Goal: Transaction & Acquisition: Purchase product/service

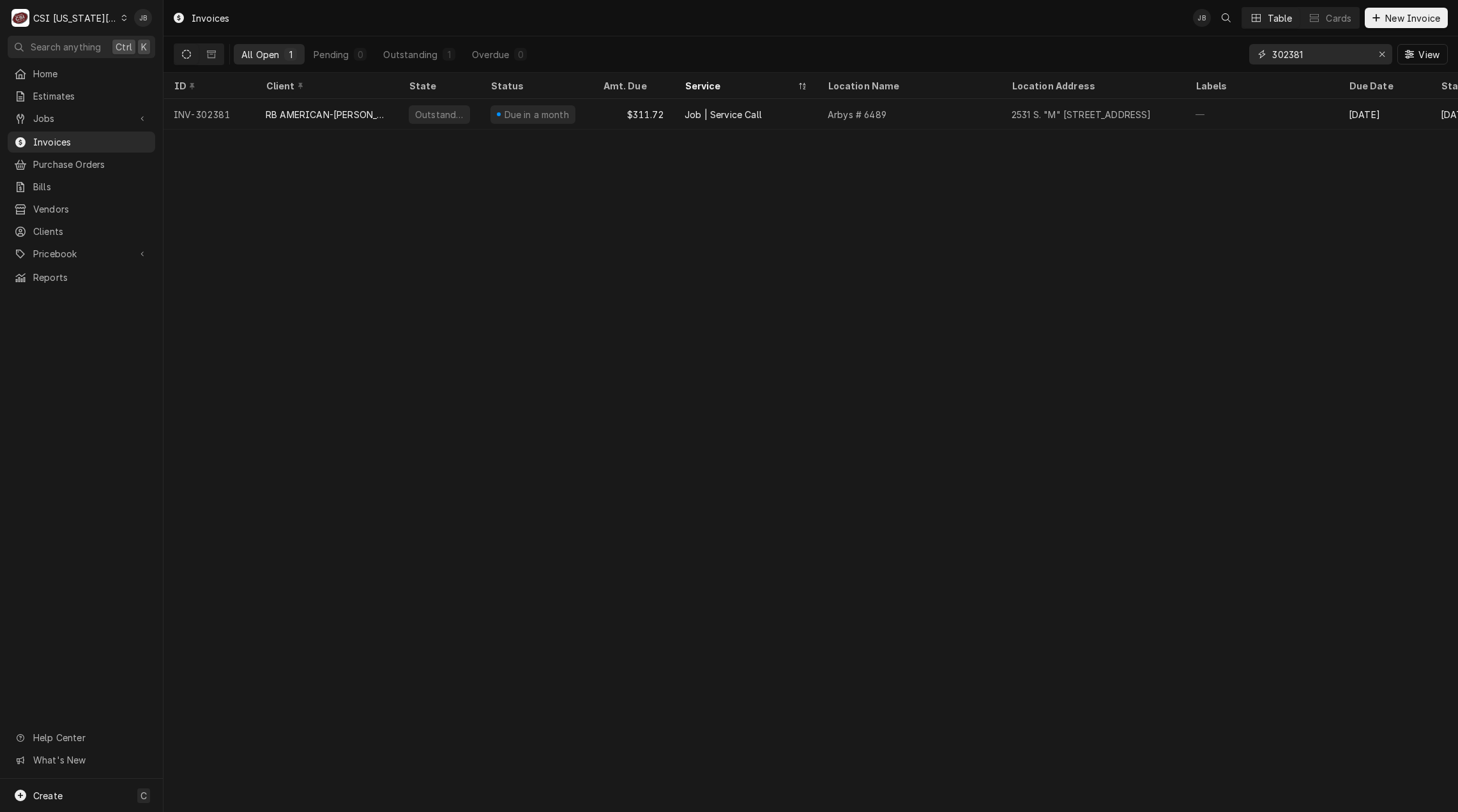
click at [1318, 53] on input "302381" at bounding box center [1319, 53] width 96 height 20
click at [1378, 52] on icon "Erase input" at bounding box center [1382, 54] width 7 height 9
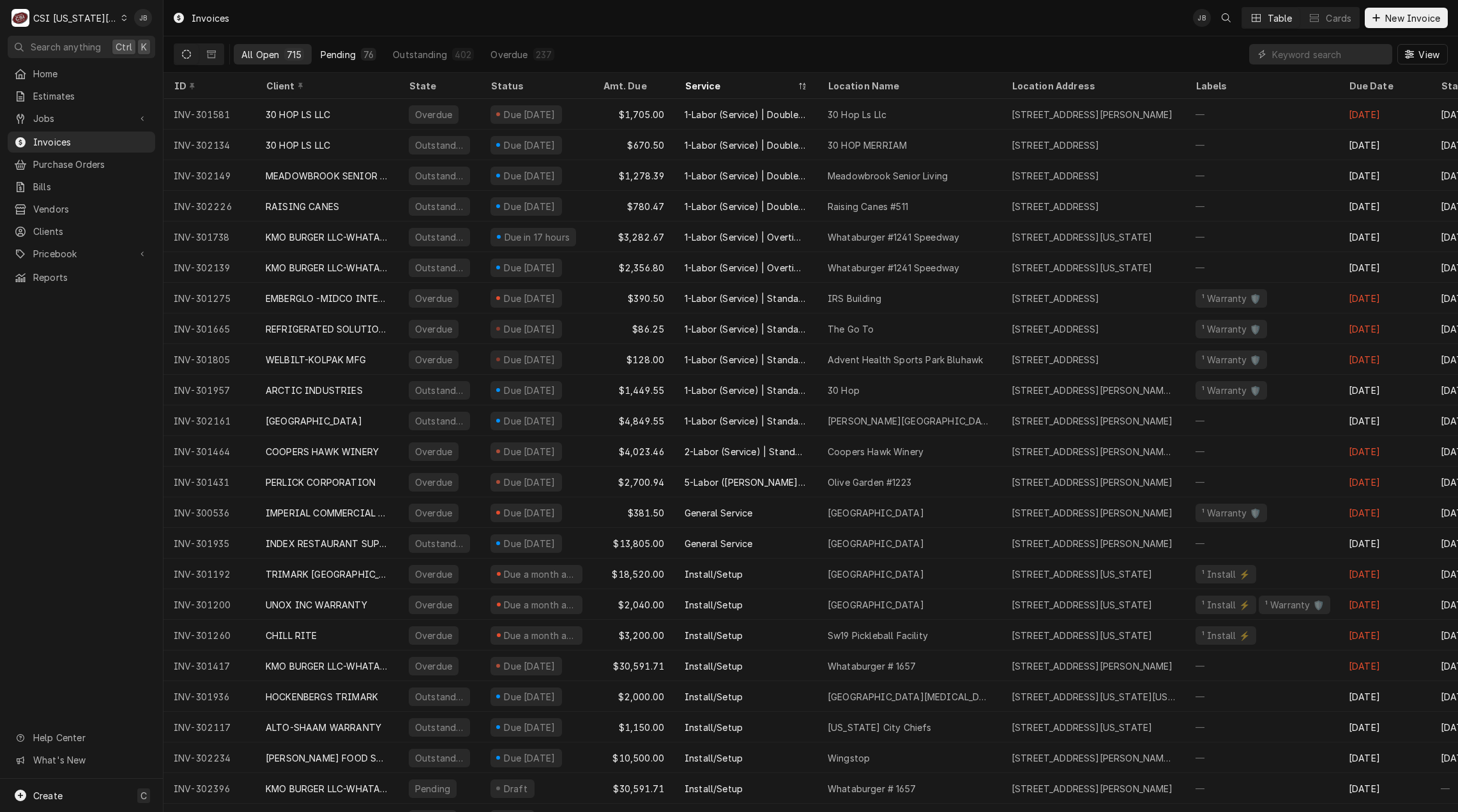
click at [345, 54] on div "Pending" at bounding box center [338, 54] width 35 height 13
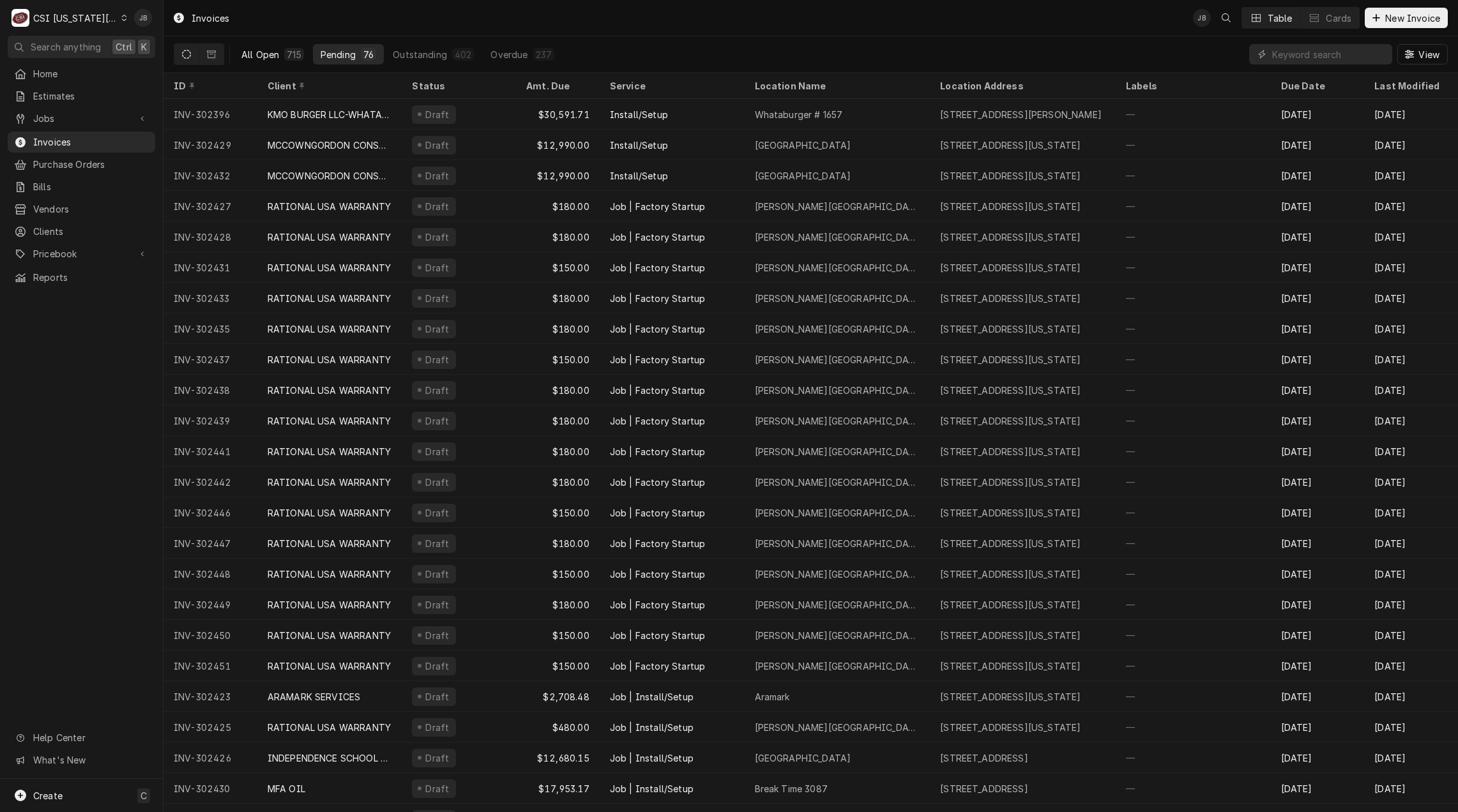
click at [282, 54] on button "All Open 715" at bounding box center [272, 53] width 78 height 20
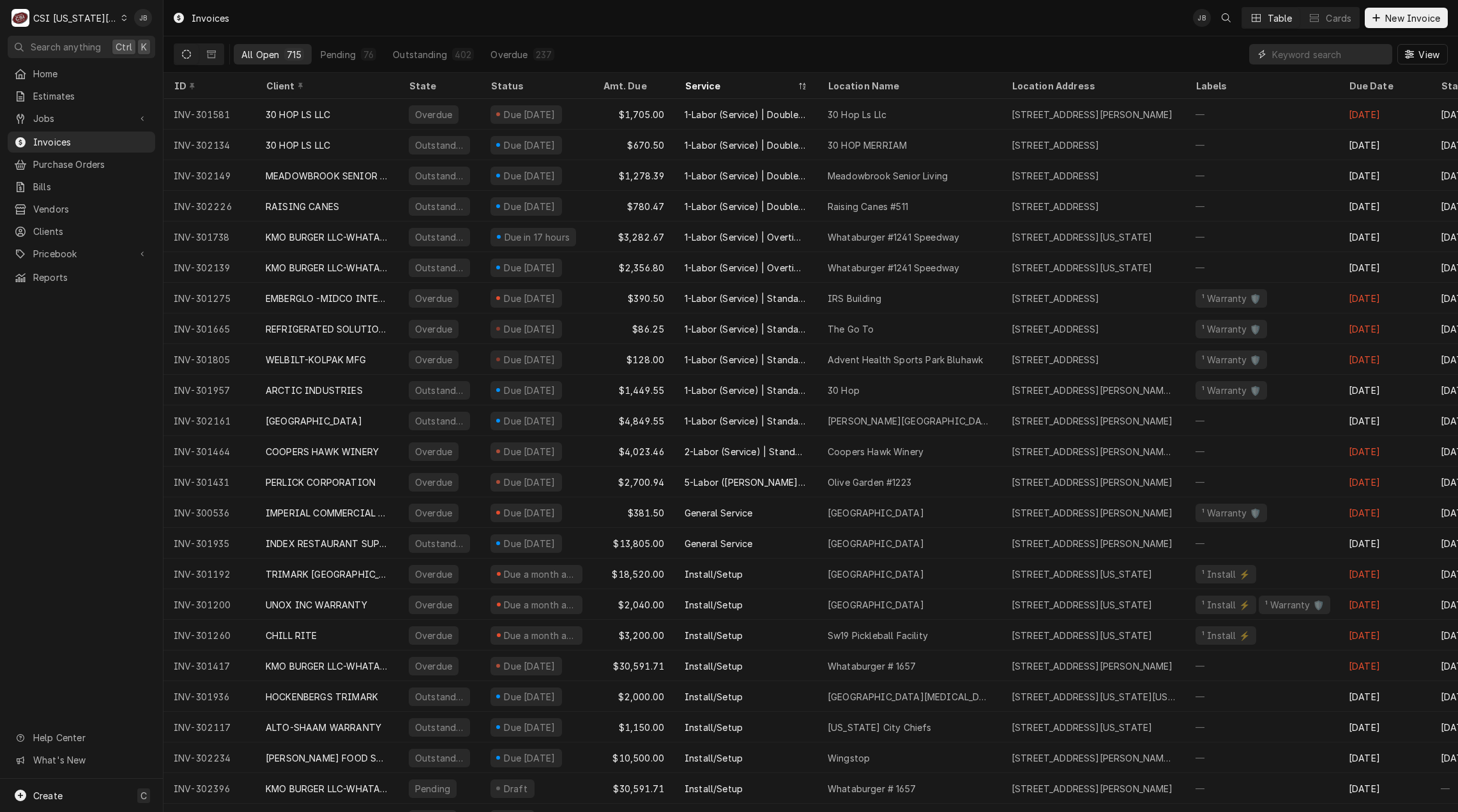
click at [1305, 58] on input "Dynamic Content Wrapper" at bounding box center [1329, 53] width 114 height 20
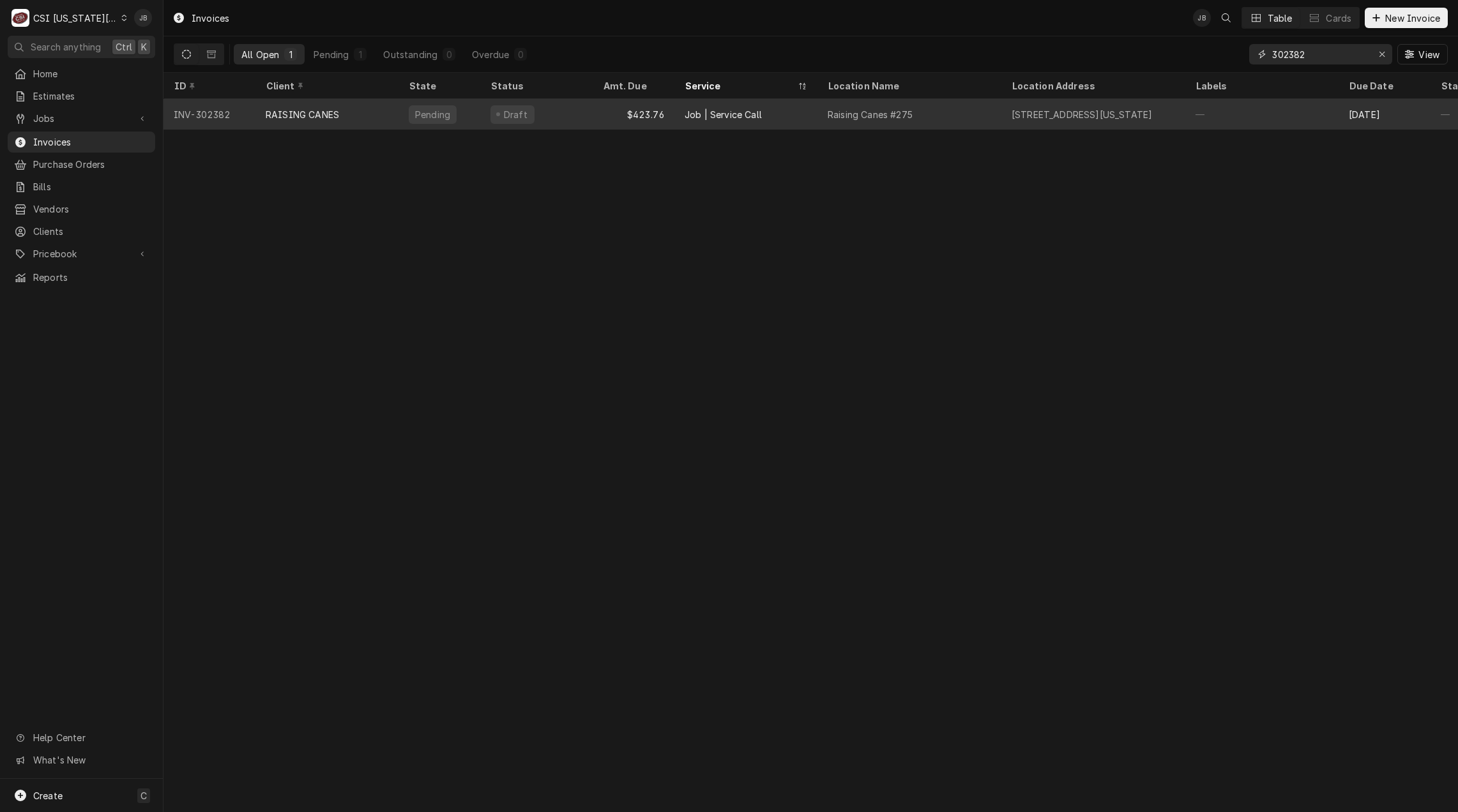
type input "302382"
click at [530, 110] on div "Draft" at bounding box center [536, 114] width 112 height 31
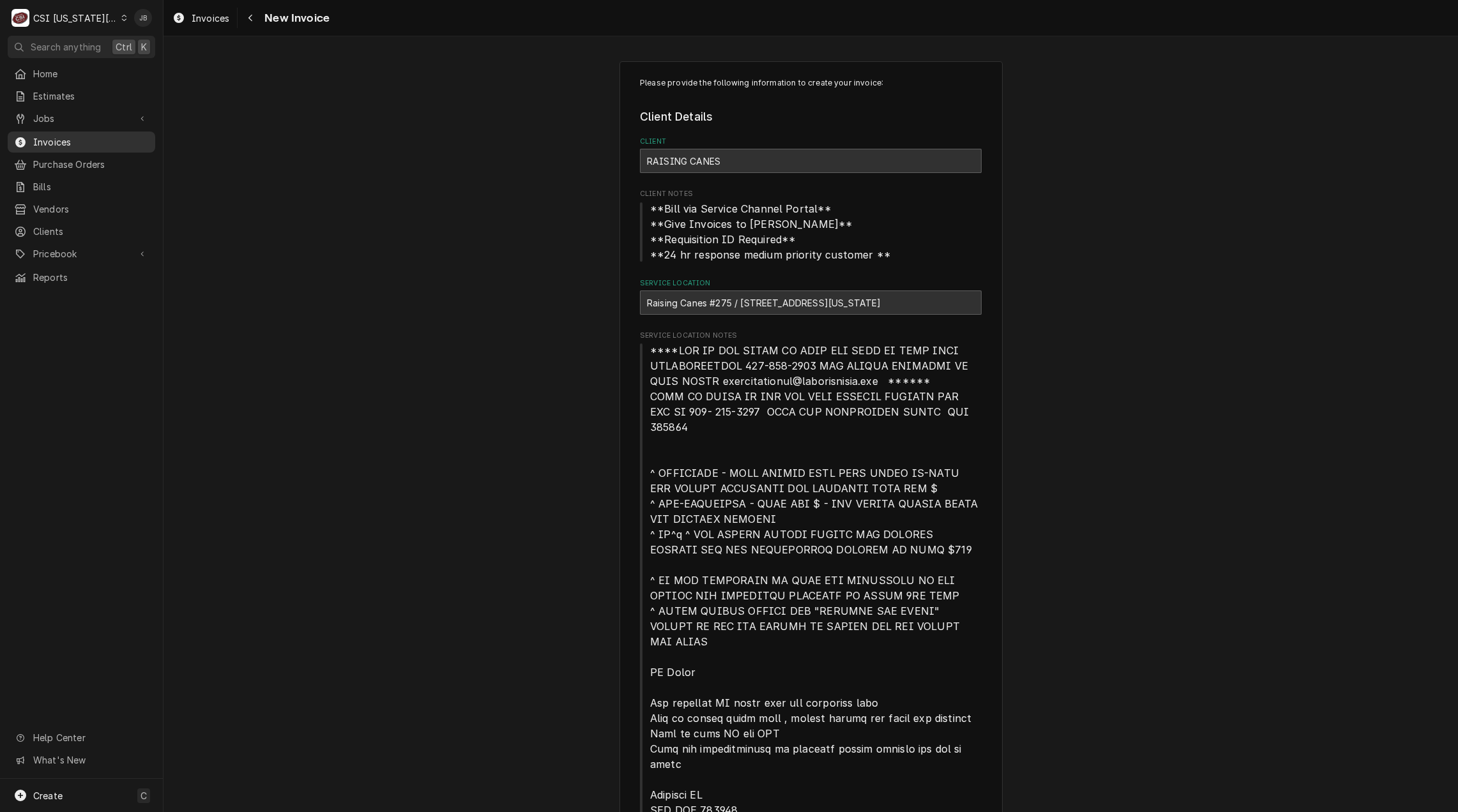
click at [41, 141] on span "Invoices" at bounding box center [91, 141] width 116 height 13
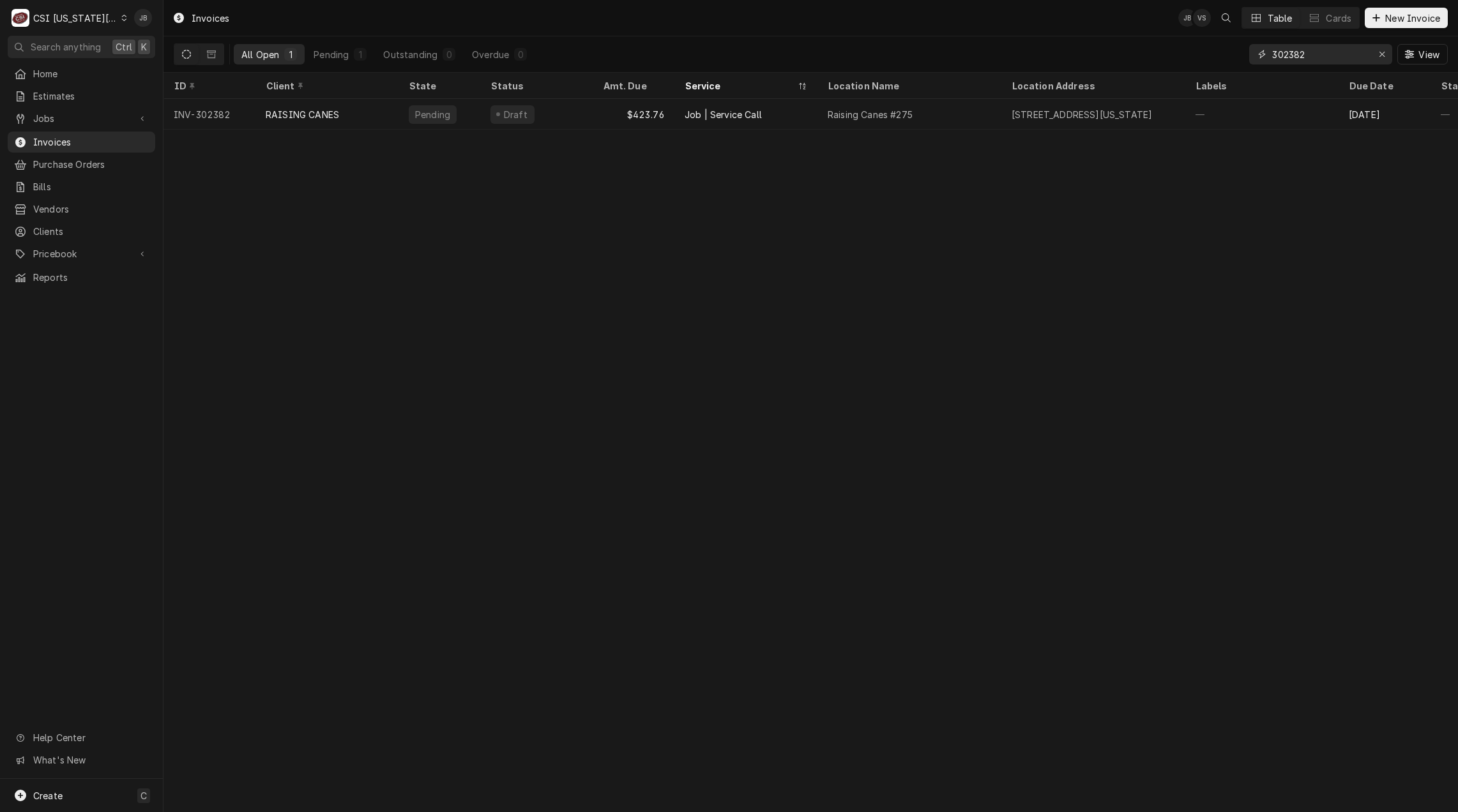
drag, startPoint x: 1330, startPoint y: 56, endPoint x: 1103, endPoint y: 53, distance: 227.0
click at [1119, 55] on div "All Open 1 Pending 1 Outstanding 0 Overdue 0 302382 View" at bounding box center [811, 53] width 1274 height 36
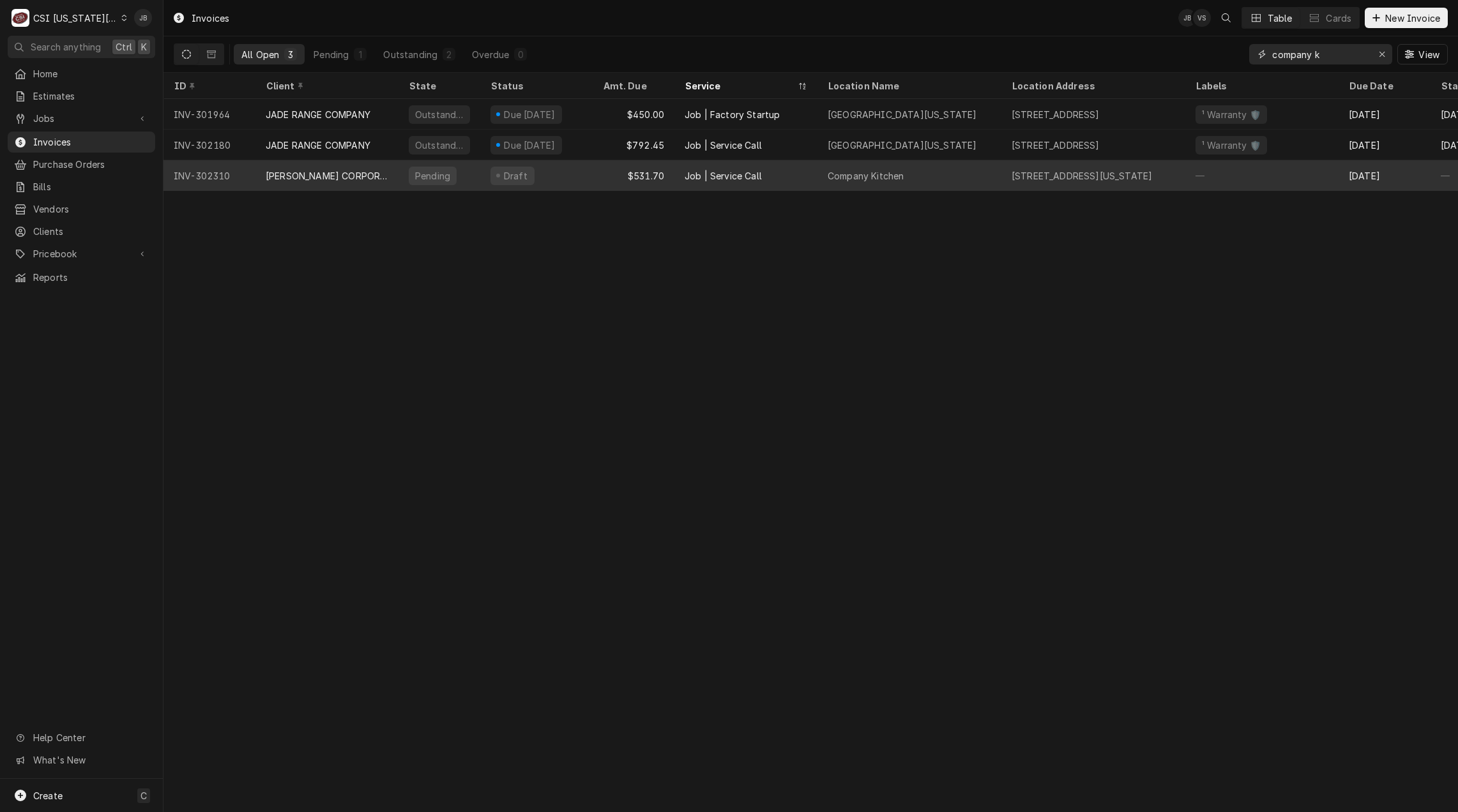
type input "company k"
click at [505, 178] on div "Draft" at bounding box center [515, 175] width 27 height 13
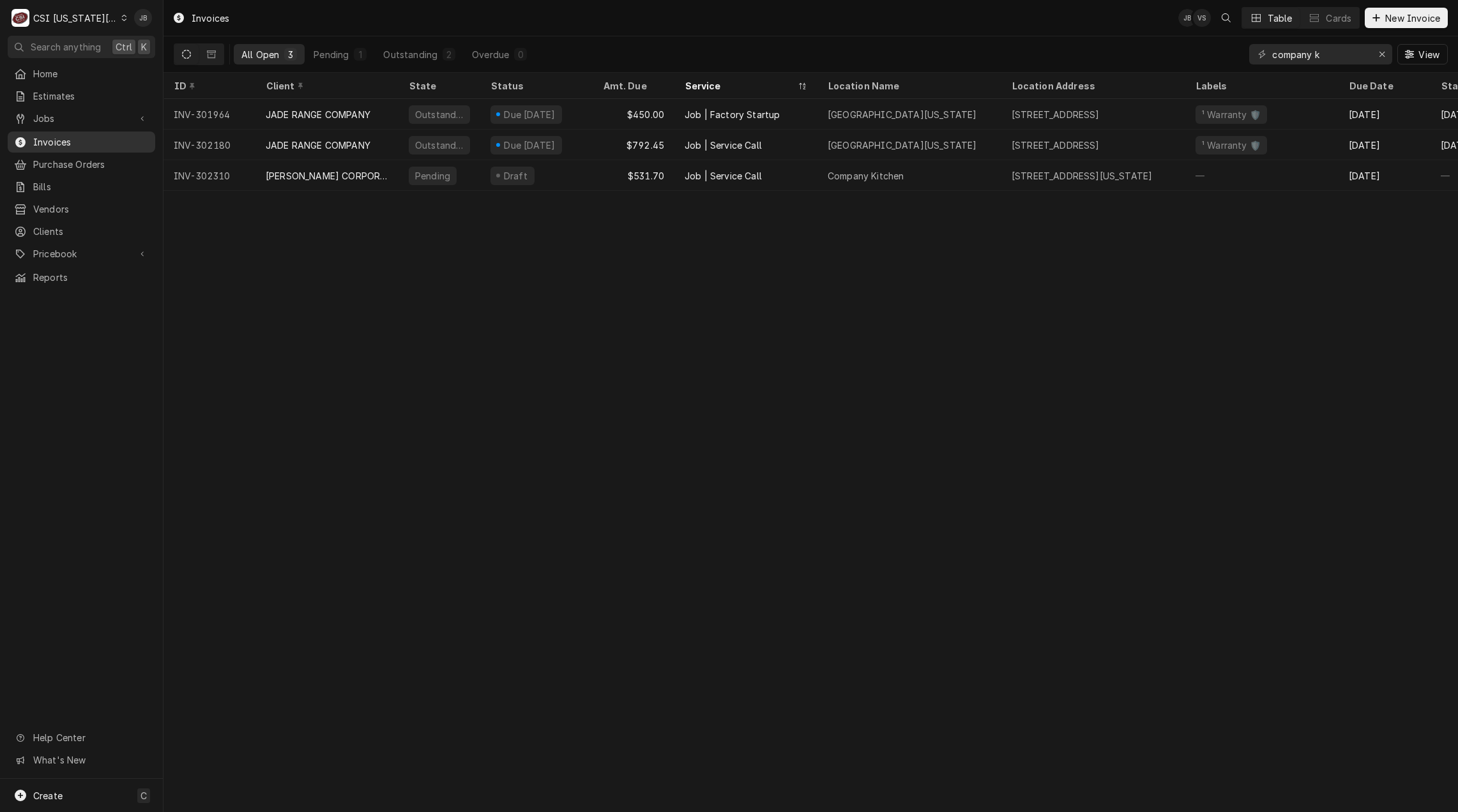
click at [102, 135] on span "Invoices" at bounding box center [91, 141] width 116 height 13
drag, startPoint x: 1334, startPoint y: 55, endPoint x: 1037, endPoint y: 46, distance: 297.1
click at [1045, 49] on div "All Open 3 Pending 1 Outstanding 2 Overdue 0 company k View" at bounding box center [811, 53] width 1274 height 36
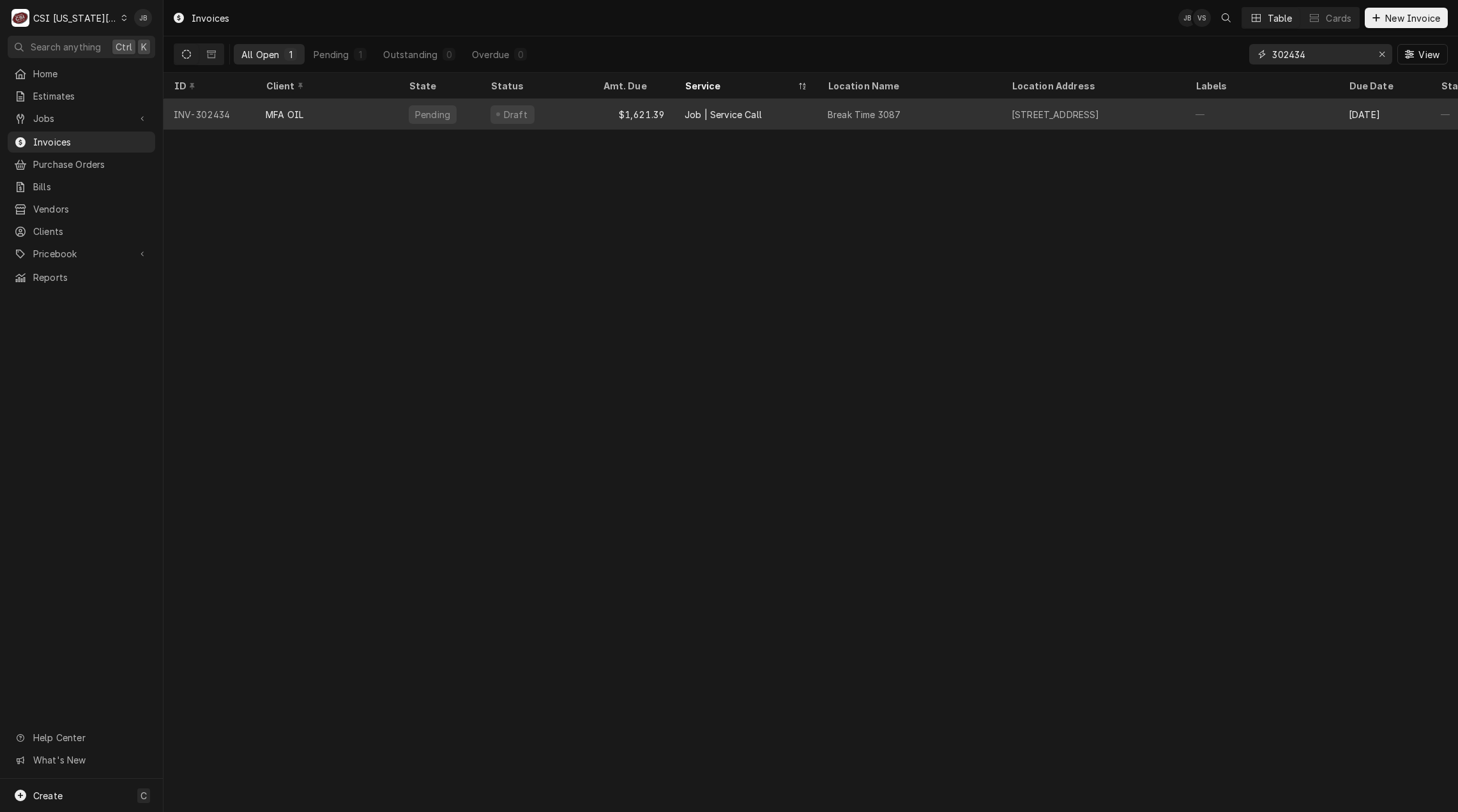
type input "302434"
click at [668, 112] on div "$1,621.39" at bounding box center [633, 114] width 82 height 31
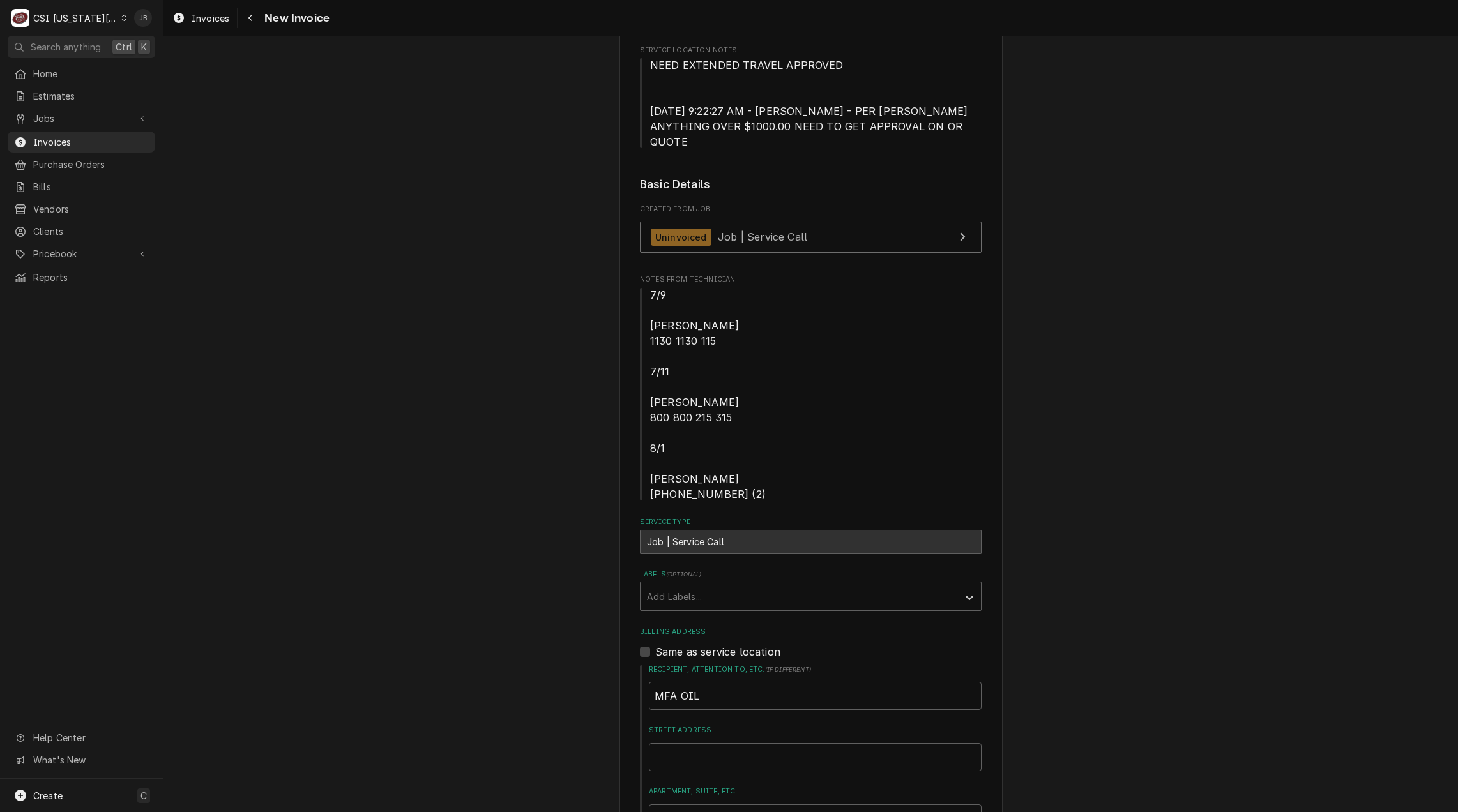
scroll to position [128, 0]
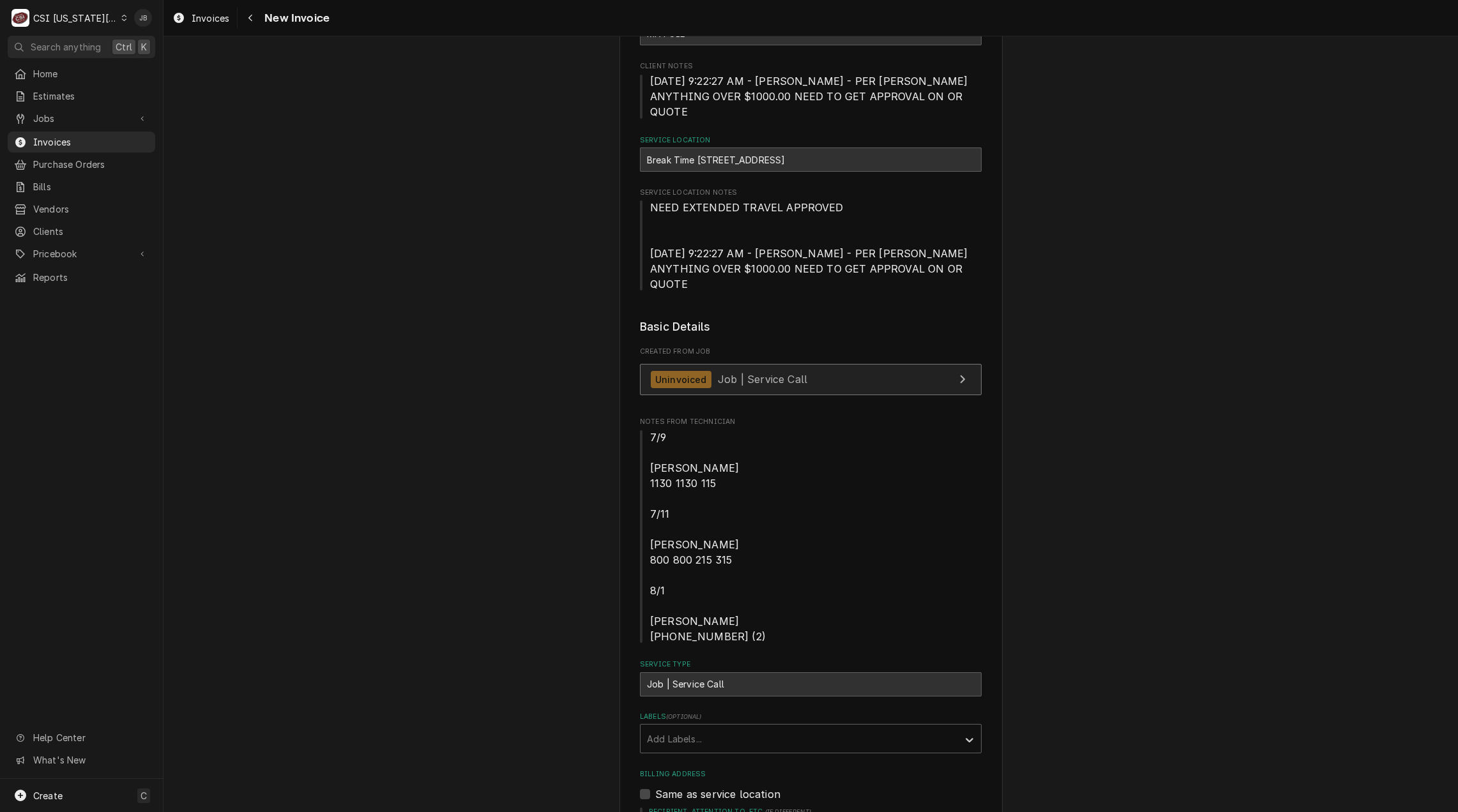
click at [758, 373] on span "Job | Service Call" at bounding box center [762, 379] width 89 height 13
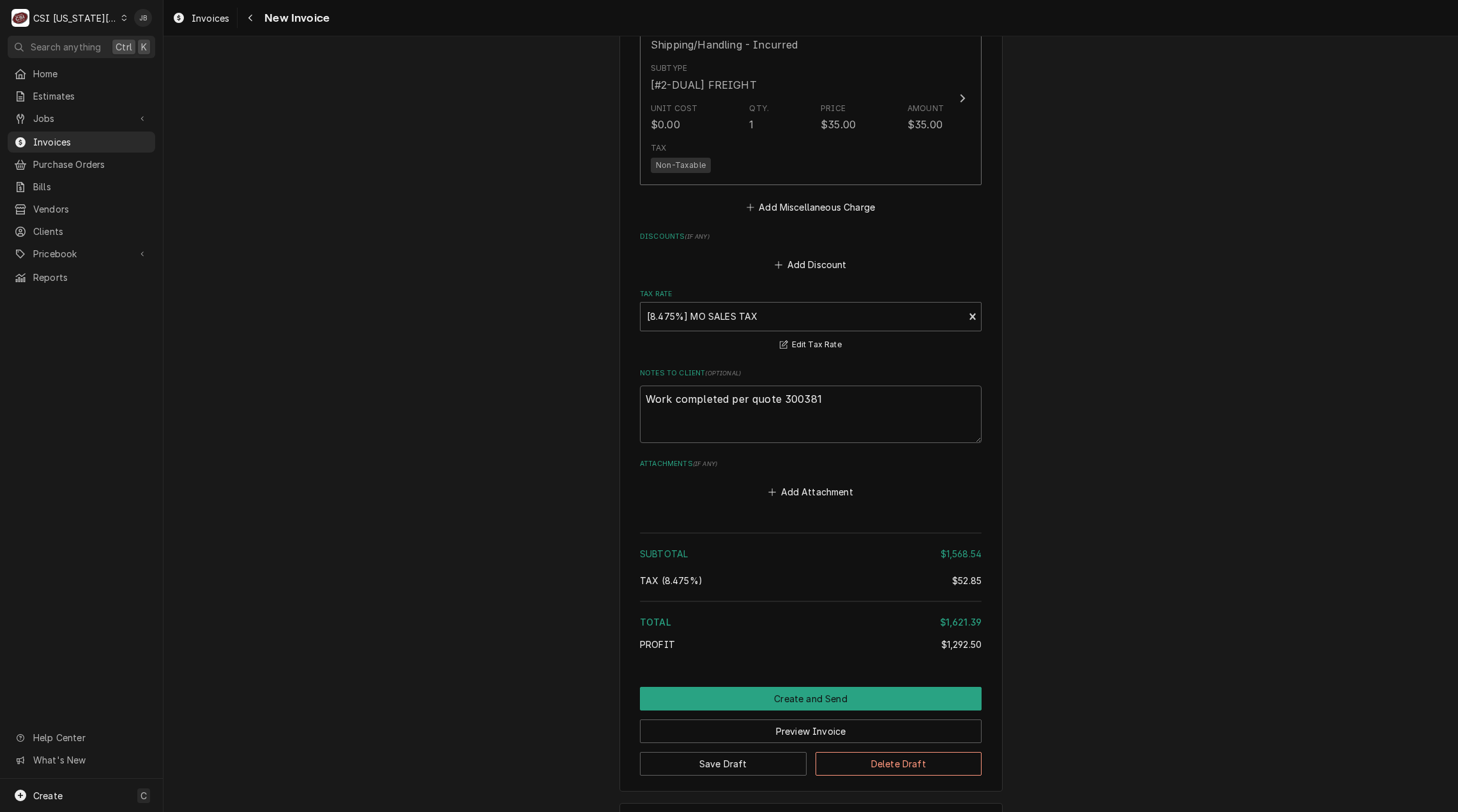
scroll to position [2958, 0]
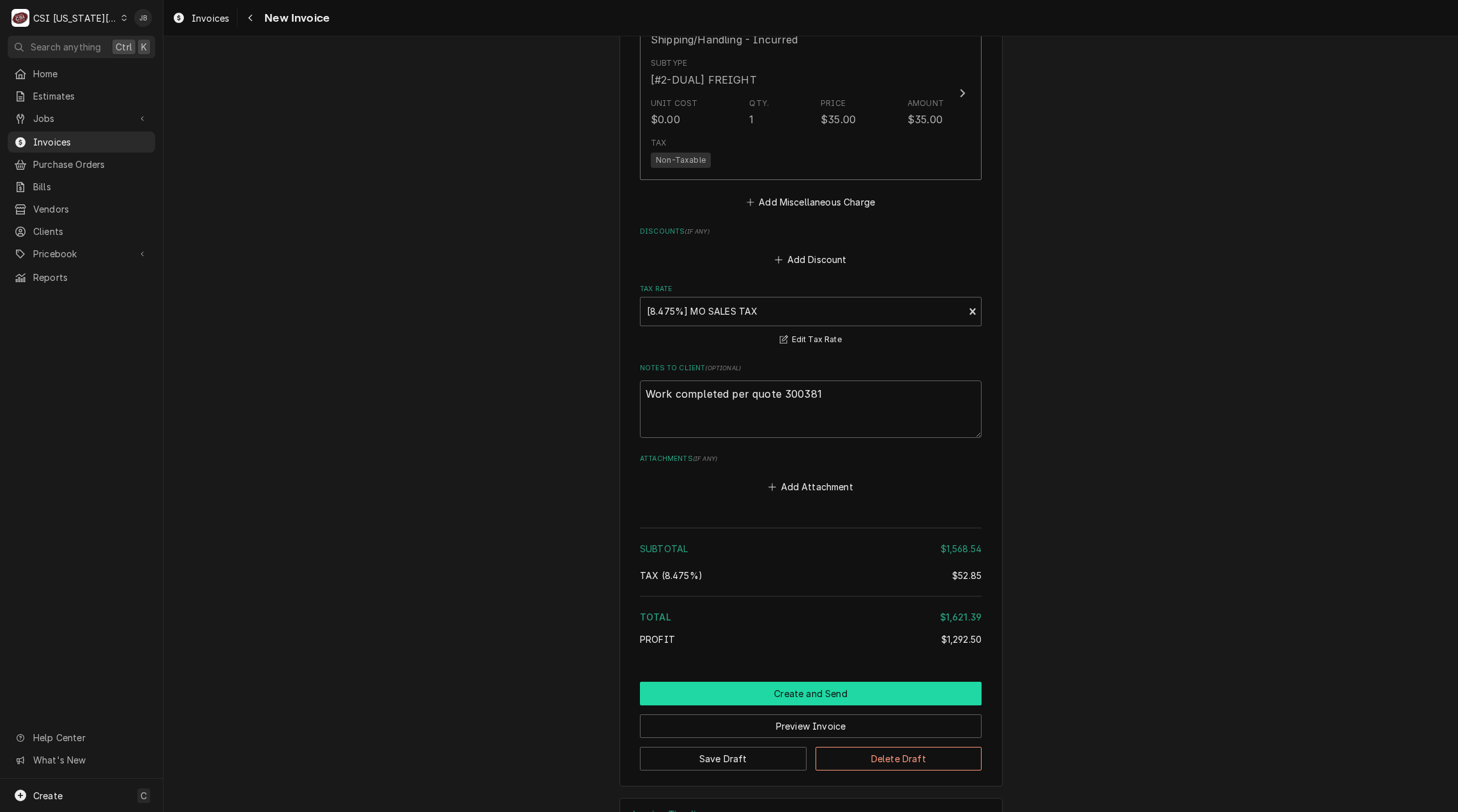
click at [737, 681] on button "Create and Send" at bounding box center [810, 693] width 341 height 24
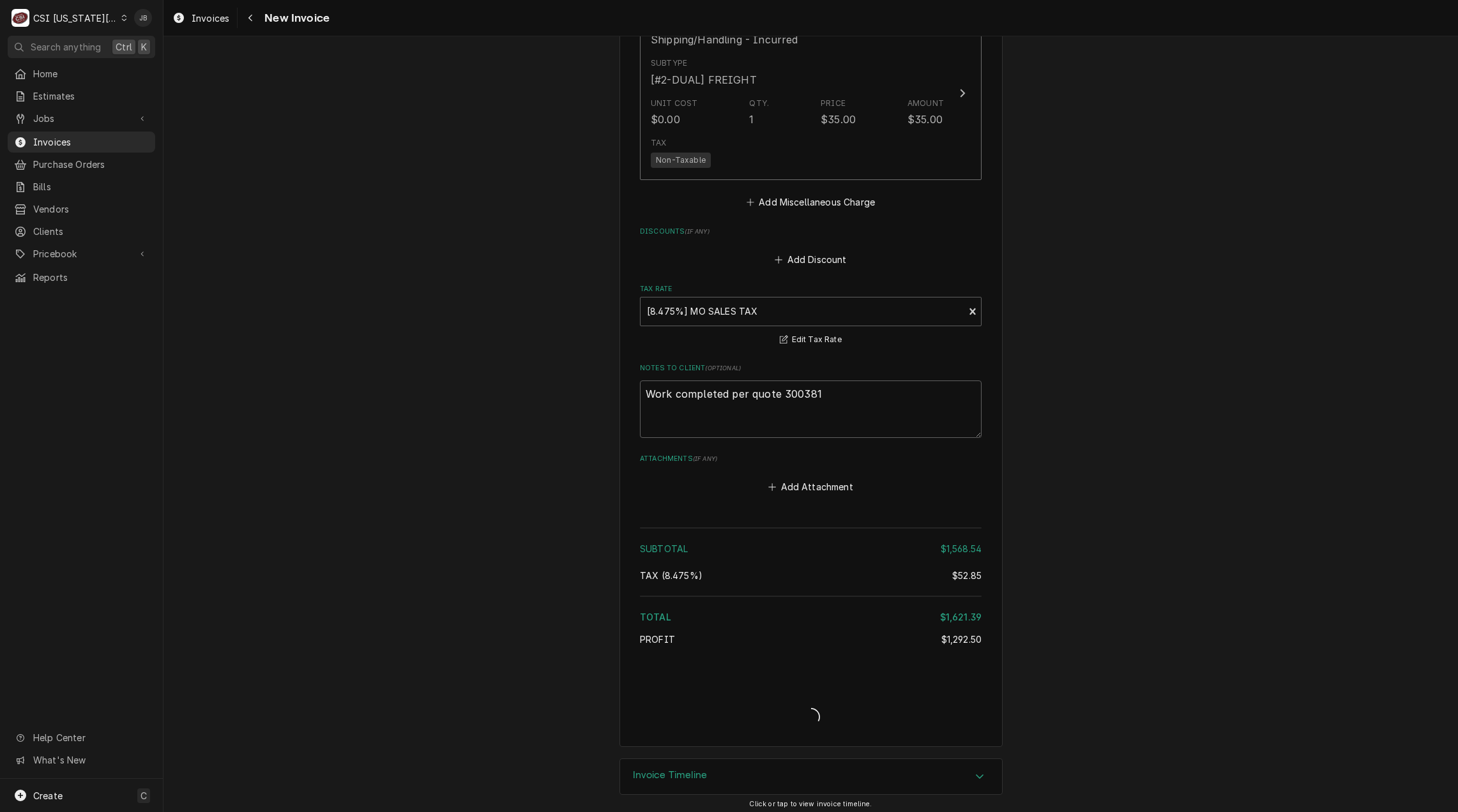
scroll to position [2918, 0]
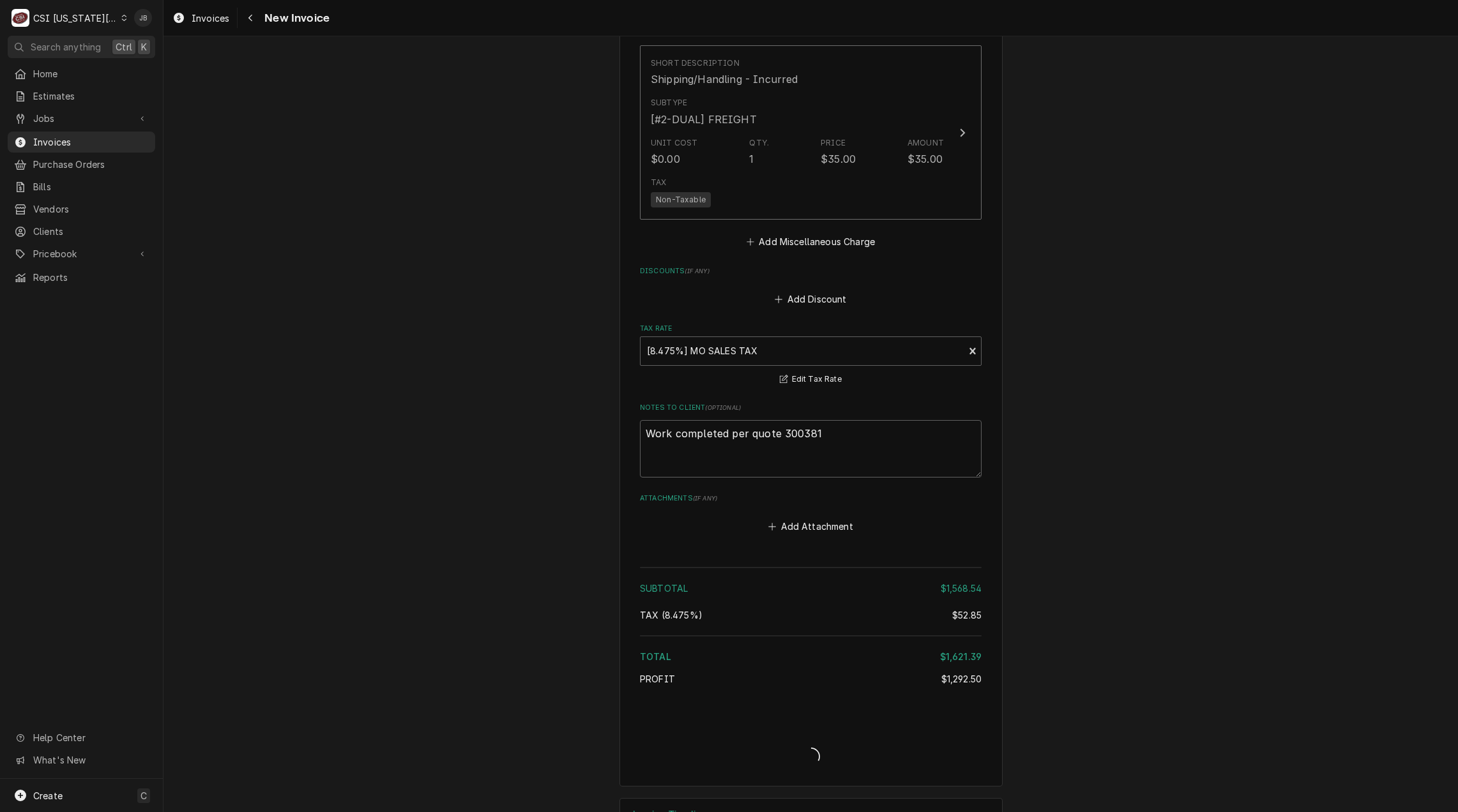
type textarea "x"
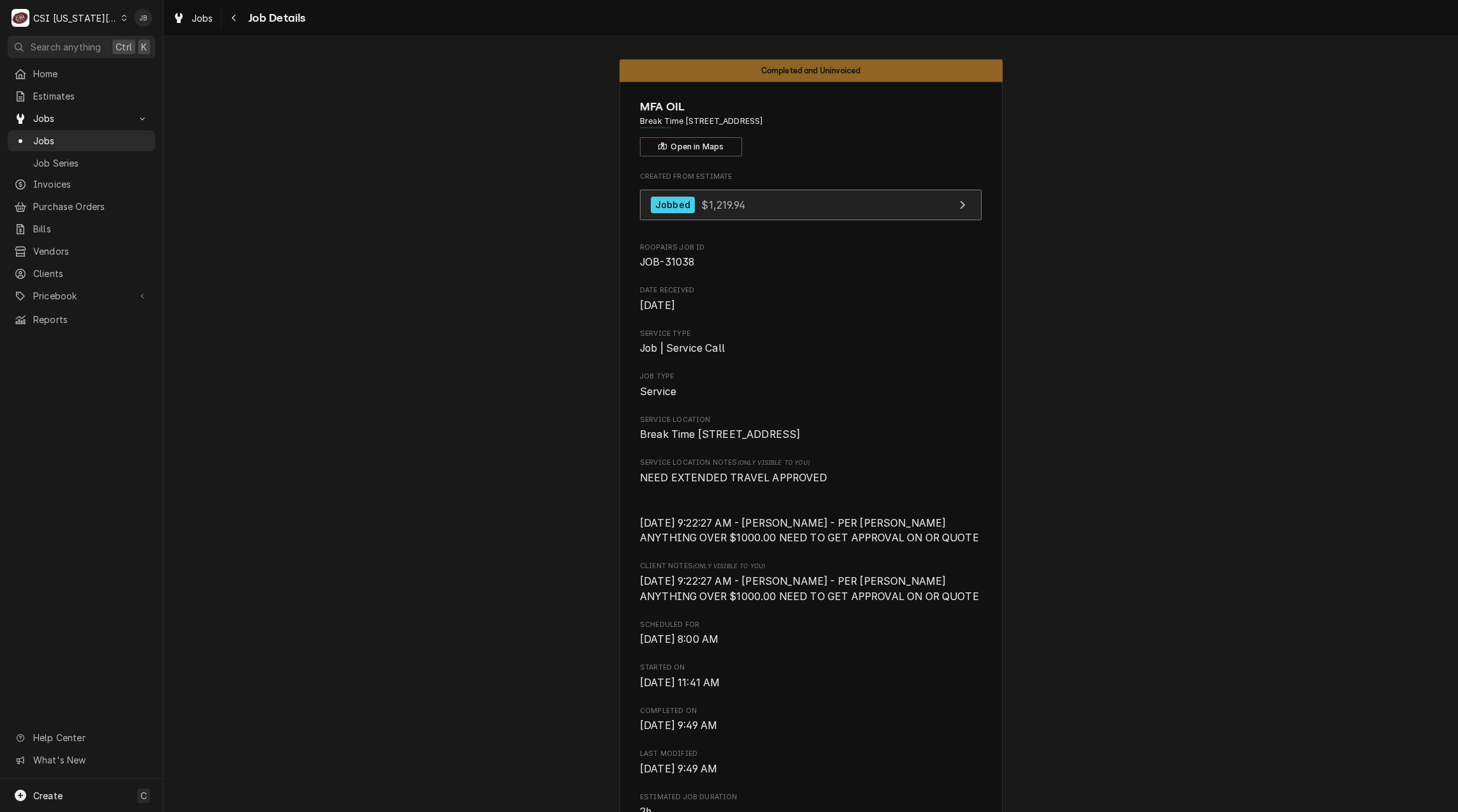
click at [733, 206] on span "$1,219.94" at bounding box center [722, 204] width 43 height 13
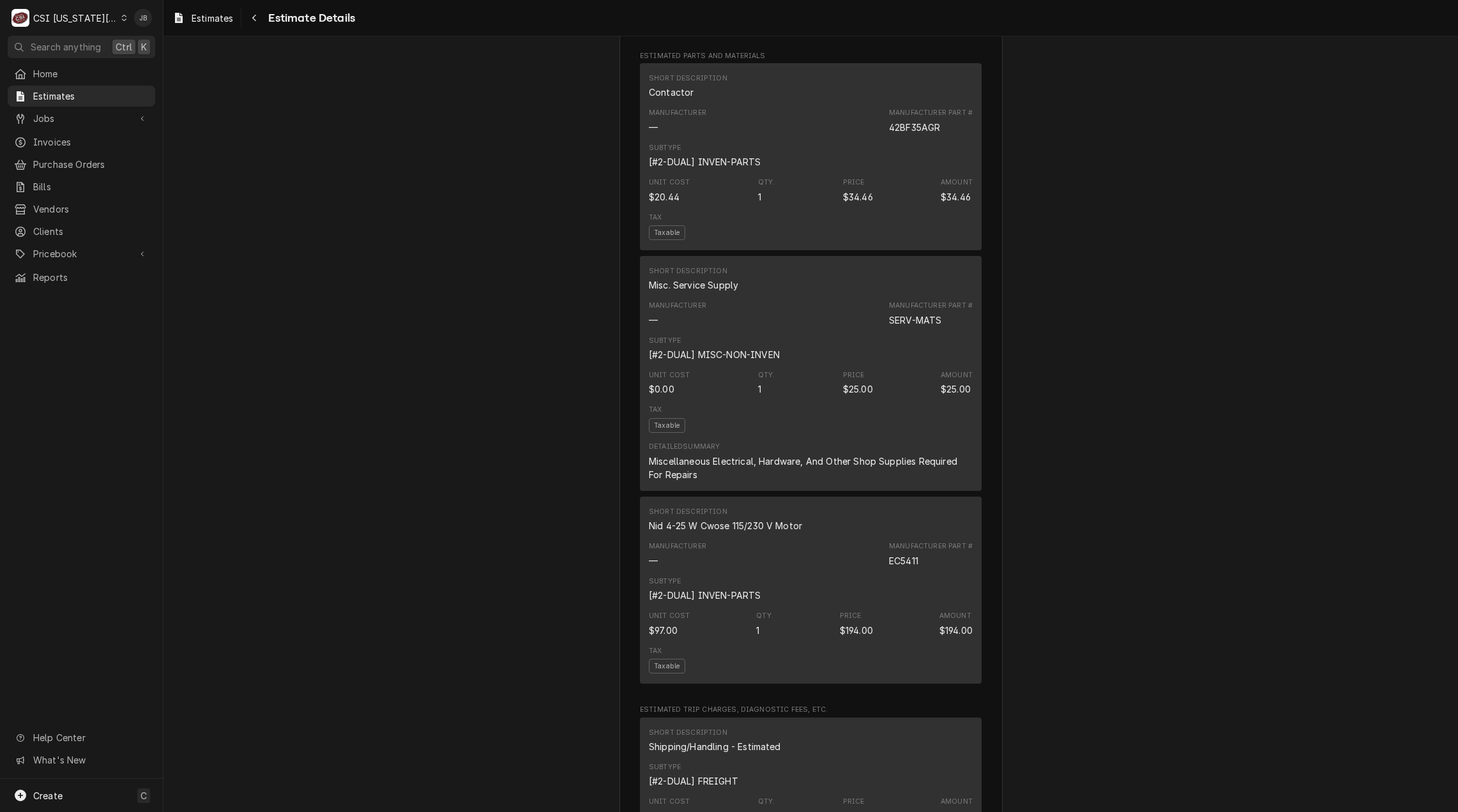
scroll to position [1213, 0]
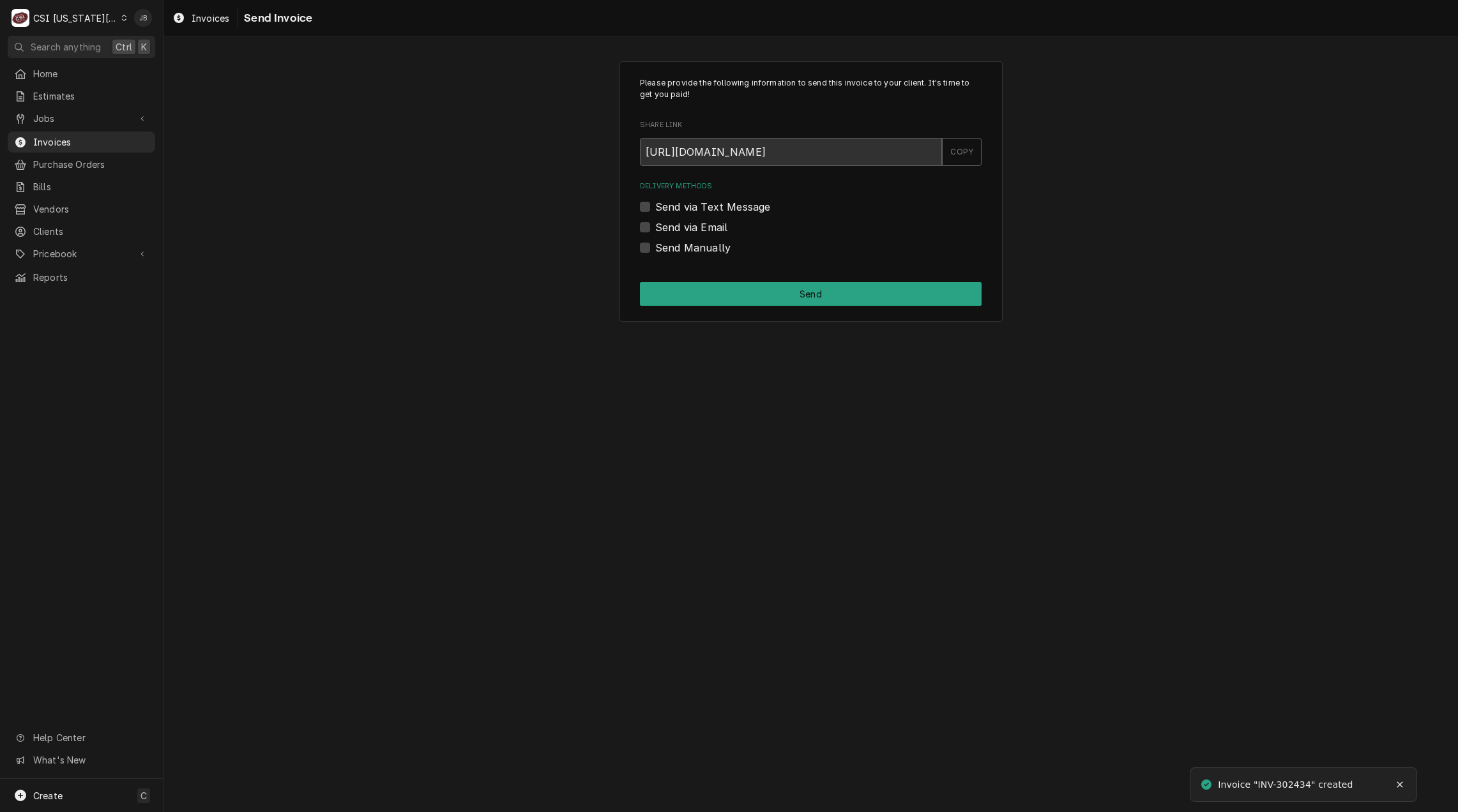
click at [721, 230] on label "Send via Email" at bounding box center [691, 226] width 72 height 15
click at [721, 230] on input "Send via Email" at bounding box center [825, 233] width 341 height 28
checkbox input "true"
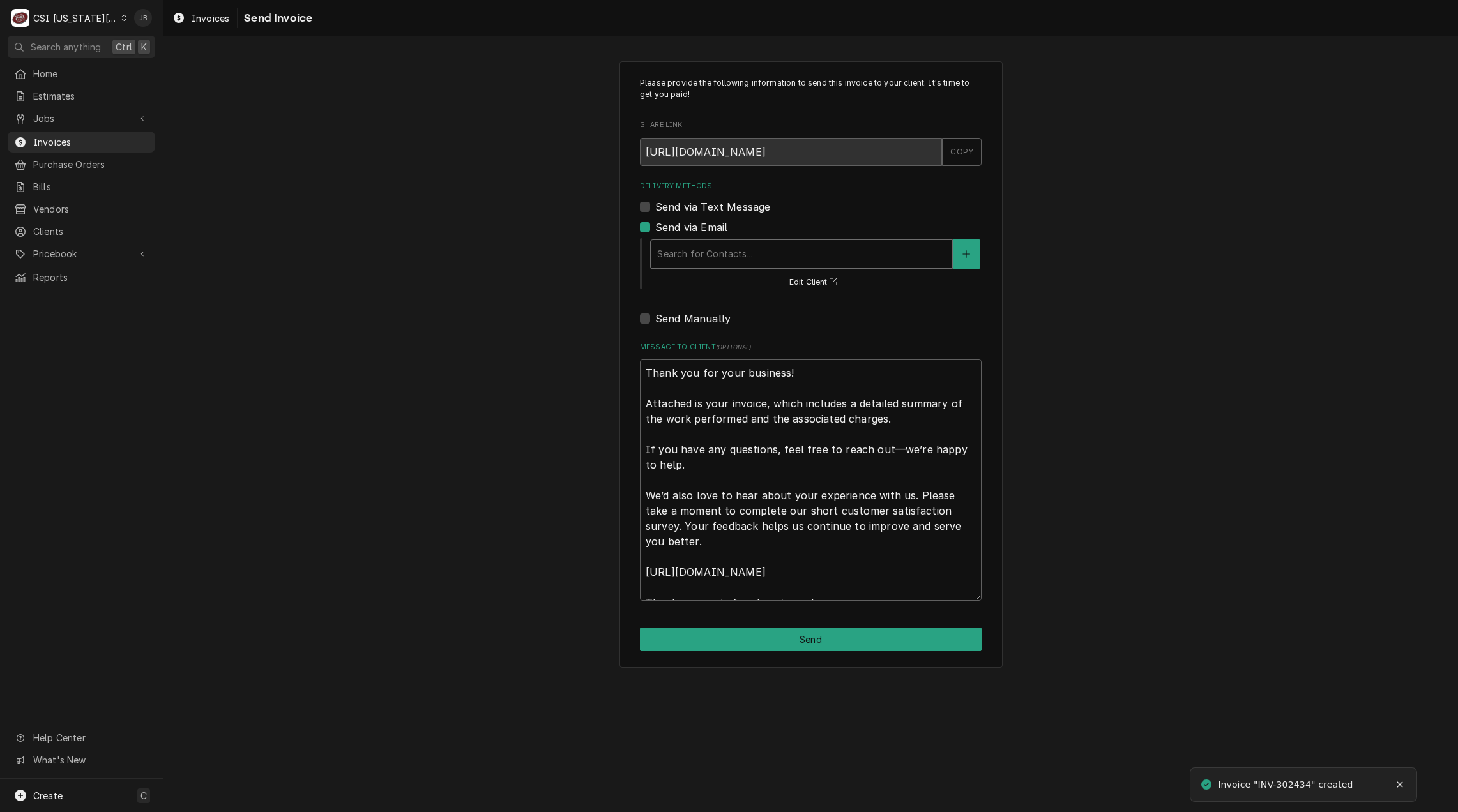
click at [731, 257] on div "Delivery Methods" at bounding box center [801, 254] width 289 height 23
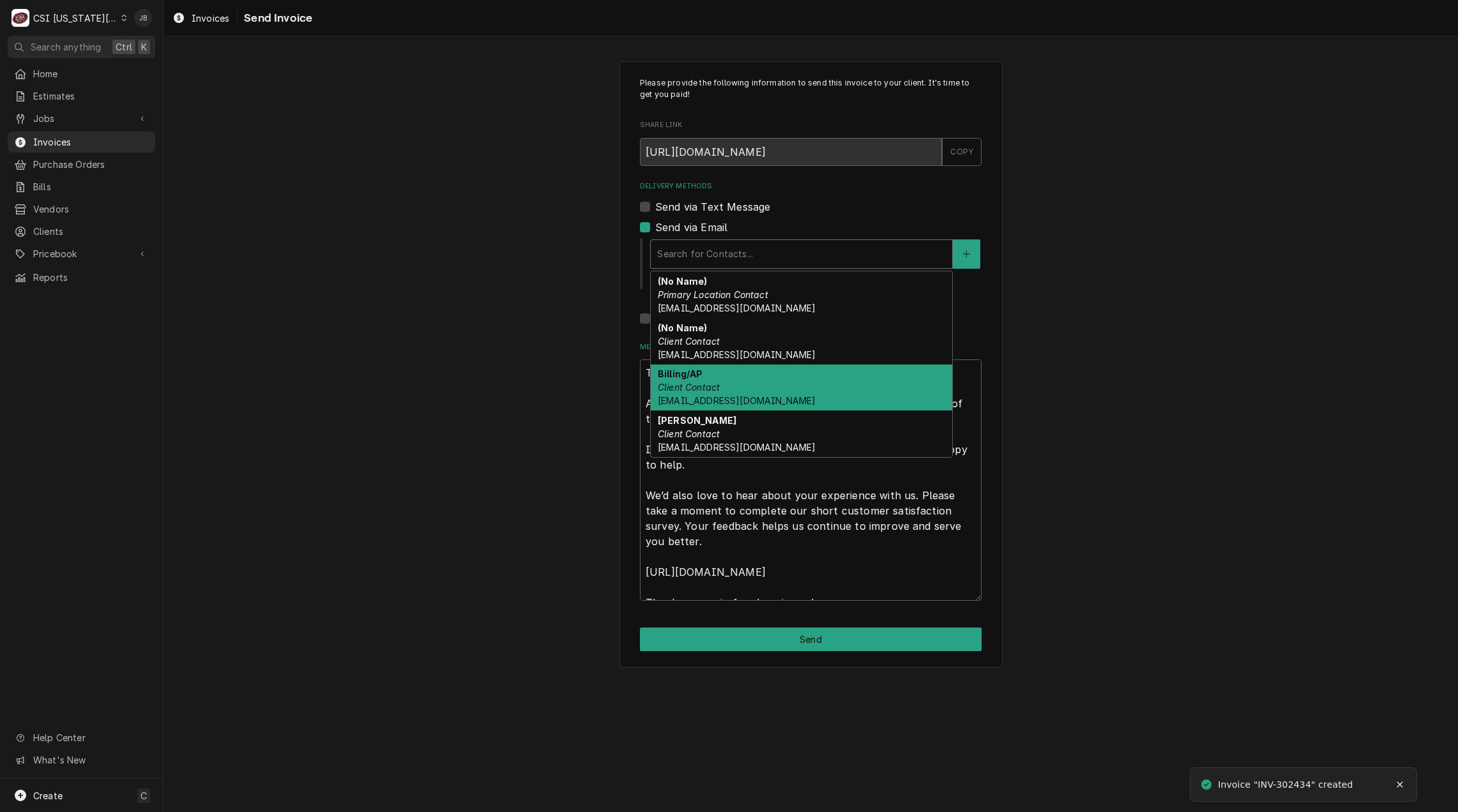
click at [771, 395] on span "btmaintenance@mfaoil.com" at bounding box center [737, 401] width 158 height 11
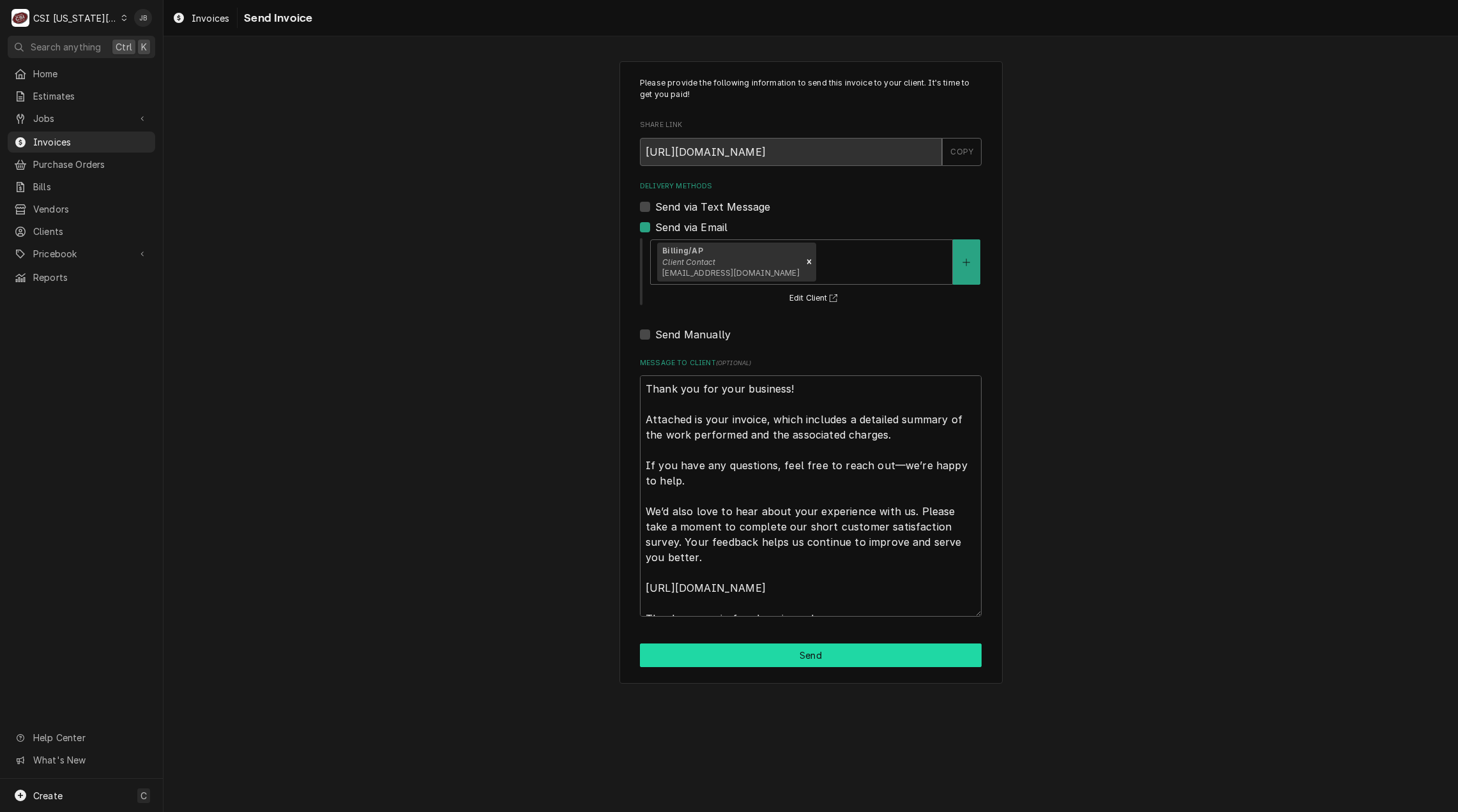
click at [757, 645] on button "Send" at bounding box center [810, 655] width 341 height 24
type textarea "x"
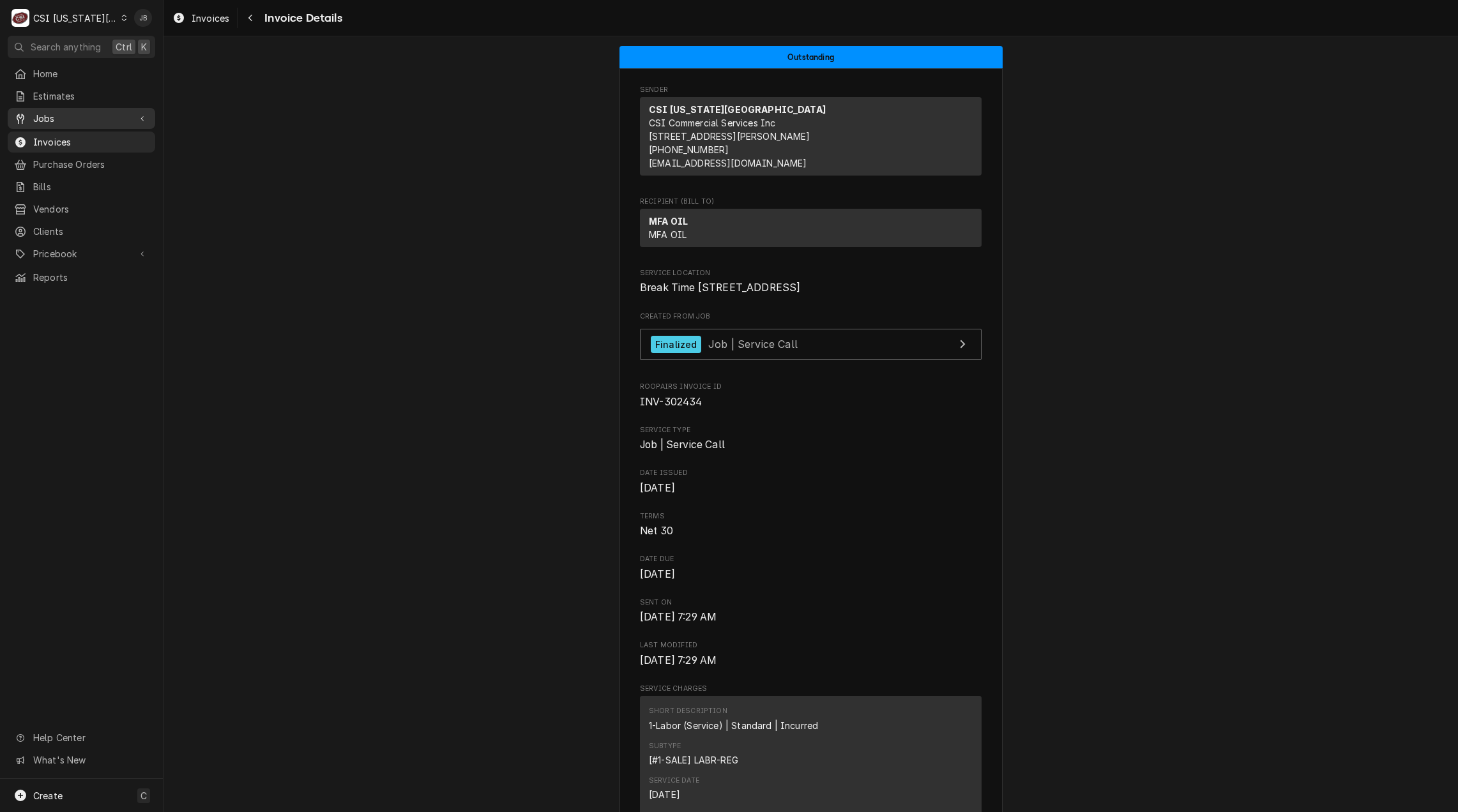
click at [138, 112] on div "Dynamic Content Wrapper" at bounding box center [142, 118] width 13 height 13
click at [117, 137] on span "Jobs" at bounding box center [91, 140] width 116 height 13
click at [46, 181] on span "Invoices" at bounding box center [91, 183] width 116 height 13
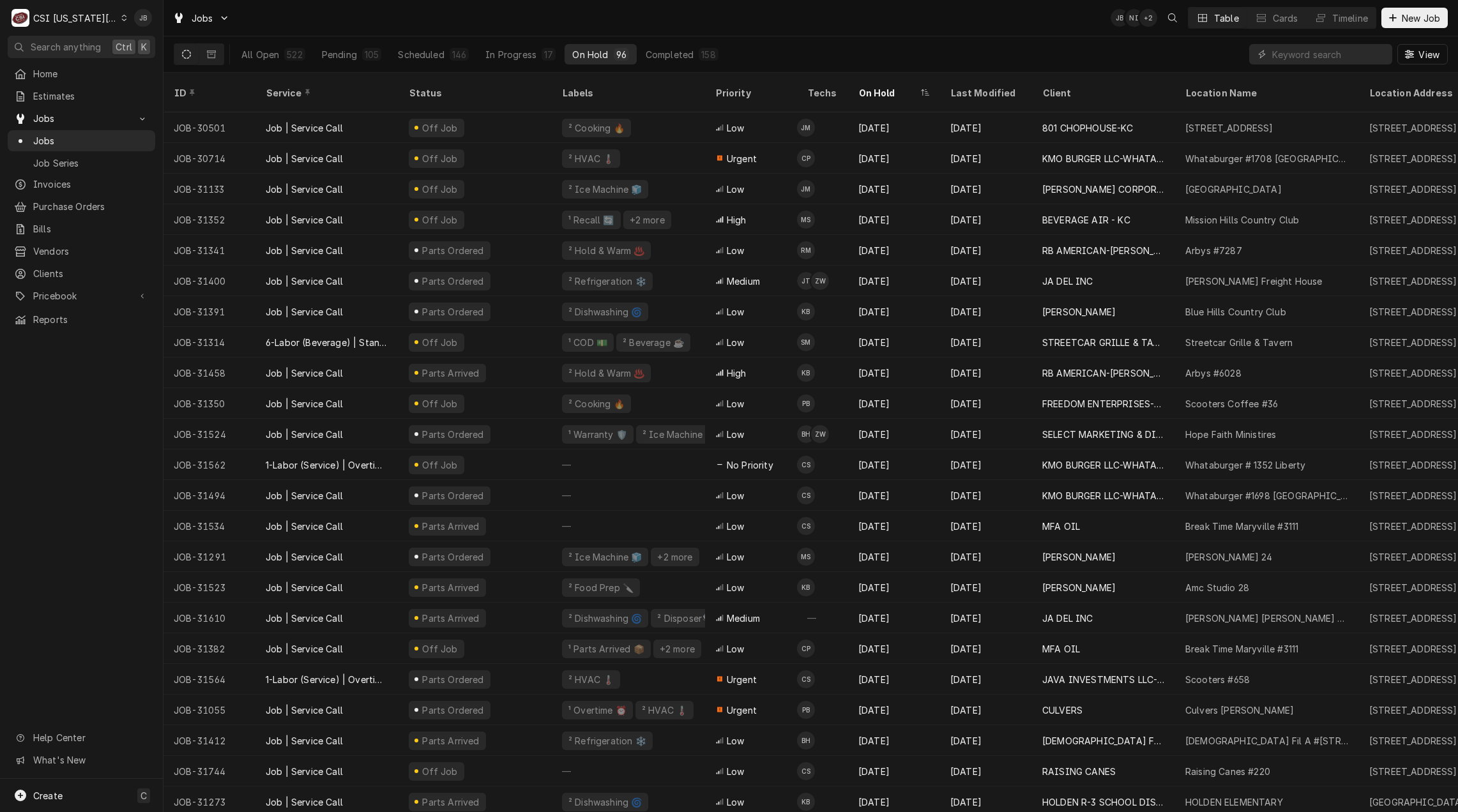
click at [1305, 62] on div "View" at bounding box center [1348, 53] width 198 height 36
click at [1304, 58] on input "Dynamic Content Wrapper" at bounding box center [1329, 53] width 114 height 20
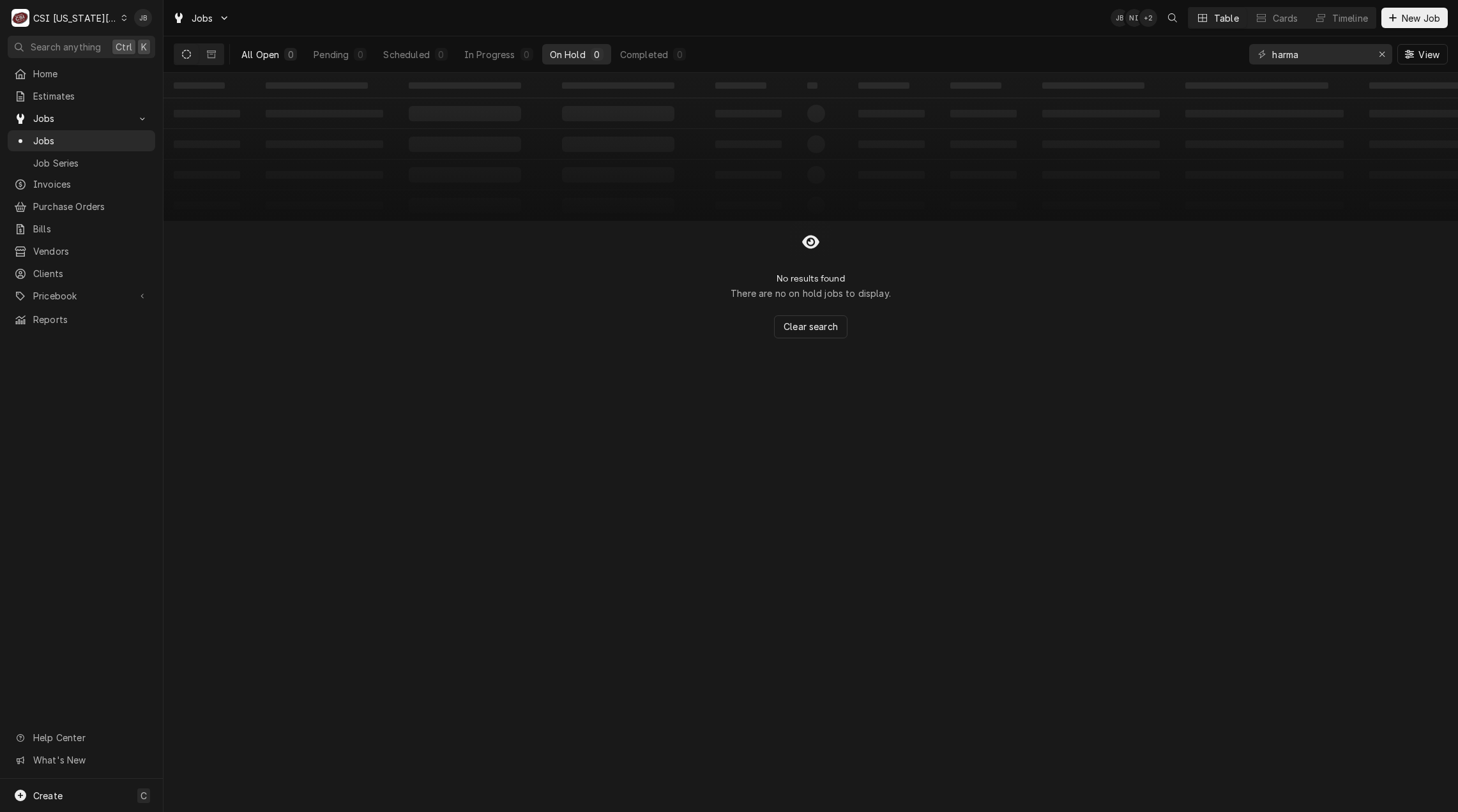
click at [272, 49] on div "All Open" at bounding box center [260, 54] width 38 height 13
drag, startPoint x: 1311, startPoint y: 53, endPoint x: 1252, endPoint y: 53, distance: 59.0
click at [1252, 53] on div "harma" at bounding box center [1320, 53] width 143 height 20
drag, startPoint x: 1315, startPoint y: 55, endPoint x: 1252, endPoint y: 55, distance: 63.0
click at [1252, 55] on div "hamra" at bounding box center [1320, 53] width 143 height 20
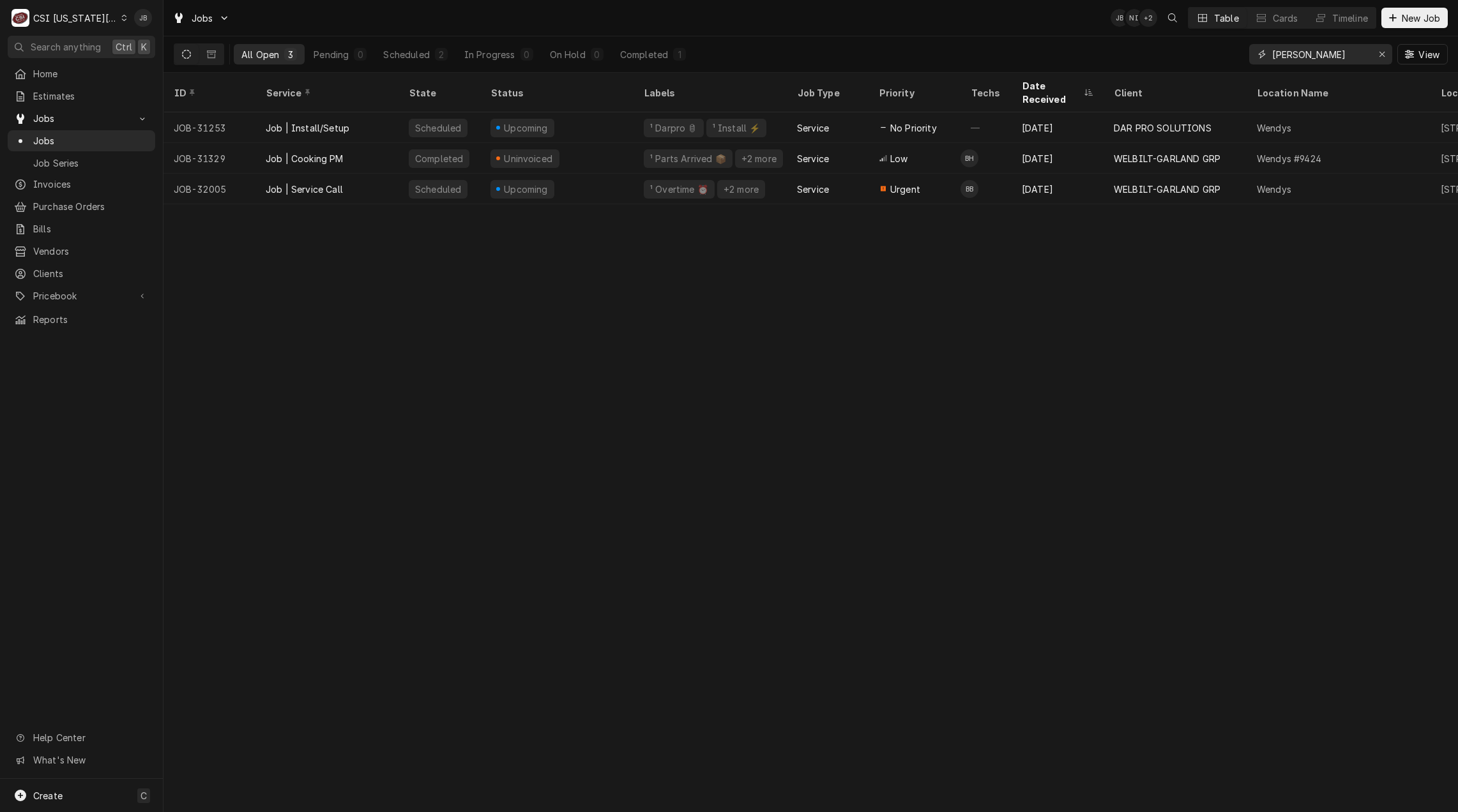
type input "wendy"
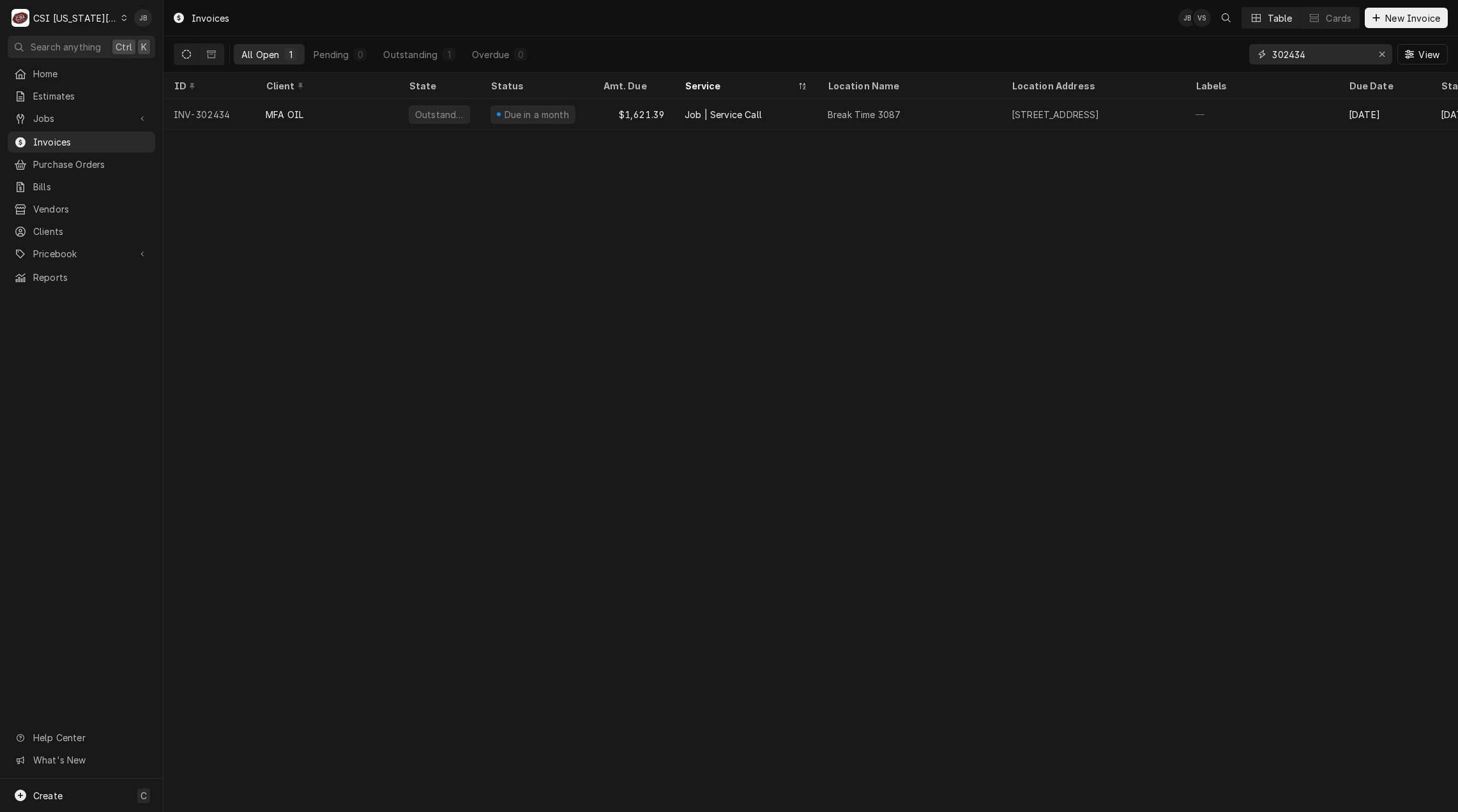
click at [1333, 55] on input "302434" at bounding box center [1319, 53] width 96 height 20
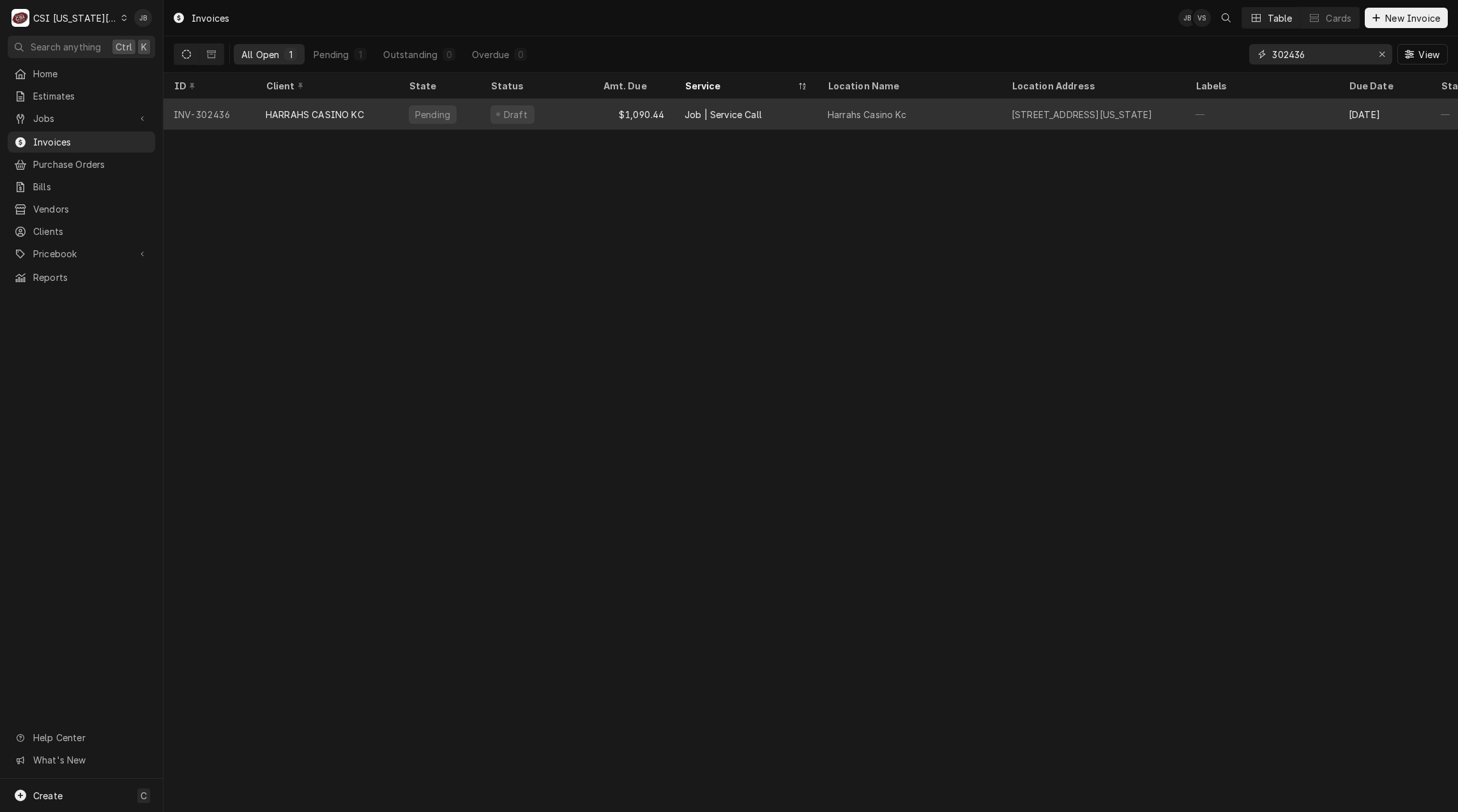
type input "302436"
click at [359, 110] on div "HARRAHS CASINO KC" at bounding box center [315, 114] width 98 height 13
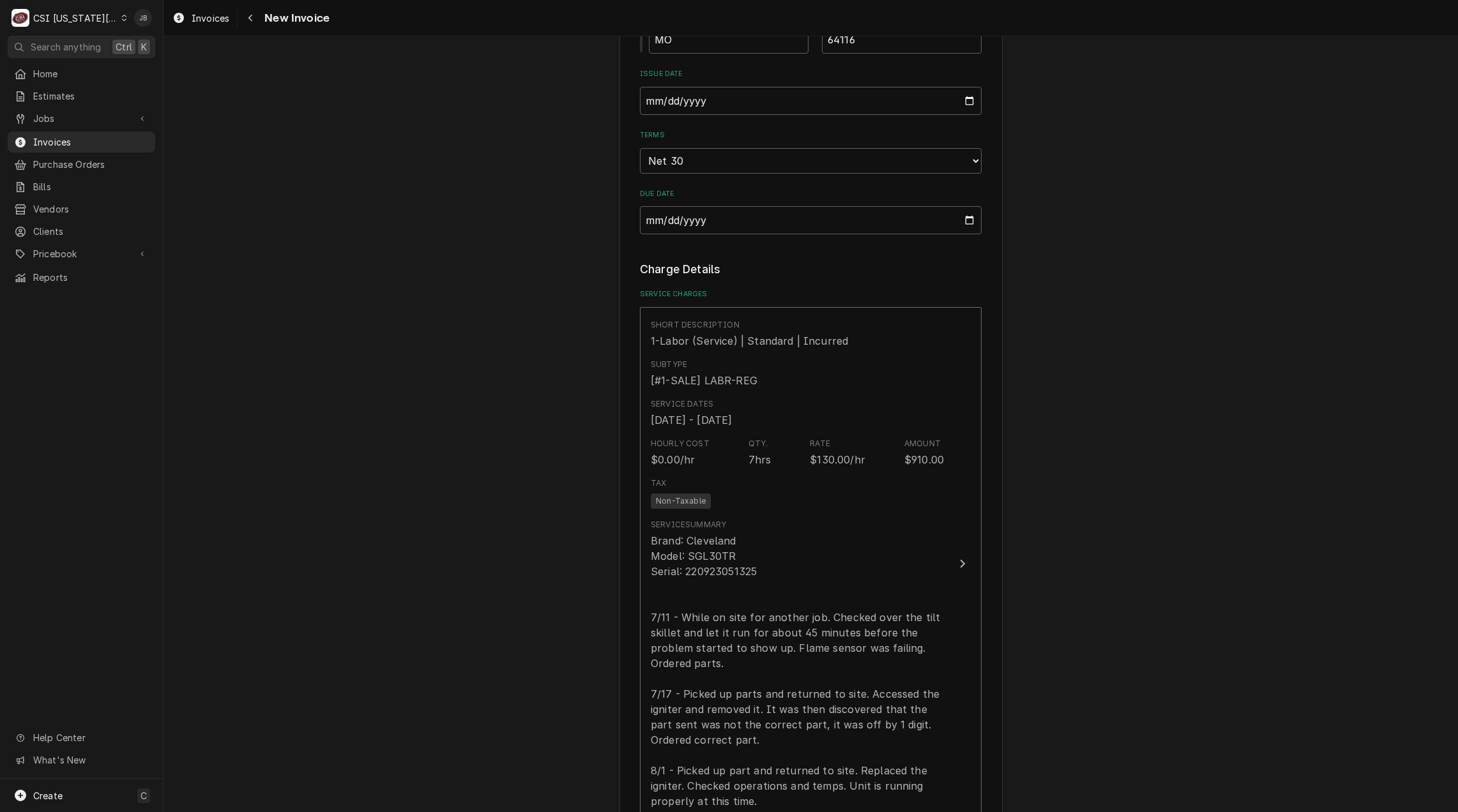
scroll to position [1213, 0]
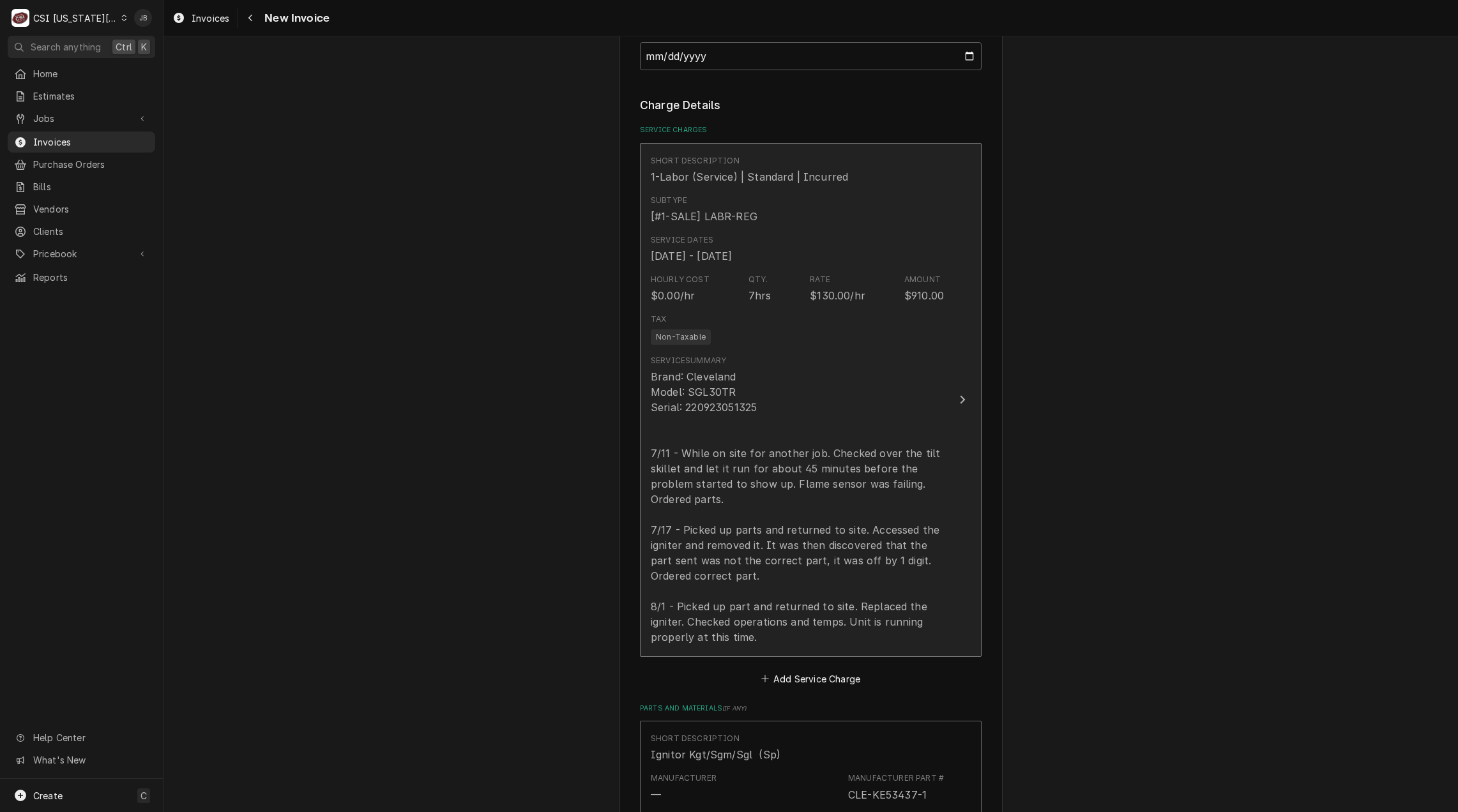
click at [840, 560] on div "Brand: Cleveland Model: SGL30TR Serial: 220923051325 7/11 - While on site for a…" at bounding box center [797, 507] width 293 height 275
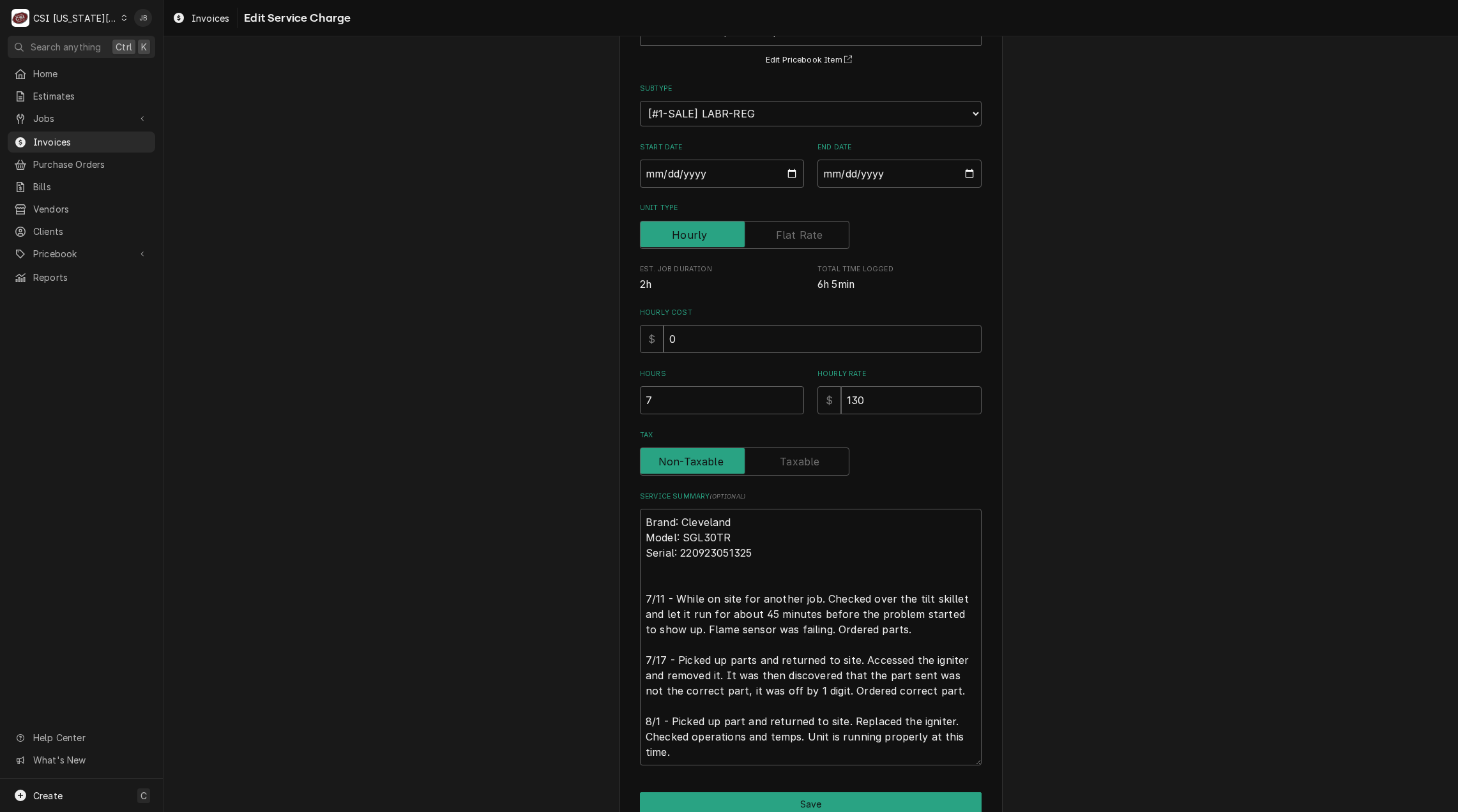
scroll to position [167, 0]
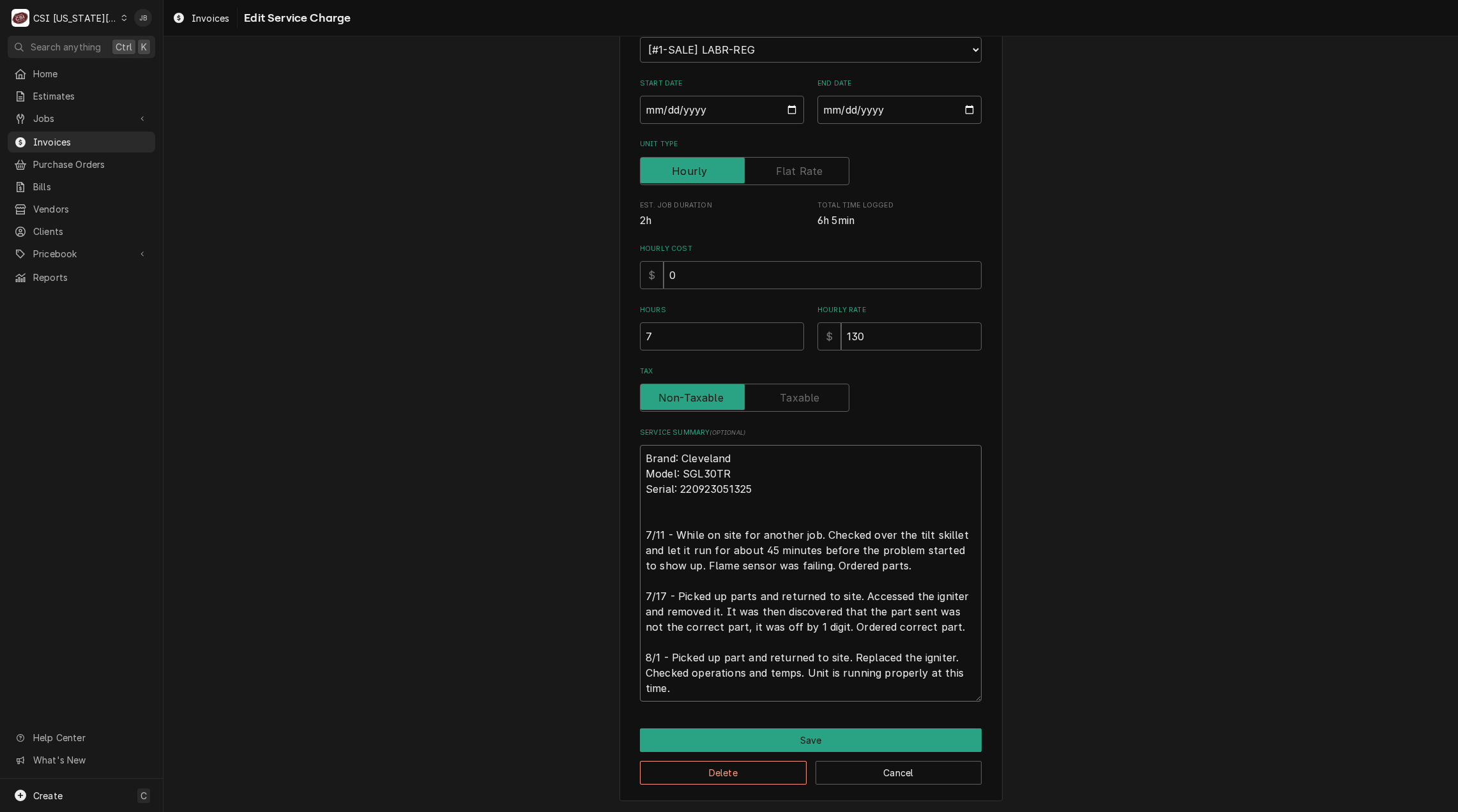
drag, startPoint x: 928, startPoint y: 632, endPoint x: 600, endPoint y: 587, distance: 331.1
click at [600, 587] on div "Use the fields below to edit this service charge Short Description 1-Labor (Ser…" at bounding box center [810, 346] width 1294 height 930
type textarea "x"
type textarea "Brand: Cleveland Model: SGL30TR Serial: 220923051325 7/11 - While on site for a…"
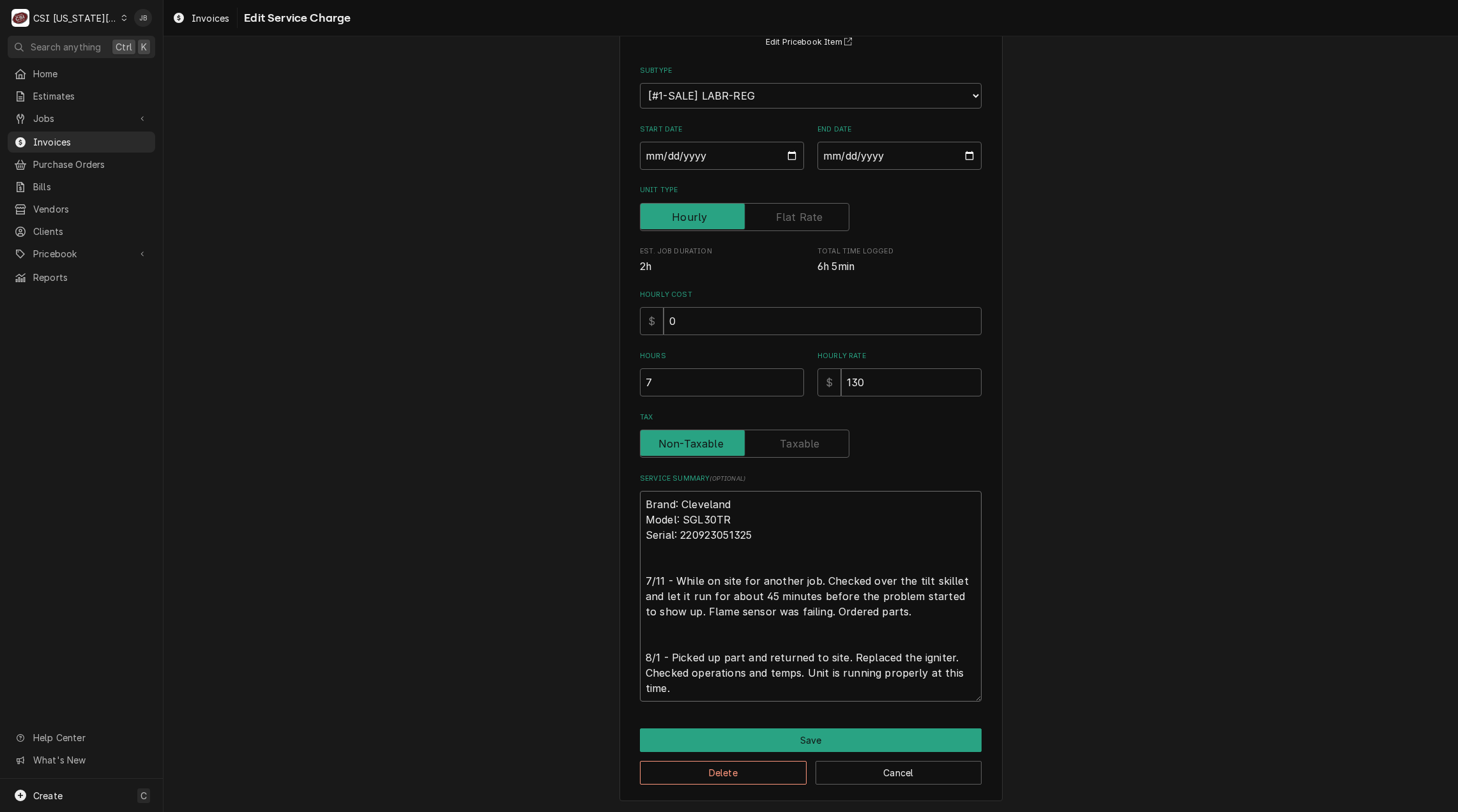
type textarea "x"
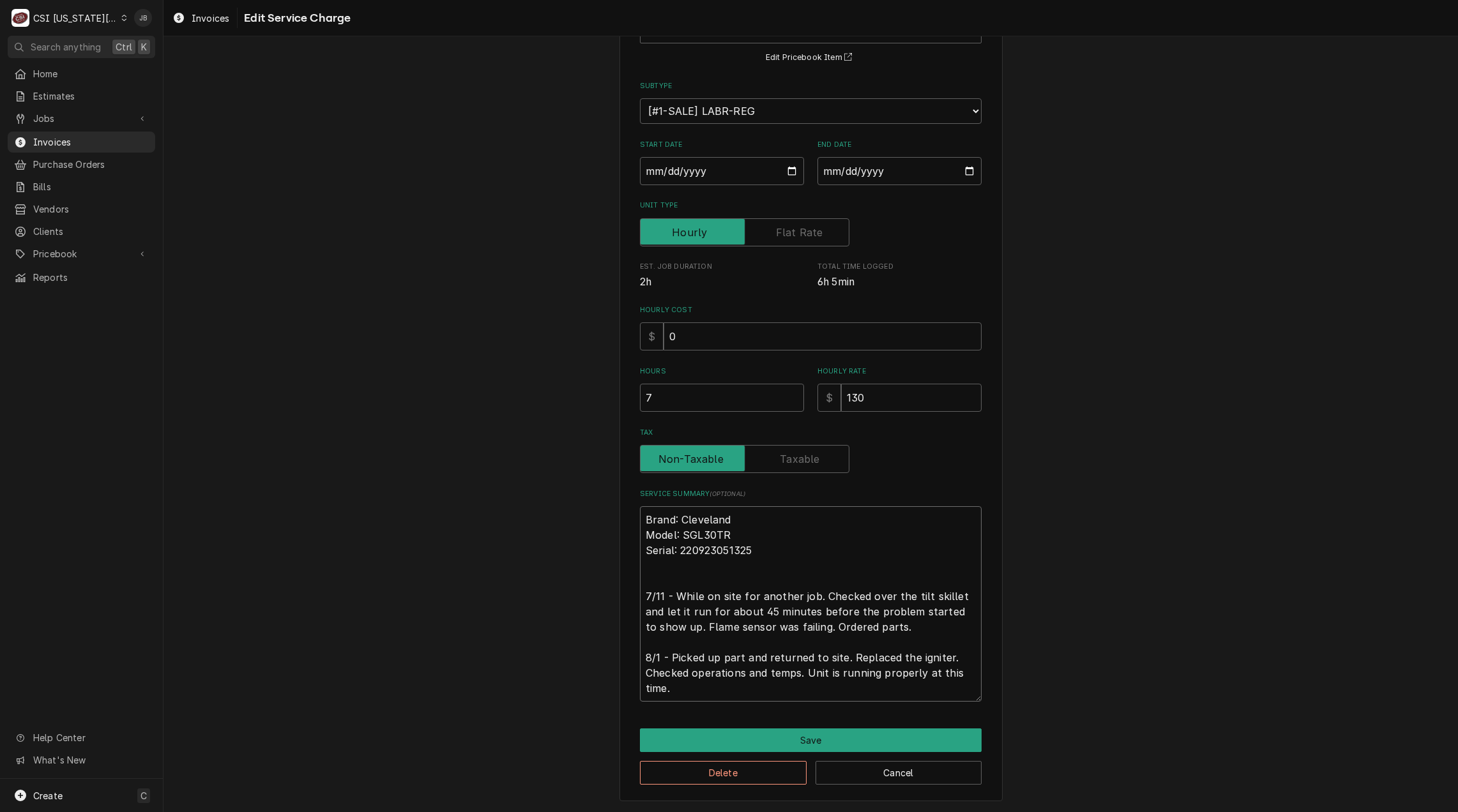
scroll to position [107, 0]
type textarea "Brand: Cleveland Model: SGL30TR Serial: 220923051325 7/11 - While on site for a…"
drag, startPoint x: 634, startPoint y: 386, endPoint x: 558, endPoint y: 383, distance: 76.1
click at [558, 383] on div "Use the fields below to edit this service charge Short Description 1-Labor (Ser…" at bounding box center [810, 377] width 1294 height 869
type textarea "x"
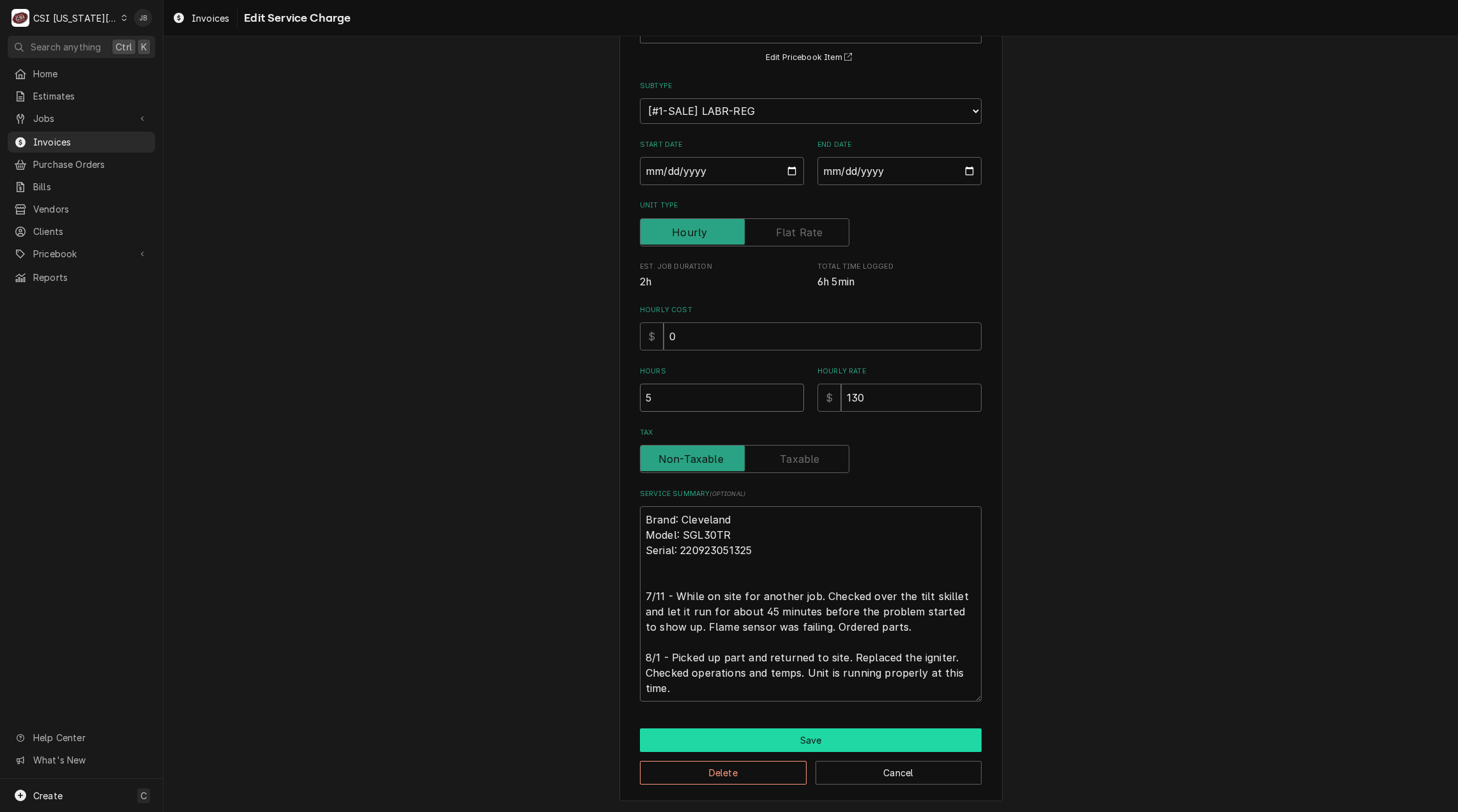
type input "5"
click at [773, 735] on button "Save" at bounding box center [810, 739] width 341 height 24
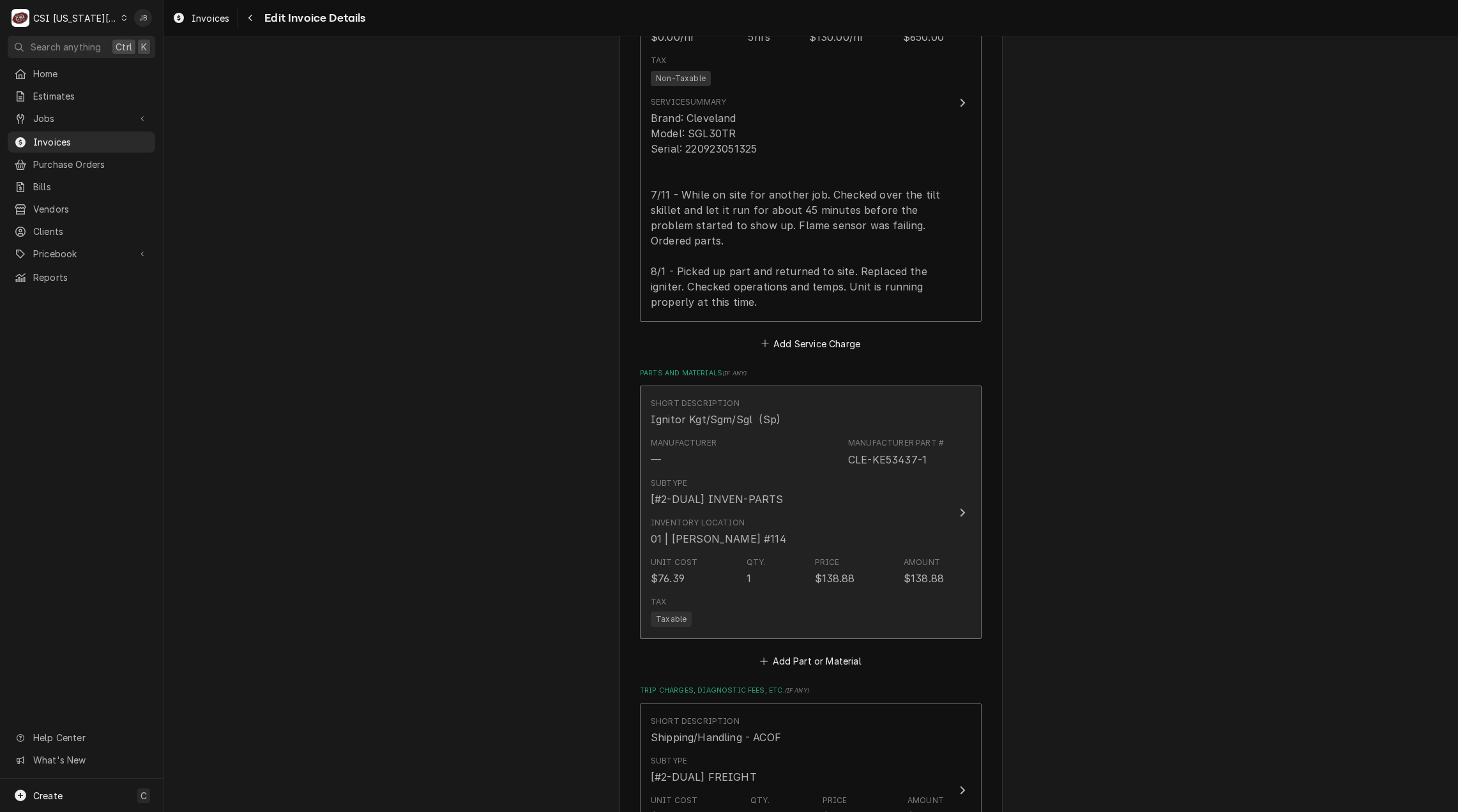
scroll to position [1708, 0]
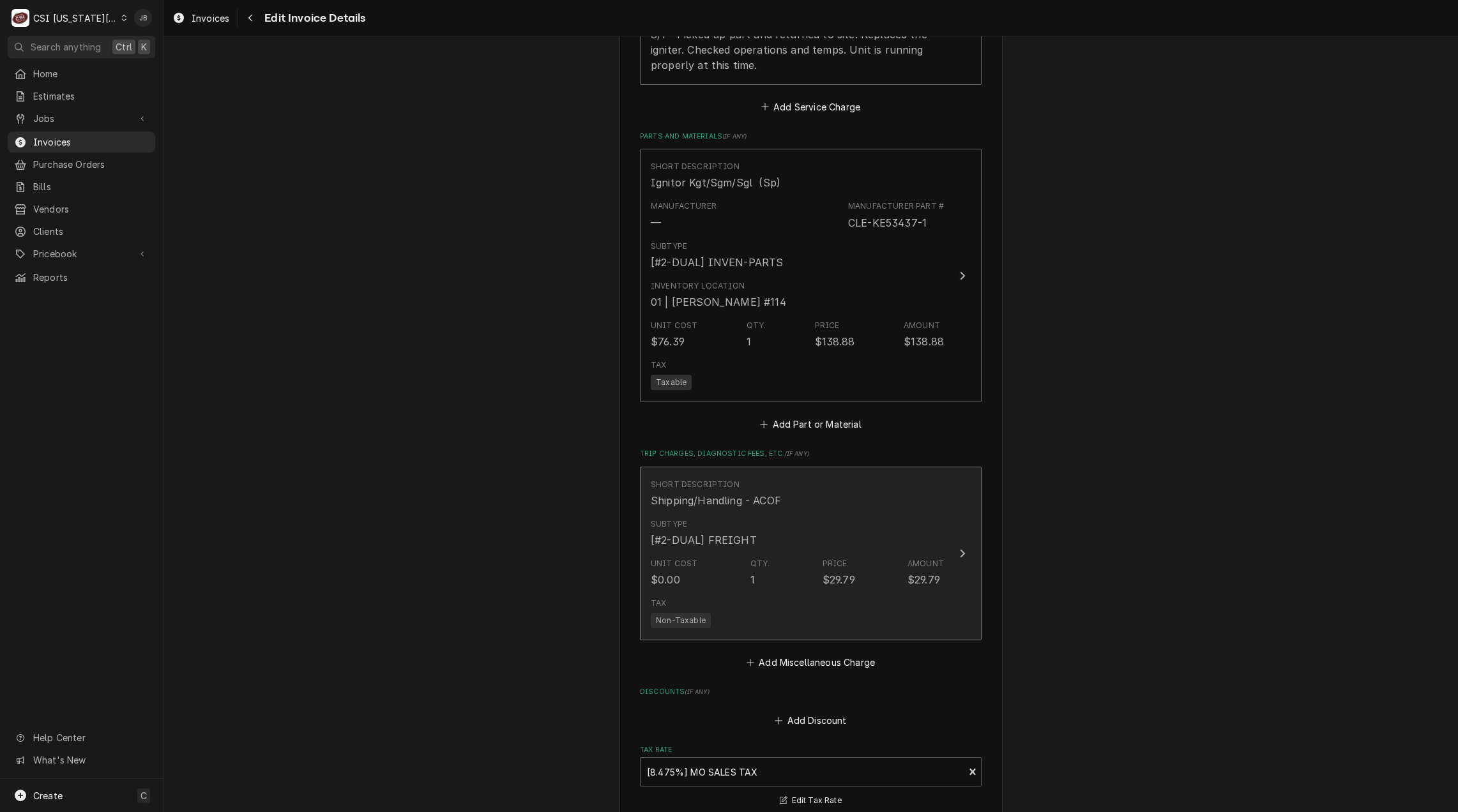
click at [733, 574] on div "Unit Cost $0.00 Qty. 1 Price $29.79 Amount $29.79" at bounding box center [797, 572] width 293 height 39
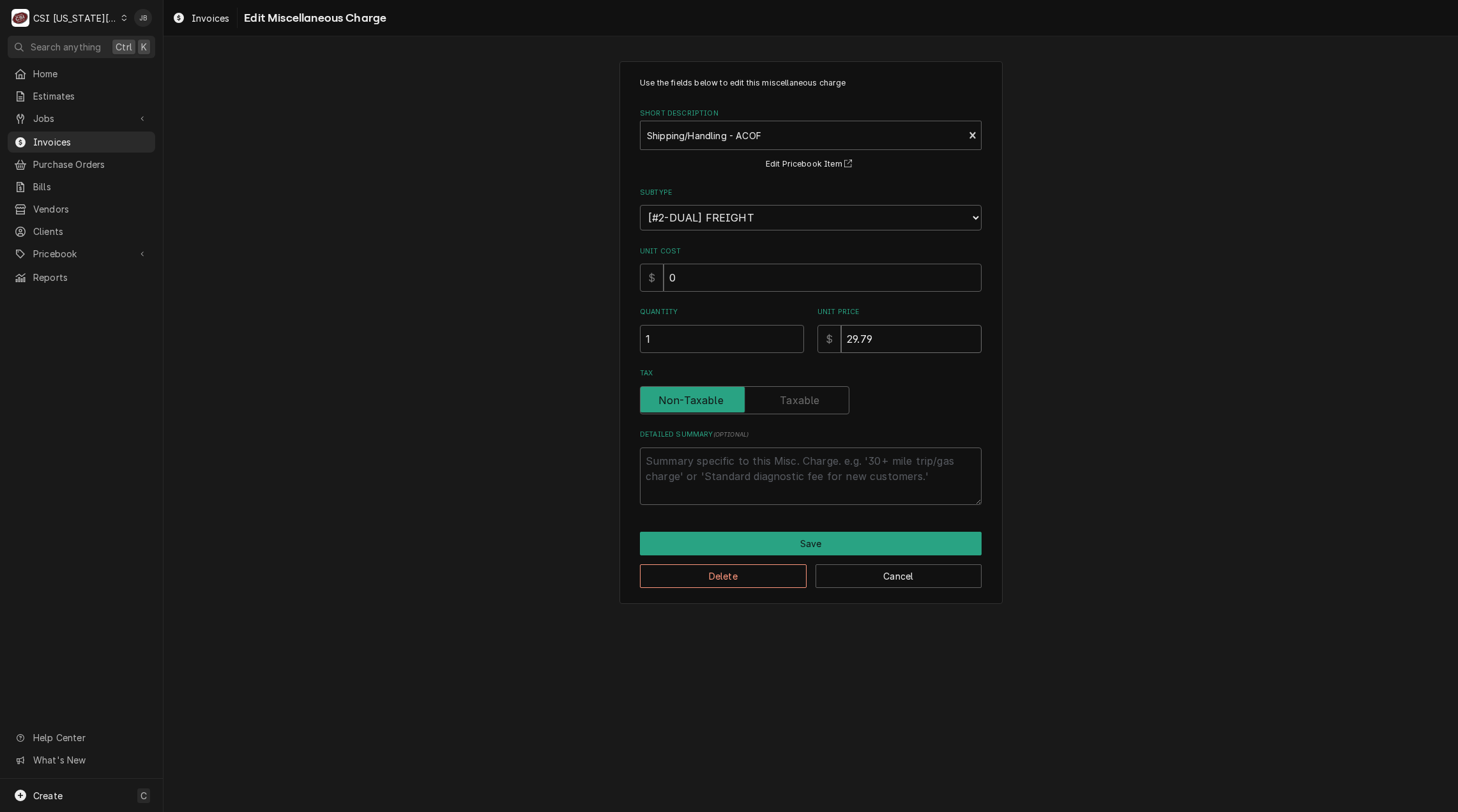
drag, startPoint x: 860, startPoint y: 336, endPoint x: 822, endPoint y: 336, distance: 38.0
click at [822, 336] on div "$ 29.79" at bounding box center [899, 338] width 164 height 28
type textarea "x"
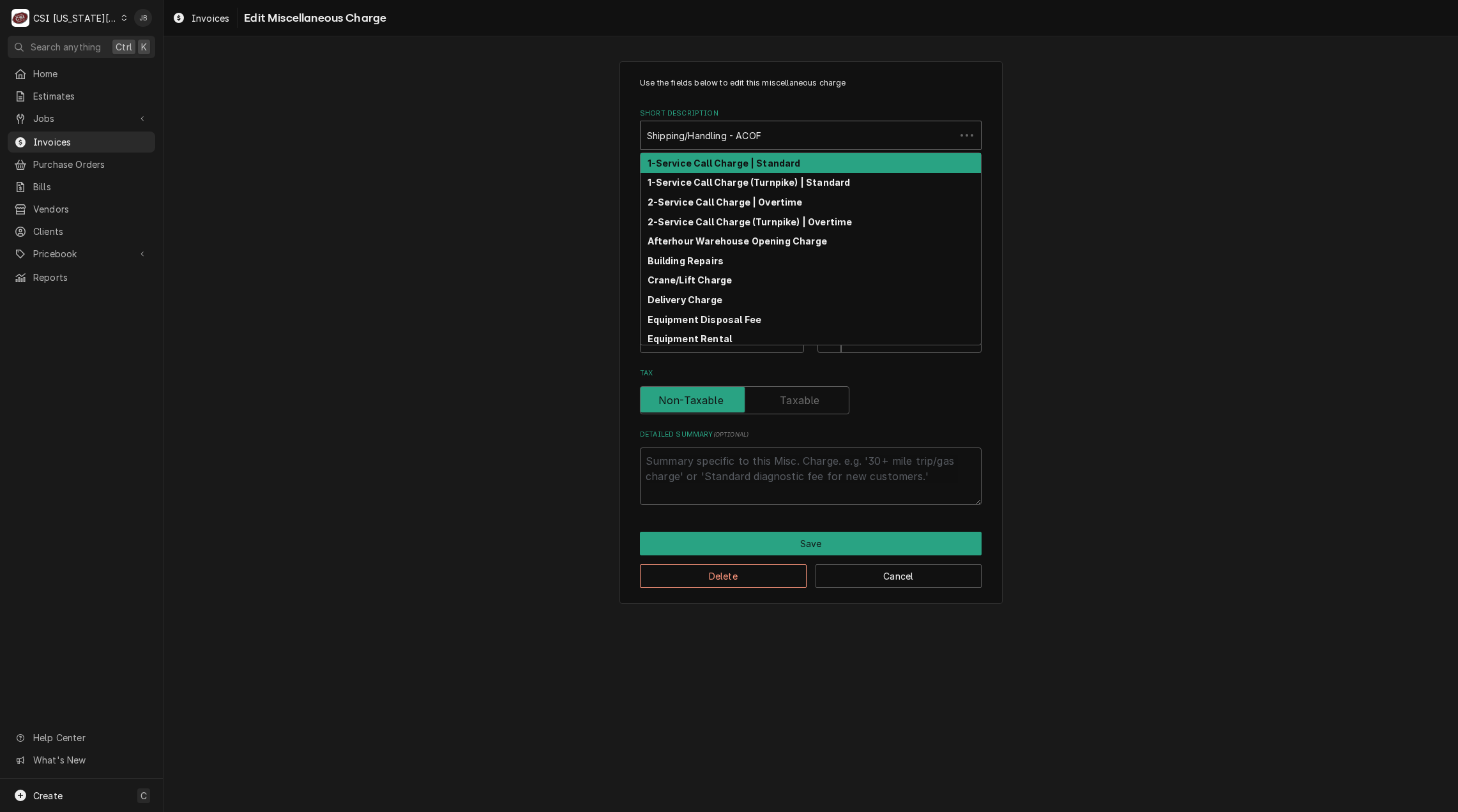
click at [754, 132] on div "Short Description" at bounding box center [797, 135] width 302 height 23
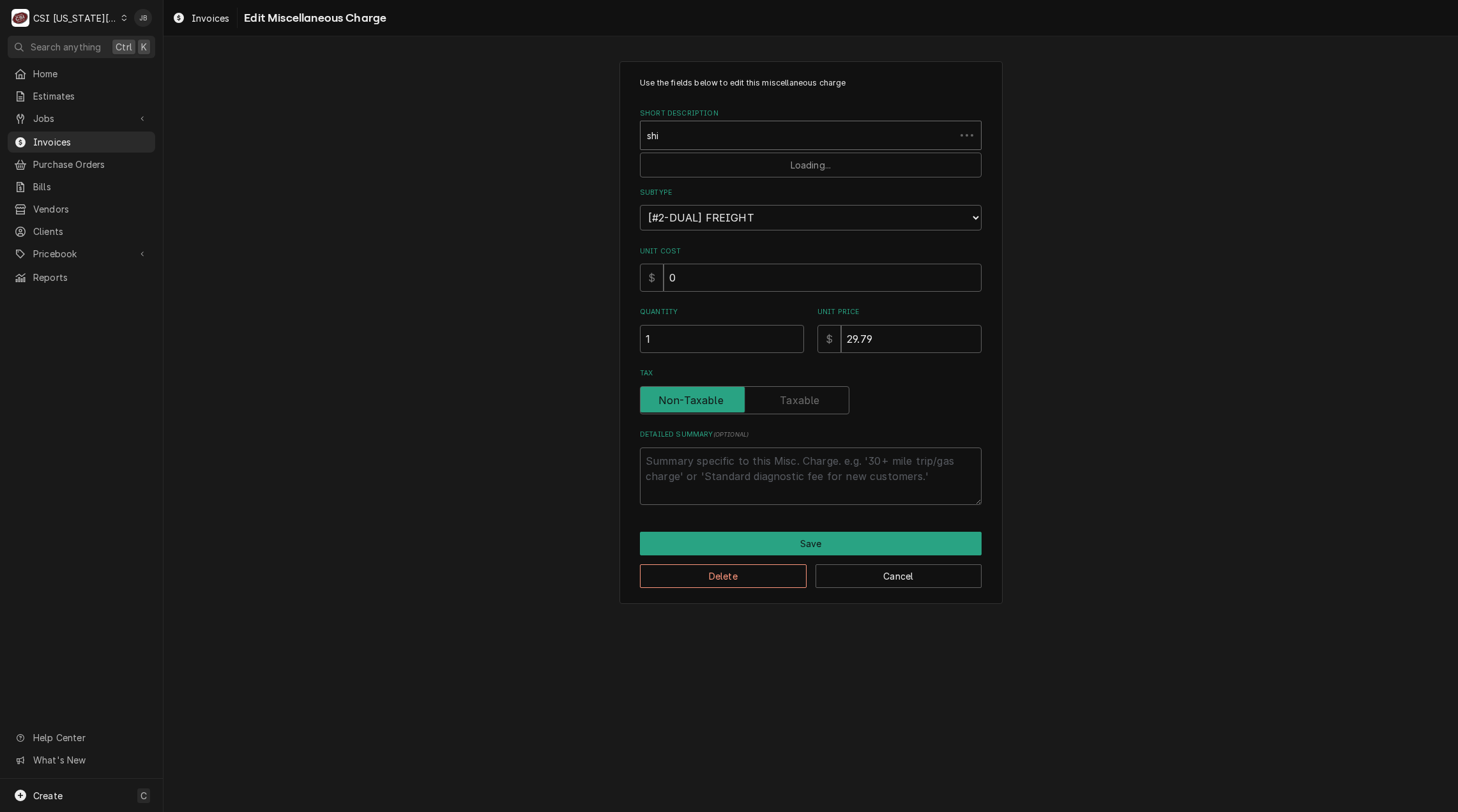
type input "ship"
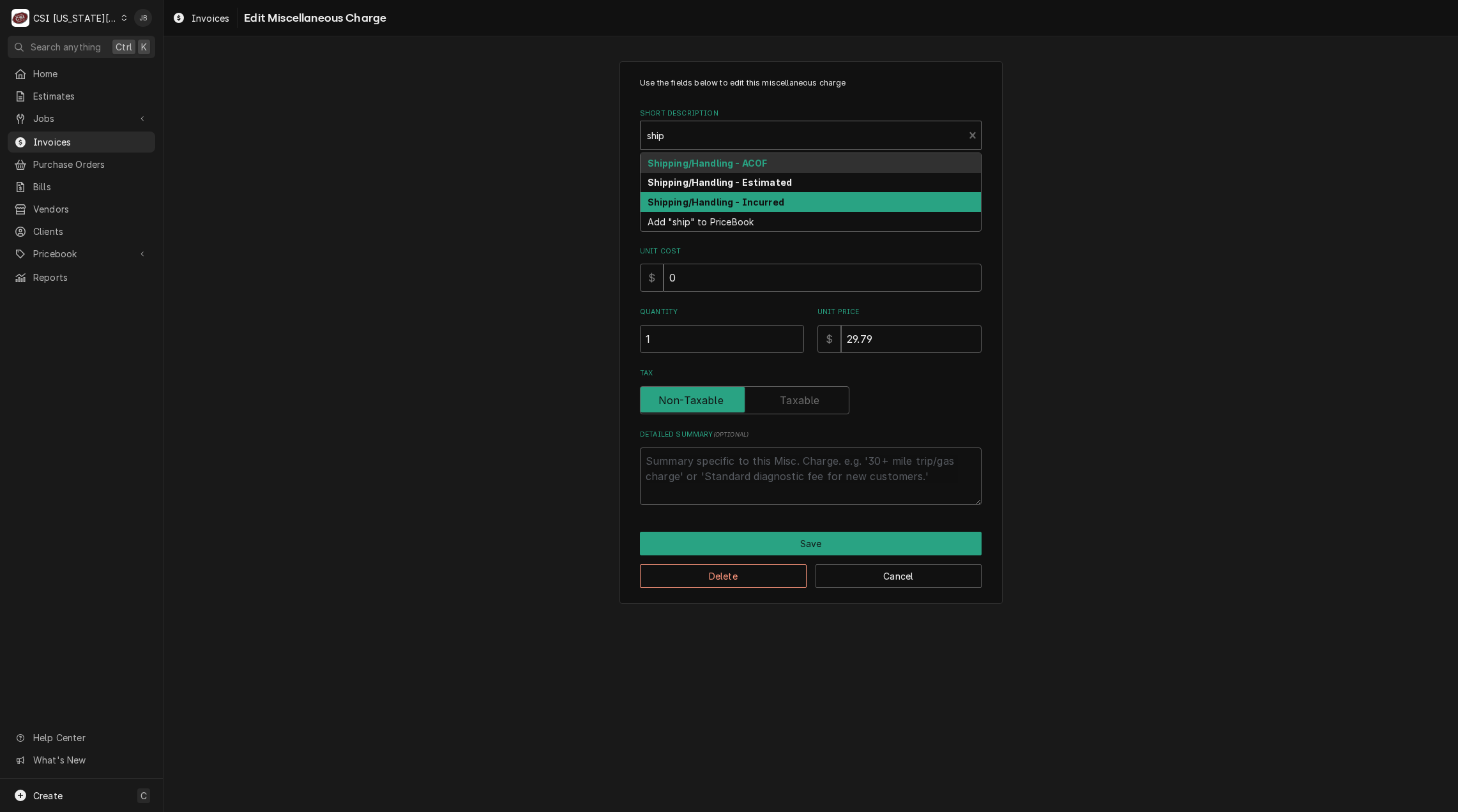
click at [759, 199] on strong "Shipping/Handling - Incurred" at bounding box center [716, 202] width 137 height 11
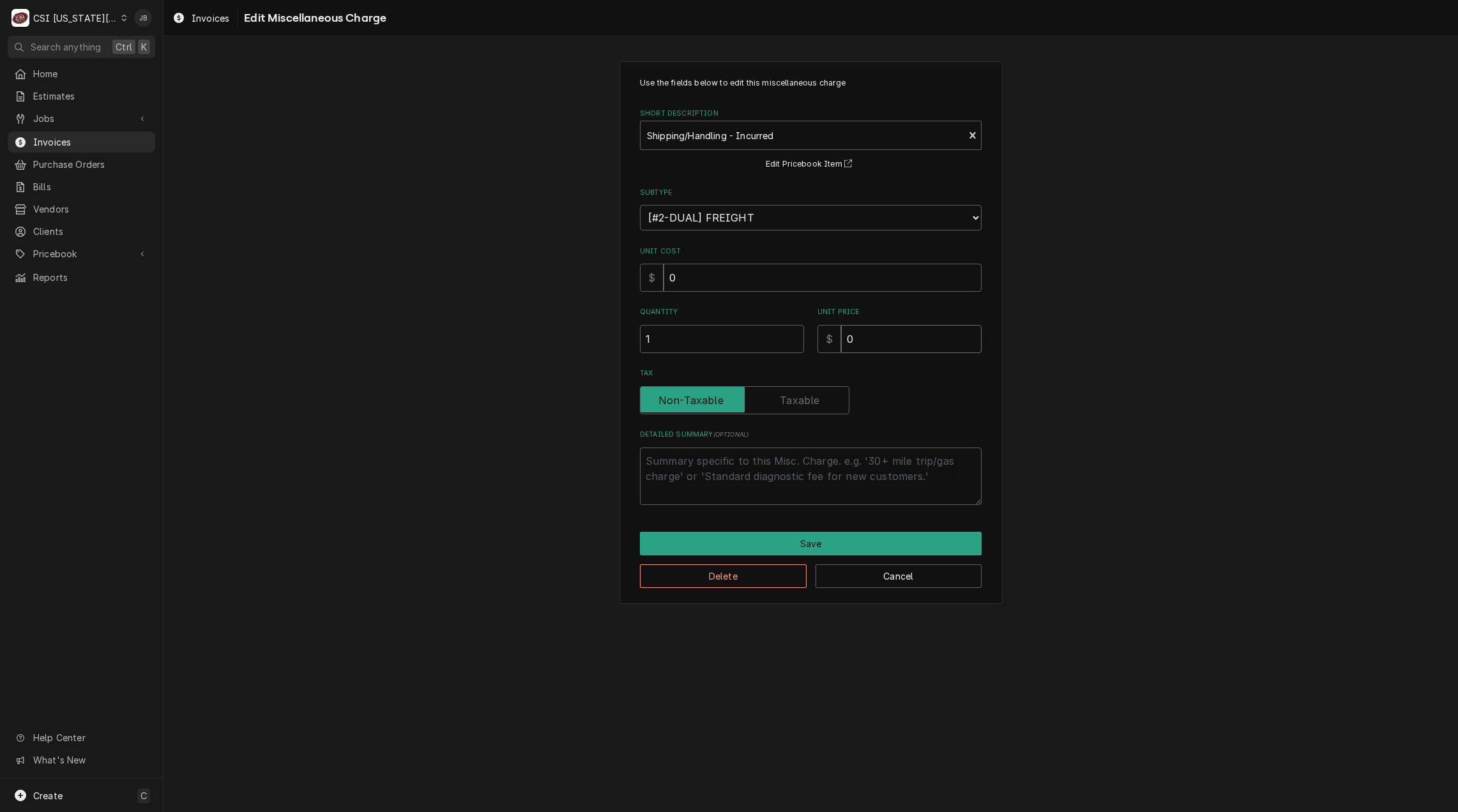
drag, startPoint x: 895, startPoint y: 335, endPoint x: 789, endPoint y: 337, distance: 106.0
click at [789, 335] on div "Quantity 1 Unit Price $ 0" at bounding box center [810, 330] width 341 height 46
type textarea "x"
type input "3"
type textarea "x"
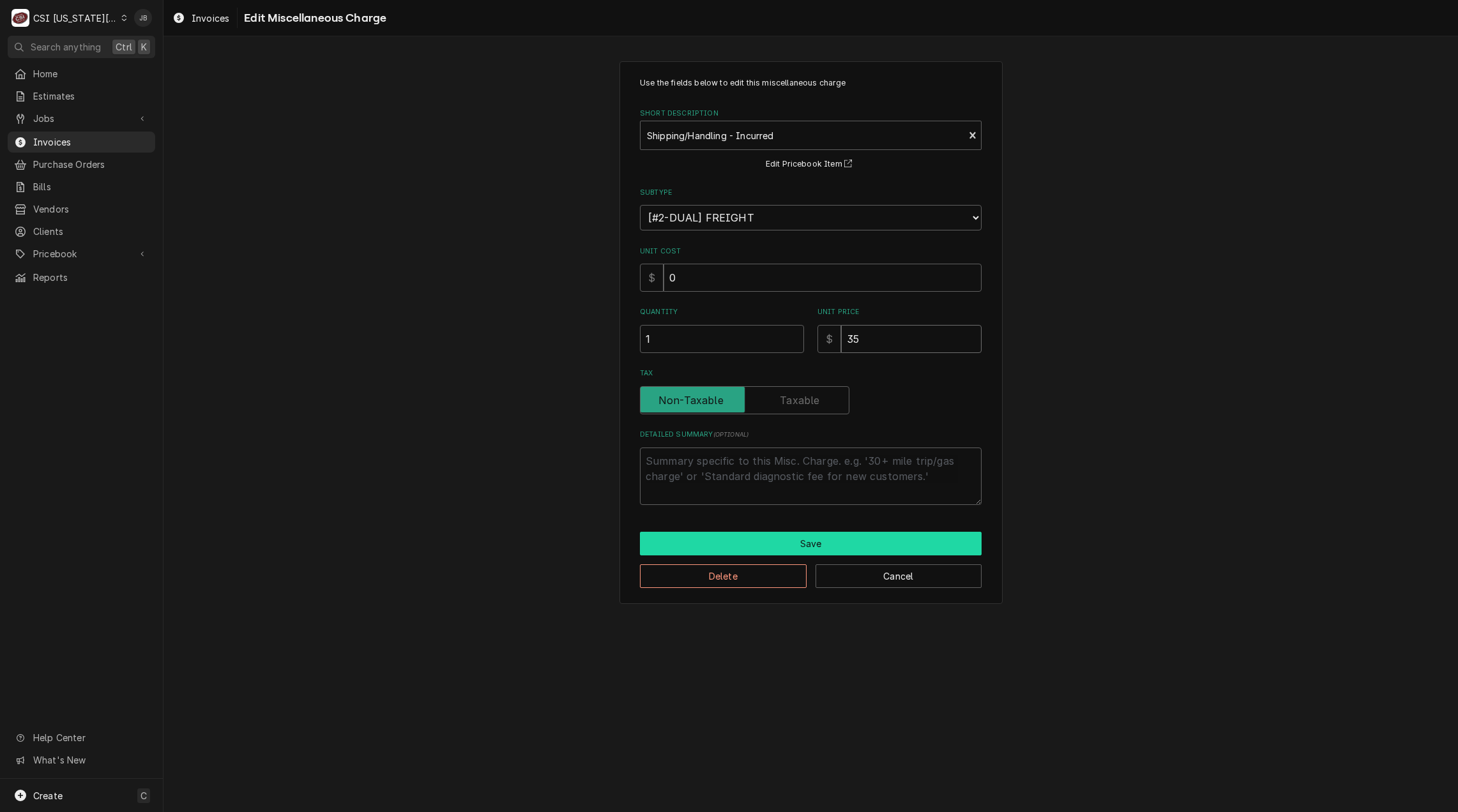
type input "35"
click at [798, 532] on button "Save" at bounding box center [810, 543] width 341 height 24
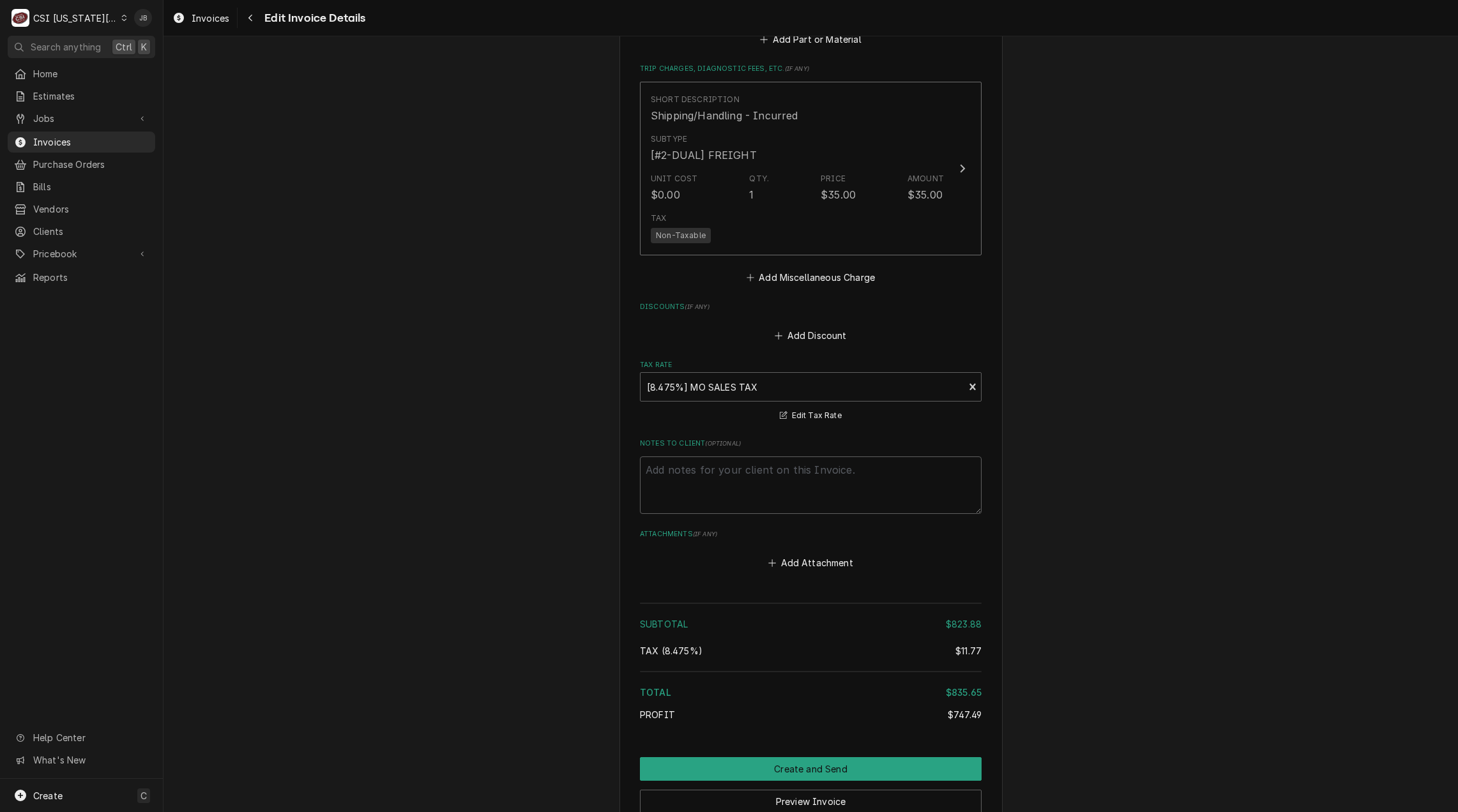
scroll to position [2180, 0]
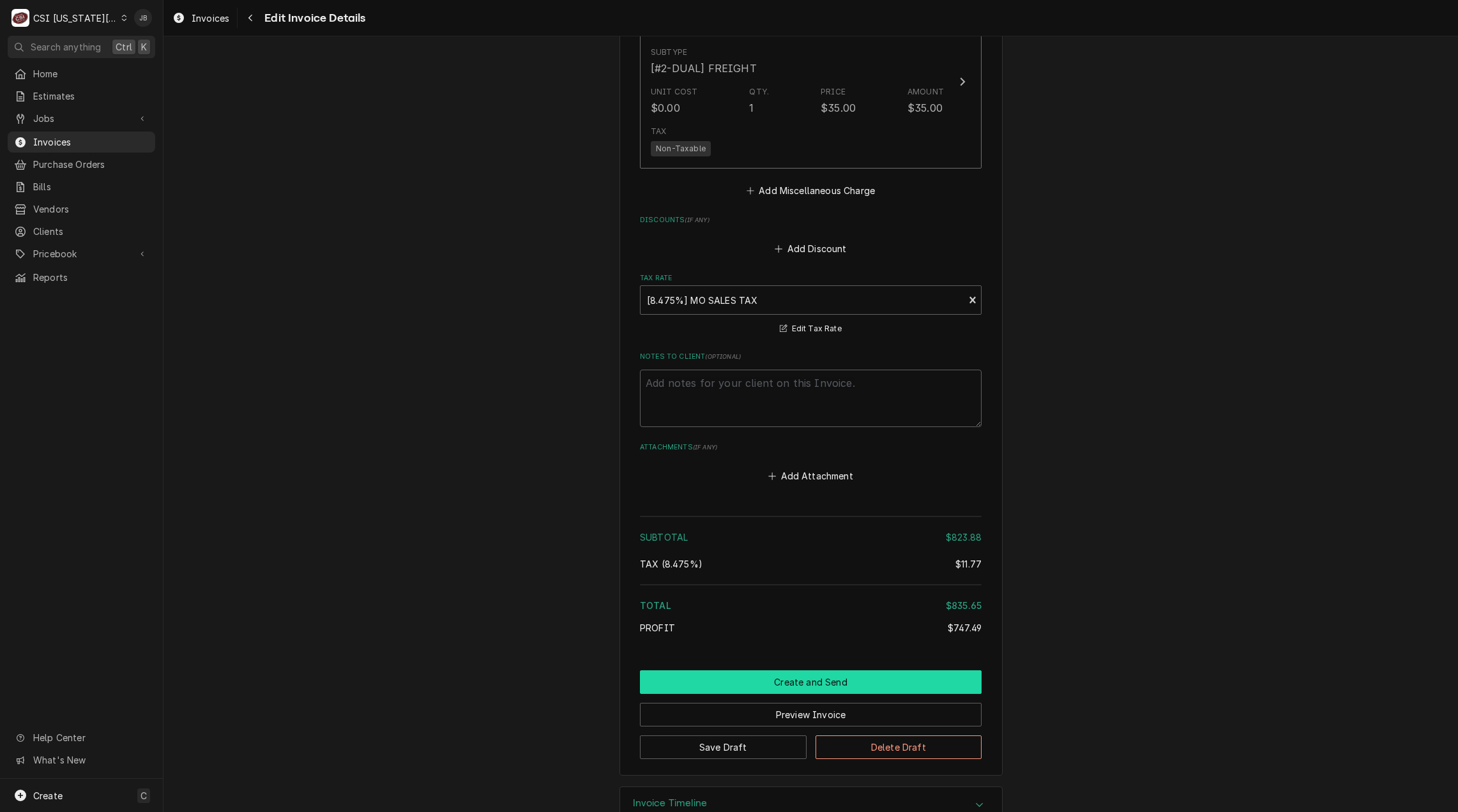
click at [752, 674] on button "Create and Send" at bounding box center [810, 681] width 341 height 24
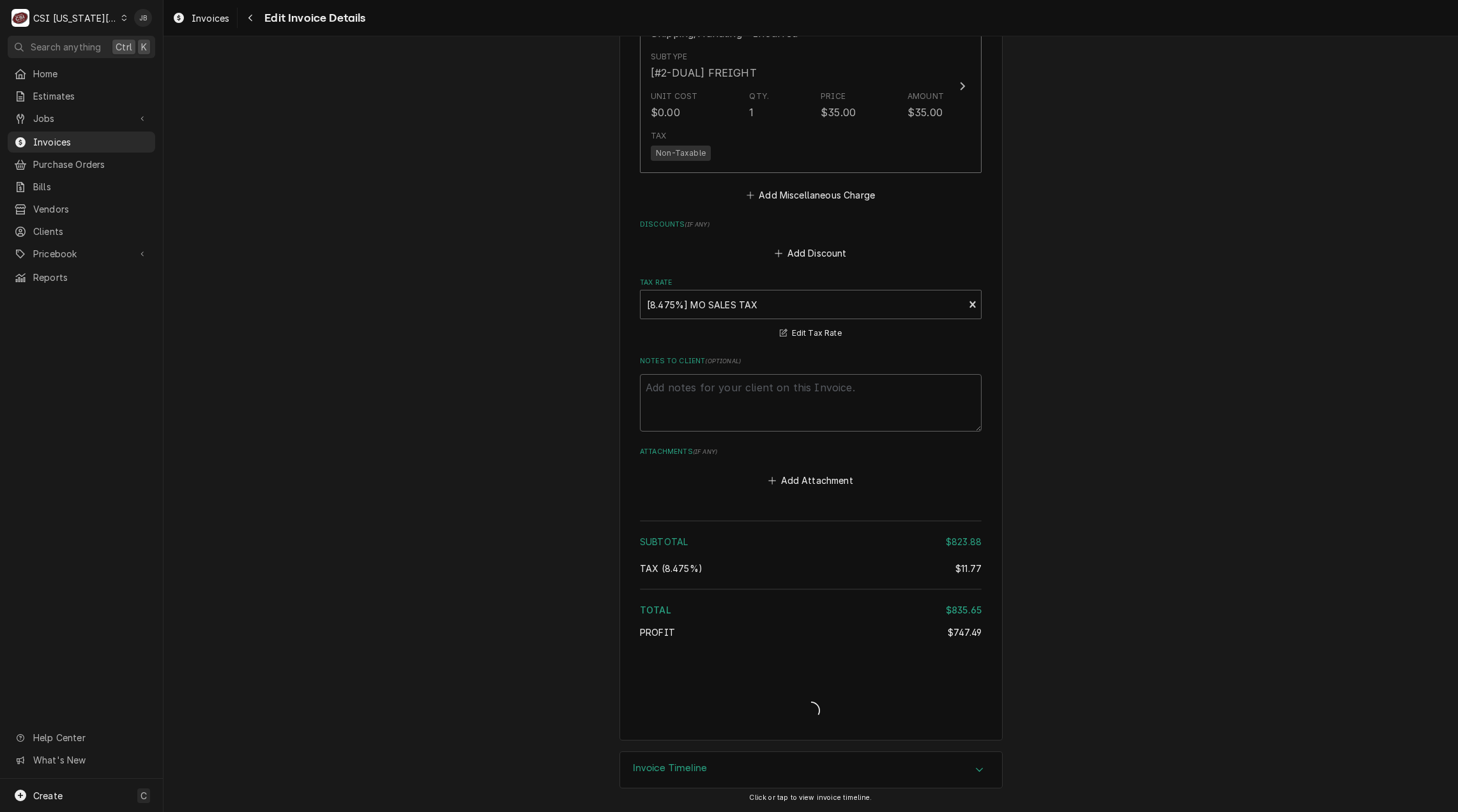
type textarea "x"
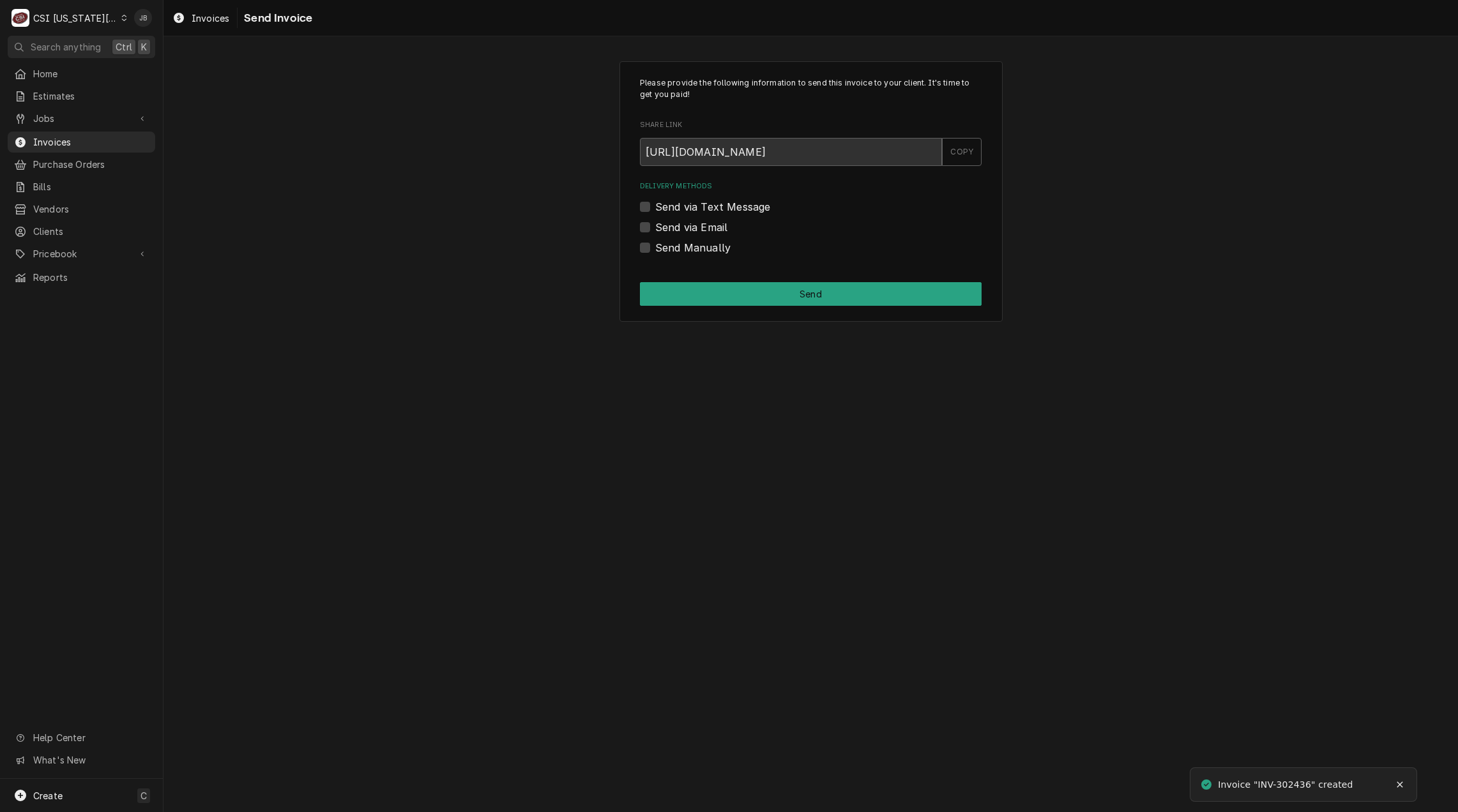
click at [698, 218] on div "Delivery Methods Send via Text Message Send via Email Send Manually" at bounding box center [810, 218] width 341 height 74
click at [697, 220] on label "Send via Email" at bounding box center [691, 226] width 72 height 15
click at [697, 220] on input "Send via Email" at bounding box center [825, 233] width 341 height 28
checkbox input "true"
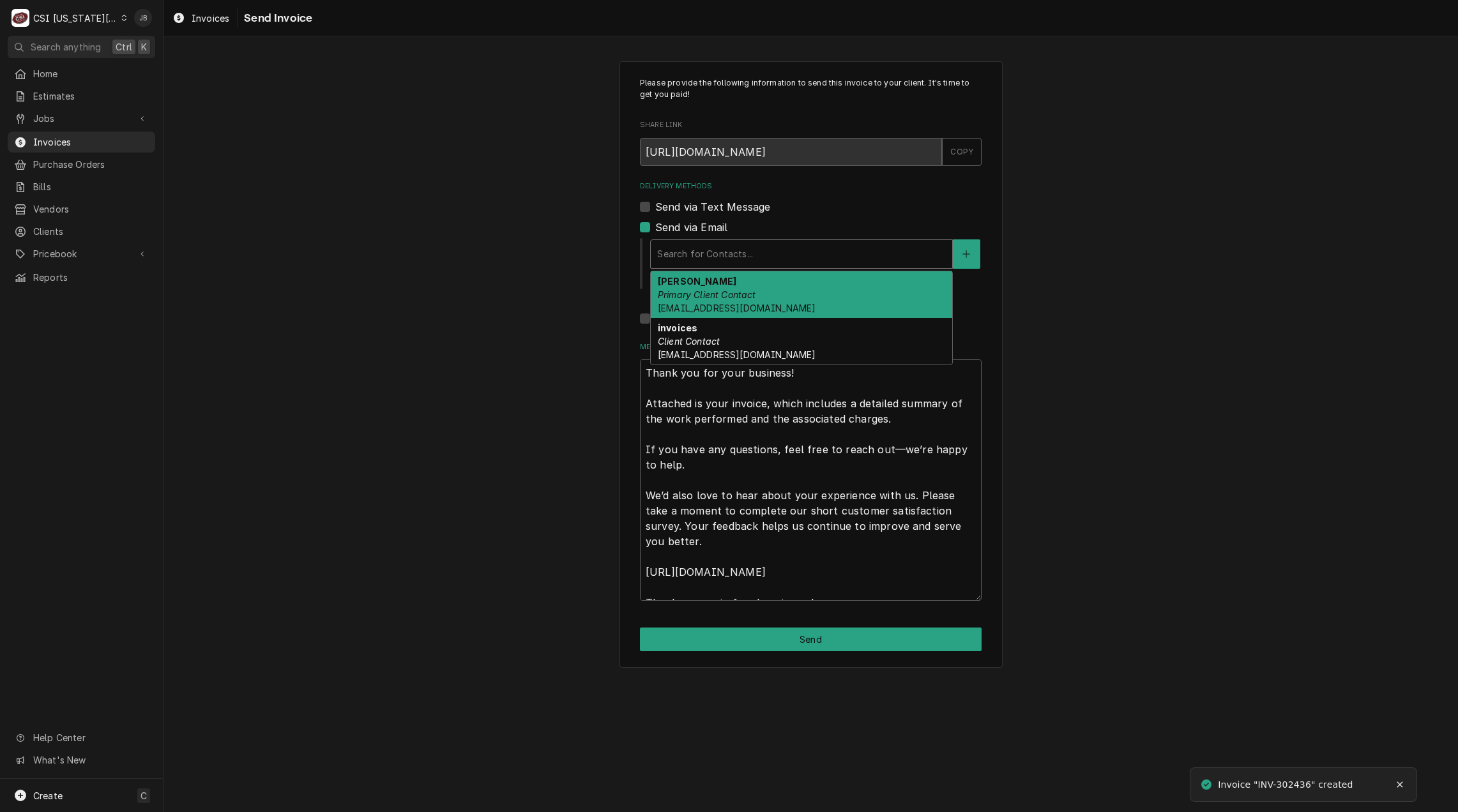
click at [736, 247] on div "Delivery Methods" at bounding box center [801, 254] width 289 height 23
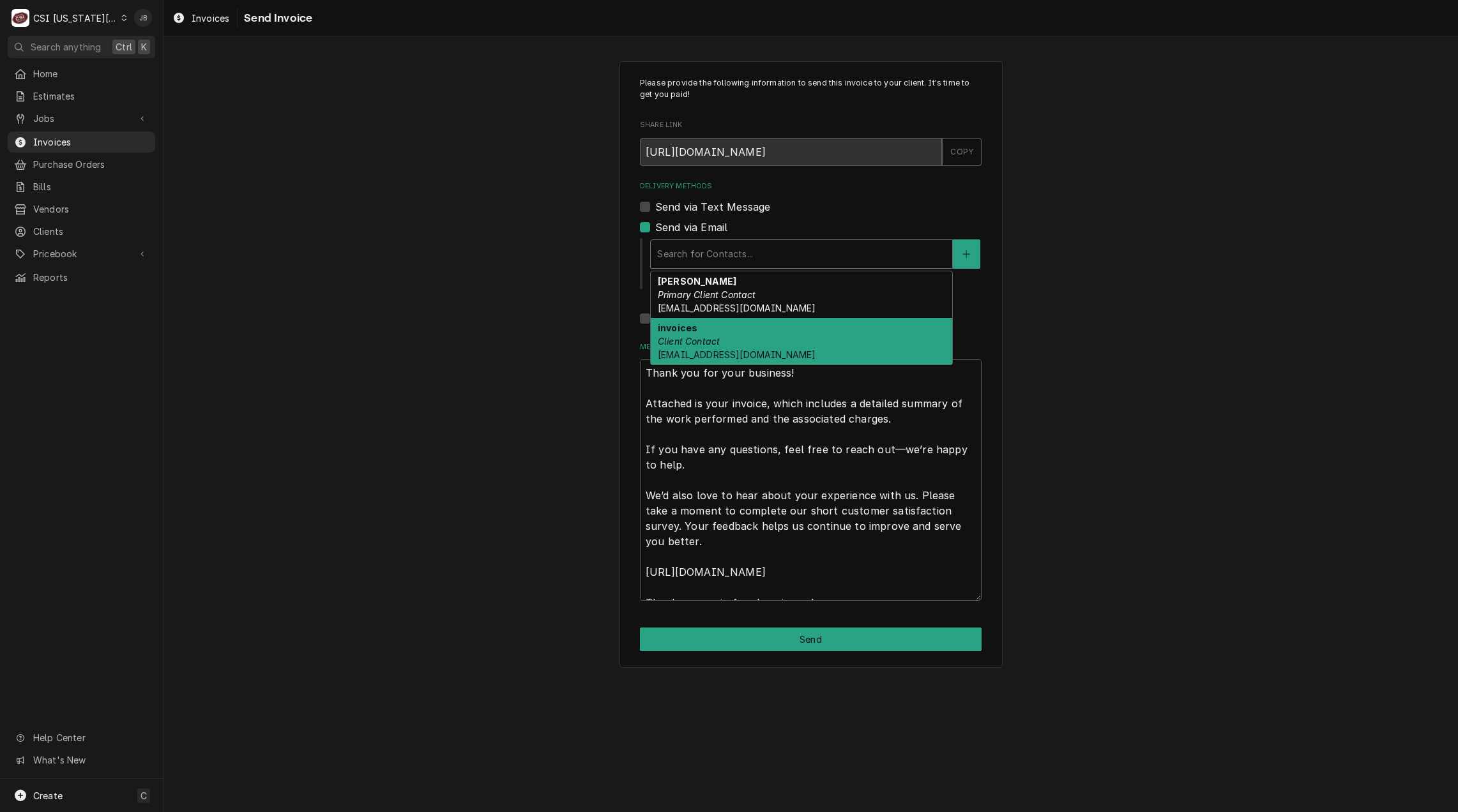
click at [787, 337] on div "invoices Client Contact edmn.fin.invoices.1@workflow.mail.us2.cloud.oracle.com" at bounding box center [802, 340] width 302 height 46
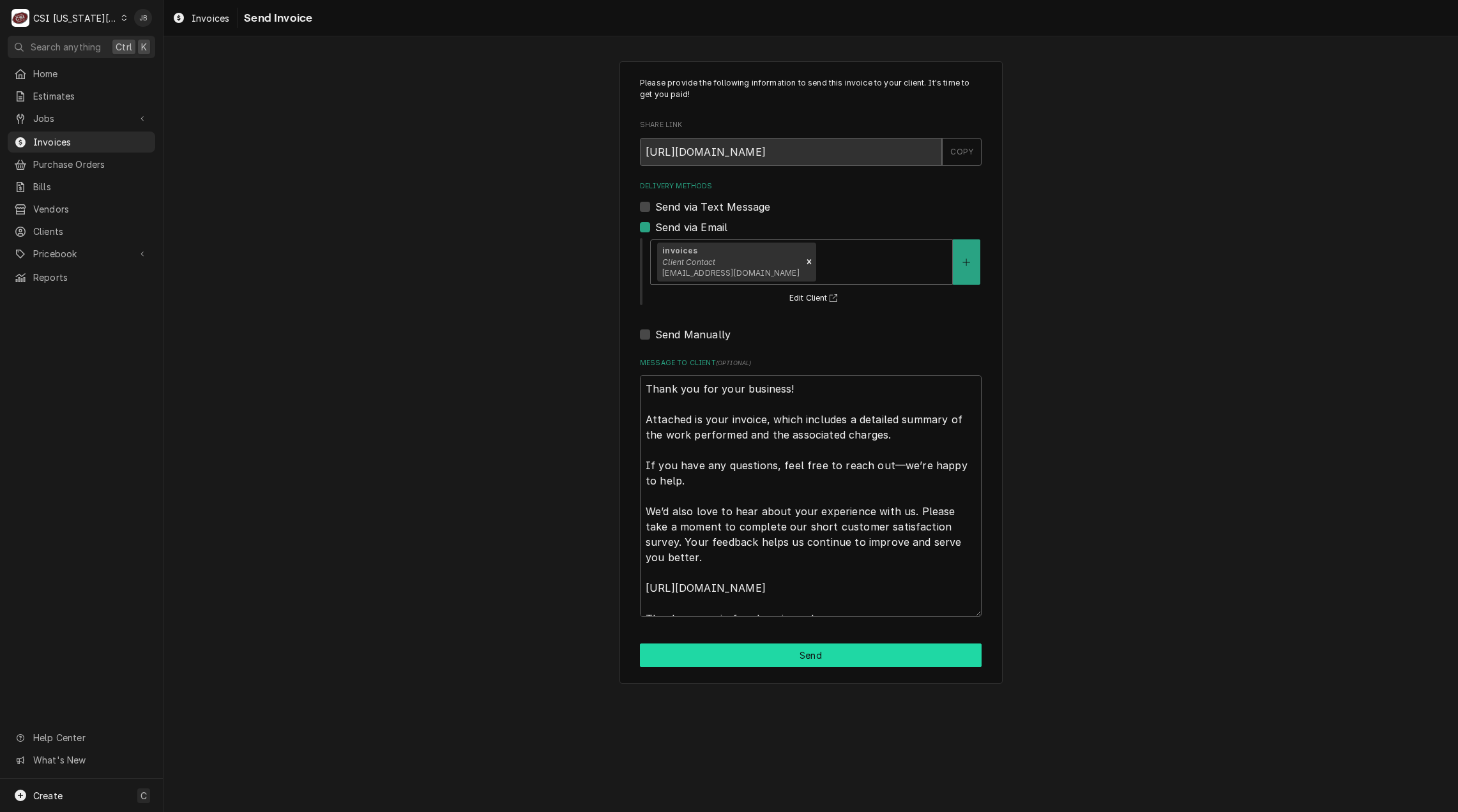
click at [760, 662] on button "Send" at bounding box center [810, 655] width 341 height 24
type textarea "x"
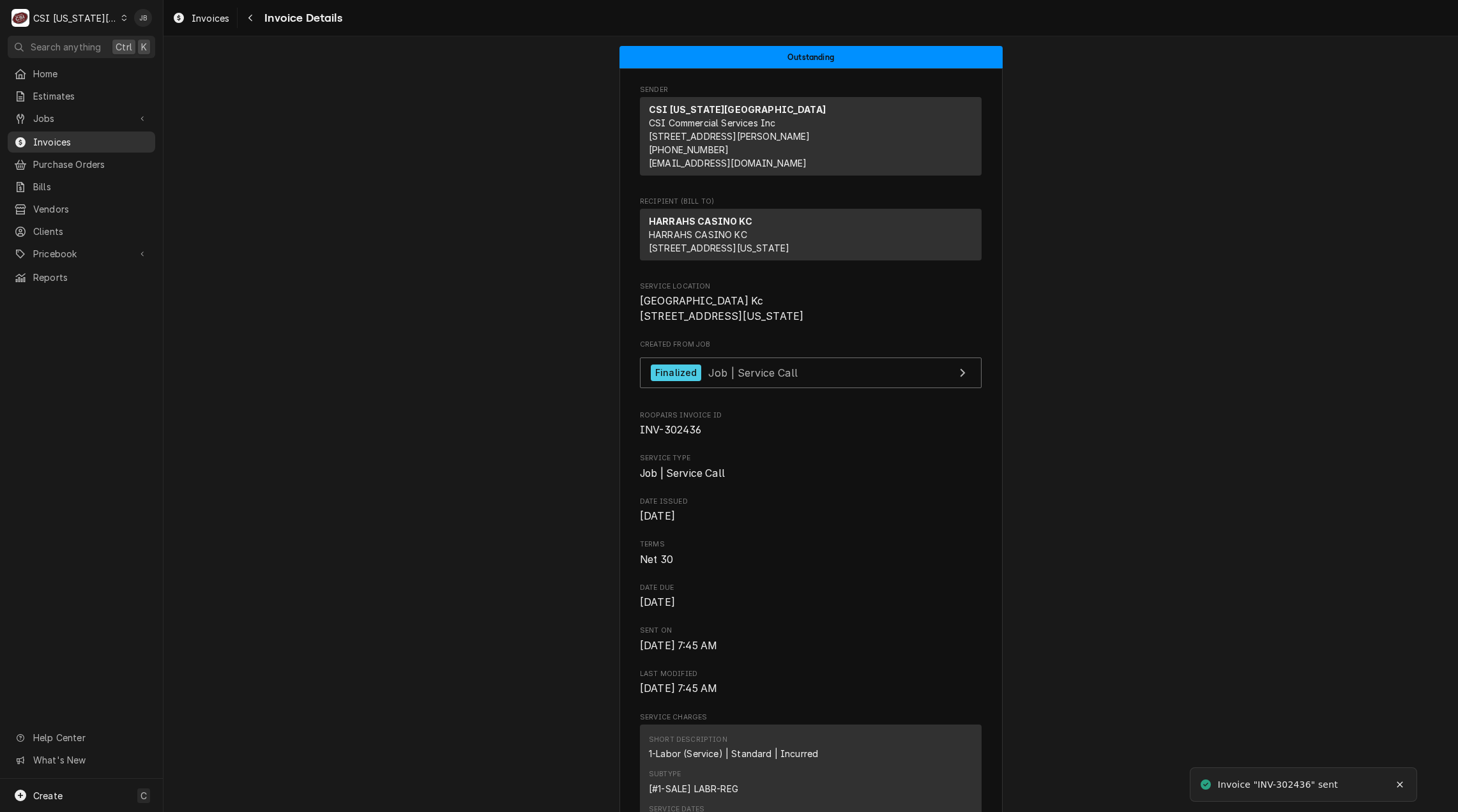
drag, startPoint x: 104, startPoint y: 137, endPoint x: 115, endPoint y: 132, distance: 12.1
click at [104, 137] on span "Invoices" at bounding box center [91, 141] width 116 height 13
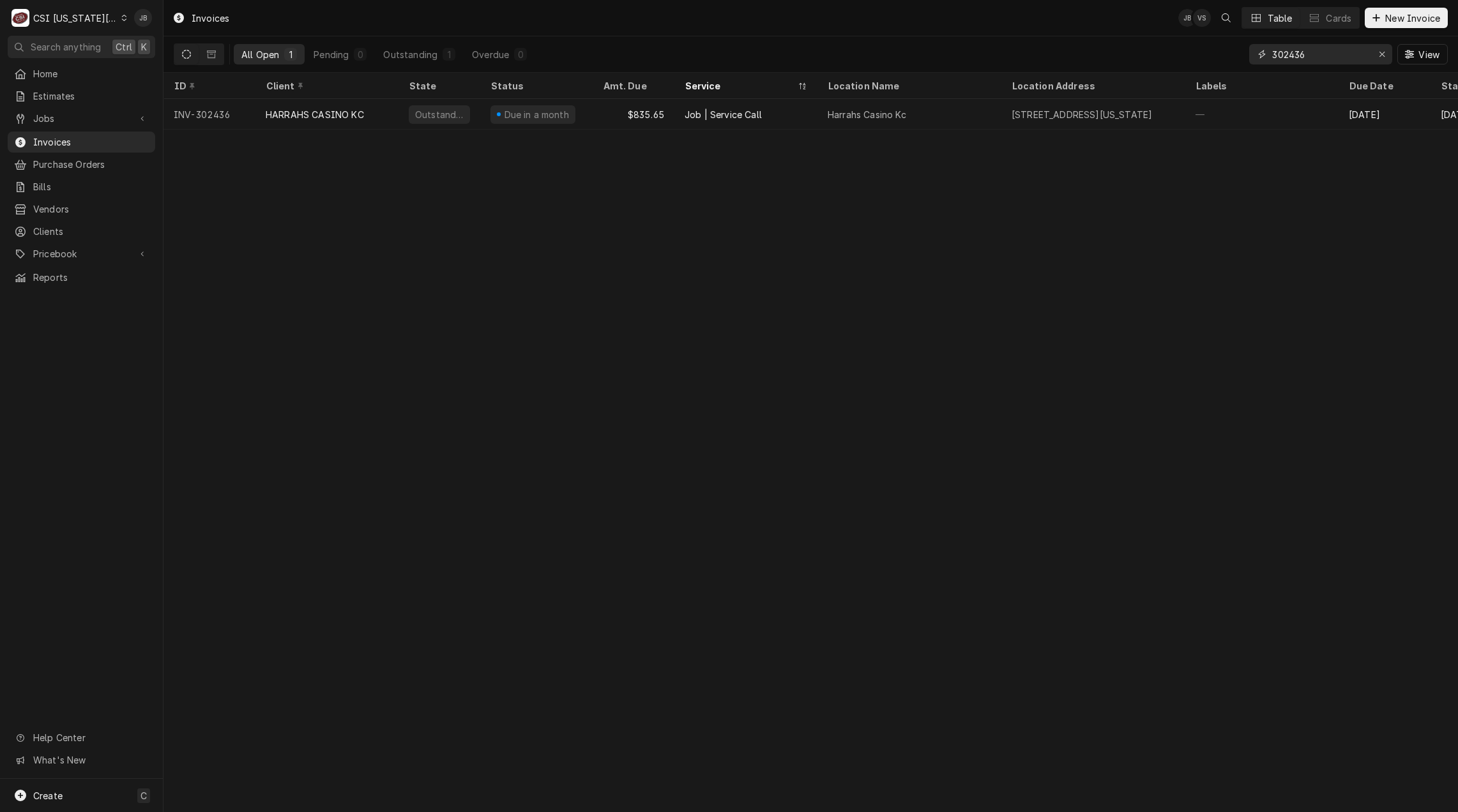
click at [1326, 52] on input "302436" at bounding box center [1319, 53] width 96 height 20
type input "302440"
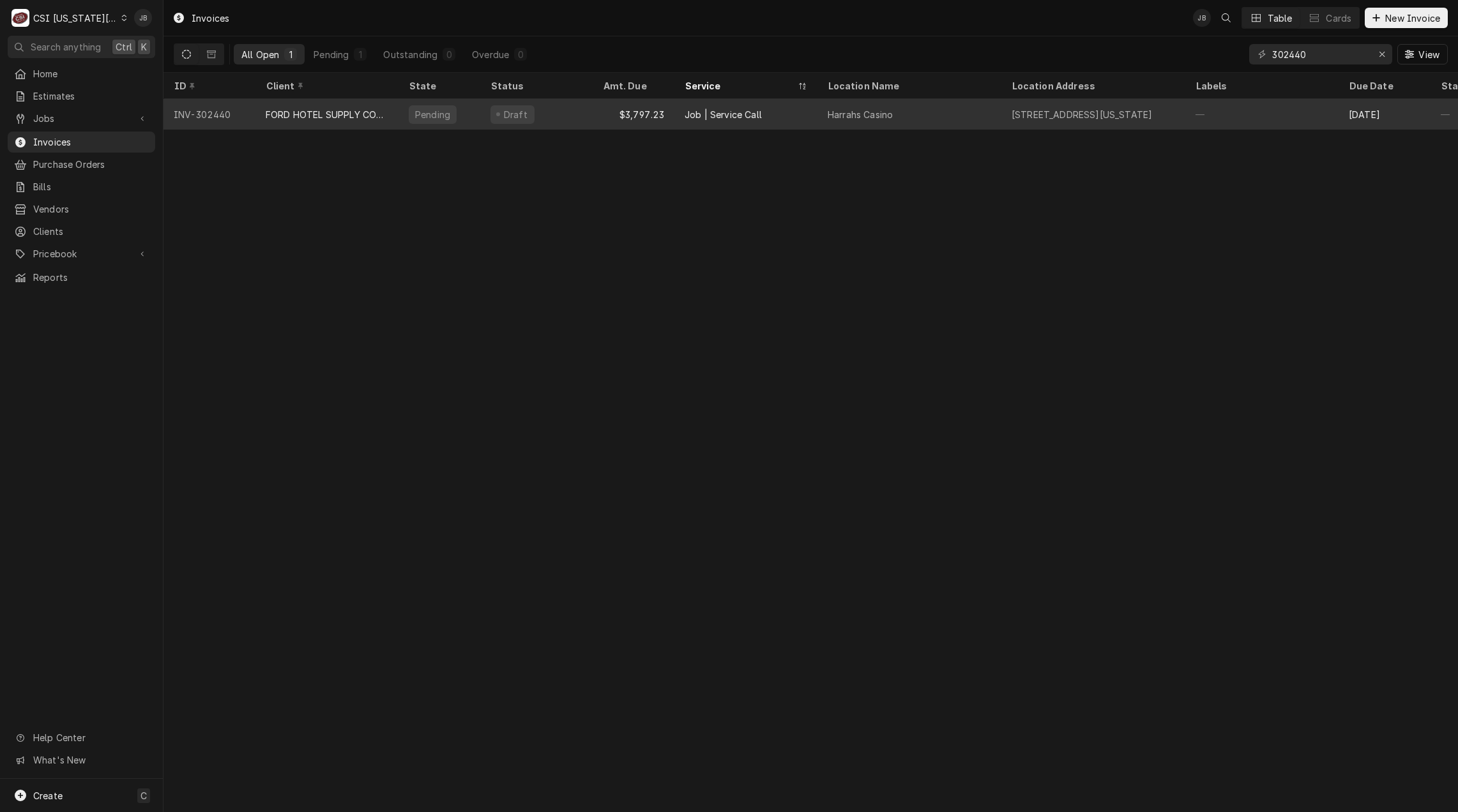
click at [640, 114] on div "$3,797.23" at bounding box center [633, 114] width 82 height 31
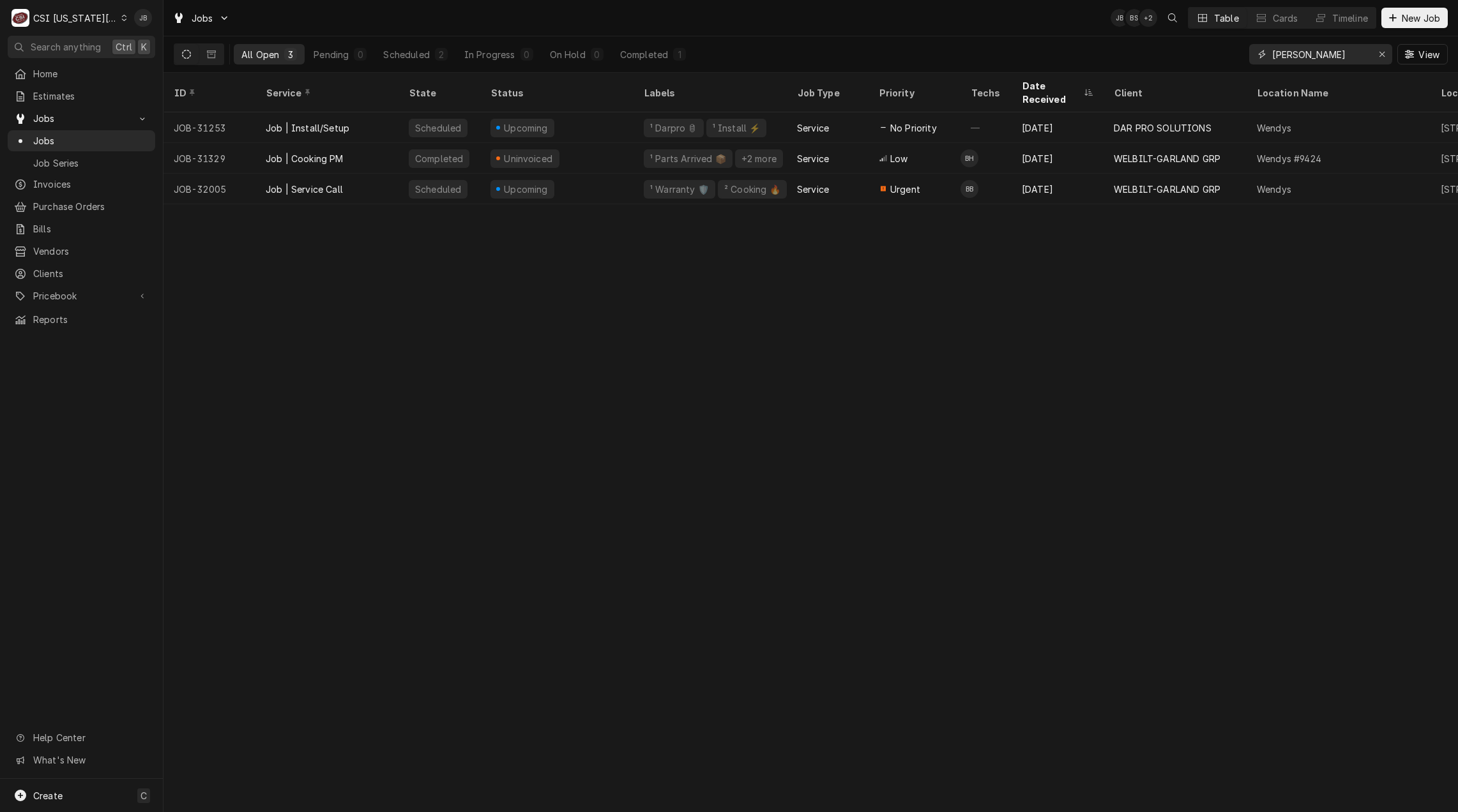
drag, startPoint x: 1322, startPoint y: 56, endPoint x: 1079, endPoint y: 54, distance: 243.0
click at [1092, 54] on div "All Open 3 Pending 0 Scheduled 2 In Progress 0 On Hold 0 Completed 1 wendy View" at bounding box center [811, 53] width 1274 height 36
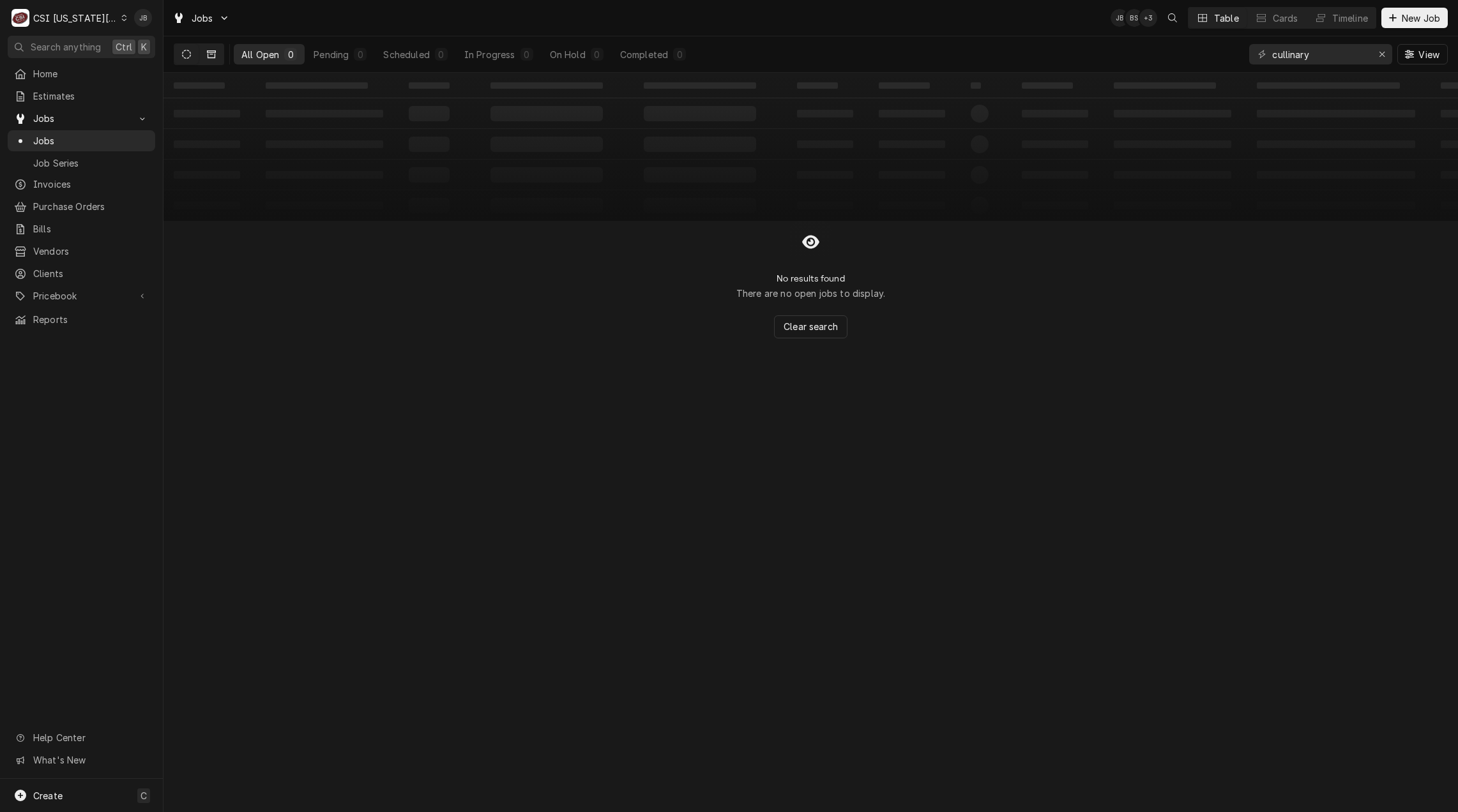
click at [214, 61] on button "Dynamic Content Wrapper" at bounding box center [211, 53] width 25 height 20
drag, startPoint x: 1323, startPoint y: 55, endPoint x: 1134, endPoint y: 51, distance: 189.0
click at [1134, 51] on div "All Closed 0 Finalized 0 Cancelled 0 cullinary View" at bounding box center [811, 53] width 1274 height 36
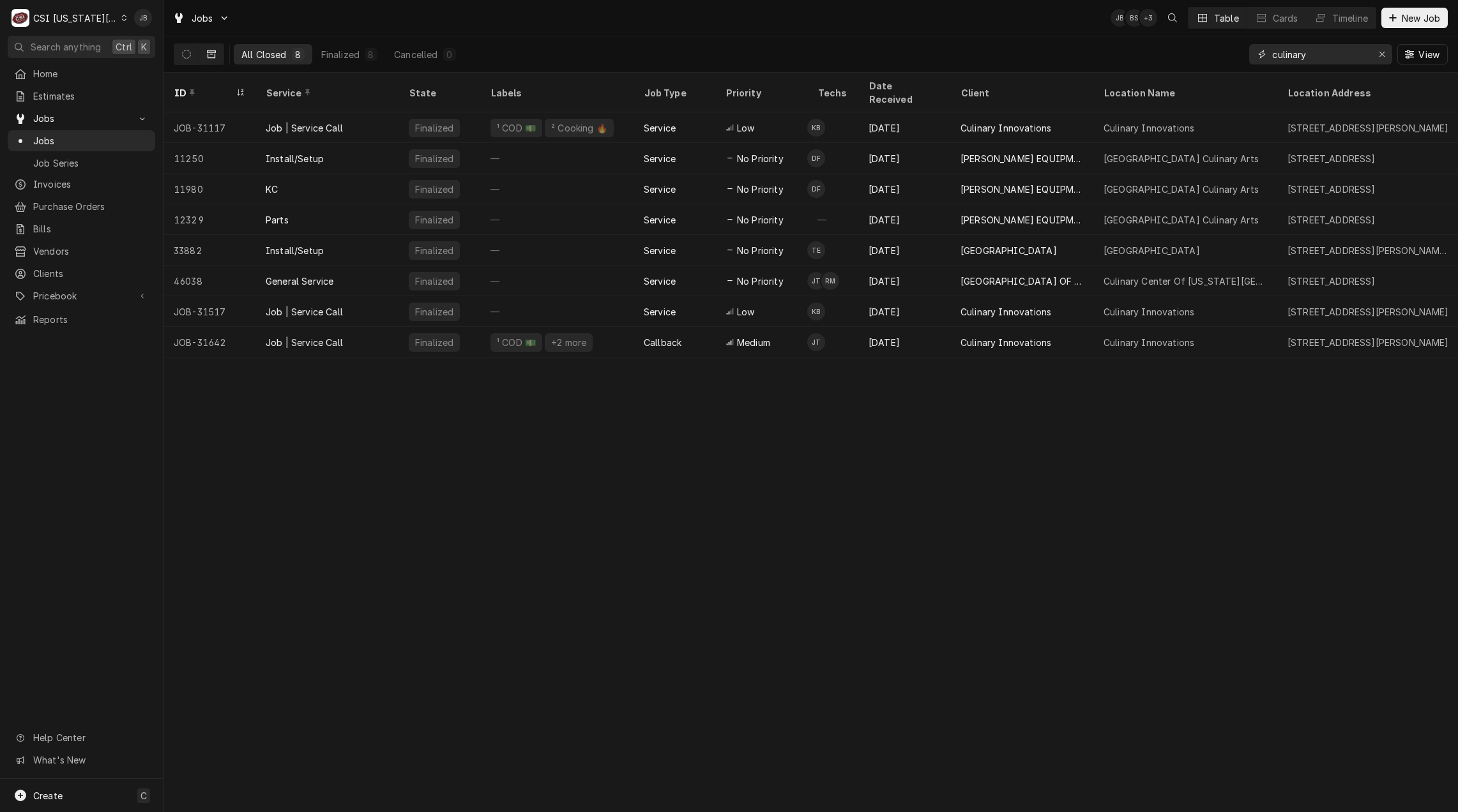
drag, startPoint x: 1333, startPoint y: 60, endPoint x: 763, endPoint y: 8, distance: 572.4
click at [846, 36] on div "Jobs JB BS + 3 Table Cards Timeline New Job All Closed 8 Finalized 8 Cancelled …" at bounding box center [810, 36] width 1294 height 73
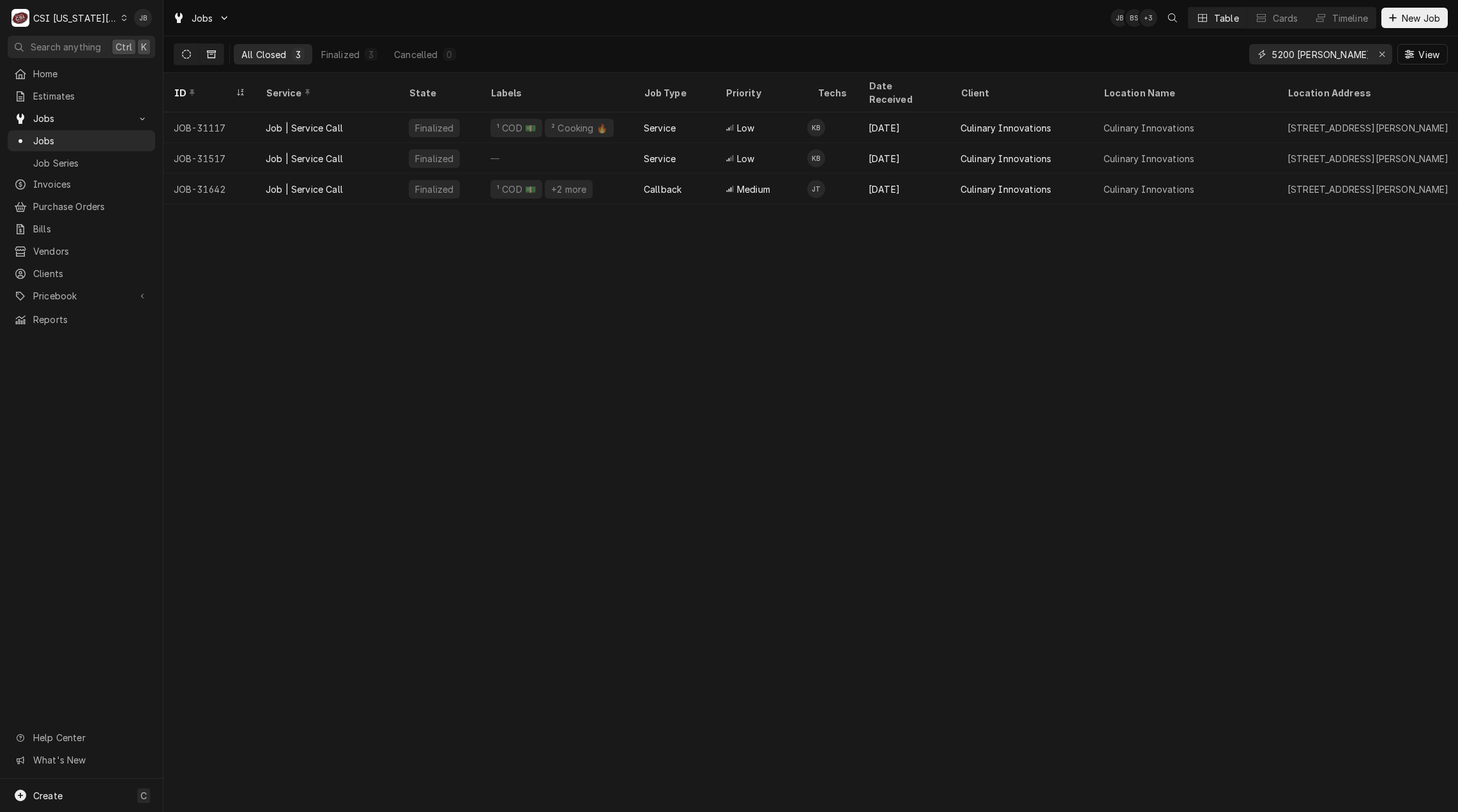
type input "5200 metcalf"
click at [188, 57] on icon "Dynamic Content Wrapper" at bounding box center [186, 54] width 9 height 9
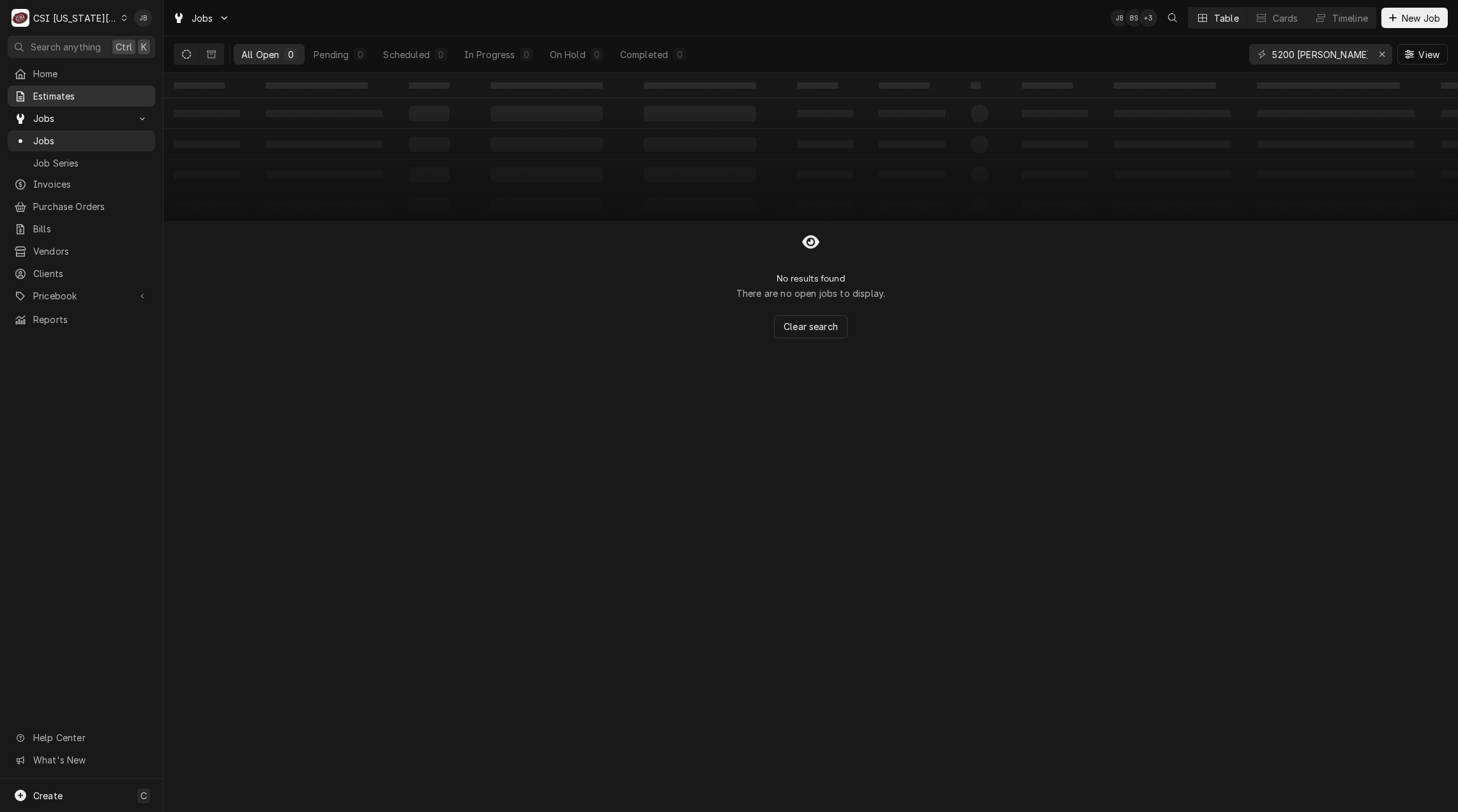
click at [67, 100] on div "Estimates" at bounding box center [82, 96] width 142 height 16
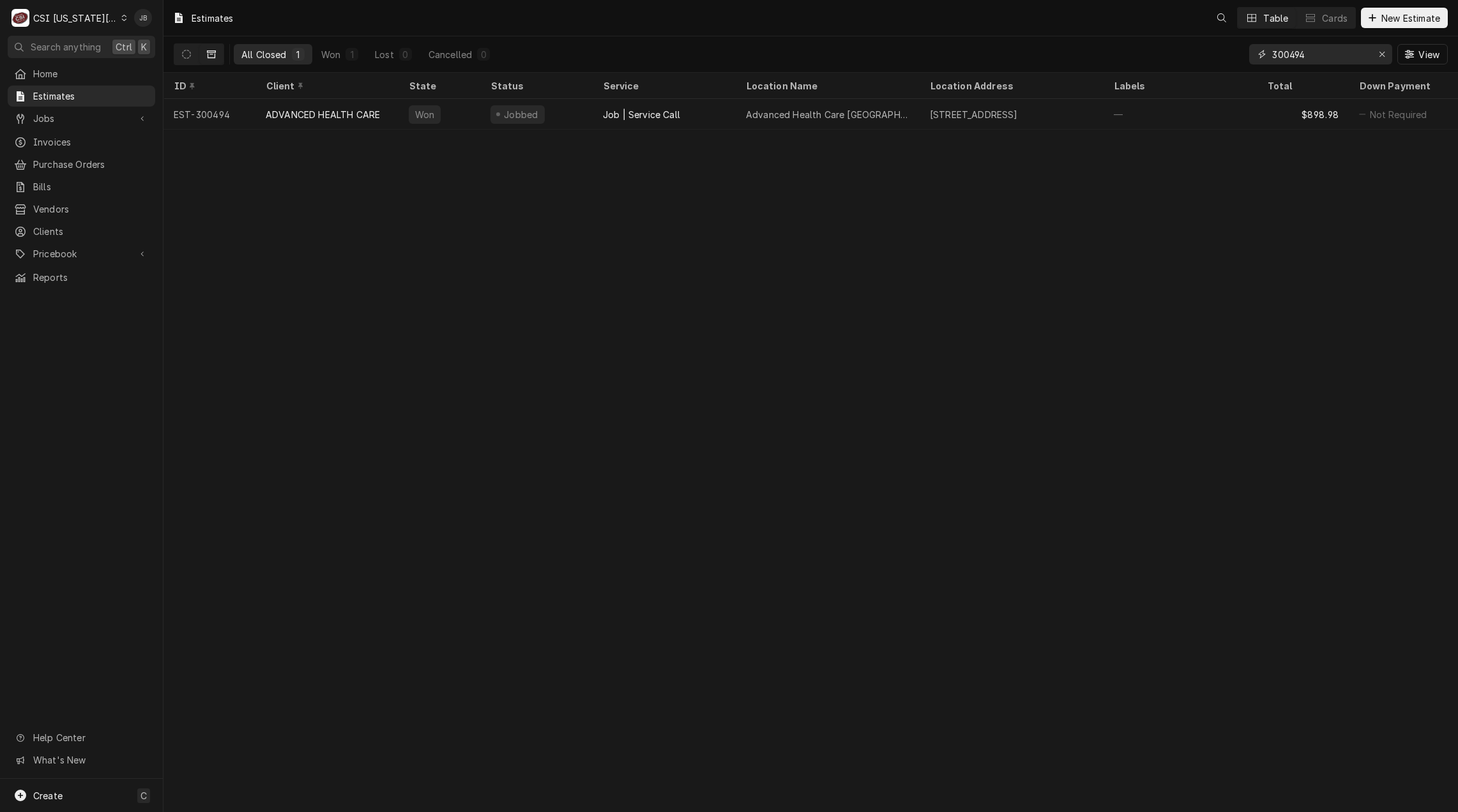
drag, startPoint x: 1296, startPoint y: 53, endPoint x: 894, endPoint y: 18, distance: 403.5
click at [1055, 49] on div "All Closed 1 Won 1 Lost 0 Cancelled 0 300494 View" at bounding box center [811, 53] width 1274 height 36
type input "5200 [PERSON_NAME]"
click at [186, 50] on icon "Dynamic Content Wrapper" at bounding box center [186, 54] width 9 height 9
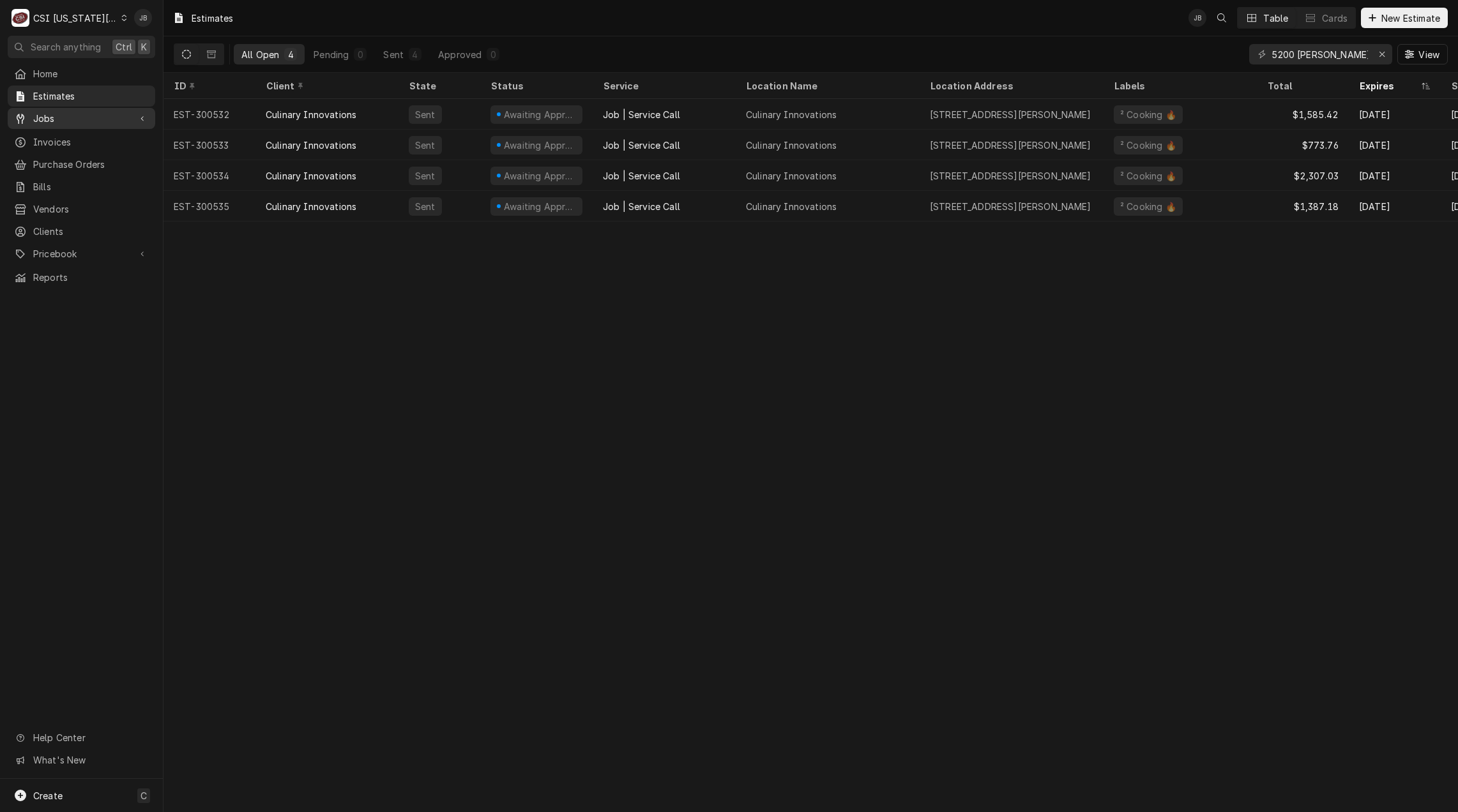
click at [78, 120] on span "Jobs" at bounding box center [82, 118] width 96 height 13
click at [71, 142] on span "Jobs" at bounding box center [91, 140] width 116 height 13
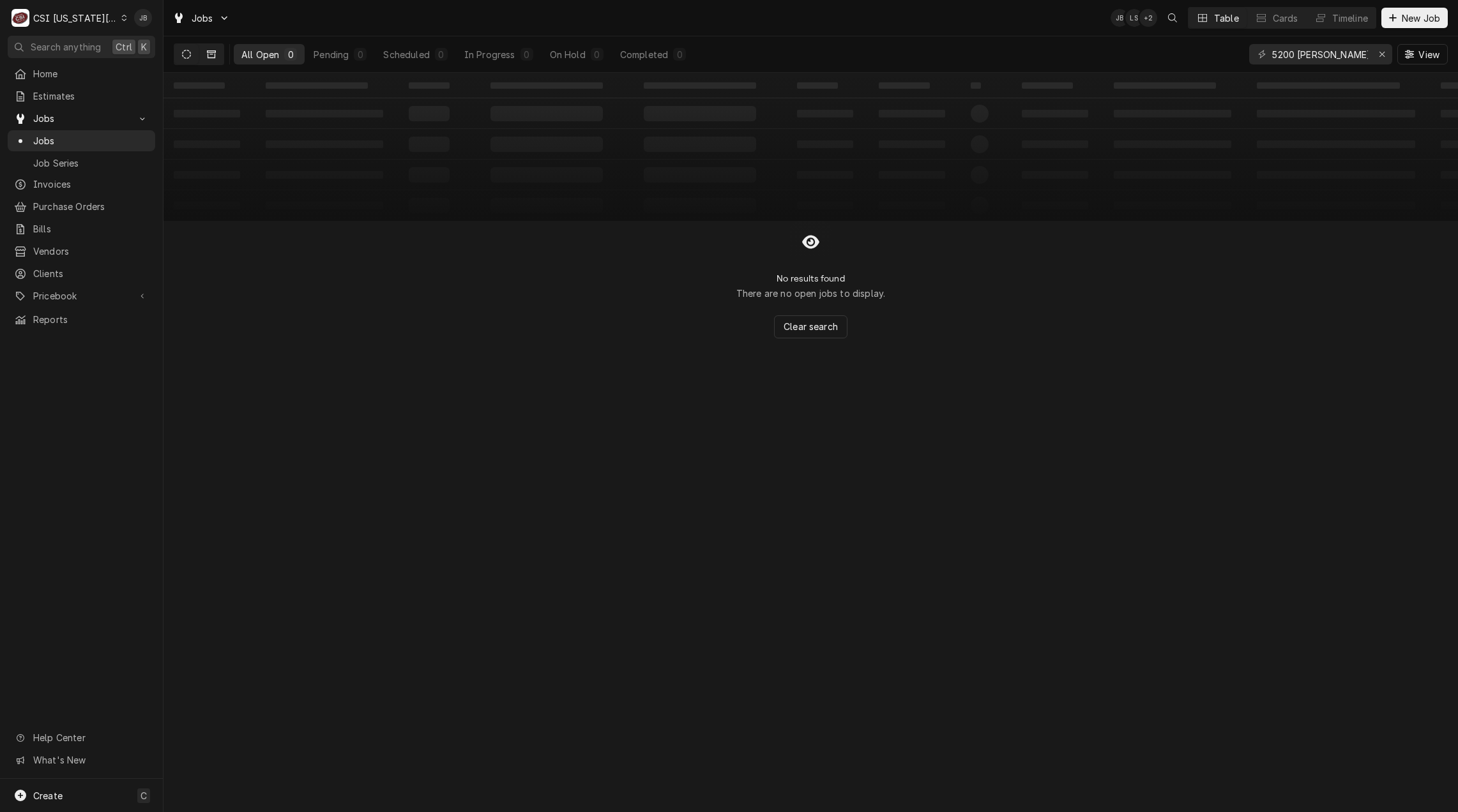
click at [210, 52] on icon "Dynamic Content Wrapper" at bounding box center [211, 54] width 9 height 9
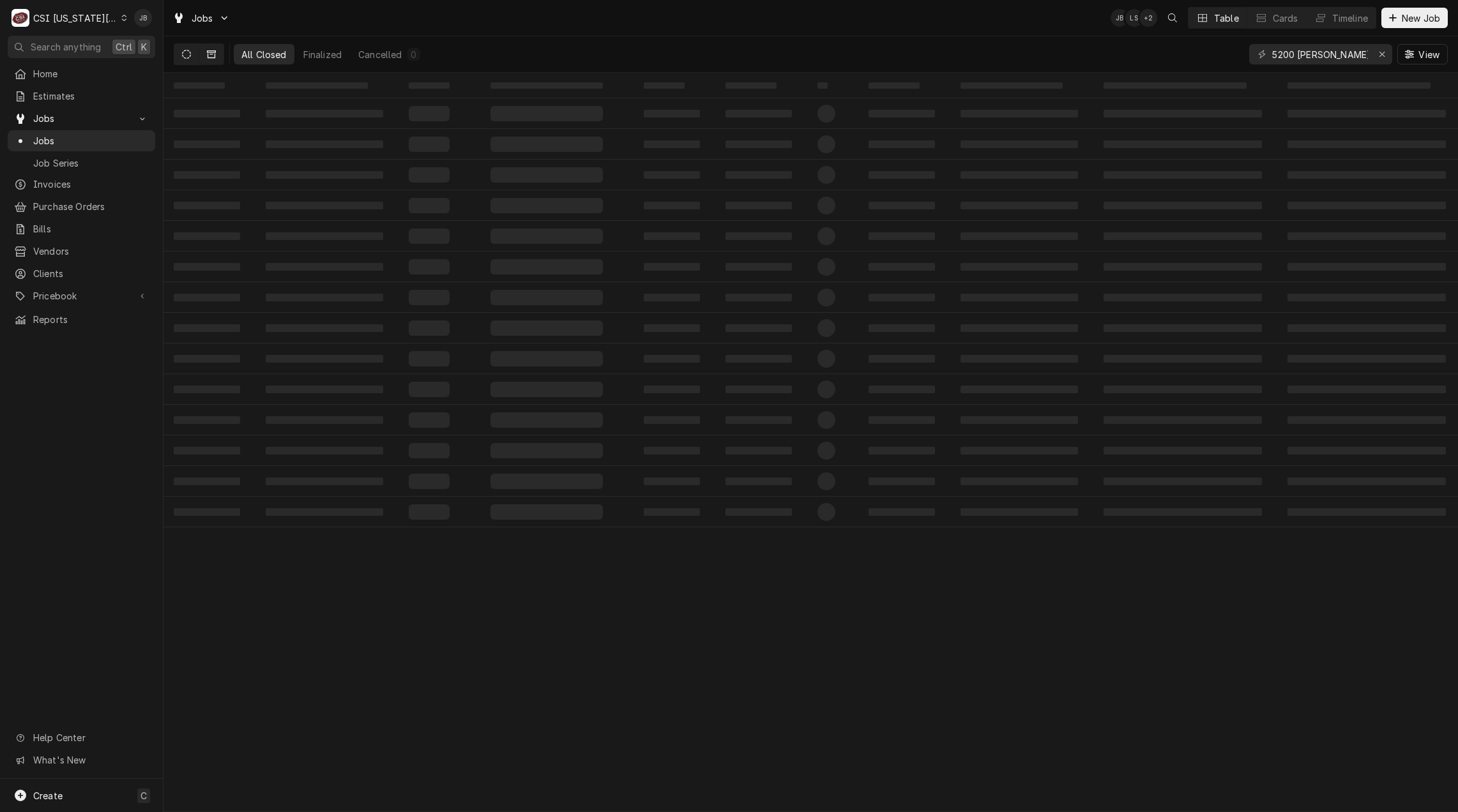
click at [187, 52] on icon "Dynamic Content Wrapper" at bounding box center [186, 54] width 9 height 9
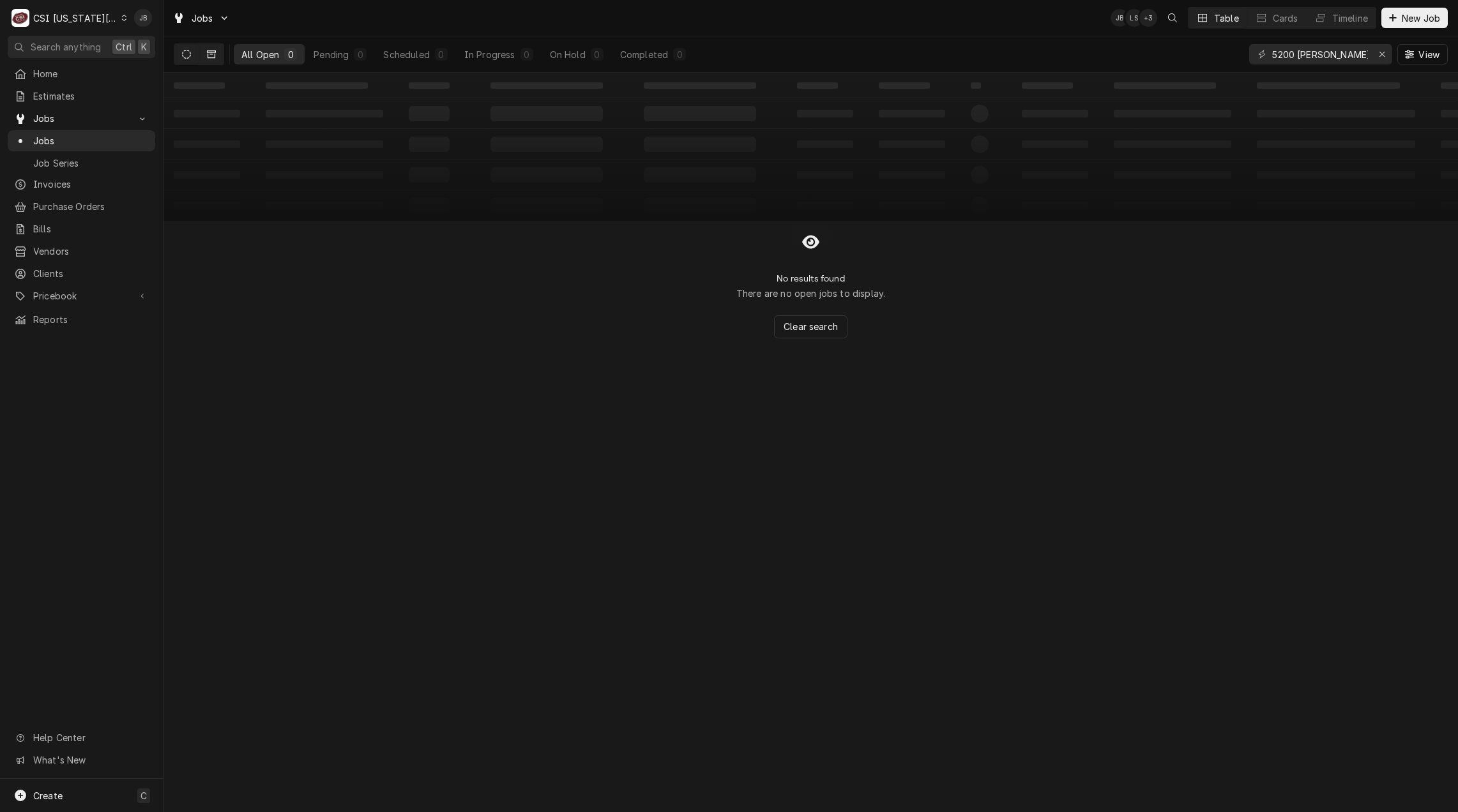
click at [217, 53] on button "Dynamic Content Wrapper" at bounding box center [211, 53] width 25 height 20
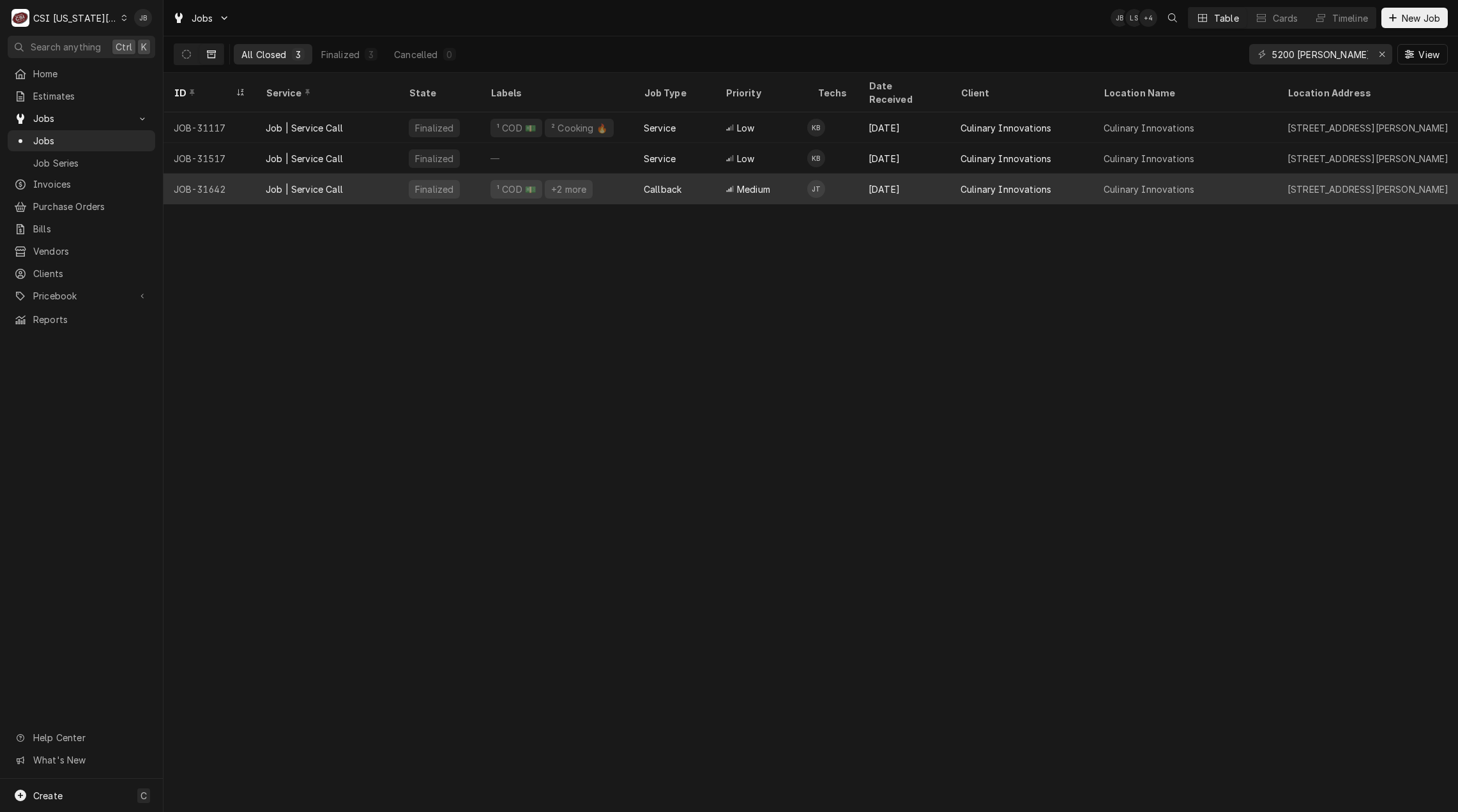
click at [756, 182] on span "Medium" at bounding box center [754, 189] width 33 height 13
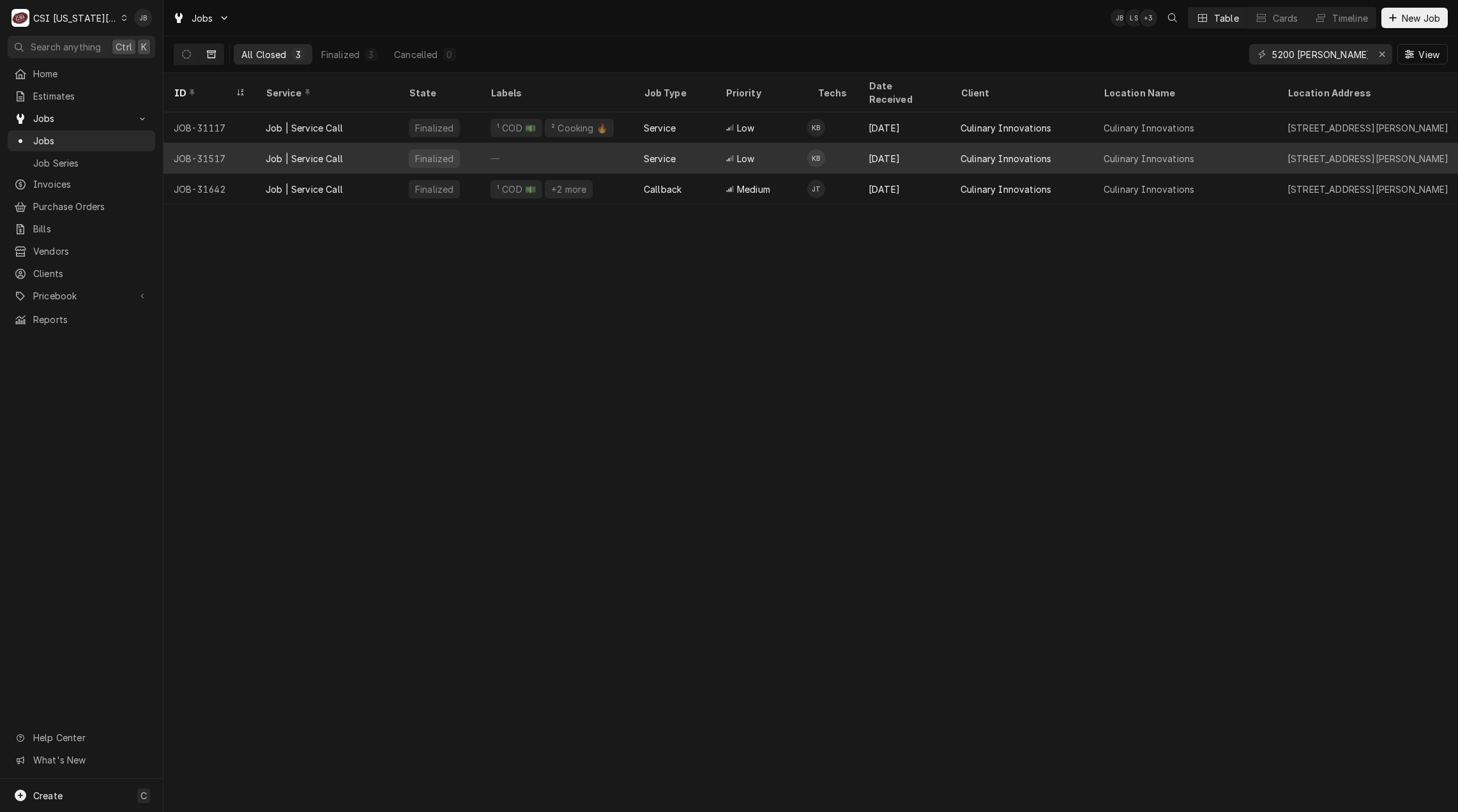
click at [762, 143] on div "Low" at bounding box center [761, 158] width 92 height 31
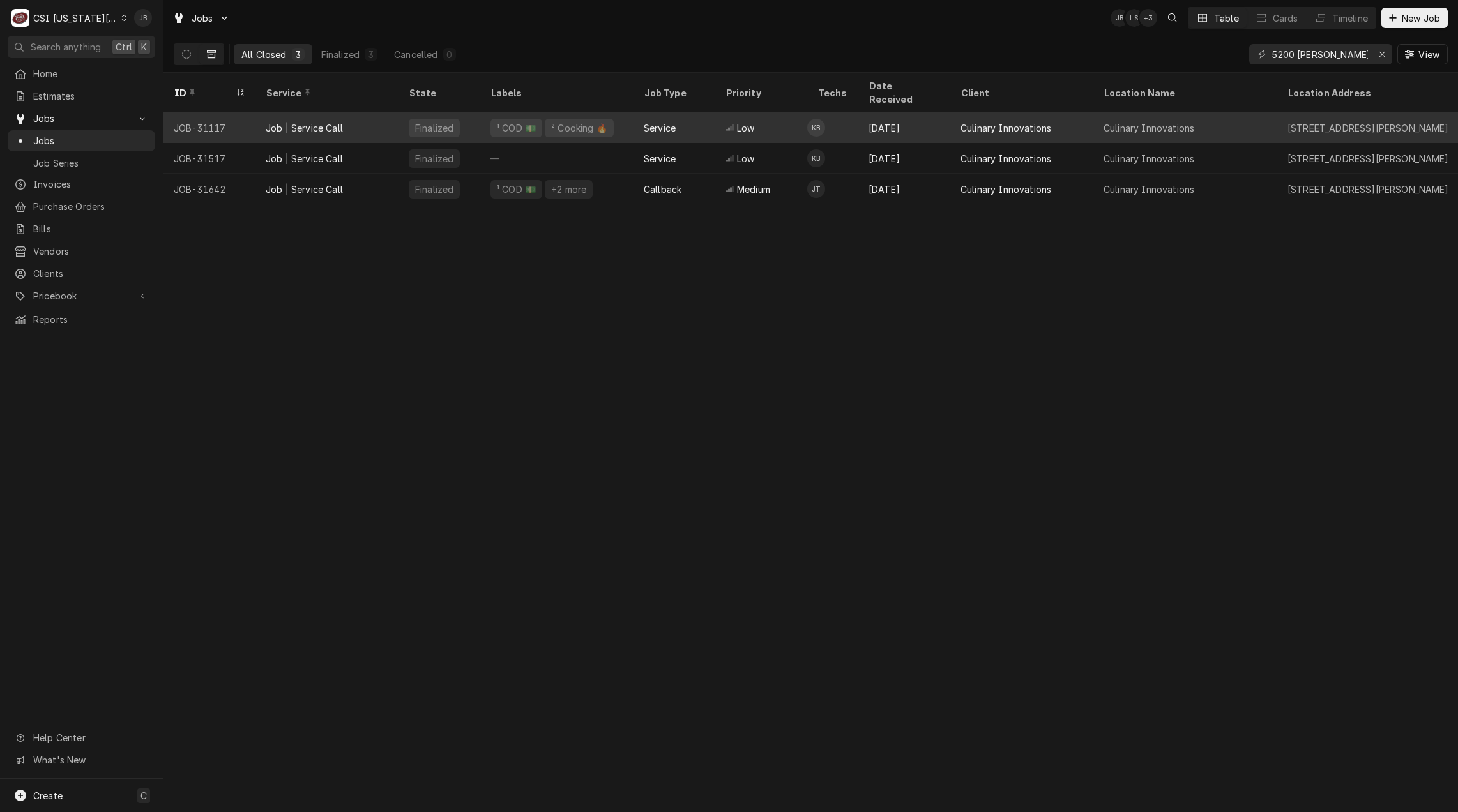
click at [785, 123] on div "Low" at bounding box center [761, 127] width 92 height 31
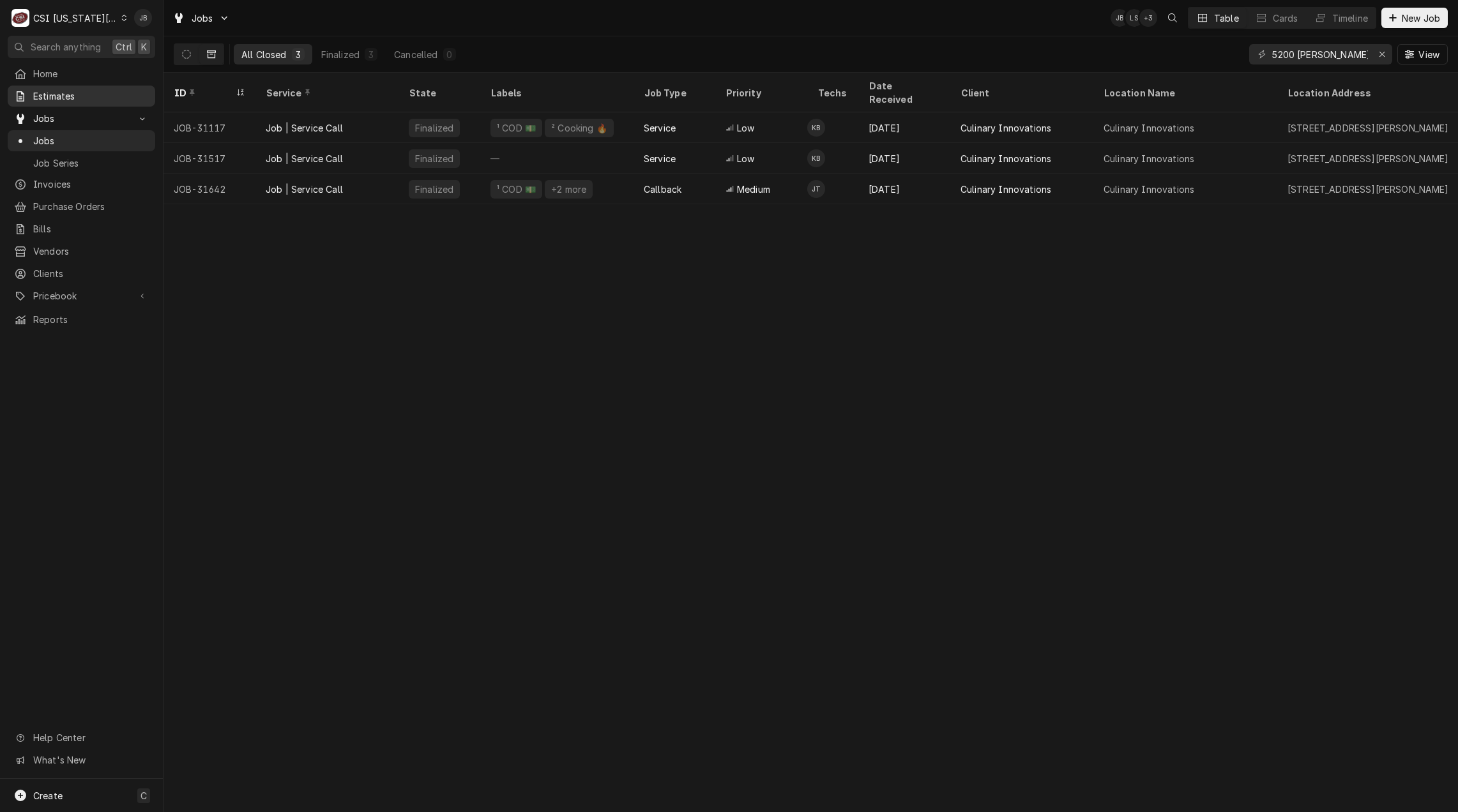
click at [60, 95] on span "Estimates" at bounding box center [91, 96] width 116 height 13
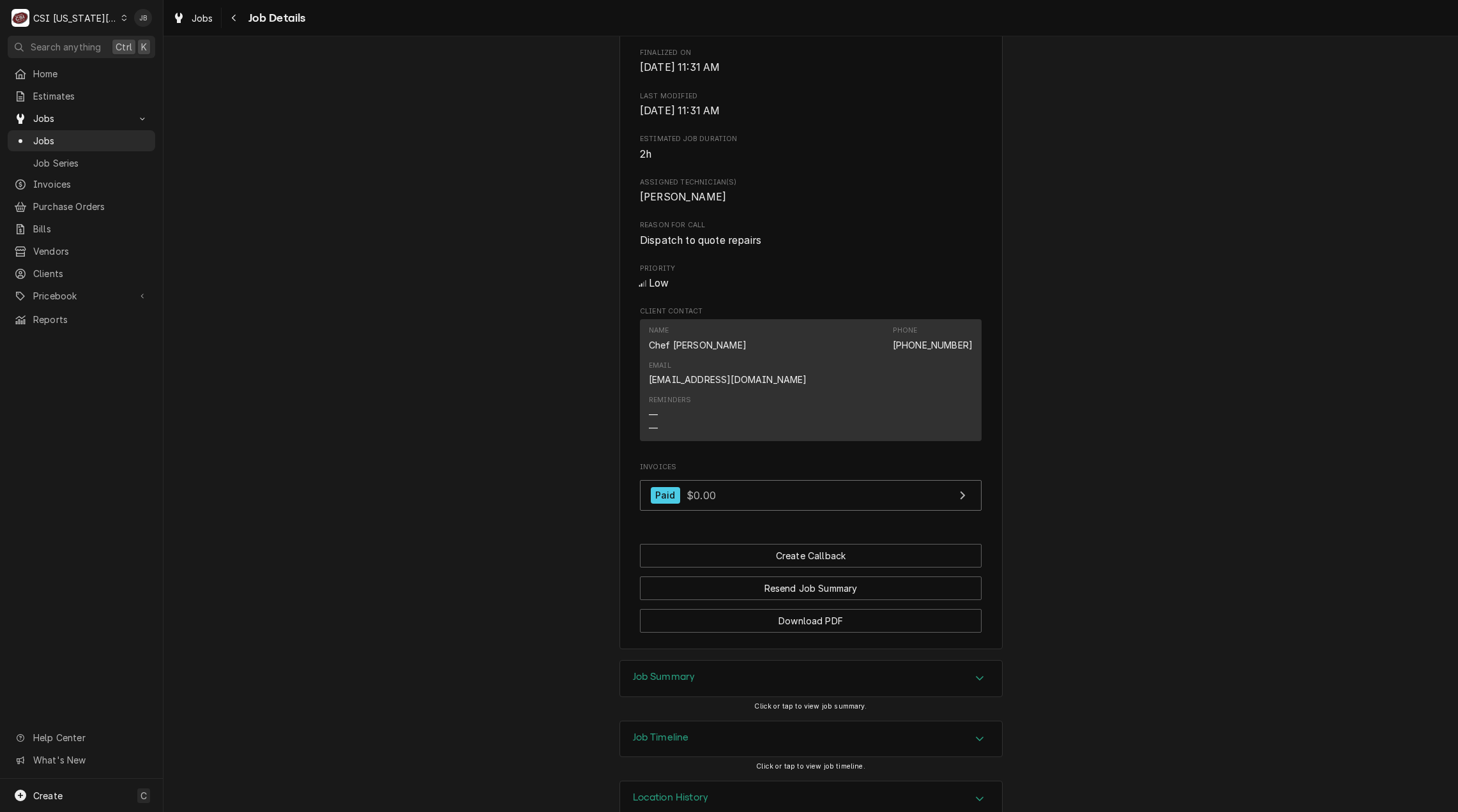
scroll to position [538, 0]
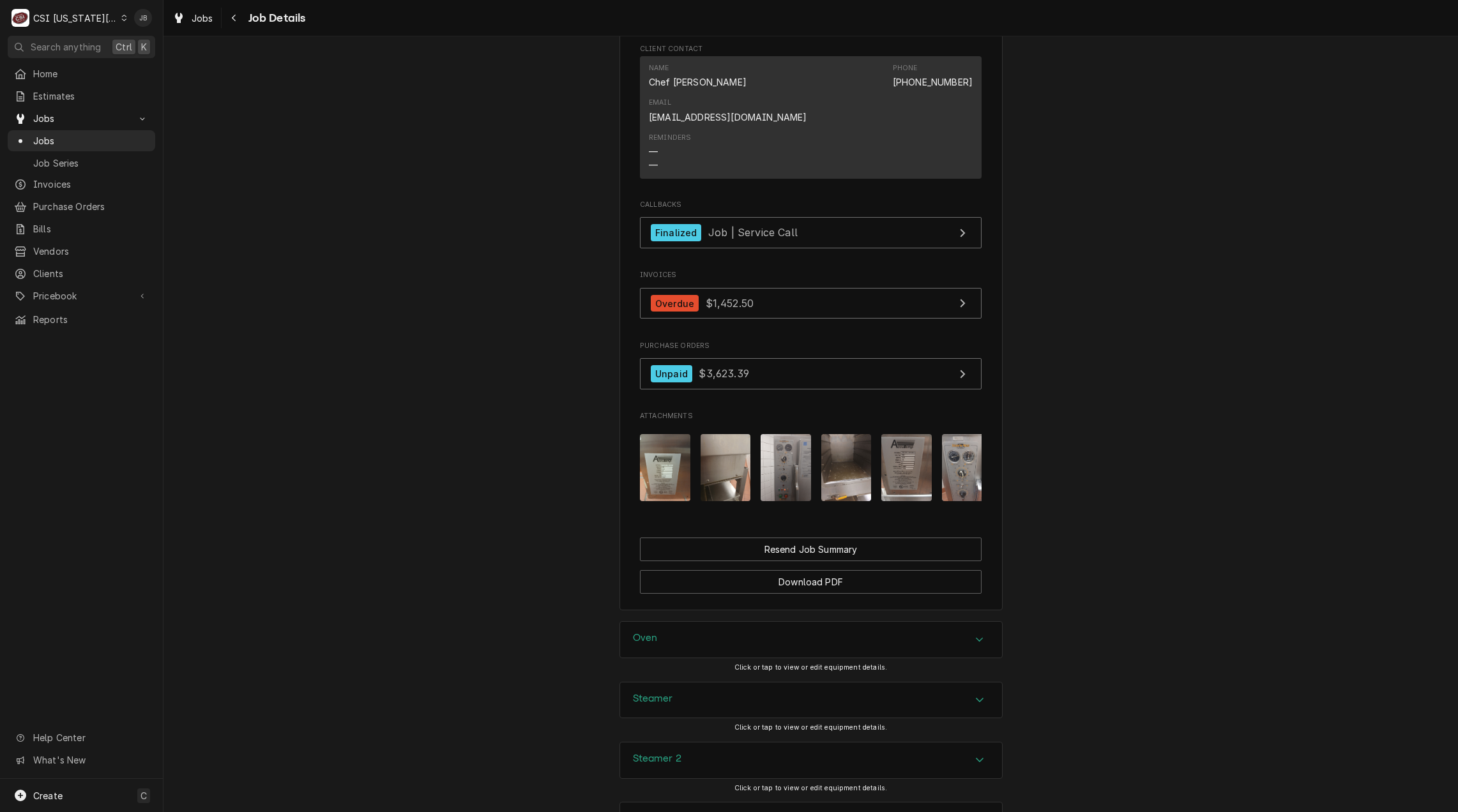
scroll to position [932, 0]
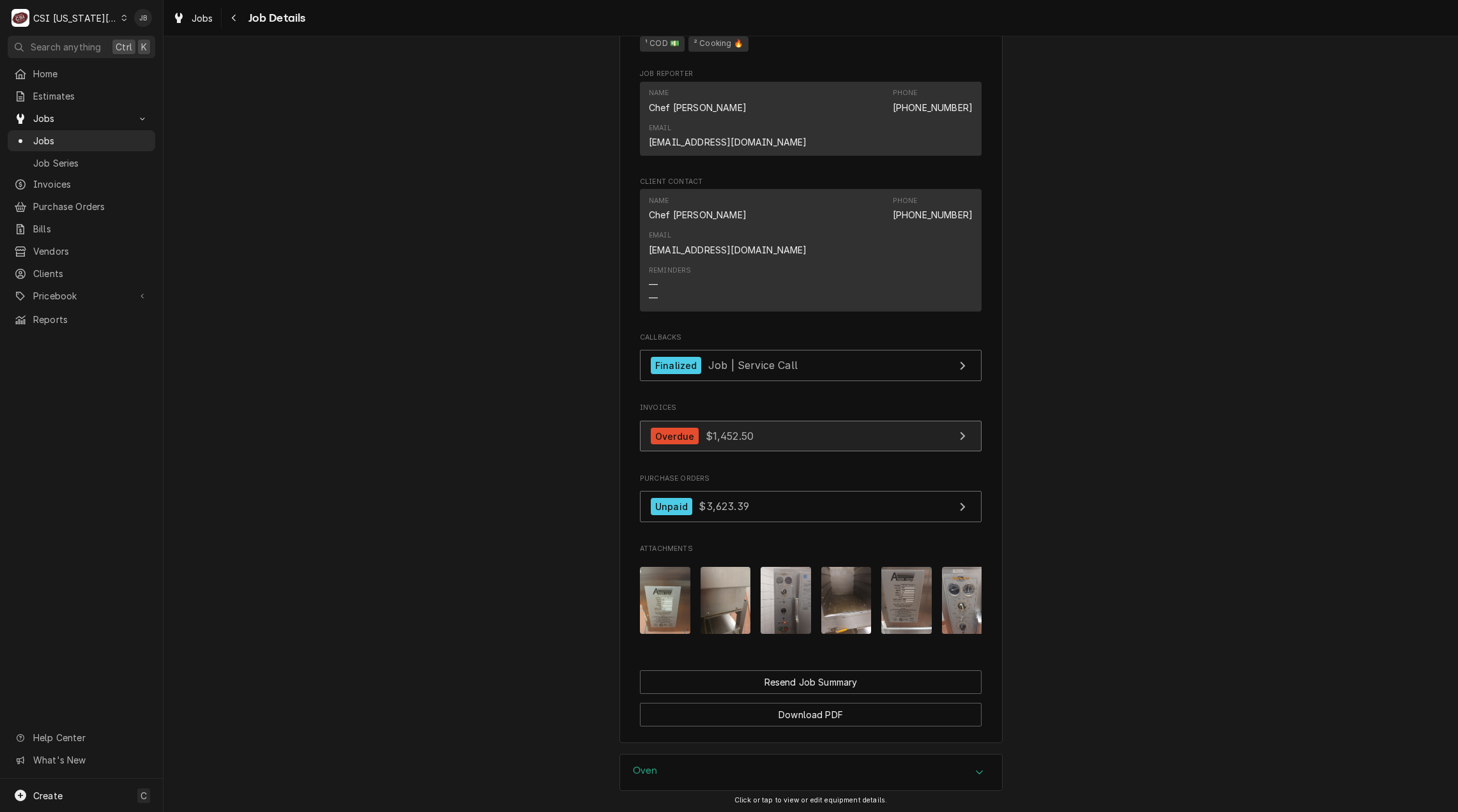
click at [714, 430] on span "$1,452.50" at bounding box center [729, 436] width 48 height 13
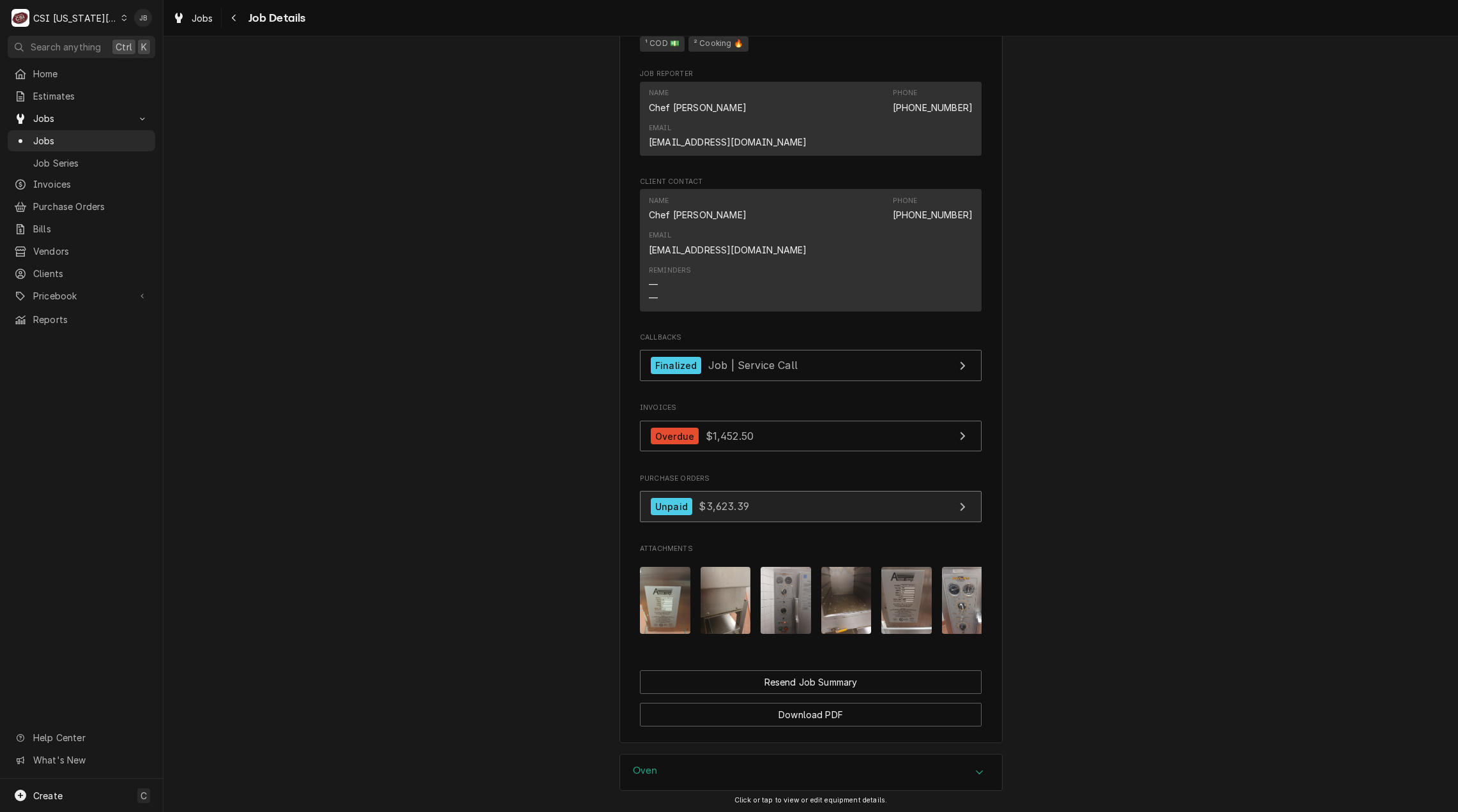
click at [745, 491] on link "Unpaid $3,623.39" at bounding box center [810, 507] width 341 height 32
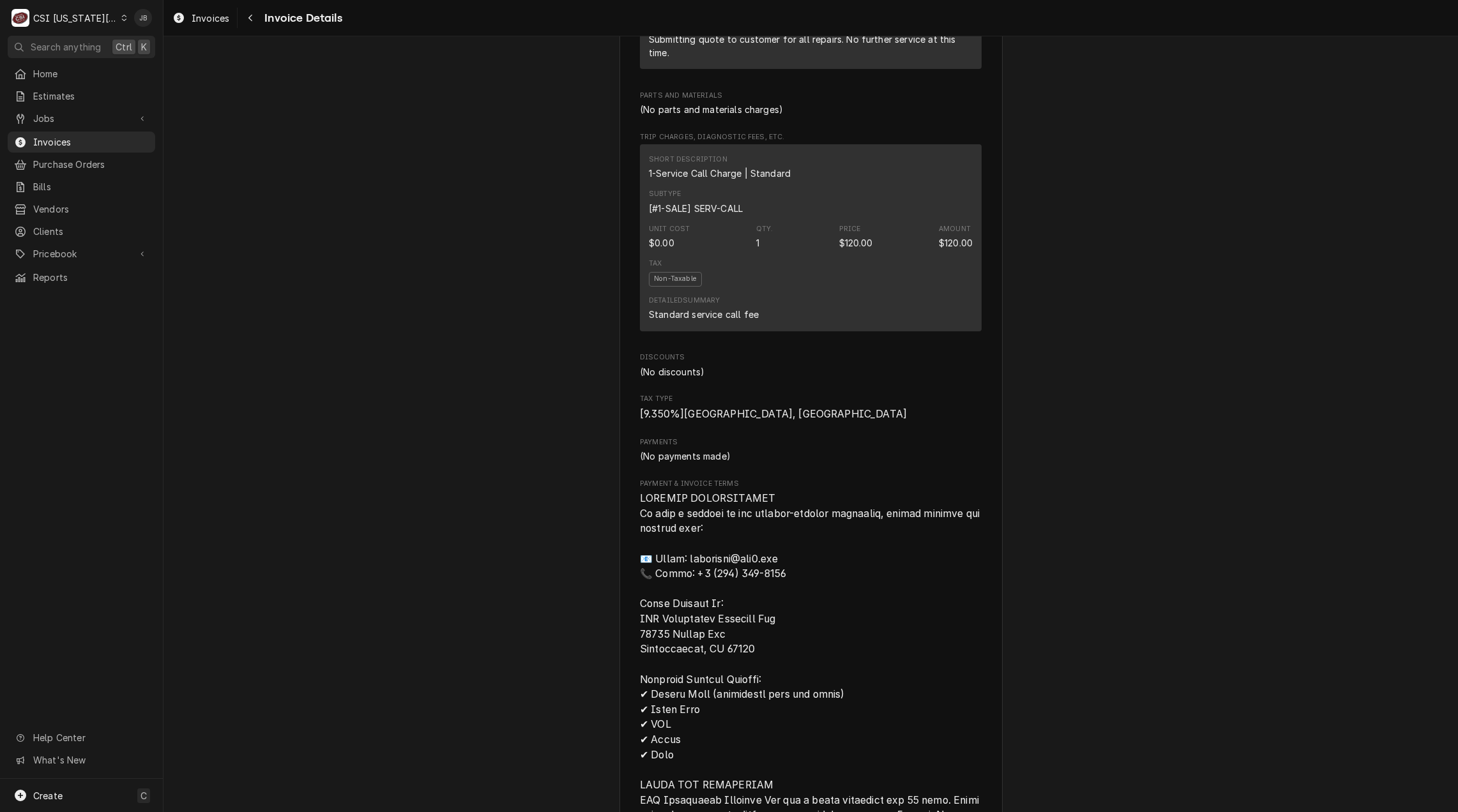
scroll to position [766, 0]
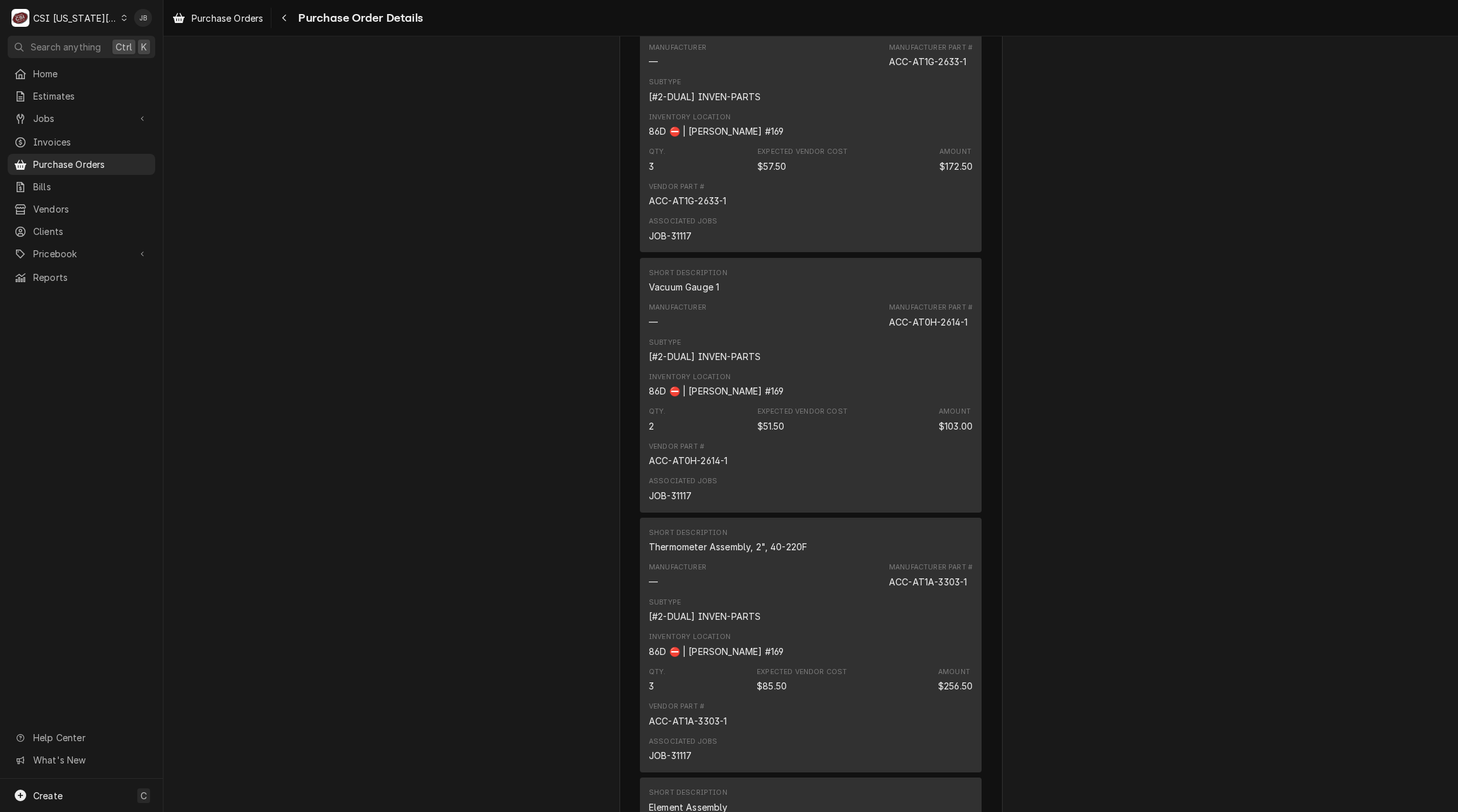
scroll to position [894, 0]
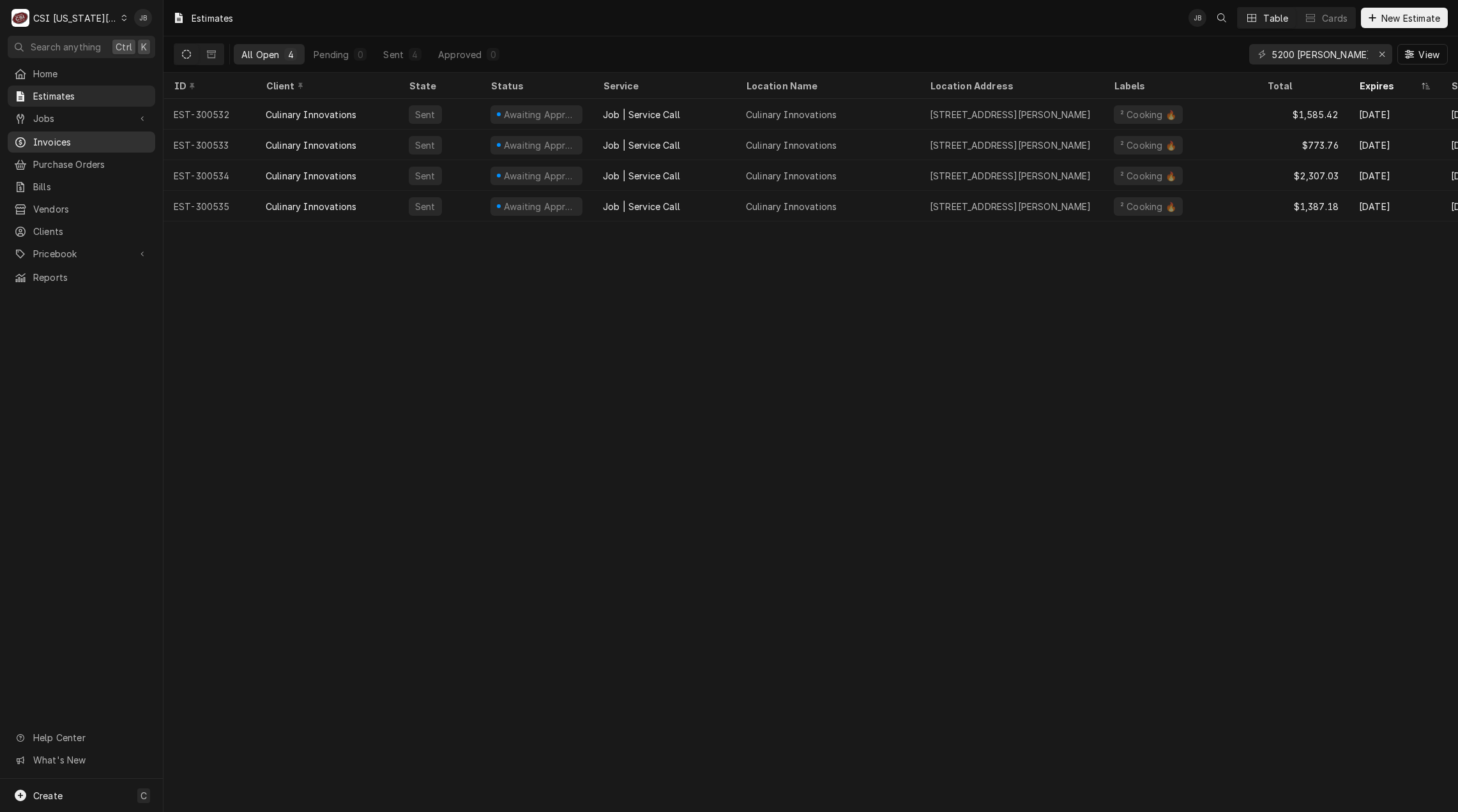
click at [66, 138] on span "Invoices" at bounding box center [91, 141] width 116 height 13
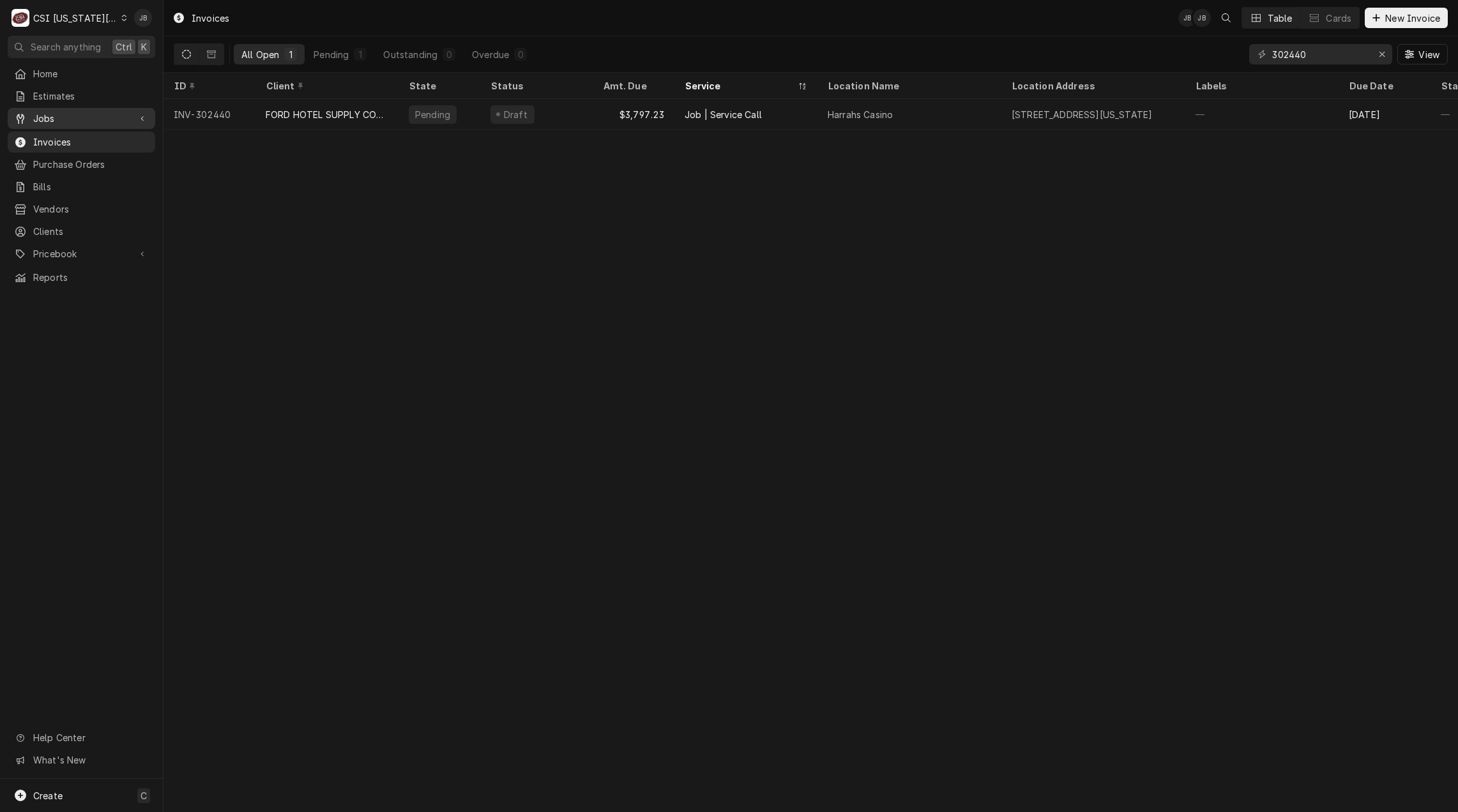
click at [85, 117] on span "Jobs" at bounding box center [82, 118] width 96 height 13
click at [82, 139] on span "Jobs" at bounding box center [91, 140] width 116 height 13
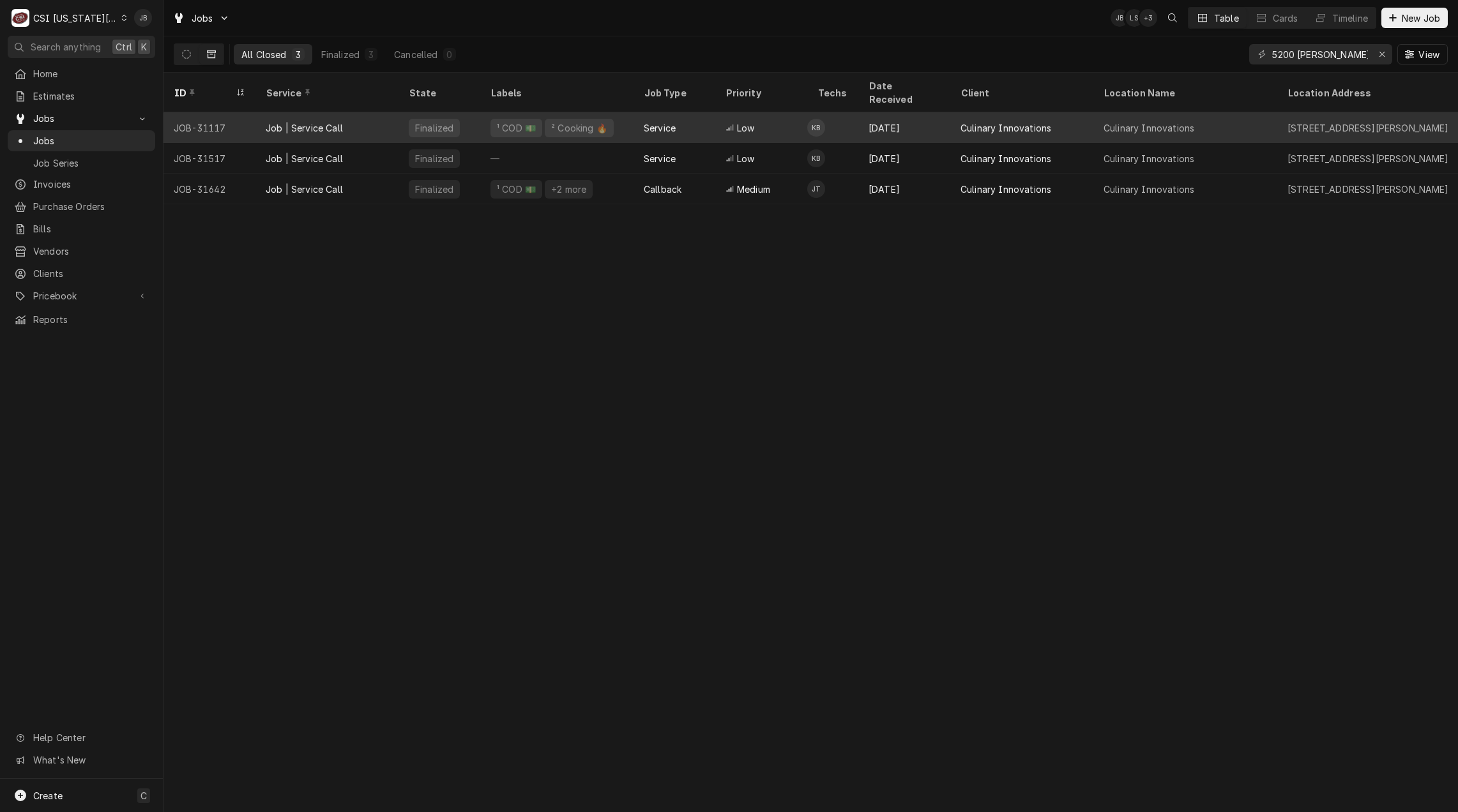
click at [403, 113] on div "Finalized" at bounding box center [439, 127] width 82 height 31
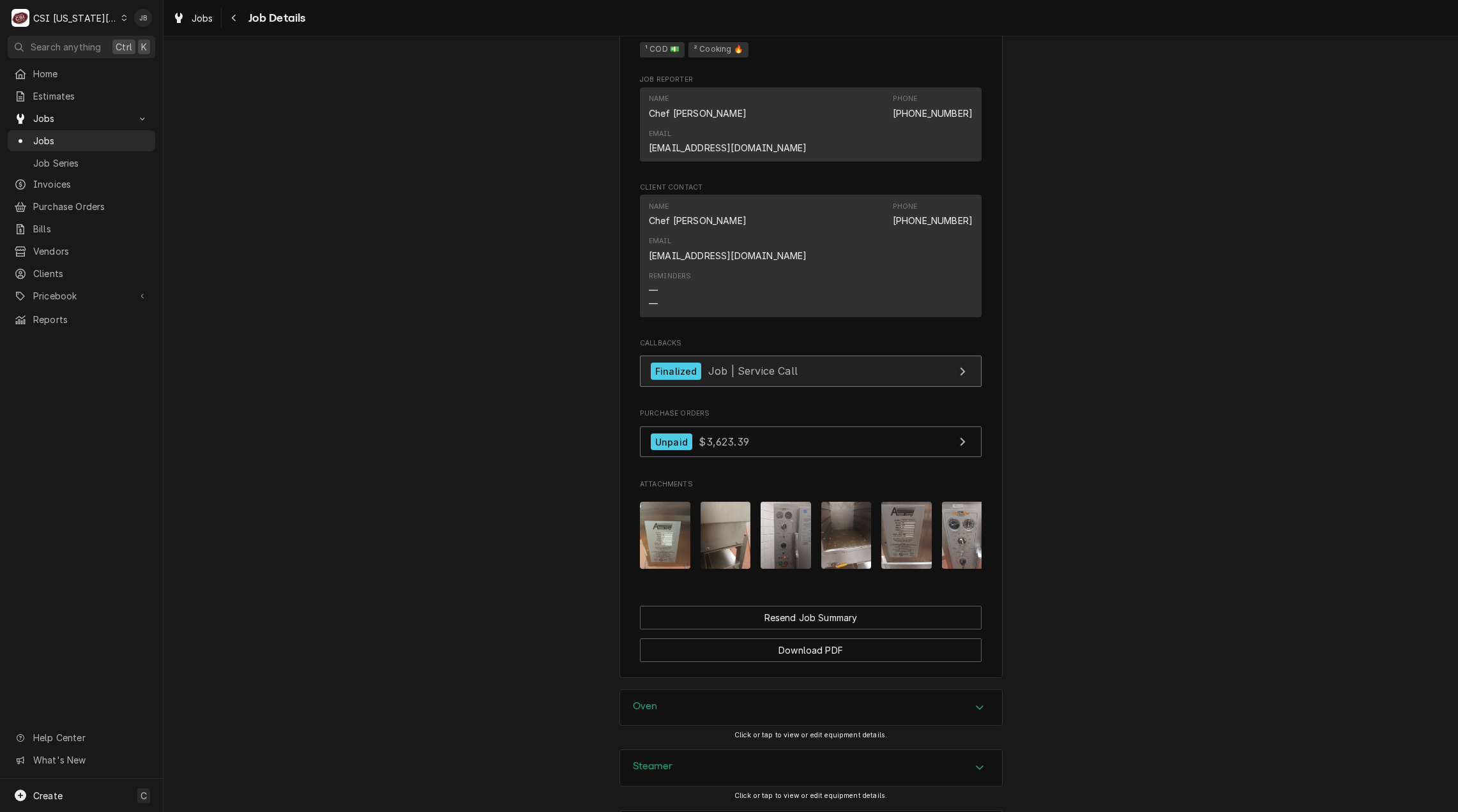
scroll to position [958, 0]
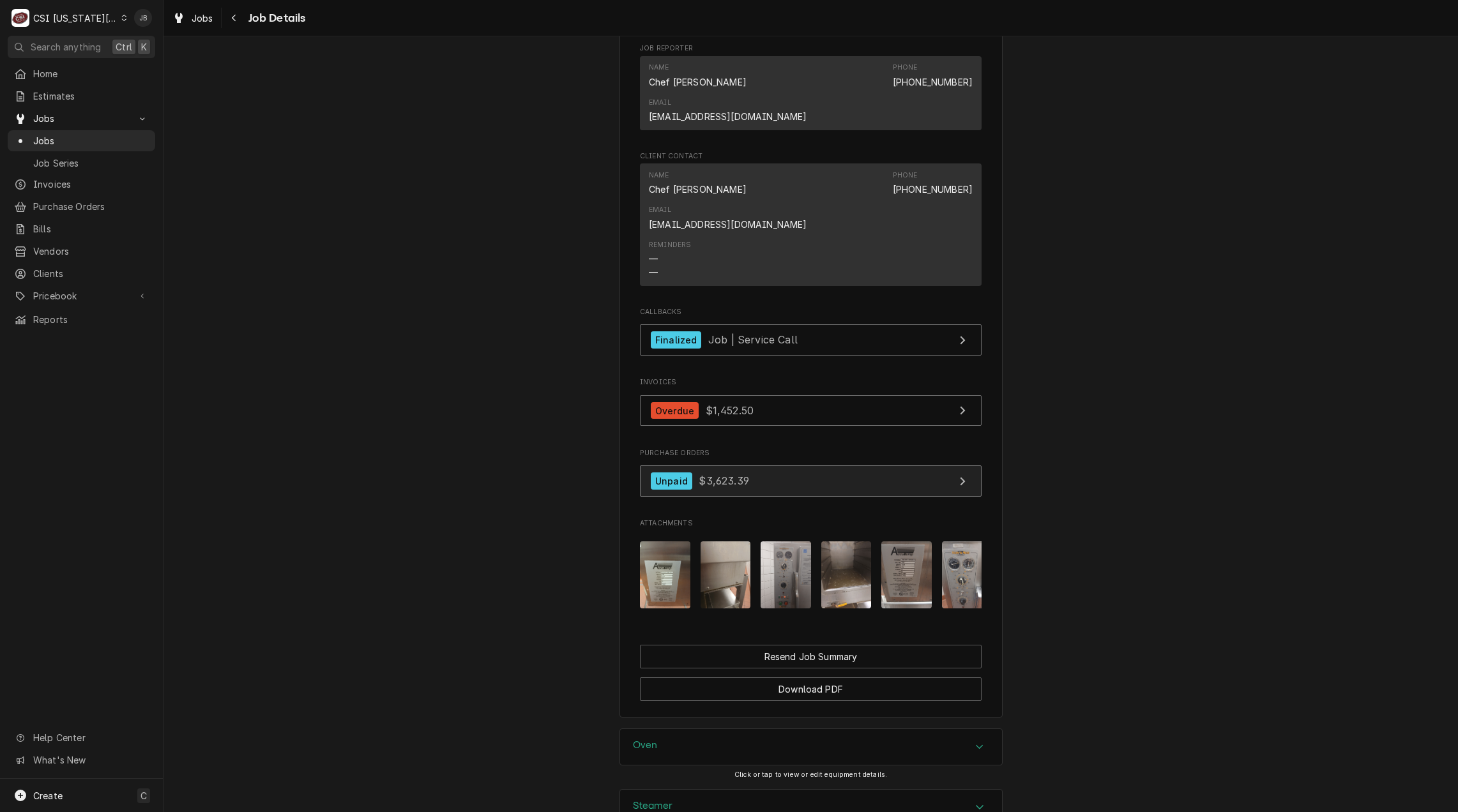
click at [727, 474] on span "$3,623.39" at bounding box center [723, 481] width 50 height 13
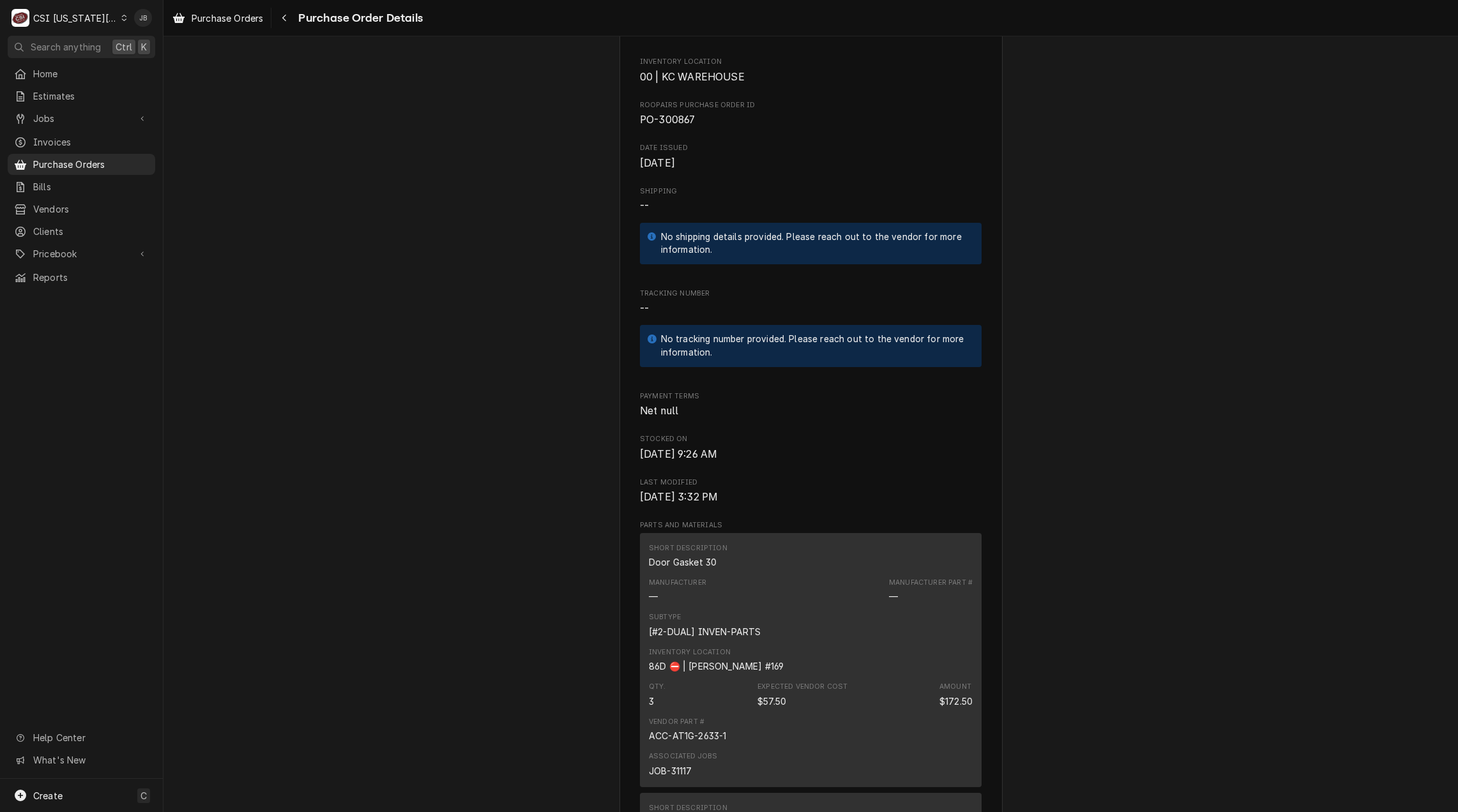
scroll to position [383, 0]
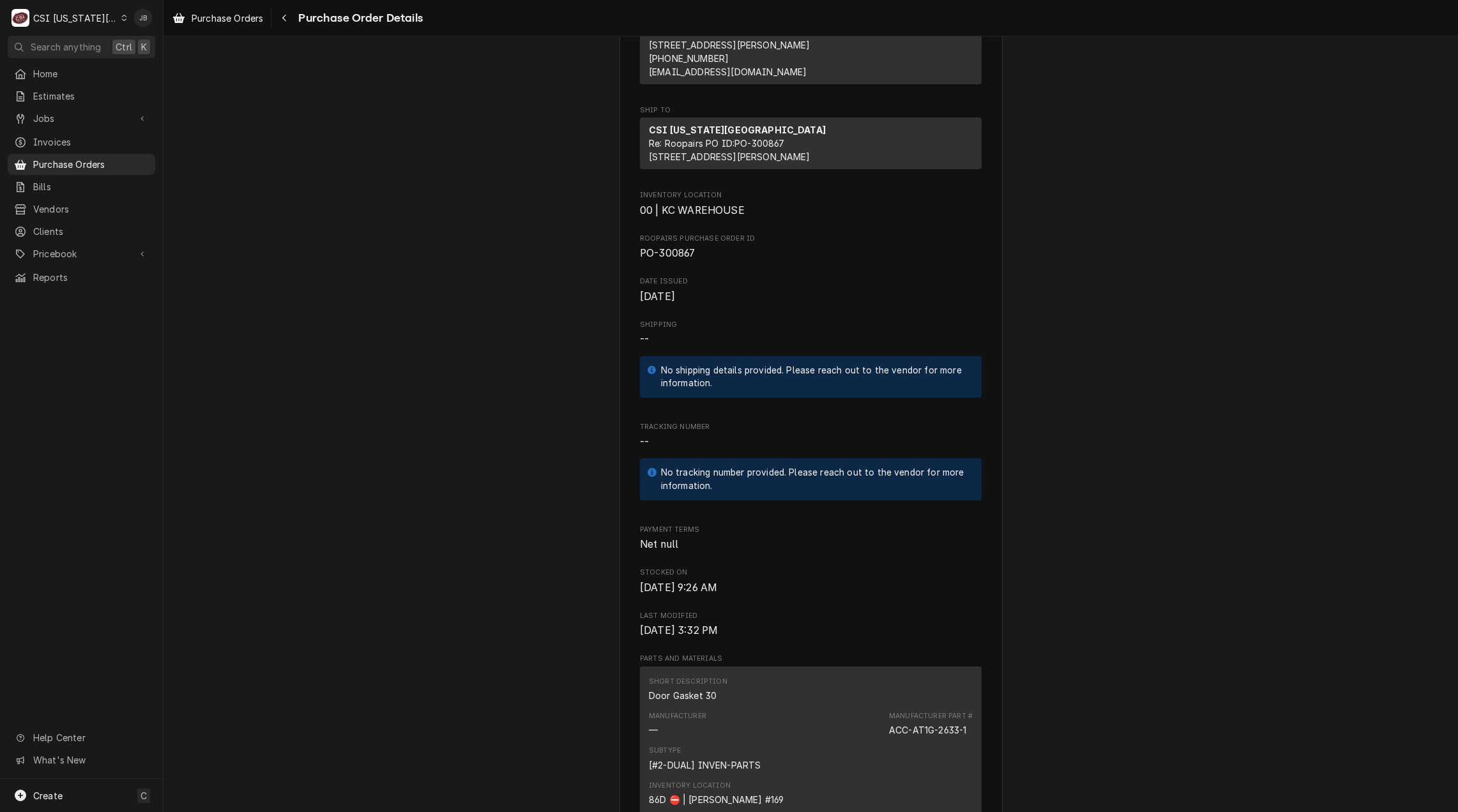
scroll to position [0, 0]
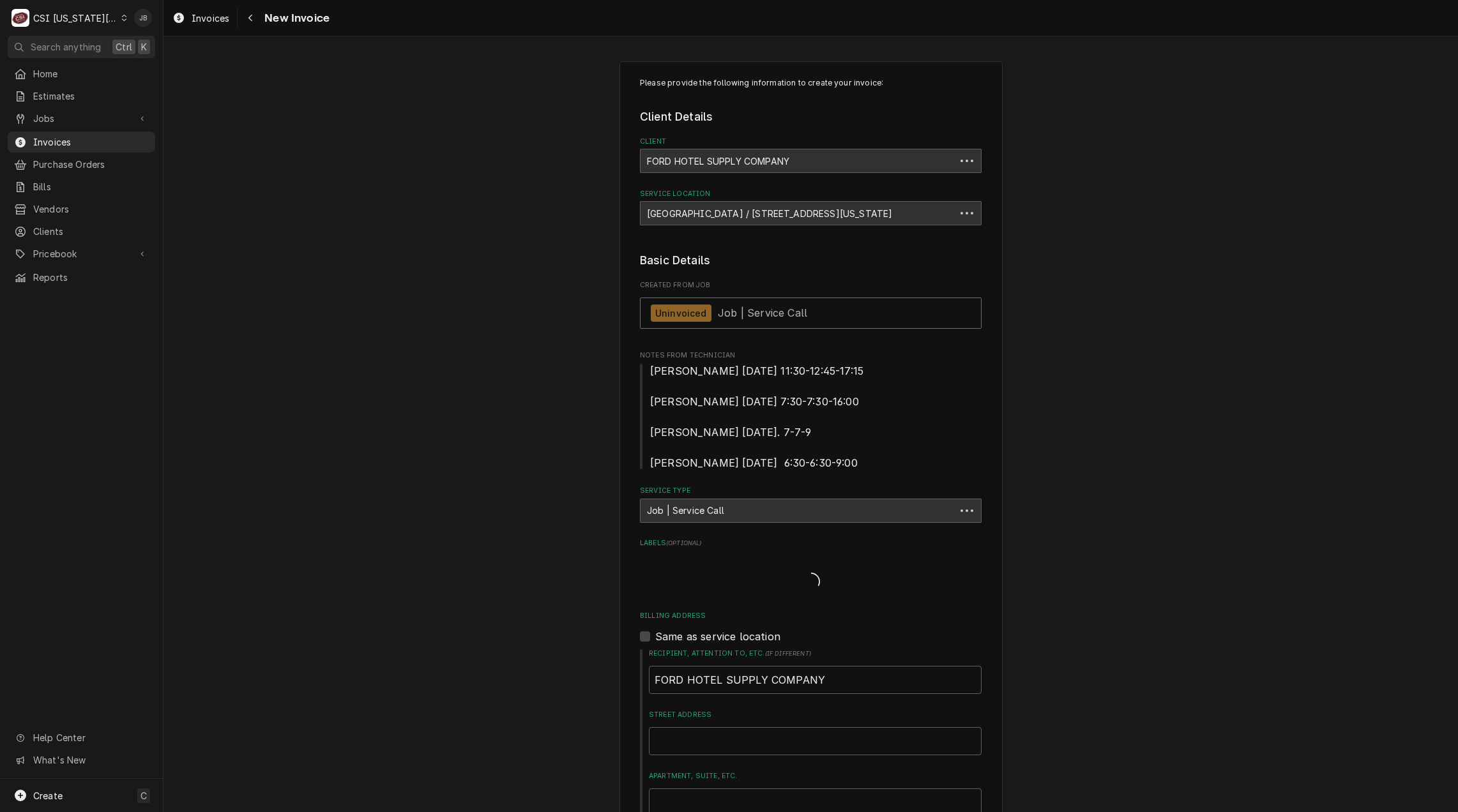
type textarea "x"
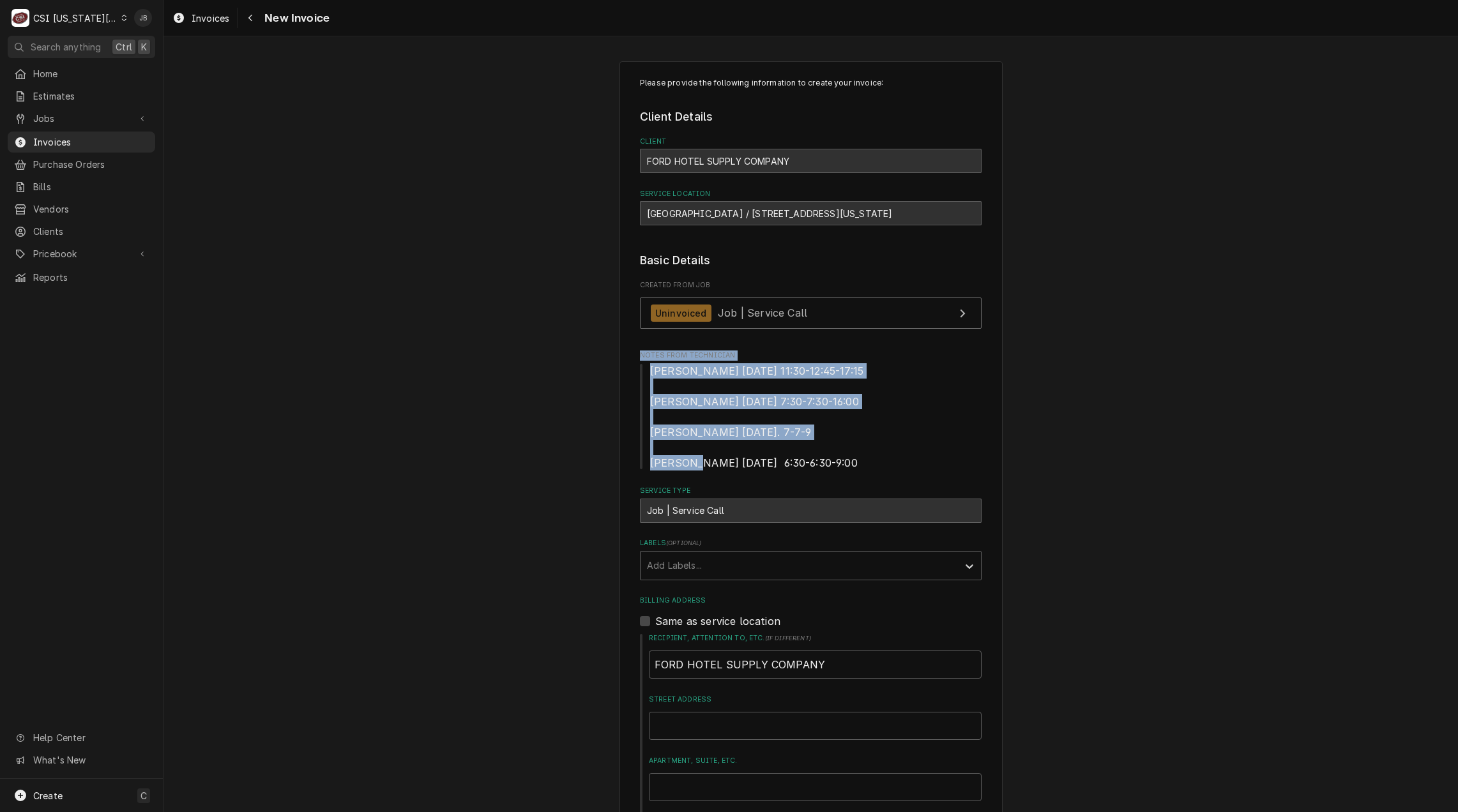
drag, startPoint x: 785, startPoint y: 463, endPoint x: 550, endPoint y: 342, distance: 264.3
drag, startPoint x: 550, startPoint y: 342, endPoint x: 511, endPoint y: 381, distance: 55.2
drag, startPoint x: 808, startPoint y: 467, endPoint x: 564, endPoint y: 361, distance: 266.0
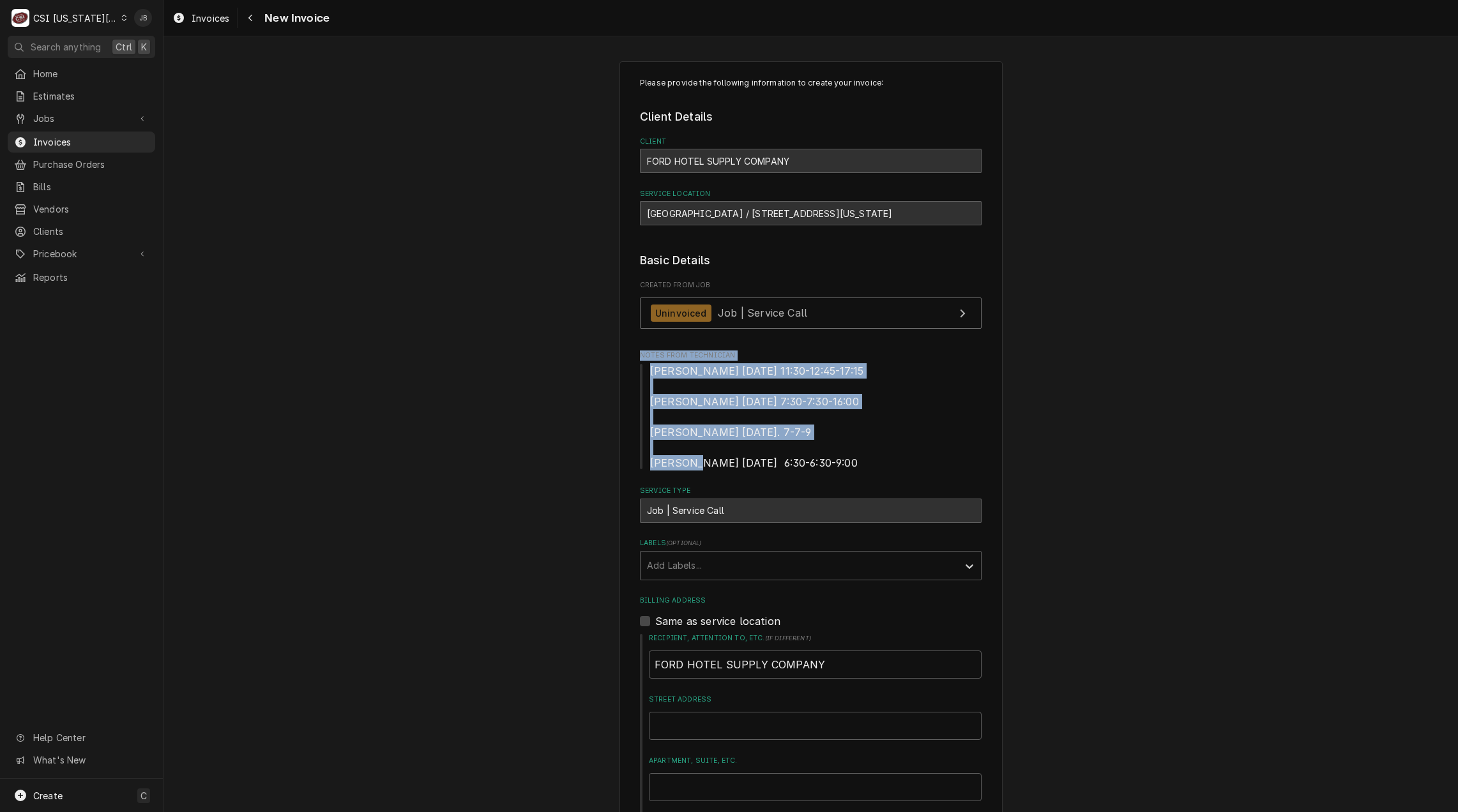
drag, startPoint x: 564, startPoint y: 361, endPoint x: 576, endPoint y: 381, distance: 23.3
drag, startPoint x: 775, startPoint y: 460, endPoint x: 629, endPoint y: 370, distance: 171.5
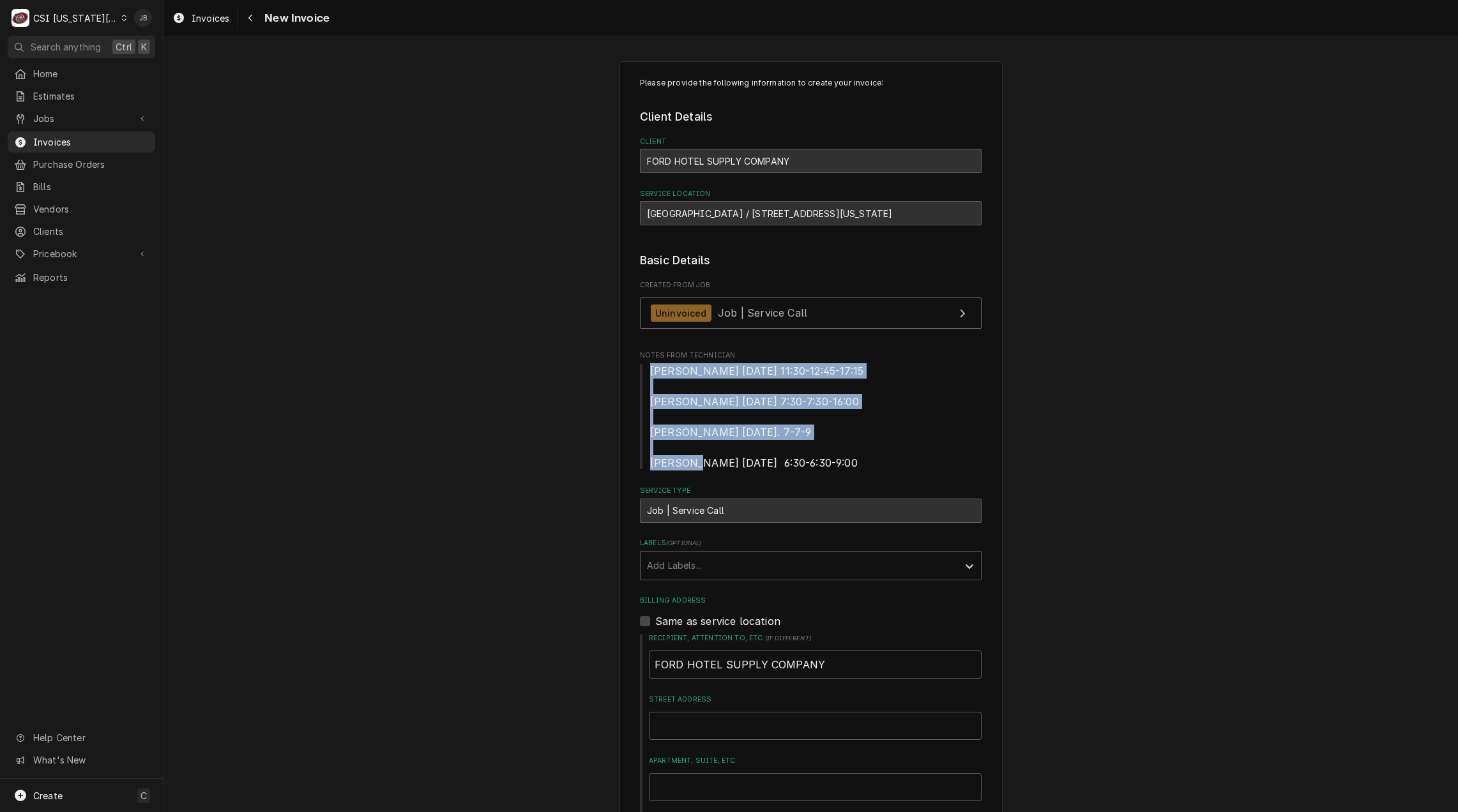
drag, startPoint x: 629, startPoint y: 370, endPoint x: 772, endPoint y: 402, distance: 146.5
click at [772, 402] on span "Wade 7/7/25 11:30-12:45-17:15 Wade 7/16/25 7:30-7:30-16:00 Zach wilson 8/1/25. …" at bounding box center [756, 417] width 213 height 104
drag, startPoint x: 791, startPoint y: 466, endPoint x: 630, endPoint y: 367, distance: 189.0
drag, startPoint x: 630, startPoint y: 367, endPoint x: 774, endPoint y: 402, distance: 148.2
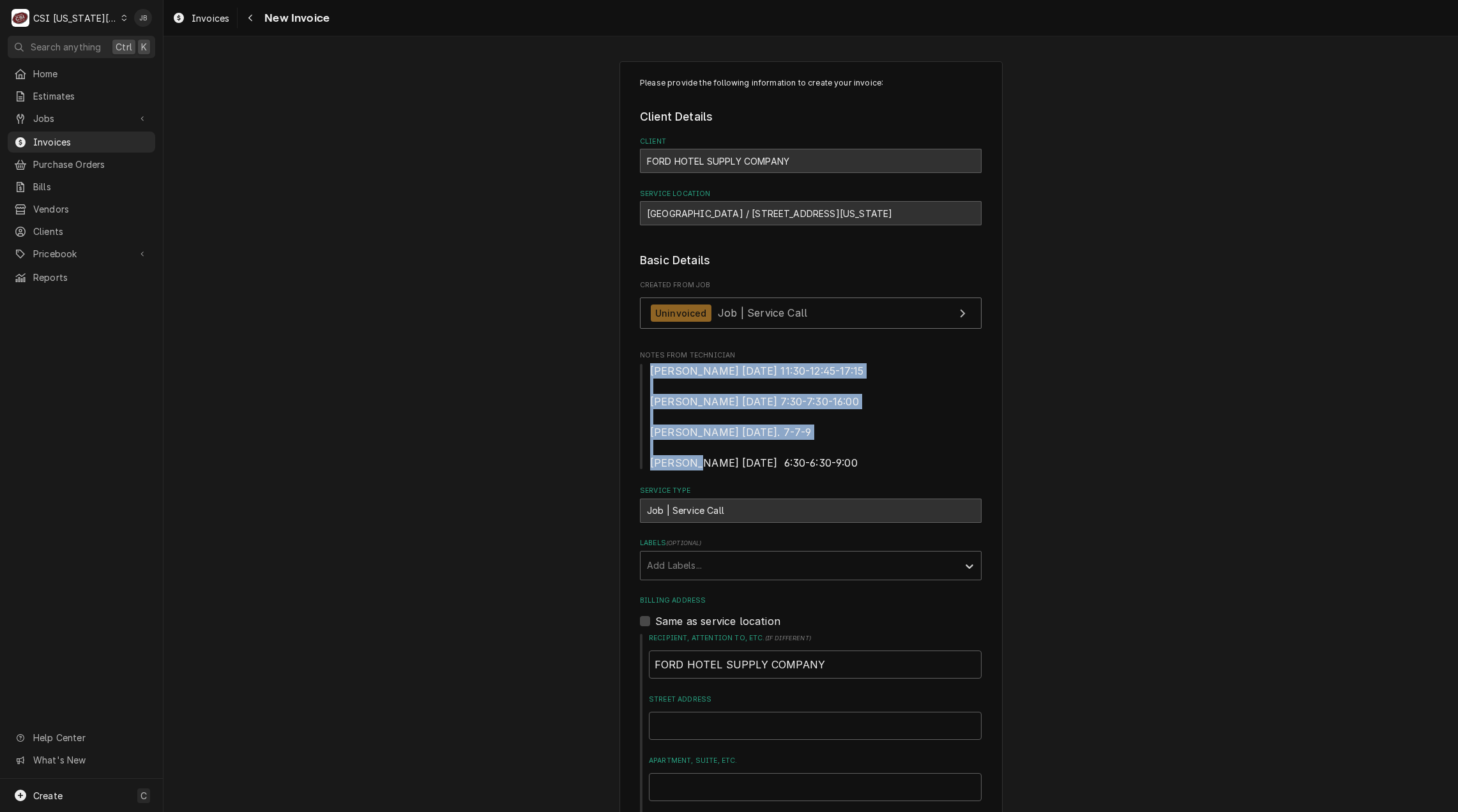
click at [774, 402] on span "Wade 7/7/25 11:30-12:45-17:15 Wade 7/16/25 7:30-7:30-16:00 Zach wilson 8/1/25. …" at bounding box center [756, 417] width 213 height 104
drag, startPoint x: 787, startPoint y: 463, endPoint x: 633, endPoint y: 367, distance: 181.5
drag, startPoint x: 633, startPoint y: 367, endPoint x: 722, endPoint y: 388, distance: 91.4
click at [722, 388] on span "Wade 7/7/25 11:30-12:45-17:15 Wade 7/16/25 7:30-7:30-16:00 Zach wilson 8/1/25. …" at bounding box center [810, 417] width 341 height 107
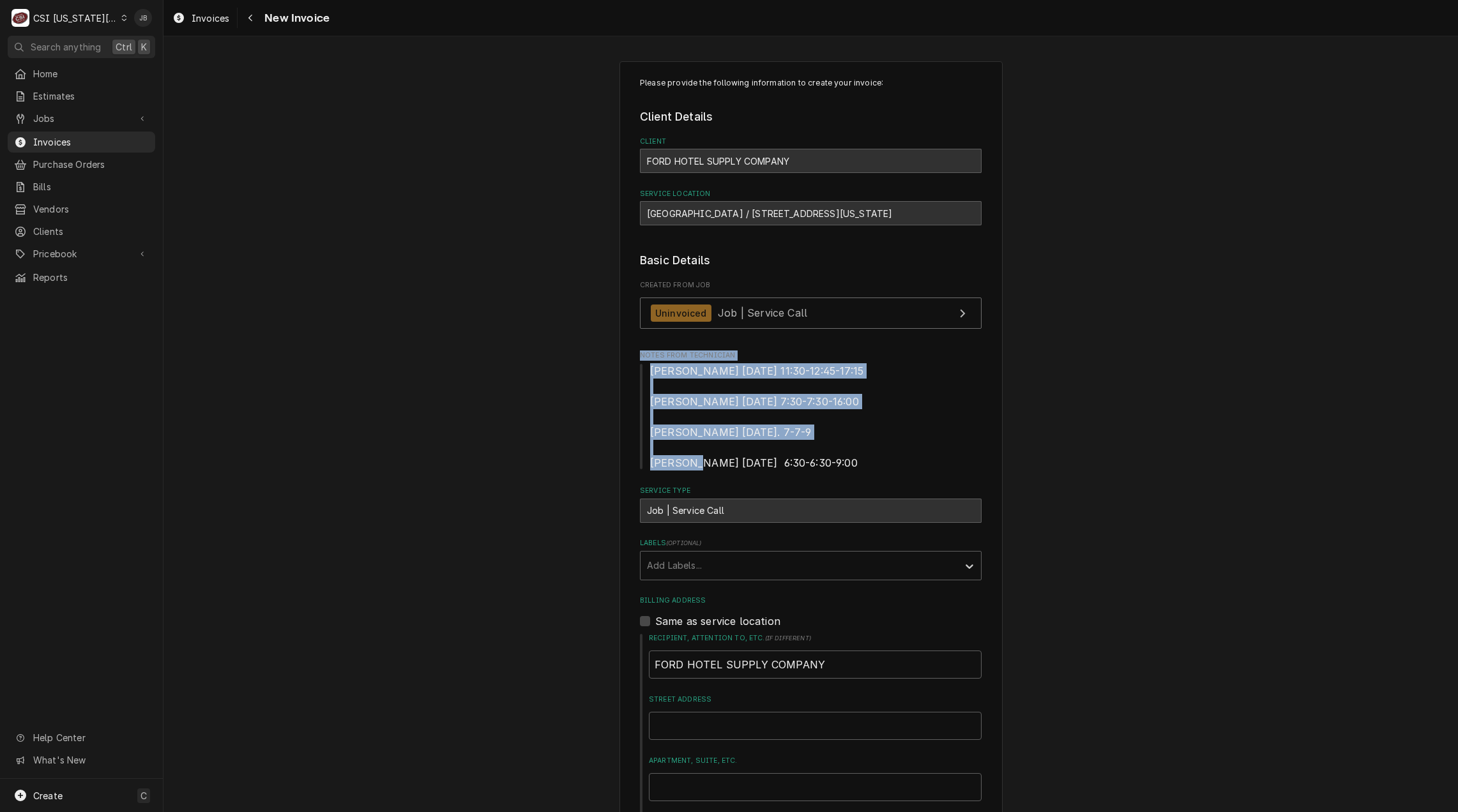
drag, startPoint x: 797, startPoint y: 463, endPoint x: 610, endPoint y: 356, distance: 215.4
drag, startPoint x: 610, startPoint y: 356, endPoint x: 825, endPoint y: 413, distance: 222.4
click at [825, 413] on span "Wade 7/7/25 11:30-12:45-17:15 Wade 7/16/25 7:30-7:30-16:00 Zach wilson 8/1/25. …" at bounding box center [810, 417] width 341 height 107
drag, startPoint x: 797, startPoint y: 467, endPoint x: 606, endPoint y: 367, distance: 215.6
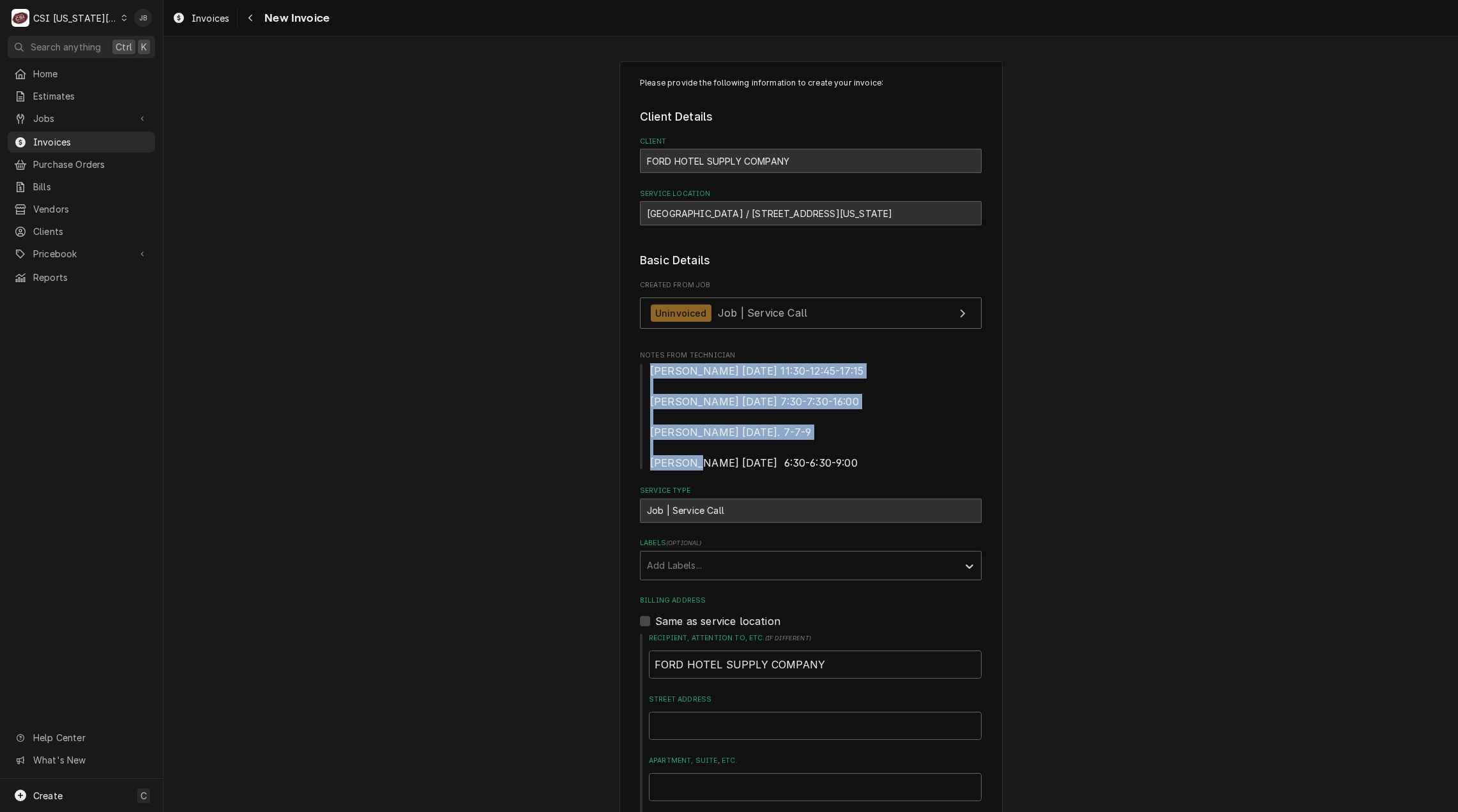
drag, startPoint x: 606, startPoint y: 367, endPoint x: 824, endPoint y: 432, distance: 227.5
click at [824, 432] on span "Wade 7/7/25 11:30-12:45-17:15 Wade 7/16/25 7:30-7:30-16:00 Zach wilson 8/1/25. …" at bounding box center [810, 417] width 341 height 107
drag, startPoint x: 811, startPoint y: 459, endPoint x: 639, endPoint y: 374, distance: 191.9
click at [640, 374] on span "Wade 7/7/25 11:30-12:45-17:15 Wade 7/16/25 7:30-7:30-16:00 Zach wilson 8/1/25. …" at bounding box center [810, 417] width 341 height 107
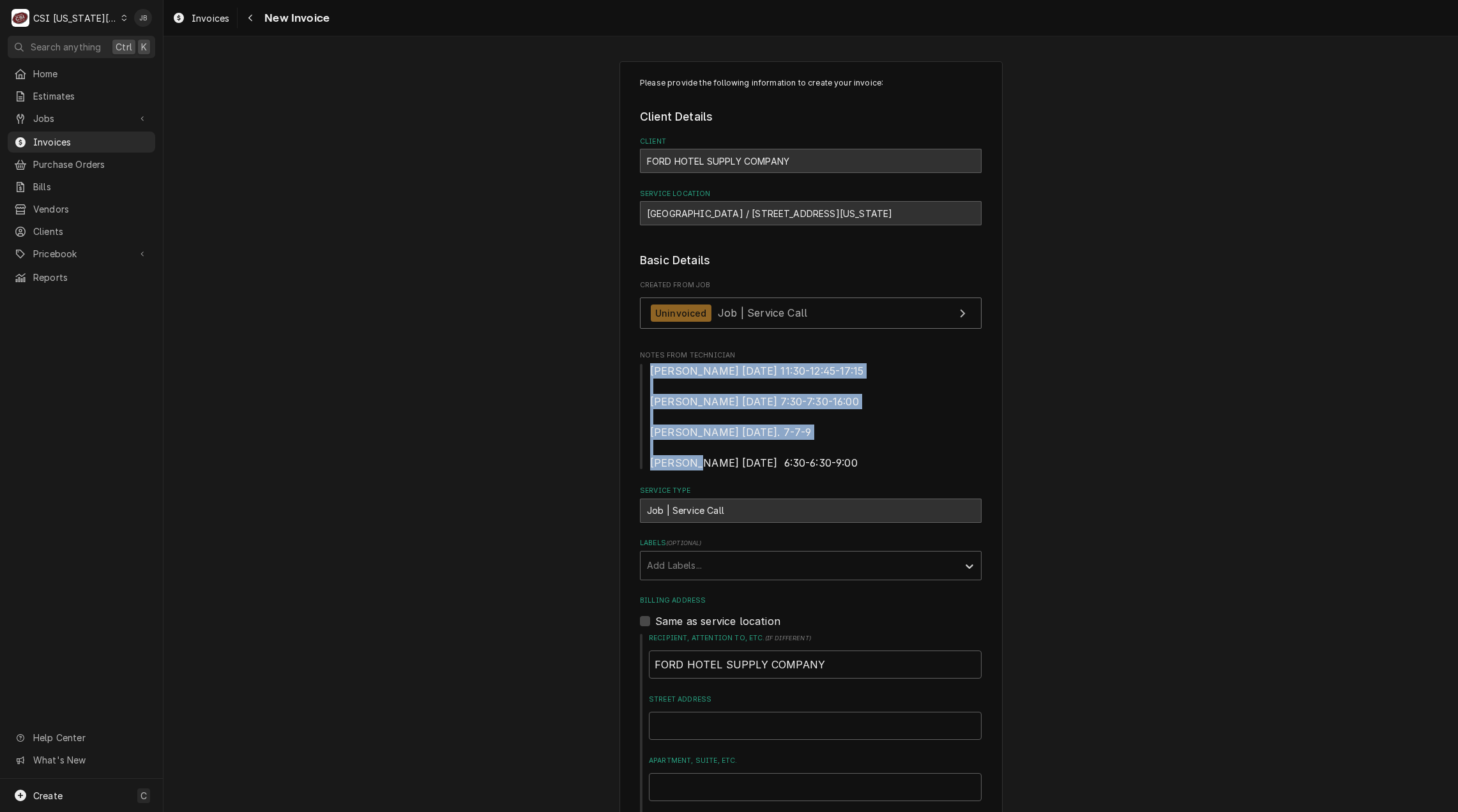
drag, startPoint x: 639, startPoint y: 374, endPoint x: 743, endPoint y: 399, distance: 107.0
click at [743, 399] on span "Wade 7/7/25 11:30-12:45-17:15 Wade 7/16/25 7:30-7:30-16:00 Zach wilson 8/1/25. …" at bounding box center [756, 417] width 213 height 104
drag, startPoint x: 794, startPoint y: 467, endPoint x: 639, endPoint y: 356, distance: 190.6
click at [640, 356] on div "Notes From Technician Wade 7/7/25 11:30-12:45-17:15 Wade 7/16/25 7:30-7:30-16:0…" at bounding box center [810, 410] width 341 height 119
drag, startPoint x: 639, startPoint y: 356, endPoint x: 591, endPoint y: 369, distance: 49.7
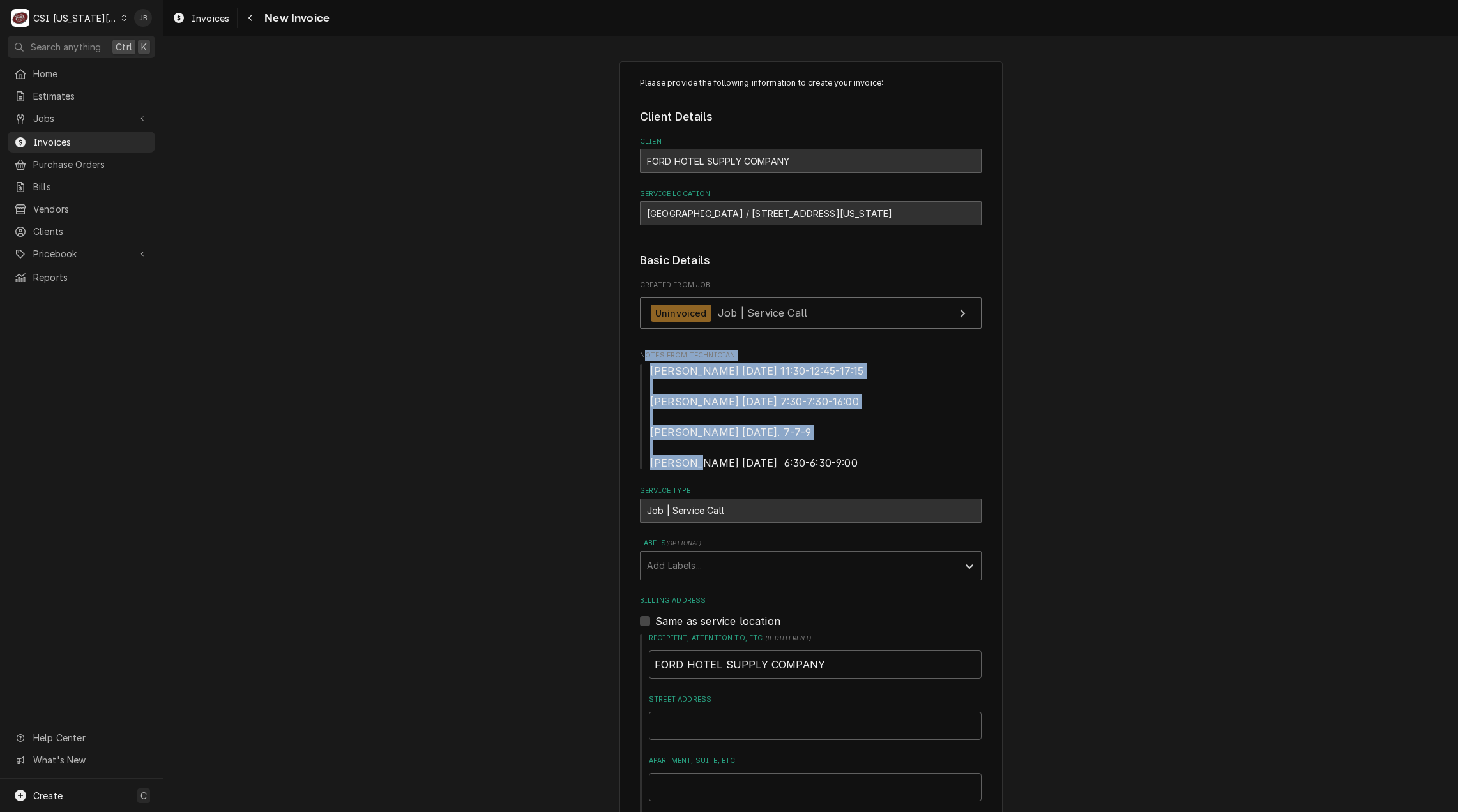
drag, startPoint x: 785, startPoint y: 460, endPoint x: 625, endPoint y: 372, distance: 182.6
drag, startPoint x: 625, startPoint y: 372, endPoint x: 582, endPoint y: 386, distance: 45.2
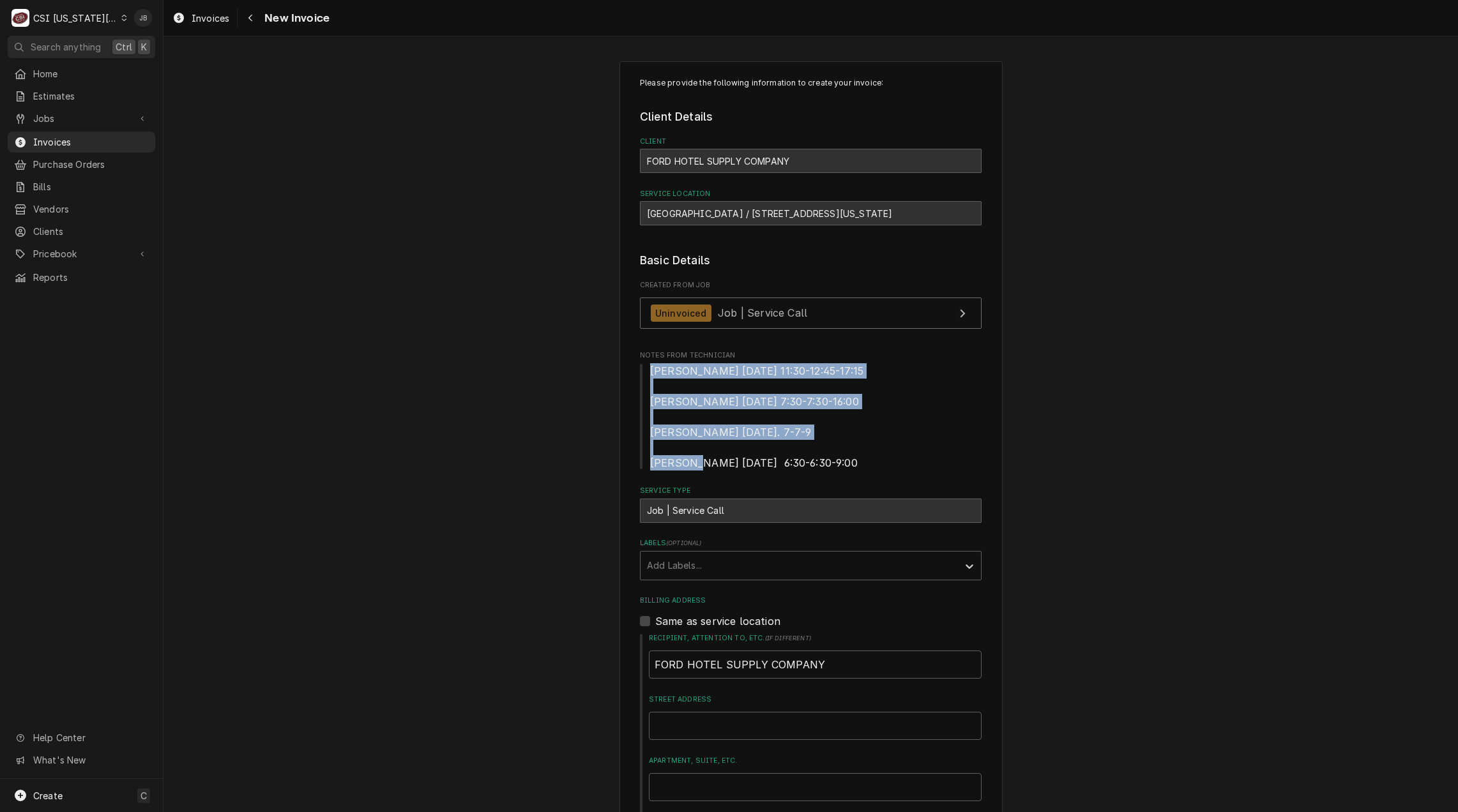
drag, startPoint x: 733, startPoint y: 441, endPoint x: 626, endPoint y: 373, distance: 126.8
drag, startPoint x: 626, startPoint y: 373, endPoint x: 878, endPoint y: 442, distance: 261.3
click at [878, 442] on span "Wade 7/7/25 11:30-12:45-17:15 Wade 7/16/25 7:30-7:30-16:00 Zach wilson 8/1/25. …" at bounding box center [810, 417] width 341 height 107
drag, startPoint x: 804, startPoint y: 465, endPoint x: 630, endPoint y: 374, distance: 196.4
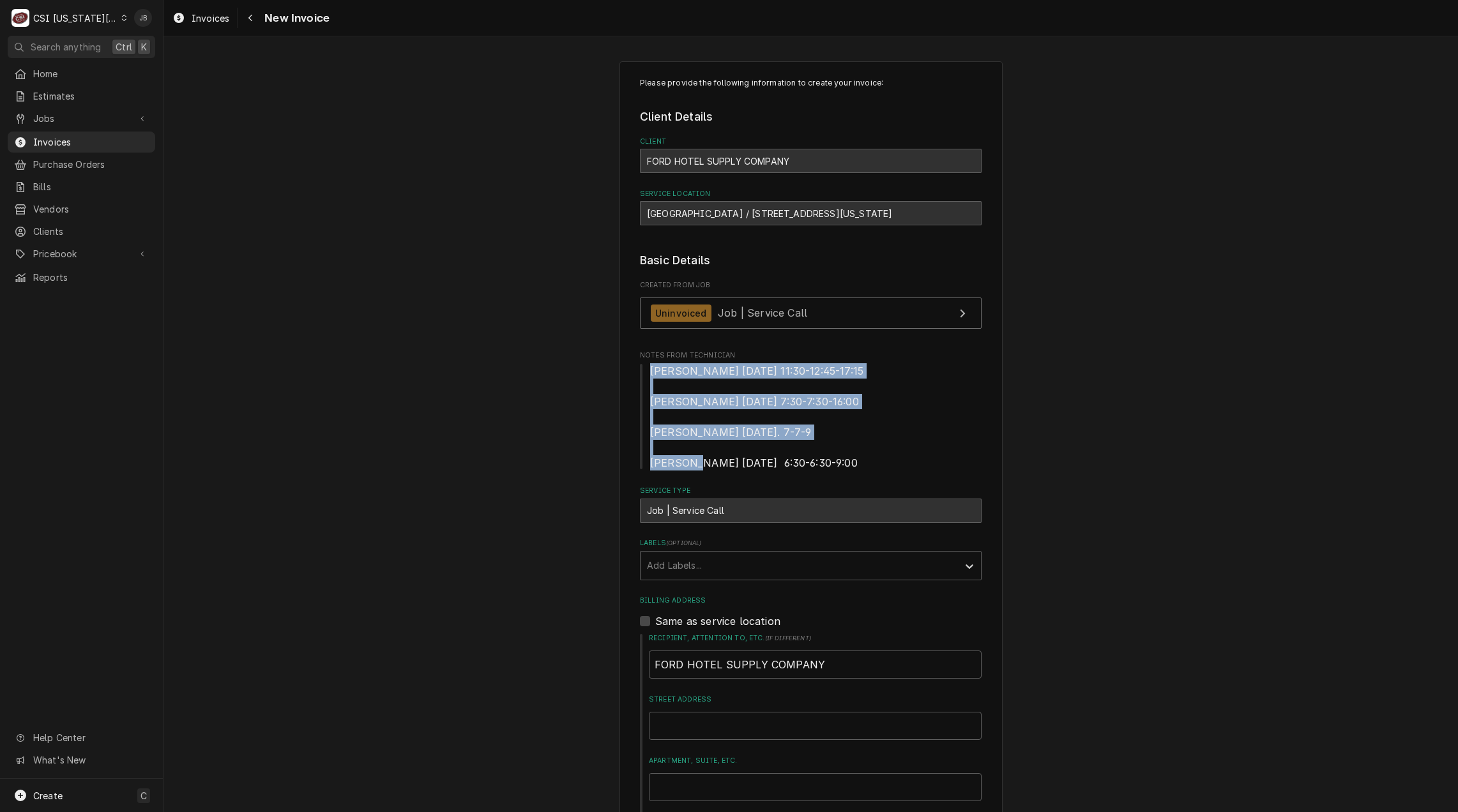
drag, startPoint x: 630, startPoint y: 374, endPoint x: 832, endPoint y: 438, distance: 211.9
click at [832, 438] on span "Wade 7/7/25 11:30-12:45-17:15 Wade 7/16/25 7:30-7:30-16:00 Zach wilson 8/1/25. …" at bounding box center [810, 417] width 341 height 107
drag, startPoint x: 806, startPoint y: 465, endPoint x: 628, endPoint y: 372, distance: 200.8
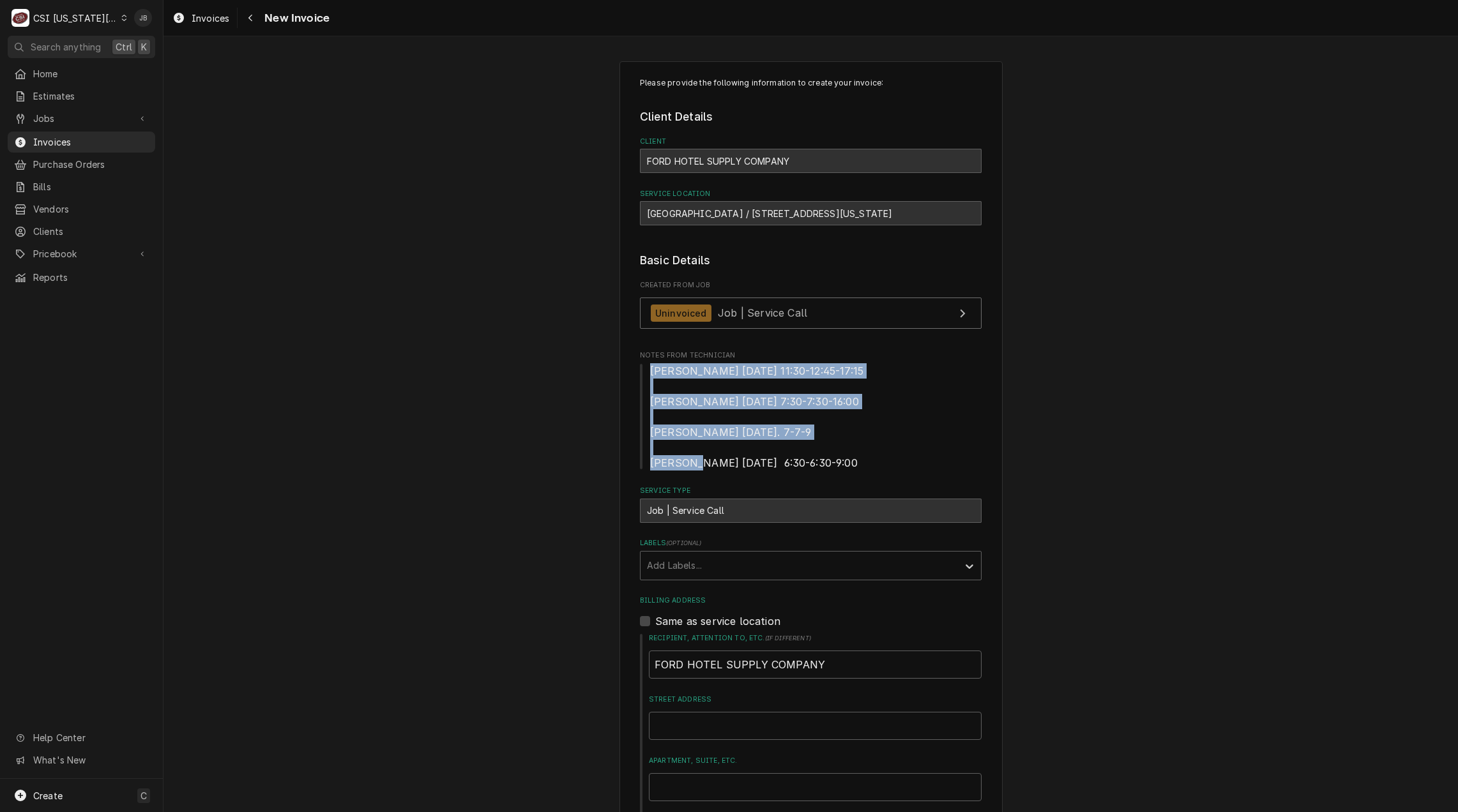
drag, startPoint x: 628, startPoint y: 372, endPoint x: 560, endPoint y: 397, distance: 72.4
drag, startPoint x: 804, startPoint y: 468, endPoint x: 613, endPoint y: 360, distance: 219.4
drag, startPoint x: 613, startPoint y: 360, endPoint x: 818, endPoint y: 421, distance: 213.9
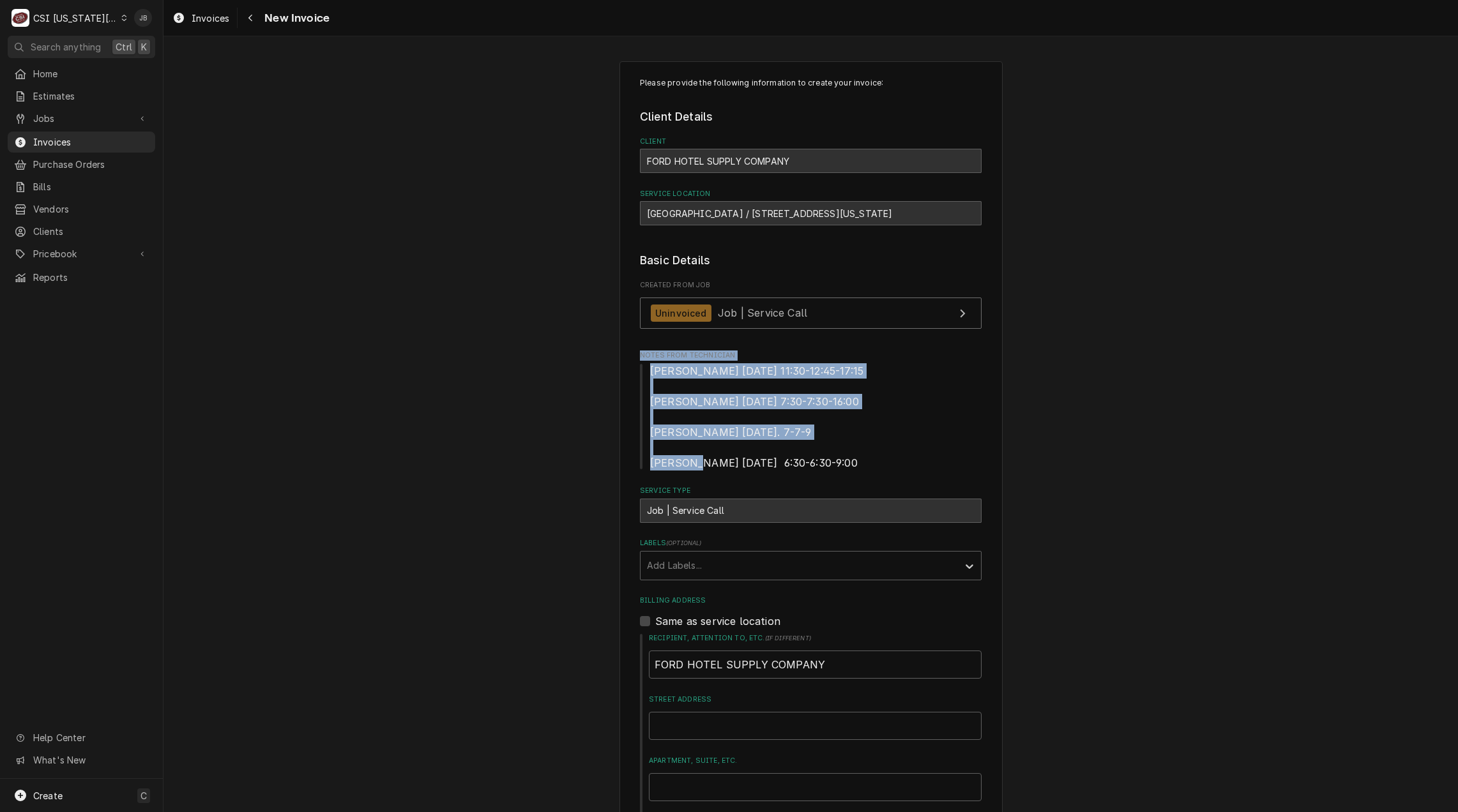
click at [818, 421] on span "Wade 7/7/25 11:30-12:45-17:15 Wade 7/16/25 7:30-7:30-16:00 Zach wilson 8/1/25. …" at bounding box center [810, 417] width 341 height 107
drag, startPoint x: 804, startPoint y: 469, endPoint x: 611, endPoint y: 374, distance: 215.1
drag, startPoint x: 611, startPoint y: 374, endPoint x: 853, endPoint y: 438, distance: 250.3
click at [853, 438] on span "Wade 7/7/25 11:30-12:45-17:15 Wade 7/16/25 7:30-7:30-16:00 Zach wilson 8/1/25. …" at bounding box center [810, 417] width 341 height 107
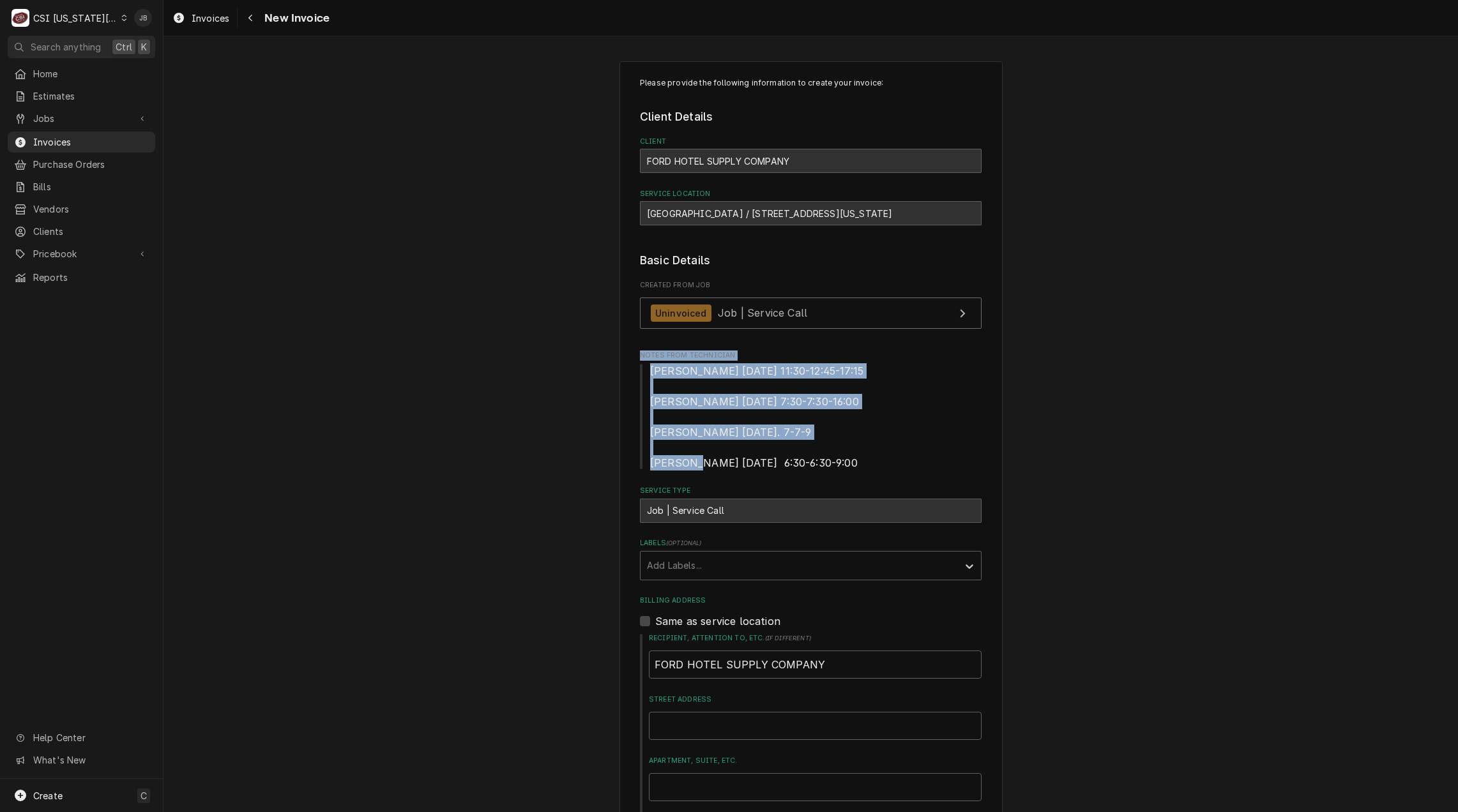
drag
click at [884, 446] on span "Wade 7/7/25 11:30-12:45-17:15 Wade 7/16/25 7:30-7:30-16:00 Zach wilson 8/1/25. …" at bounding box center [810, 417] width 341 height 107
click at [857, 439] on span "Wade 7/7/25 11:30-12:45-17:15 Wade 7/16/25 7:30-7:30-16:00 Zach wilson 8/1/25. …" at bounding box center [810, 417] width 341 height 107
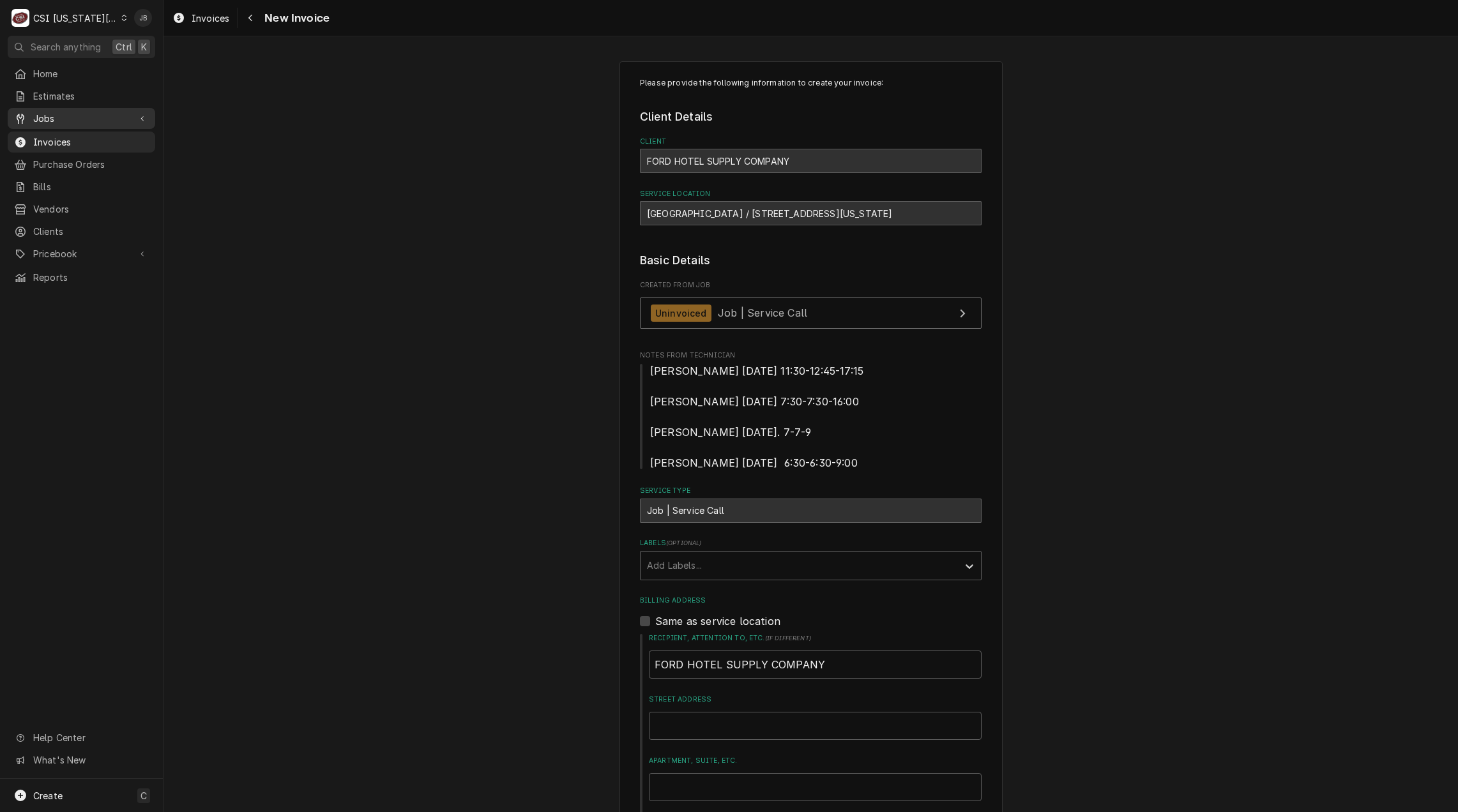
click at [60, 118] on span "Jobs" at bounding box center [82, 118] width 96 height 13
click at [71, 134] on span "Jobs" at bounding box center [91, 140] width 116 height 13
click at [68, 134] on span "Jobs" at bounding box center [91, 140] width 116 height 13
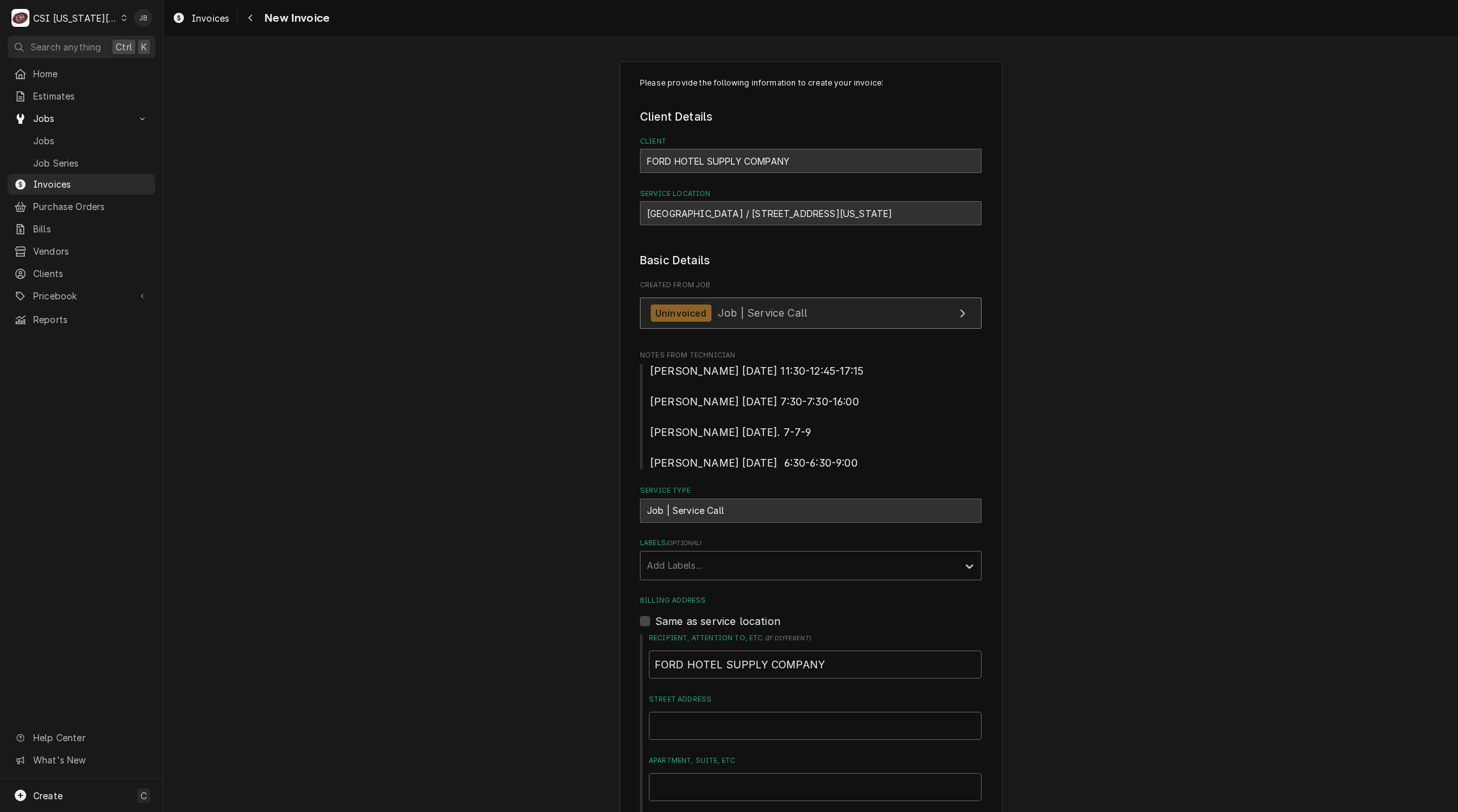
click at [728, 309] on span "Job | Service Call" at bounding box center [762, 312] width 89 height 13
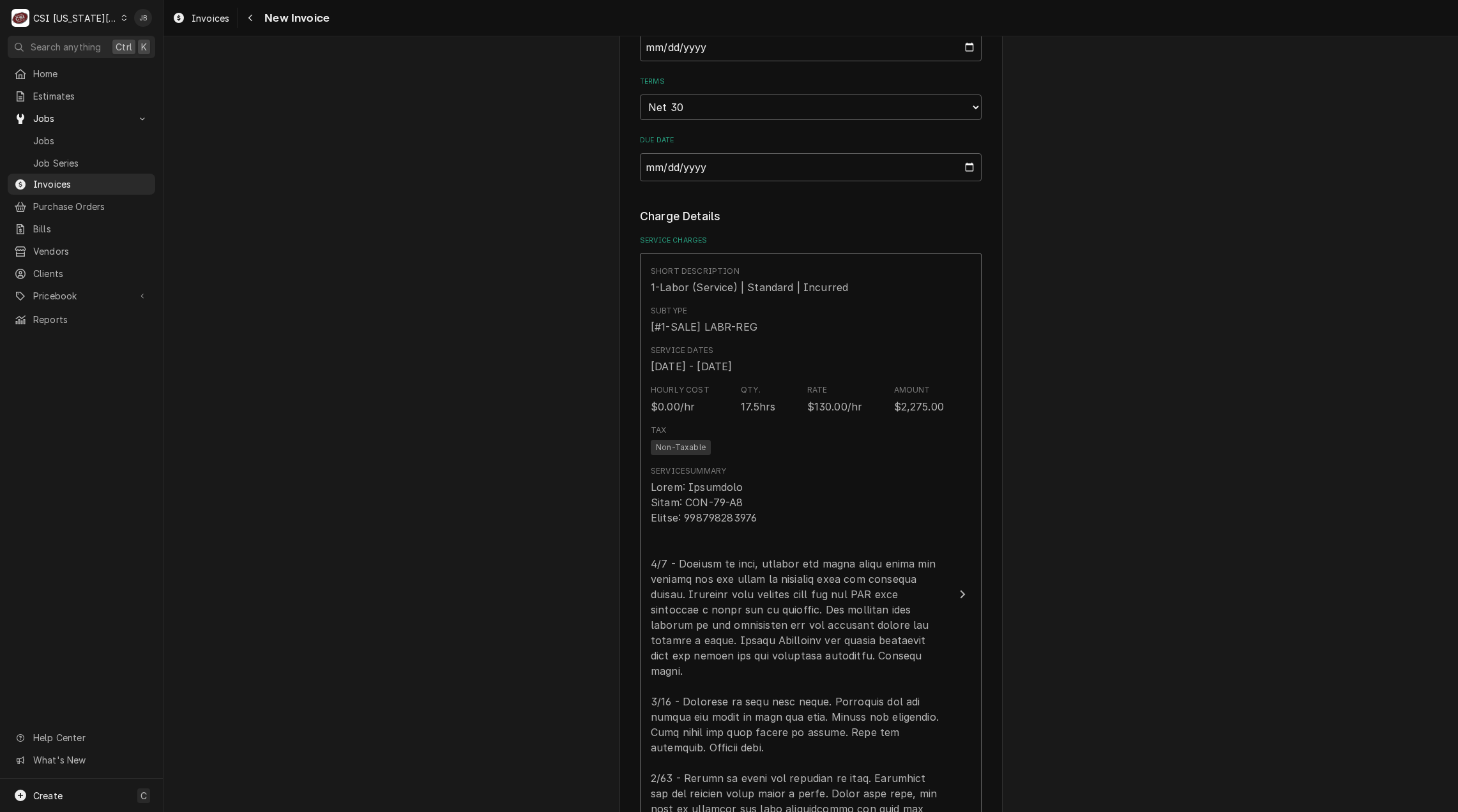
scroll to position [1085, 0]
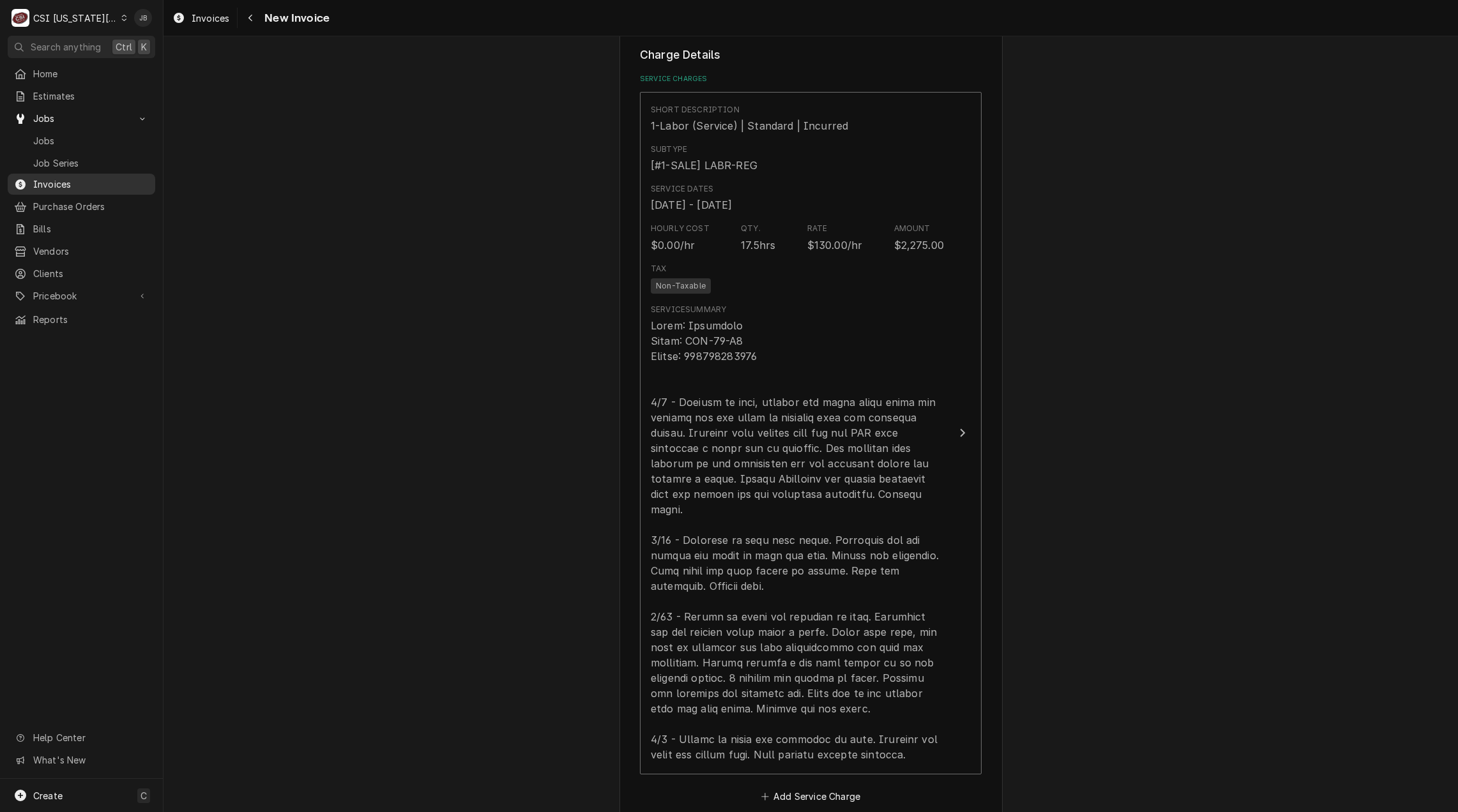
click at [82, 181] on span "Invoices" at bounding box center [91, 183] width 116 height 13
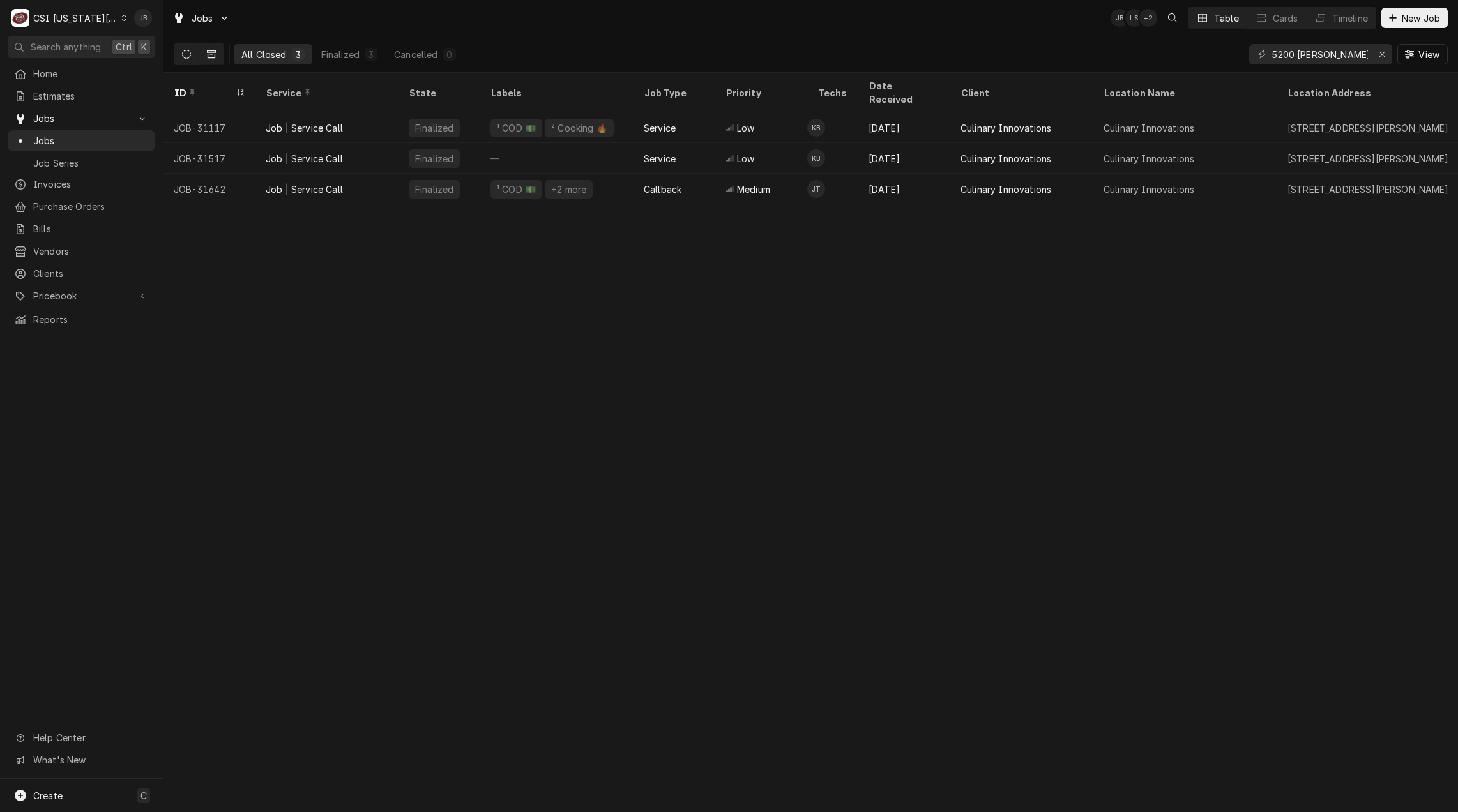
click at [191, 56] on button "Dynamic Content Wrapper" at bounding box center [187, 53] width 25 height 20
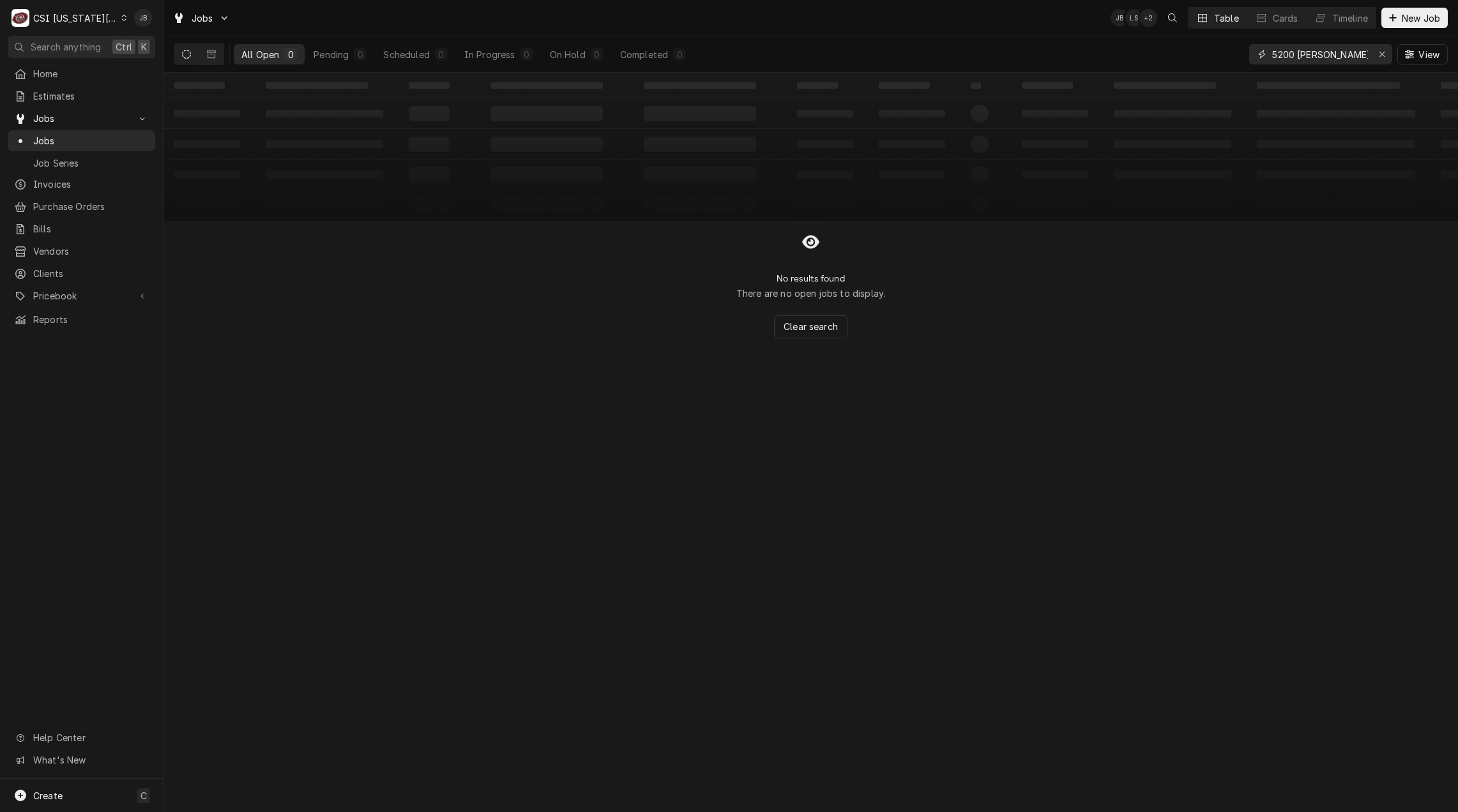
drag, startPoint x: 1343, startPoint y: 53, endPoint x: 433, endPoint y: 18, distance: 910.7
click at [433, 18] on div "Jobs JB LS + 2 Table Cards Timeline New Job All Open 0 Pending 0 Scheduled 0 In…" at bounding box center [810, 36] width 1294 height 73
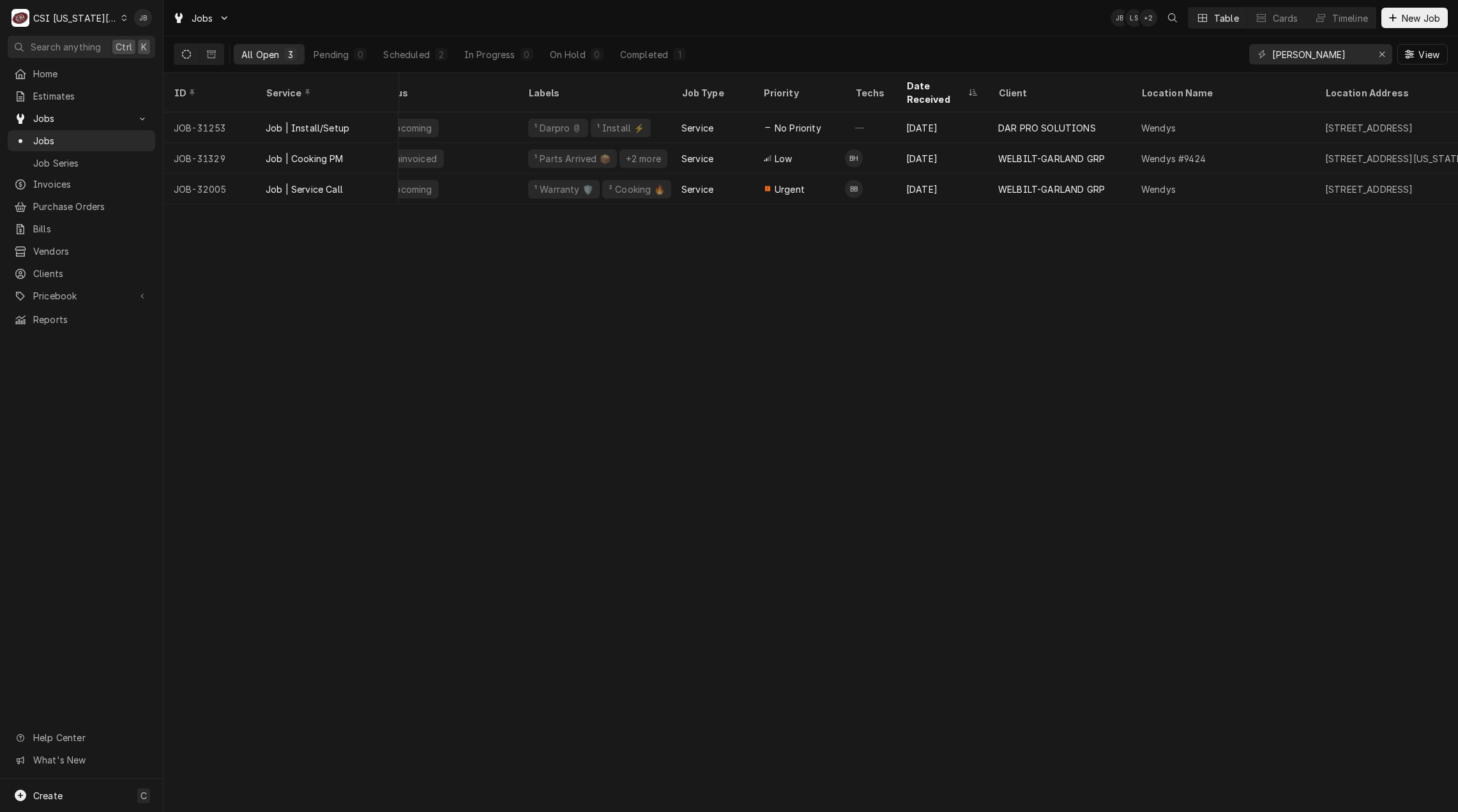
scroll to position [0, 175]
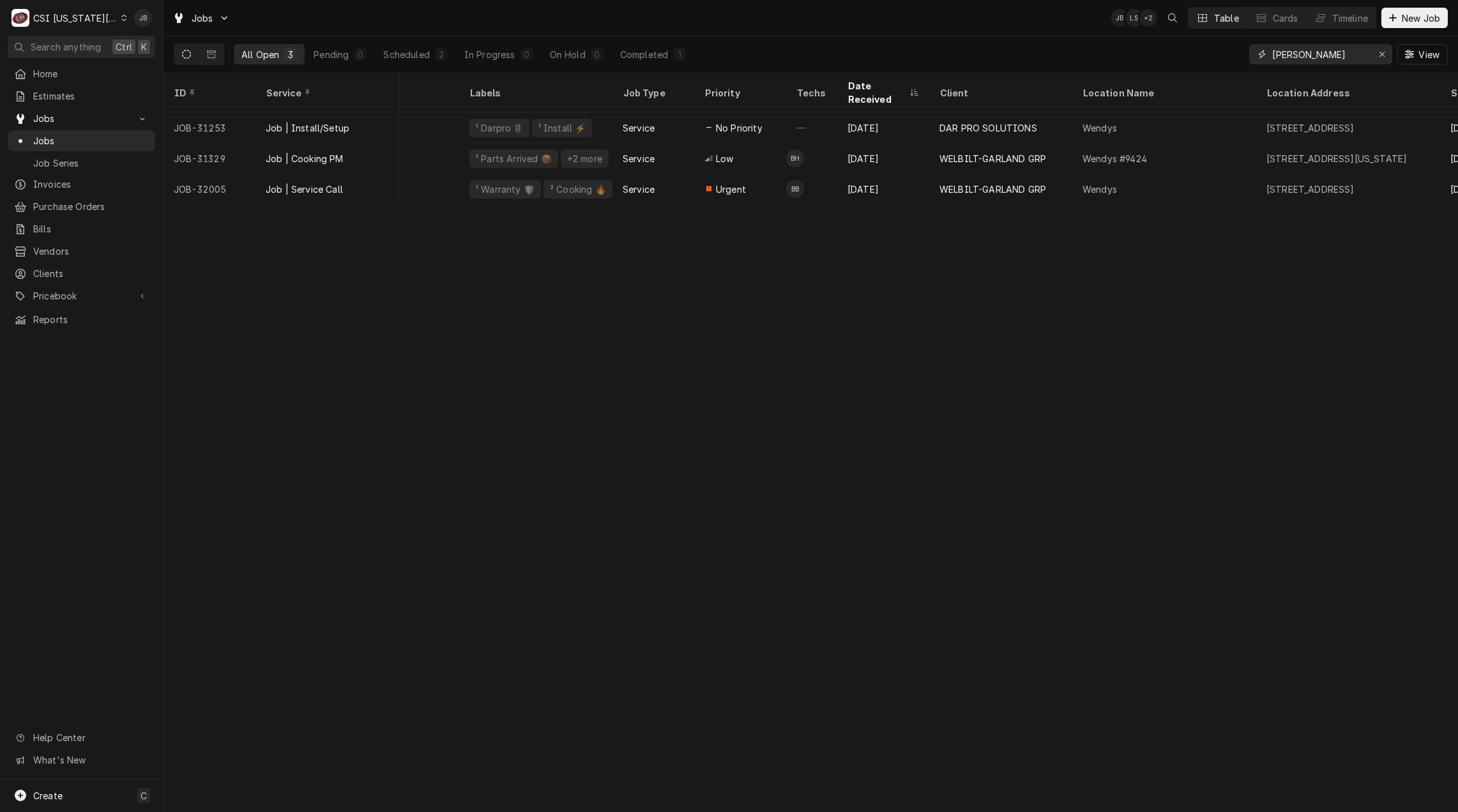
drag, startPoint x: 1279, startPoint y: 53, endPoint x: 1040, endPoint y: 46, distance: 239.1
click at [1064, 50] on div "All Open 3 Pending 0 Scheduled 2 In Progress 0 On Hold 0 Completed 1 wendy View" at bounding box center [811, 53] width 1274 height 36
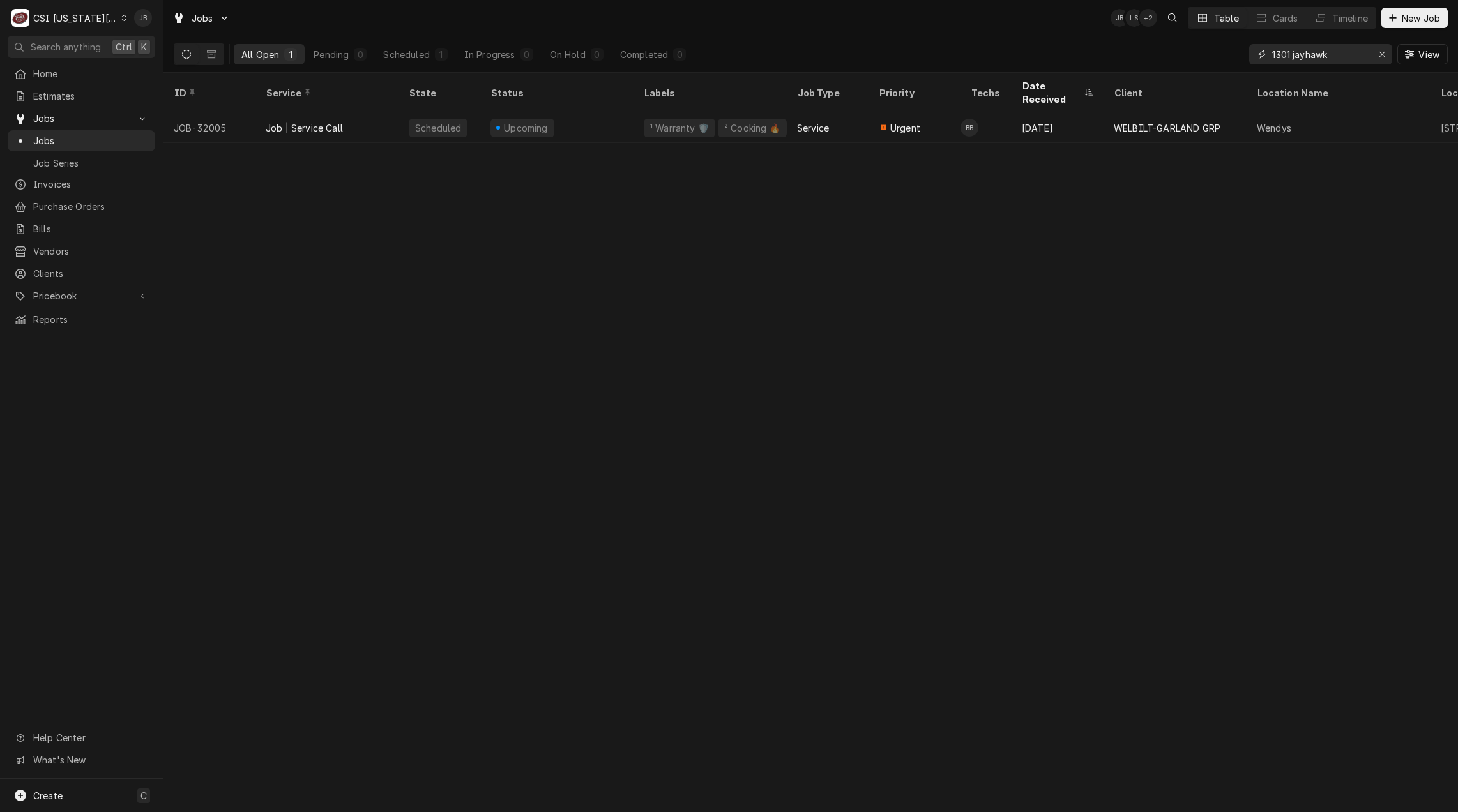
drag, startPoint x: 1346, startPoint y: 55, endPoint x: 1030, endPoint y: 51, distance: 316.0
click at [1031, 50] on div "All Open 1 Pending 0 Scheduled 1 In Progress 0 On Hold 0 Completed 0 1301 jayha…" at bounding box center [811, 53] width 1274 height 36
click at [75, 267] on span "Clients" at bounding box center [91, 273] width 116 height 13
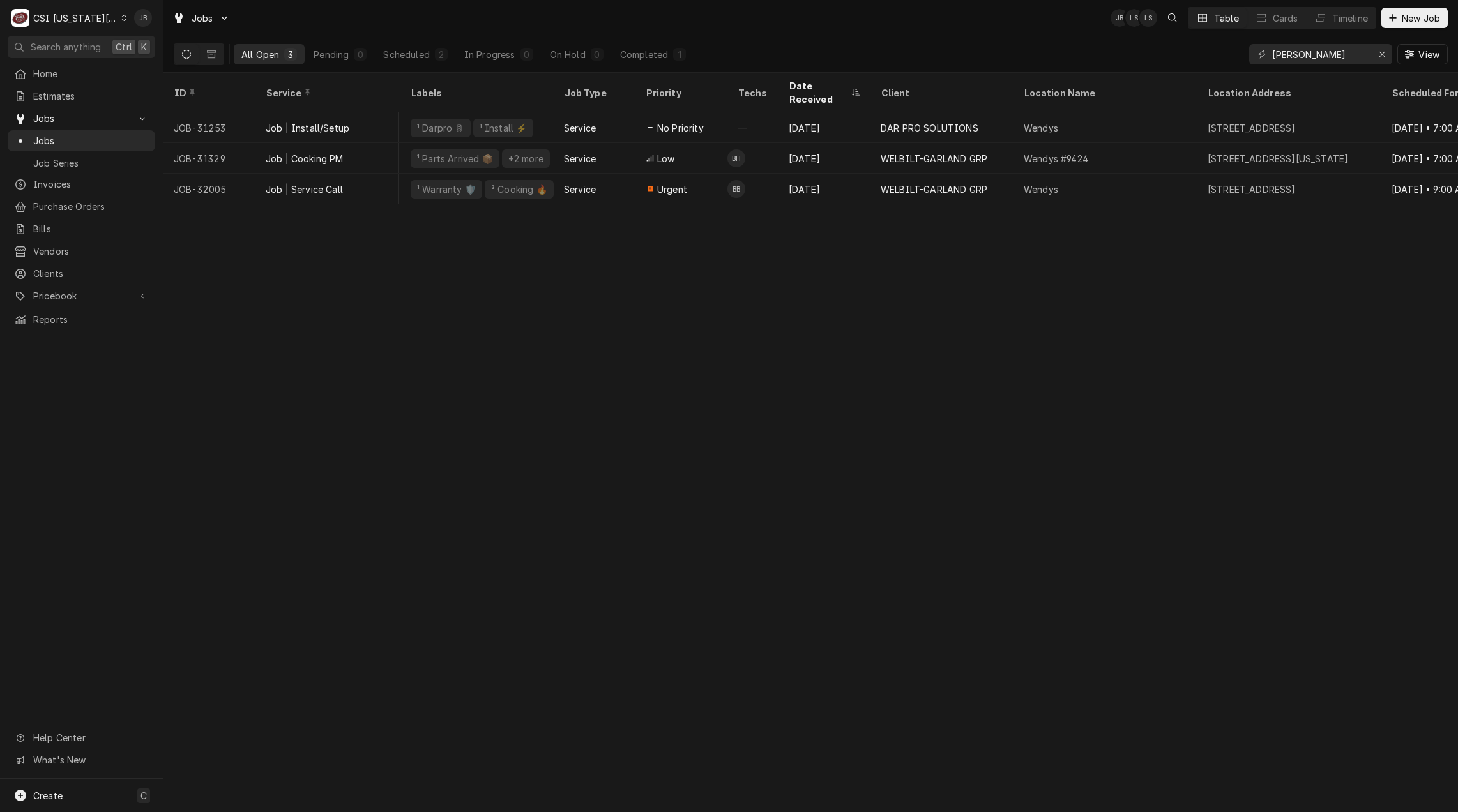
scroll to position [0, 0]
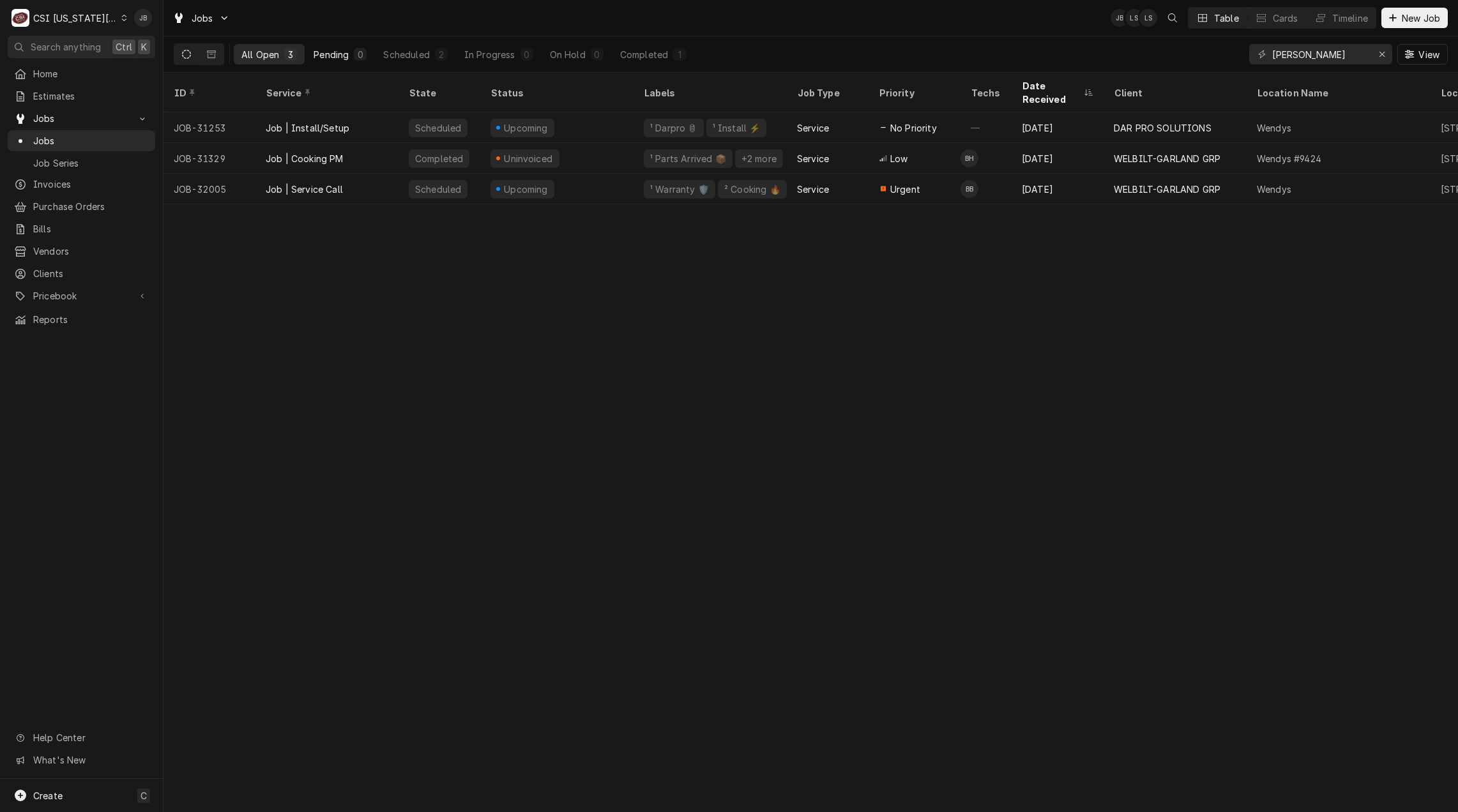
click at [323, 53] on div "Pending" at bounding box center [331, 54] width 35 height 13
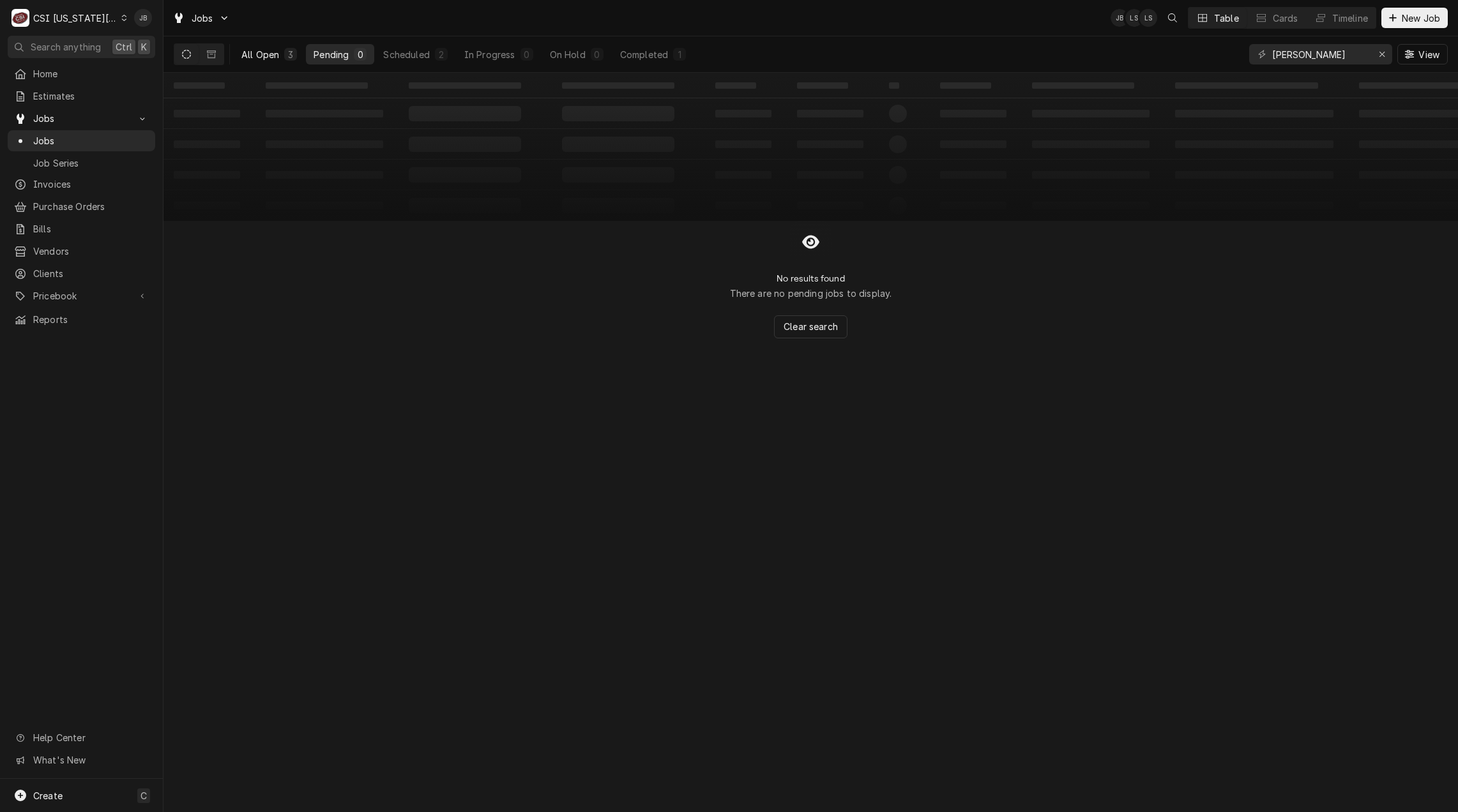
click at [257, 53] on div "All Open" at bounding box center [260, 54] width 38 height 13
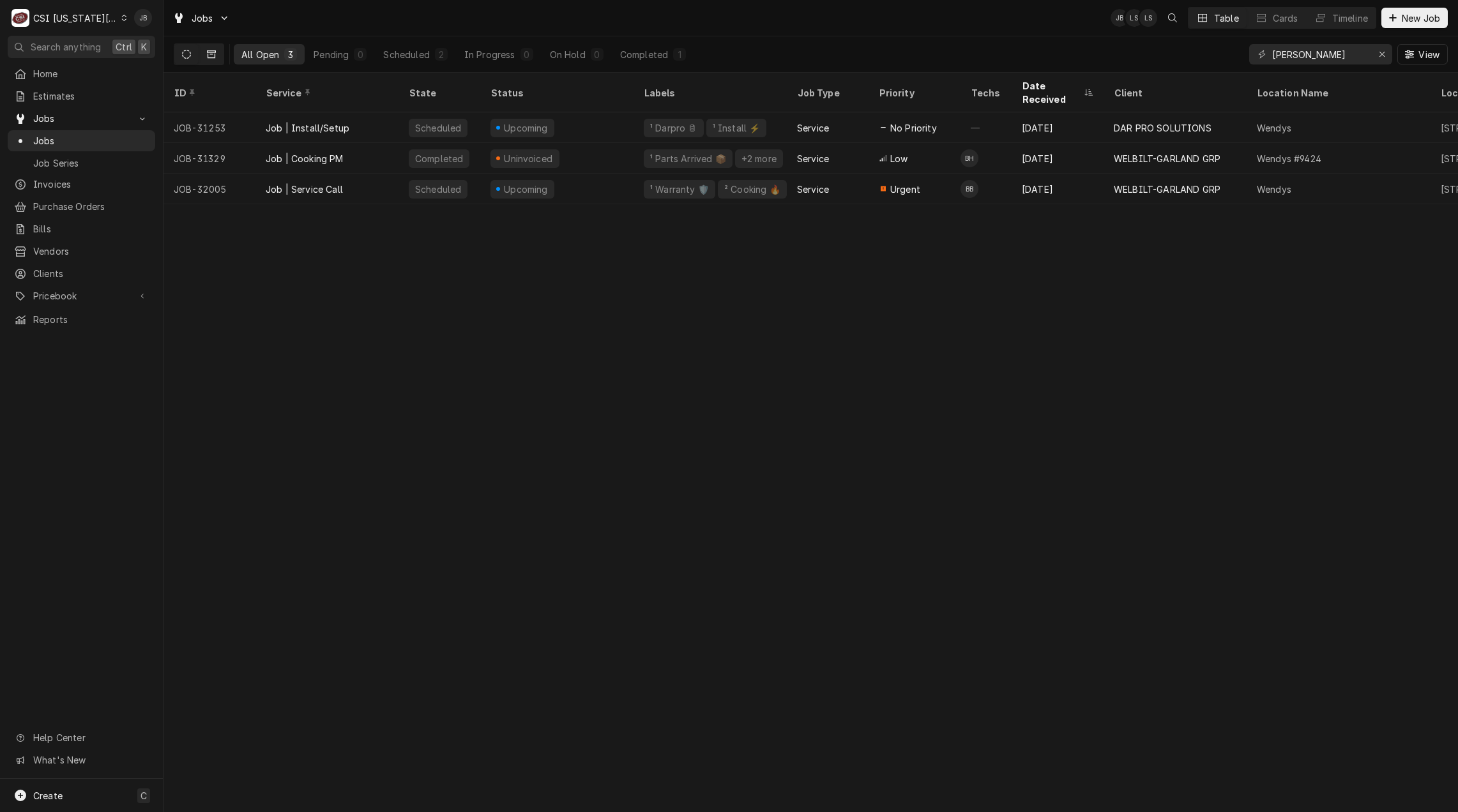
click at [210, 53] on icon "Dynamic Content Wrapper" at bounding box center [211, 54] width 9 height 9
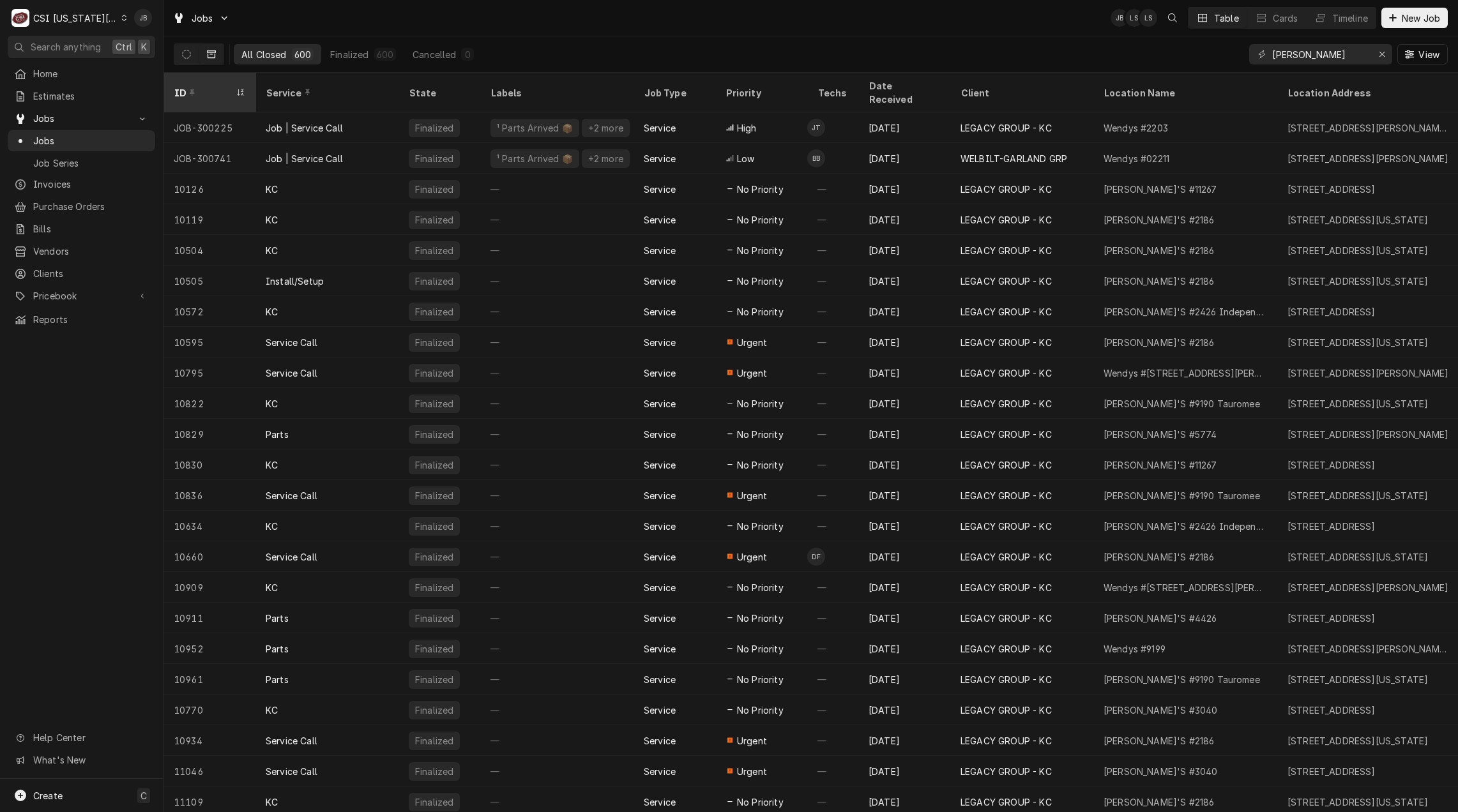
click at [222, 91] on div "ID" at bounding box center [209, 92] width 87 height 34
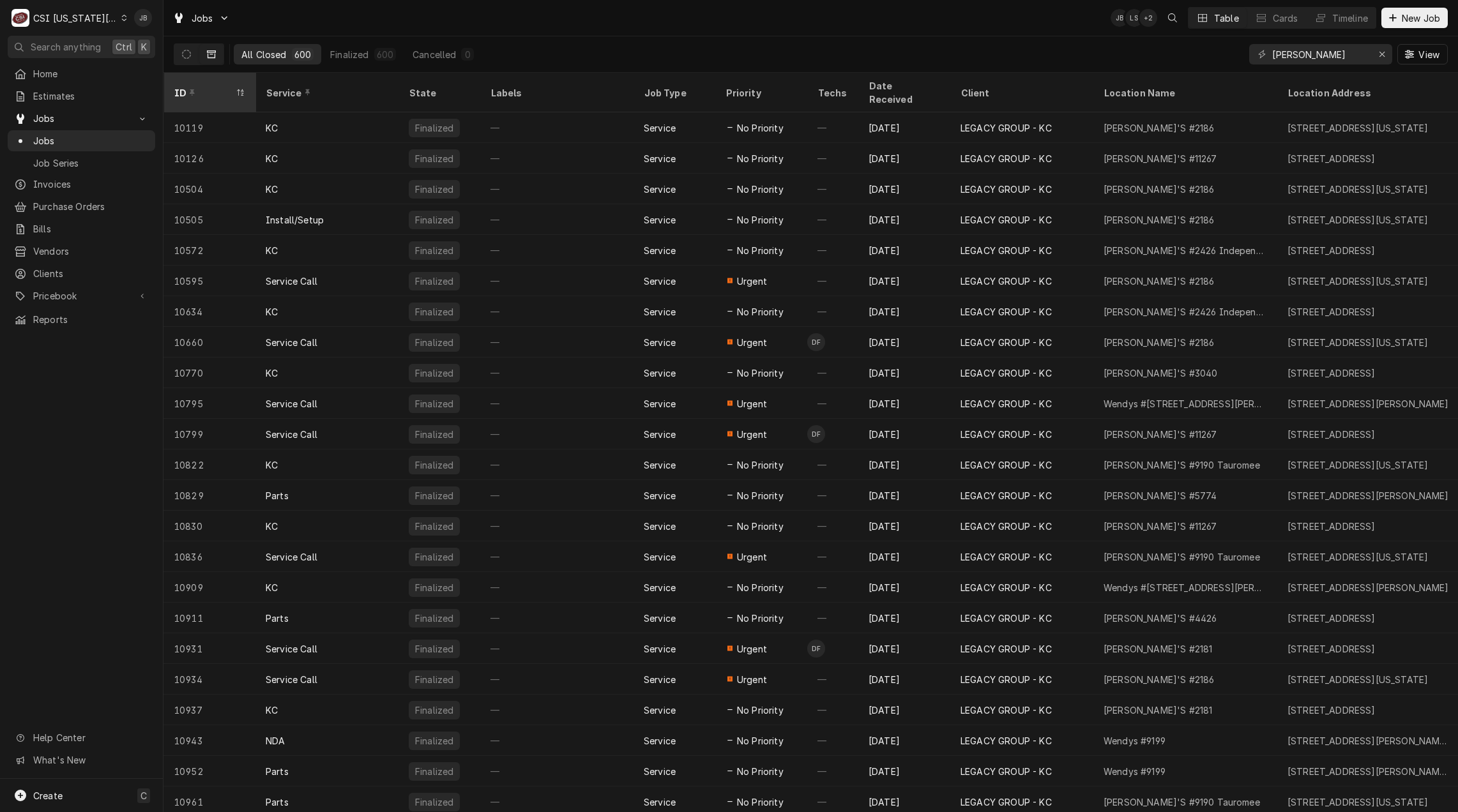
click at [230, 86] on div "ID" at bounding box center [203, 92] width 59 height 13
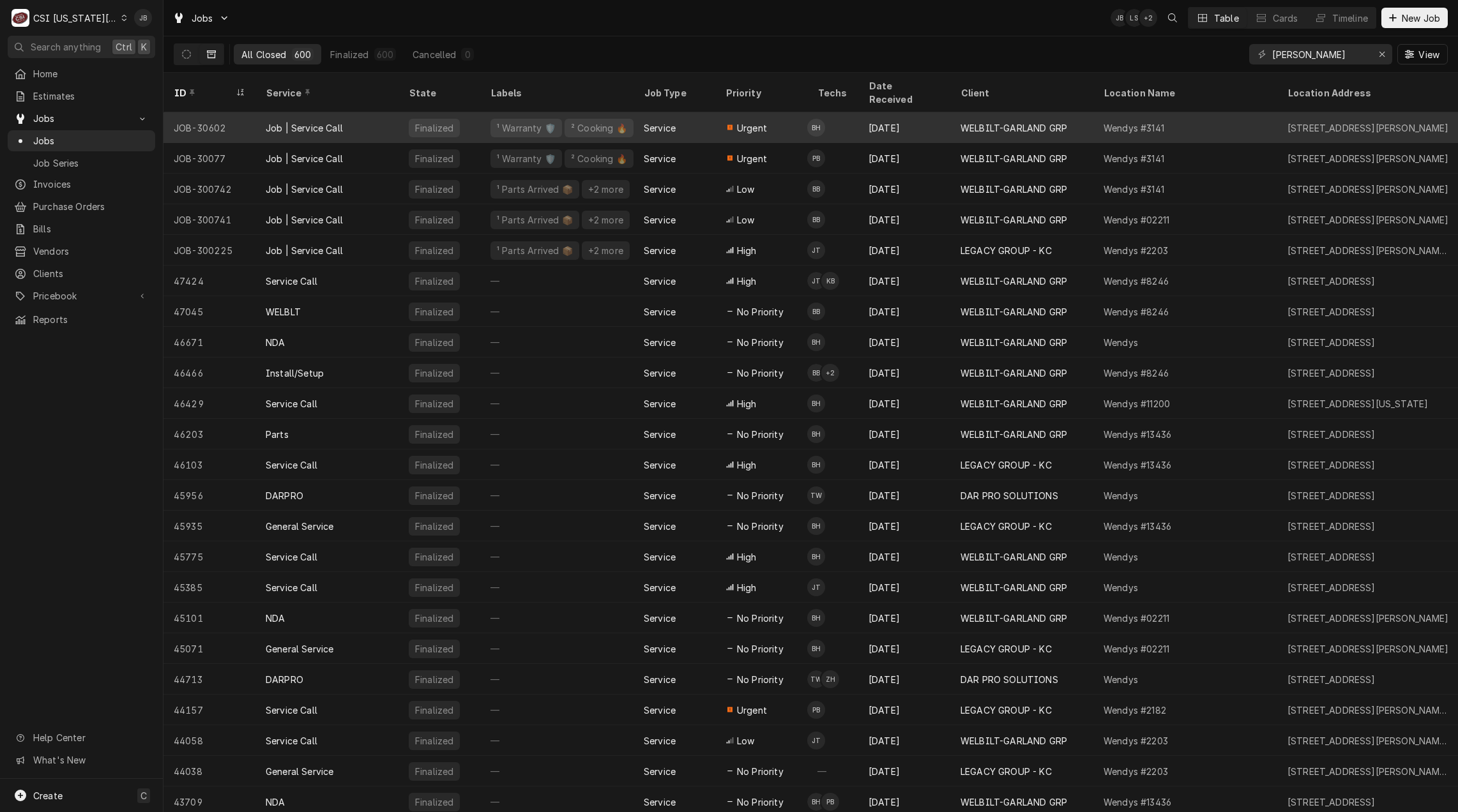
click at [890, 117] on div "Jun 10" at bounding box center [904, 127] width 92 height 31
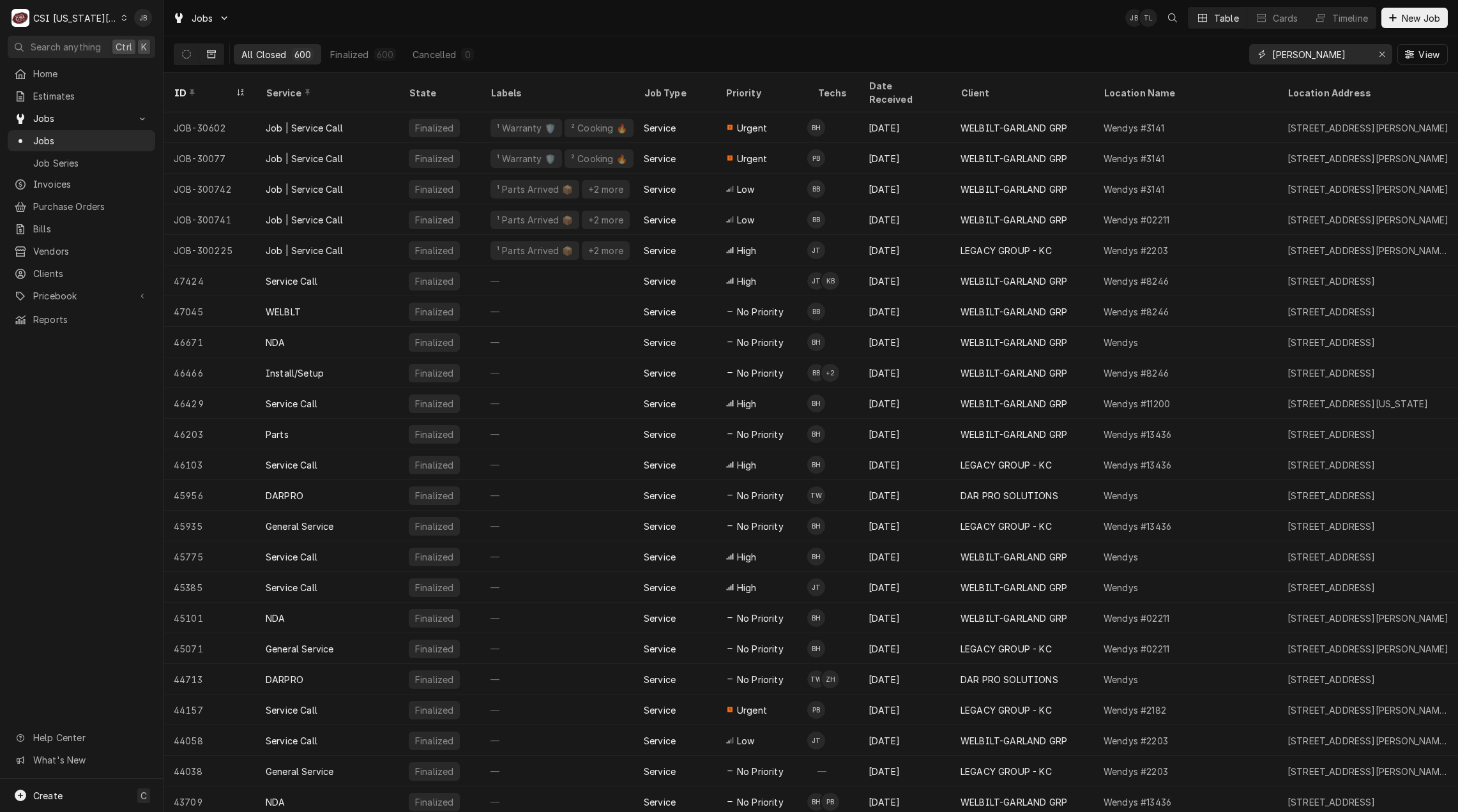
drag, startPoint x: 1310, startPoint y: 57, endPoint x: 1186, endPoint y: 57, distance: 124.0
click at [1190, 57] on div "All Closed 600 Finalized 600 Cancelled 0 wendy View" at bounding box center [811, 53] width 1274 height 36
paste input "410 North Maguire St"
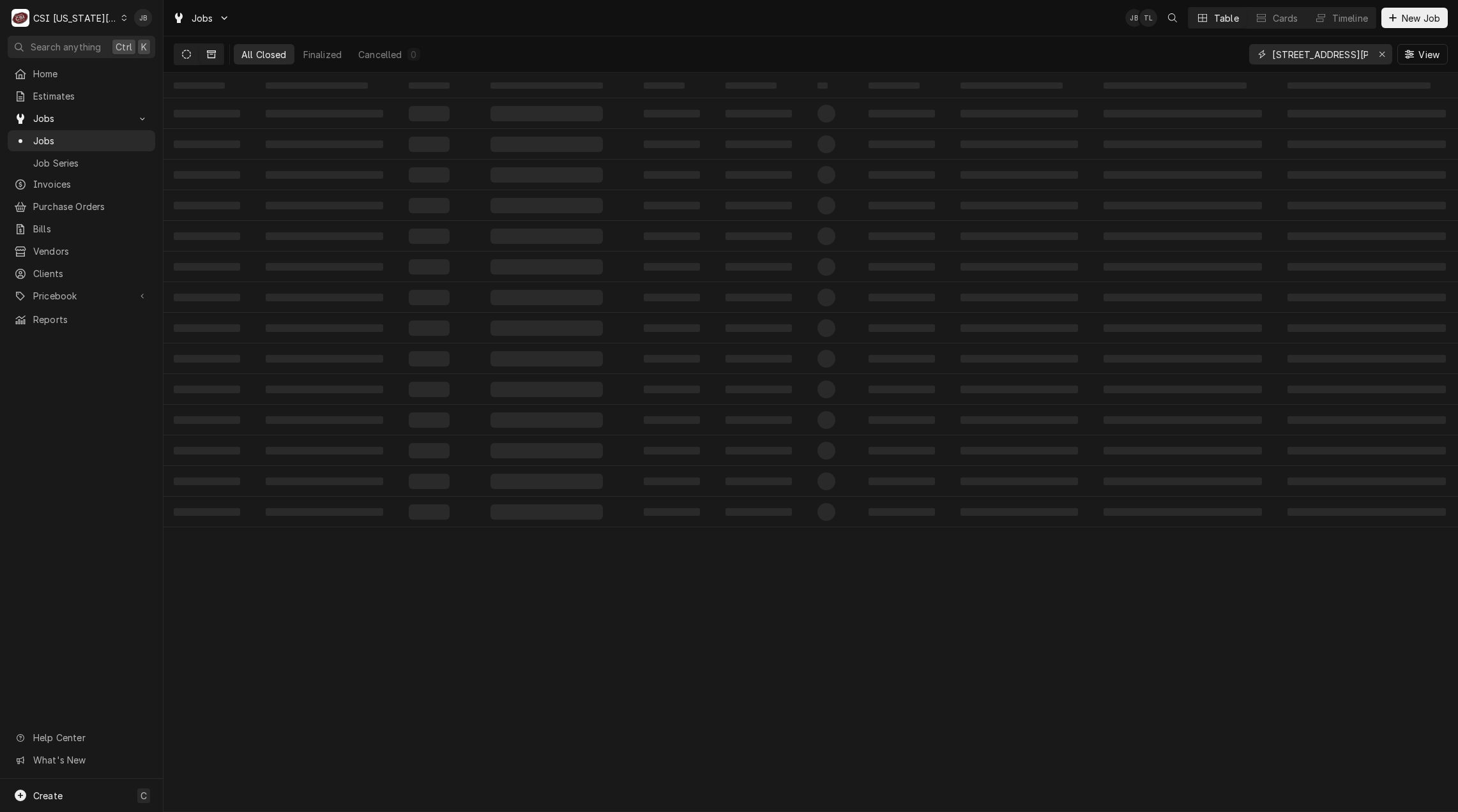
type input "410 North Maguire St"
click at [181, 53] on button "Dynamic Content Wrapper" at bounding box center [187, 53] width 25 height 20
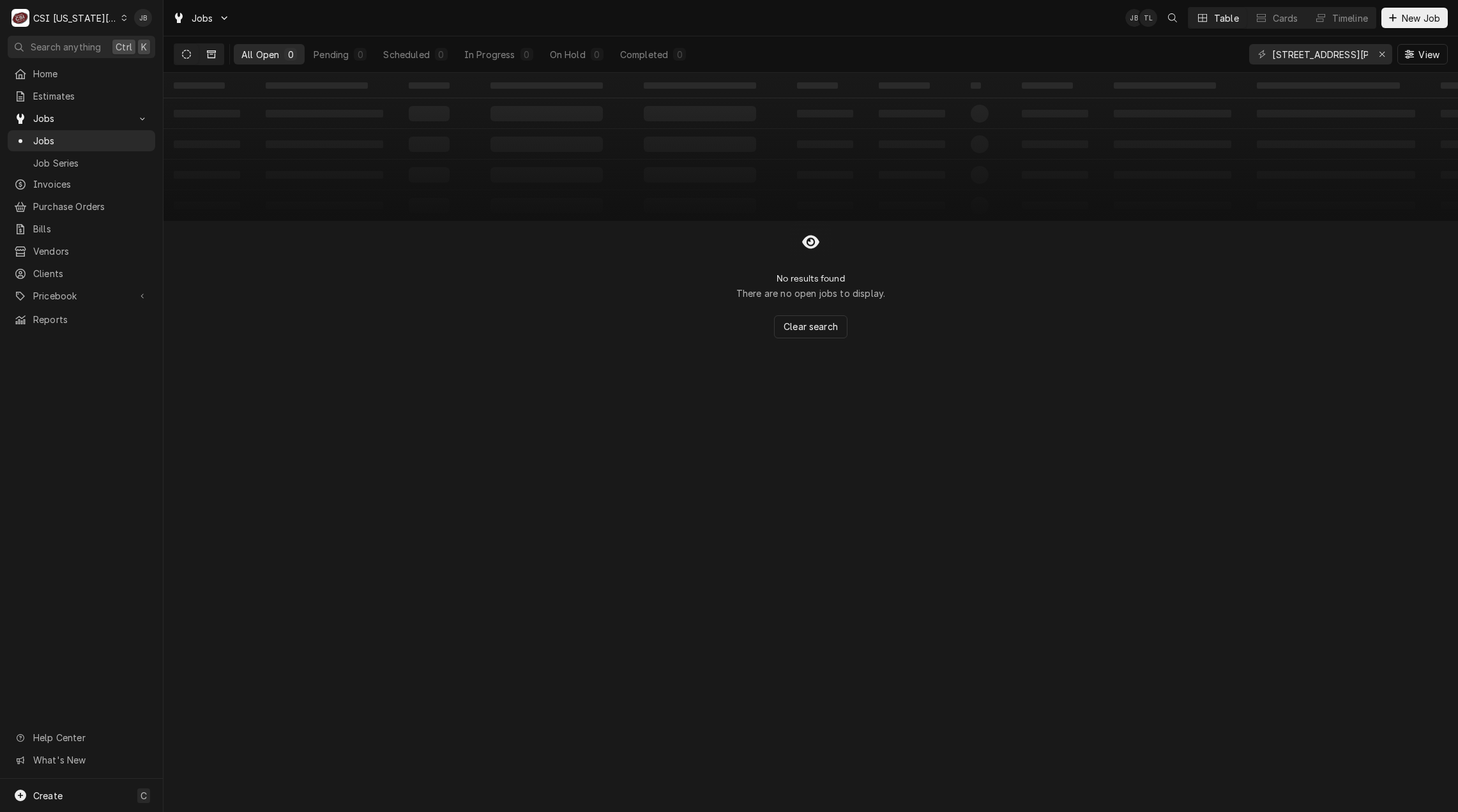
click at [203, 58] on button "Dynamic Content Wrapper" at bounding box center [211, 53] width 25 height 20
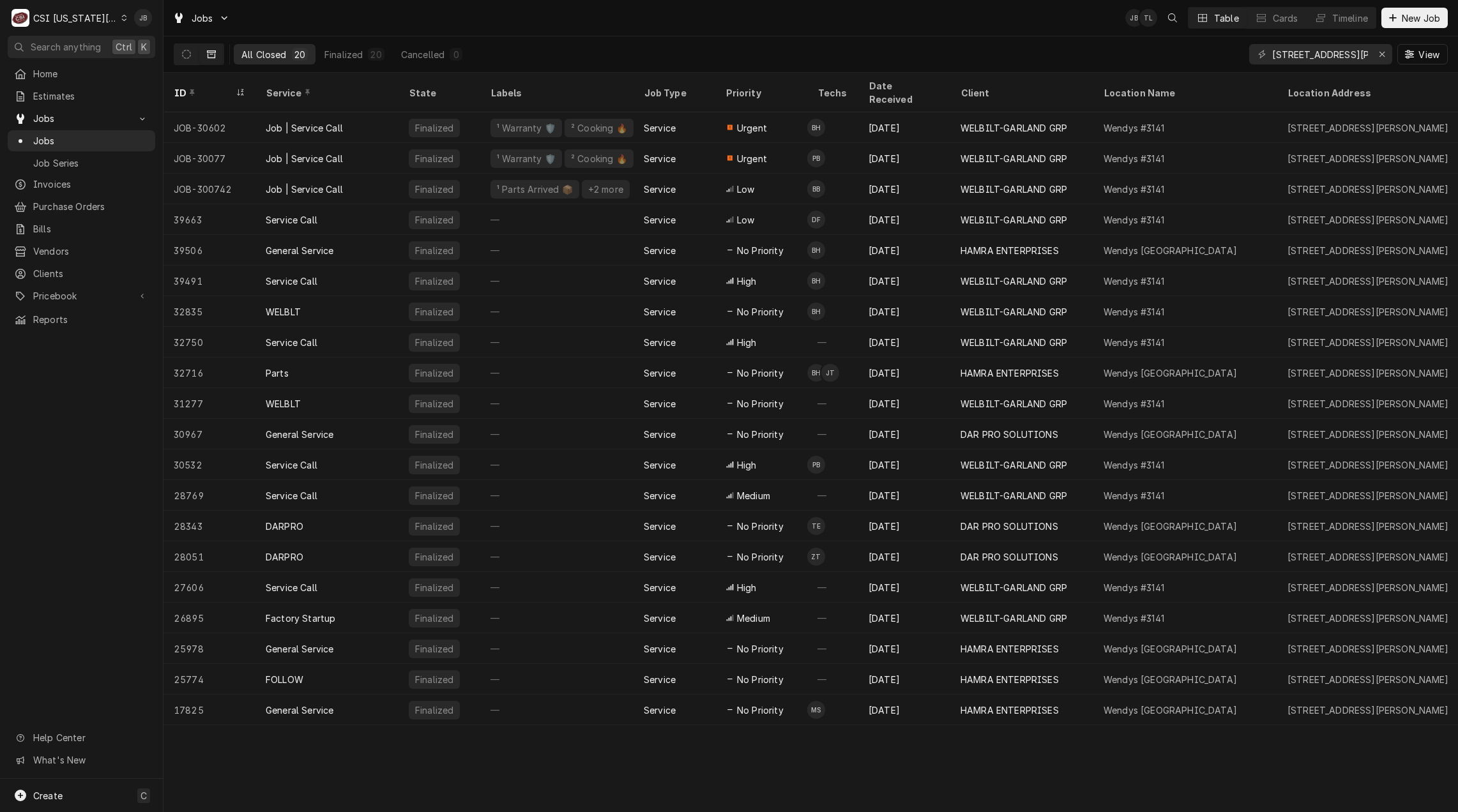
click at [797, 33] on div "Jobs JB TL Table Cards Timeline New Job" at bounding box center [810, 18] width 1294 height 36
click at [787, 61] on div "All Closed 20 Finalized 20 Cancelled 0 410 North Maguire St View" at bounding box center [811, 53] width 1274 height 36
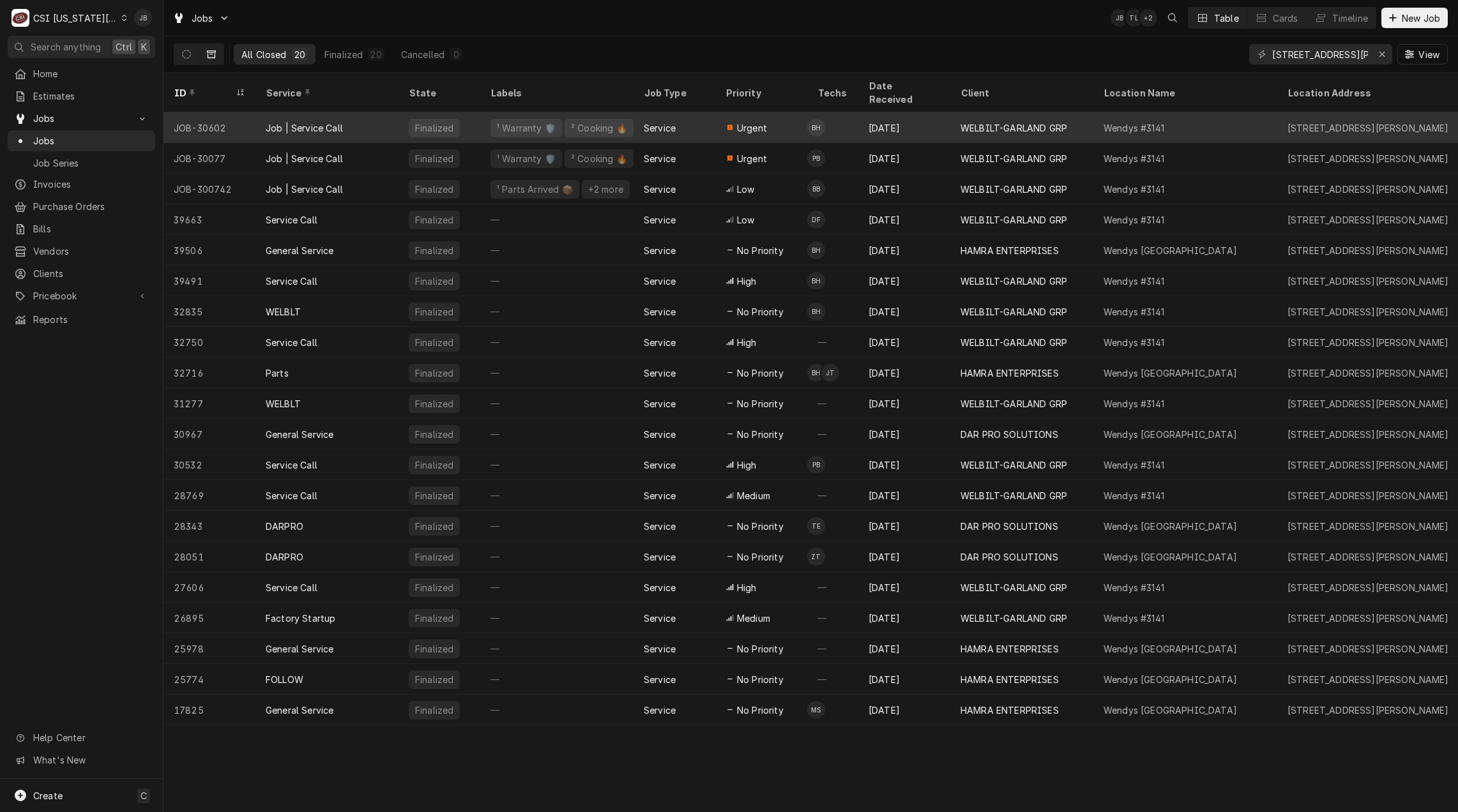
click at [767, 118] on div "Urgent" at bounding box center [761, 127] width 92 height 31
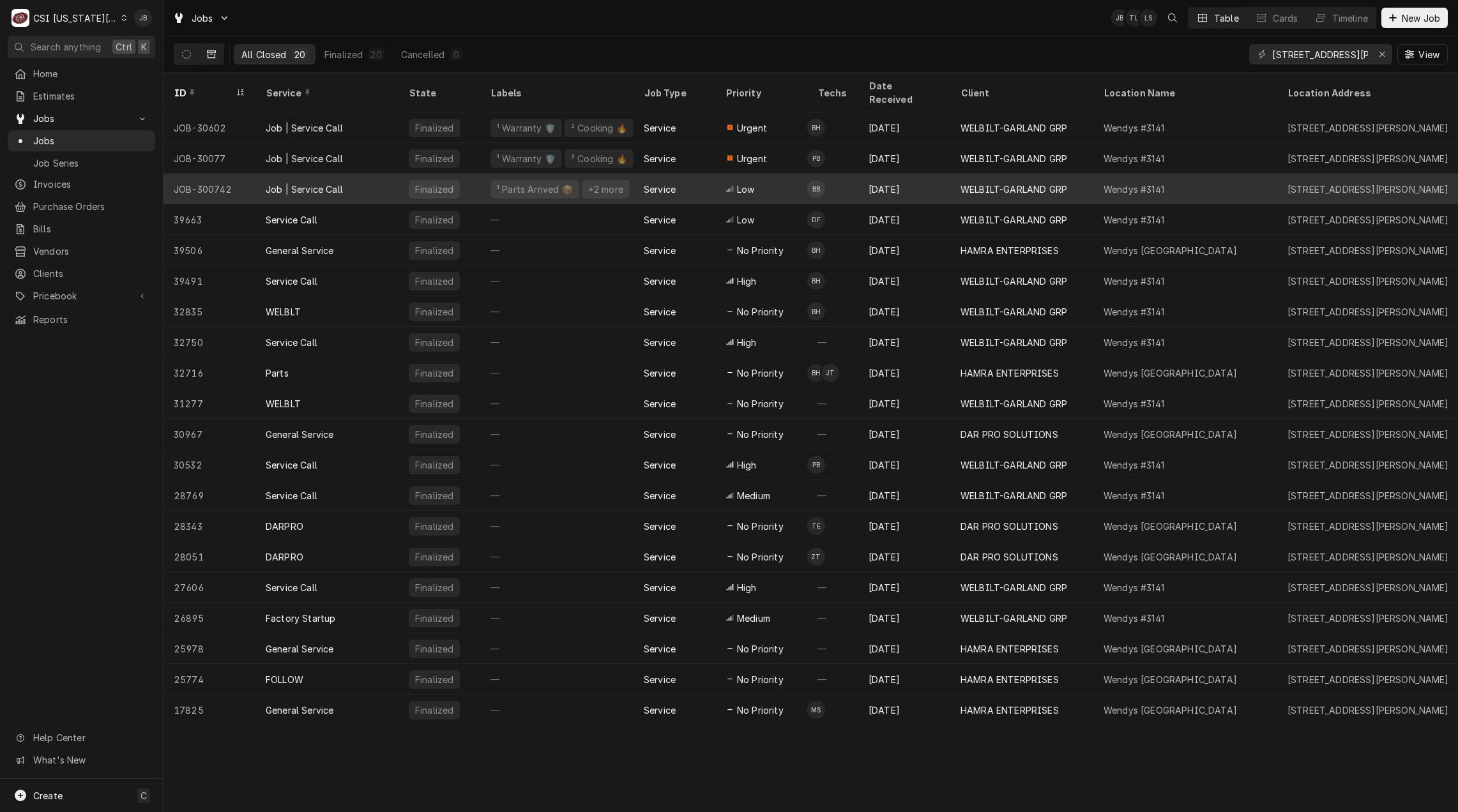
click at [595, 182] on div "+2 more" at bounding box center [605, 189] width 38 height 13
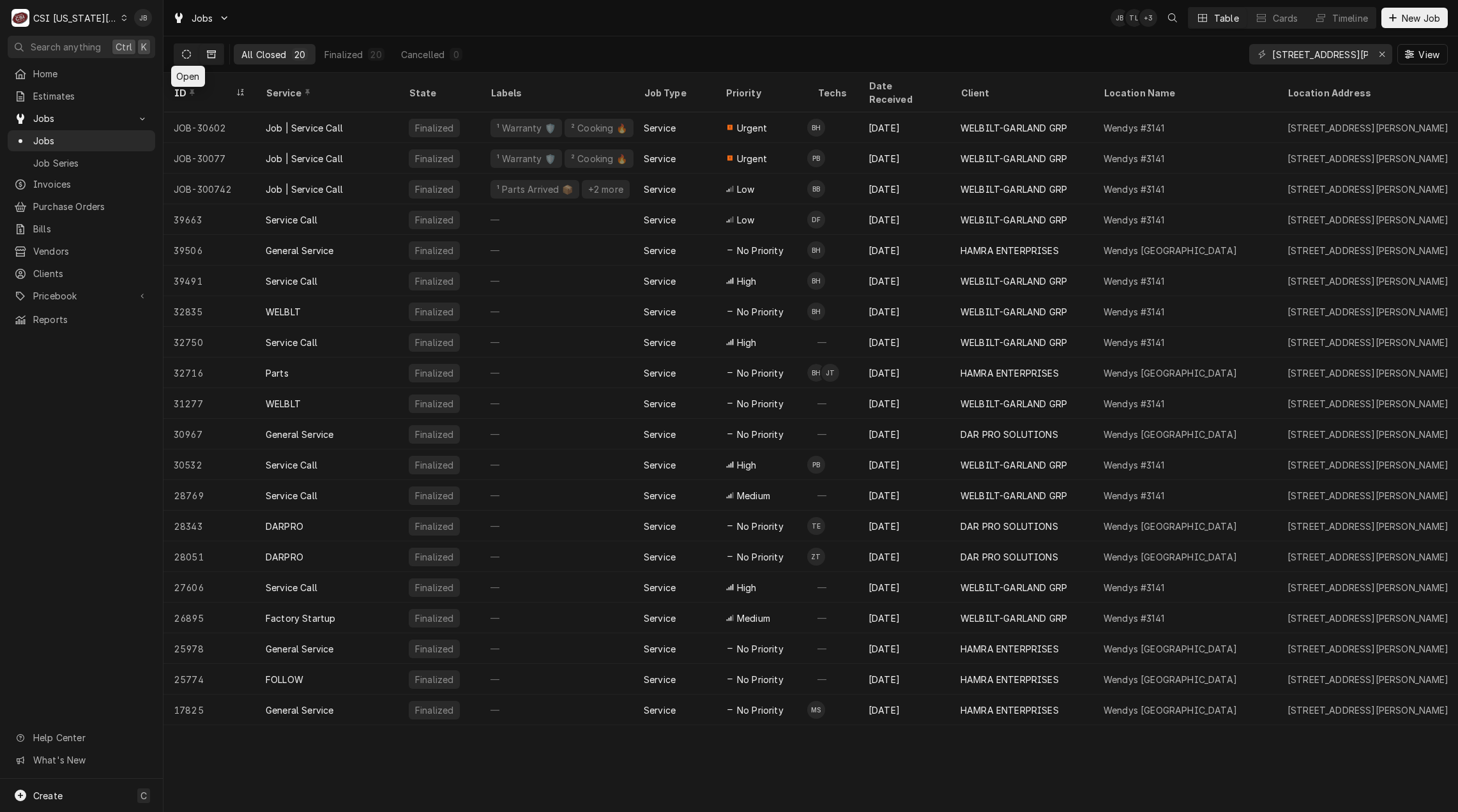
click at [182, 51] on icon "Dynamic Content Wrapper" at bounding box center [186, 54] width 9 height 9
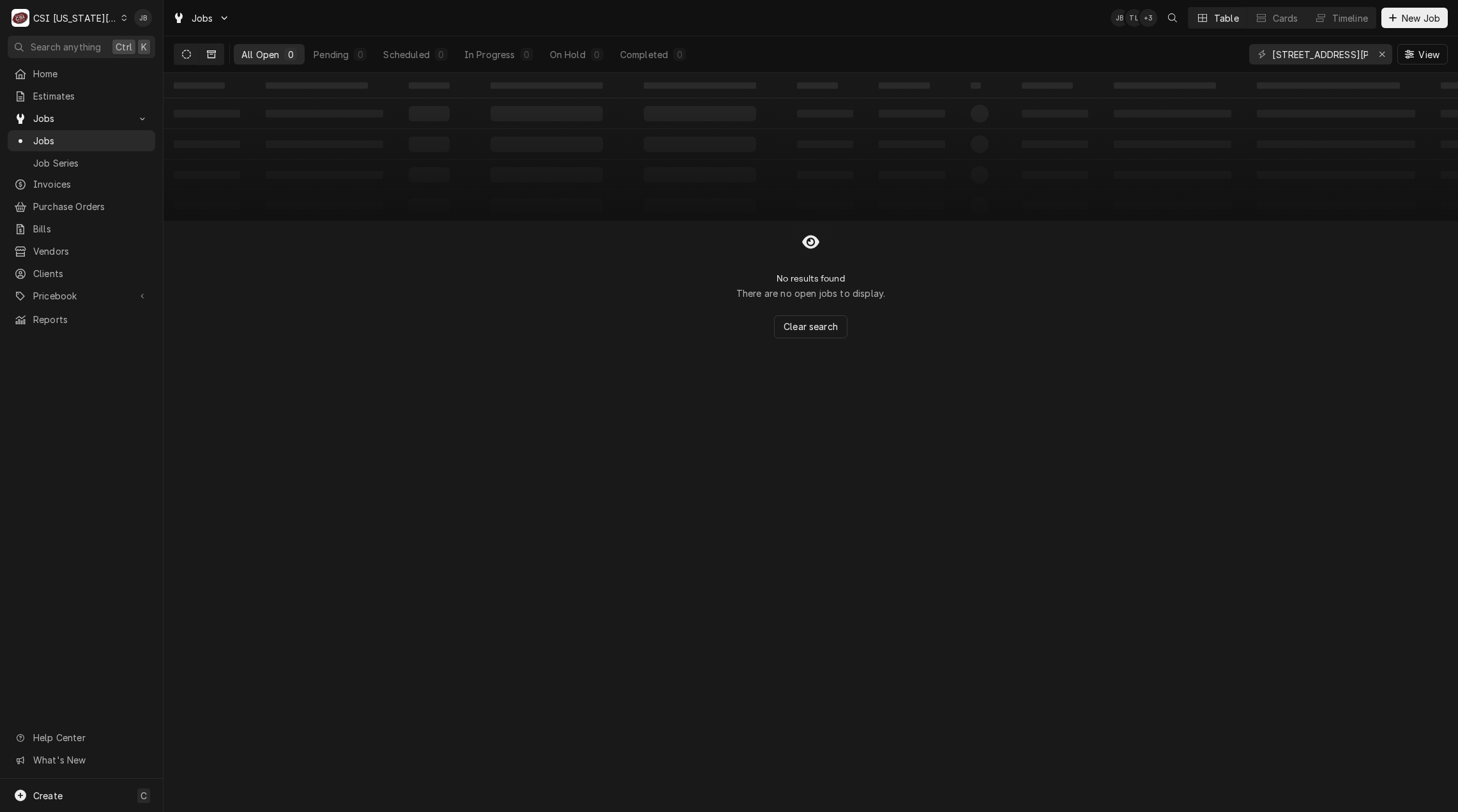
click at [214, 49] on button "Dynamic Content Wrapper" at bounding box center [211, 53] width 25 height 20
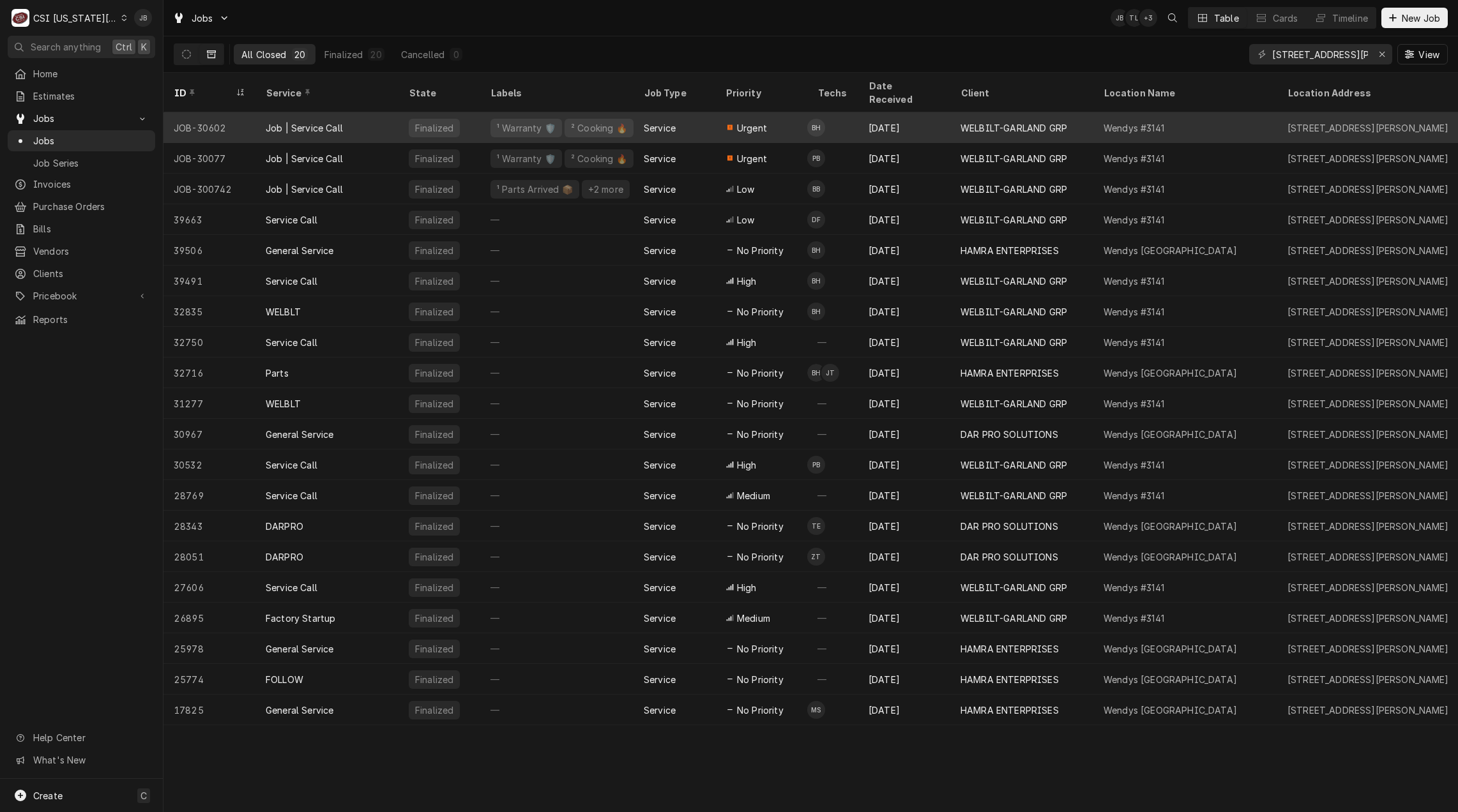
click at [351, 112] on div "Job | Service Call" at bounding box center [326, 127] width 143 height 31
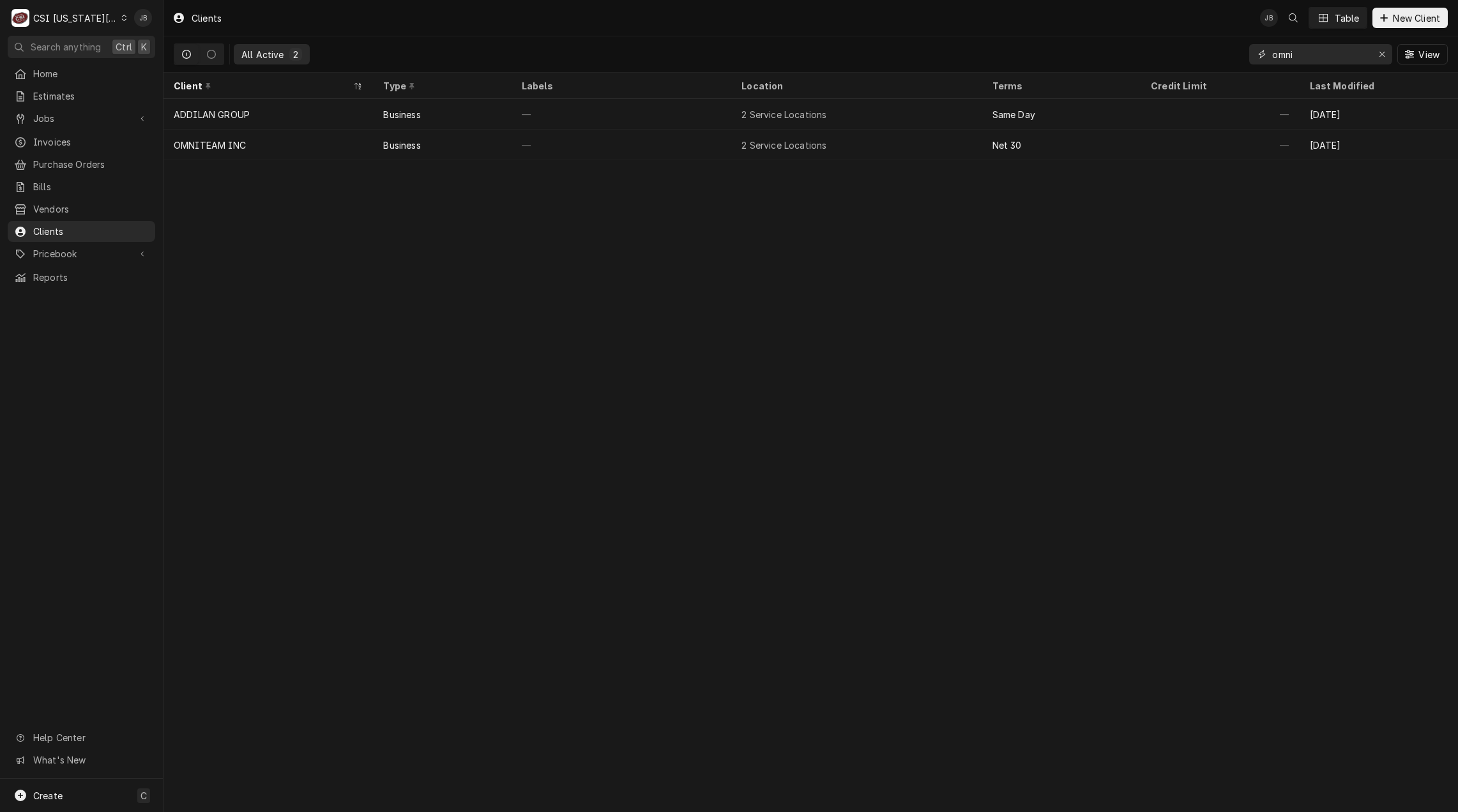
drag, startPoint x: 1333, startPoint y: 57, endPoint x: 1175, endPoint y: 57, distance: 158.0
click at [1183, 57] on div "All Active 2 omni View" at bounding box center [811, 53] width 1274 height 36
paste input "1301 jayhawk"
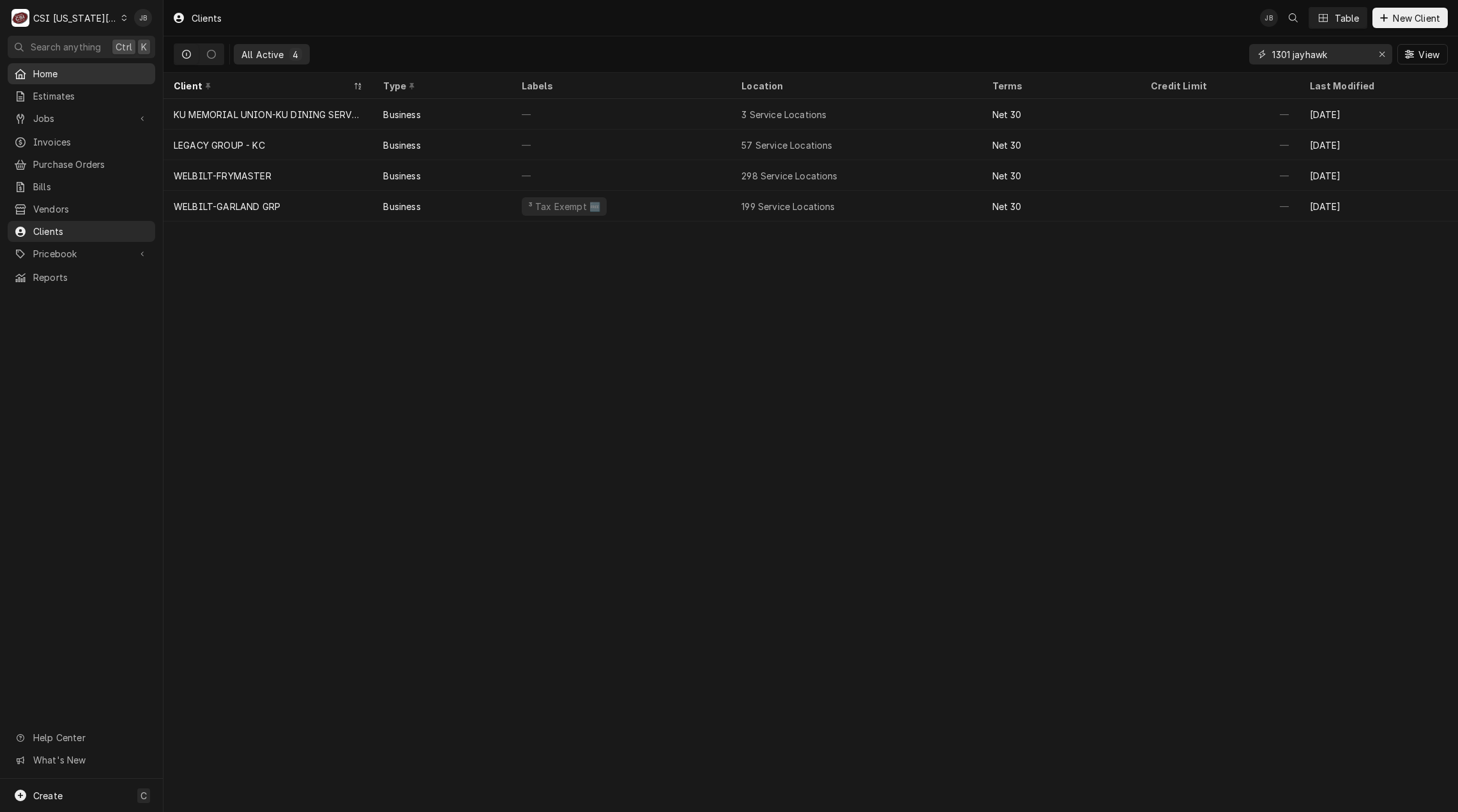
type input "1301 jayhawk"
click at [45, 69] on span "Home" at bounding box center [91, 73] width 116 height 13
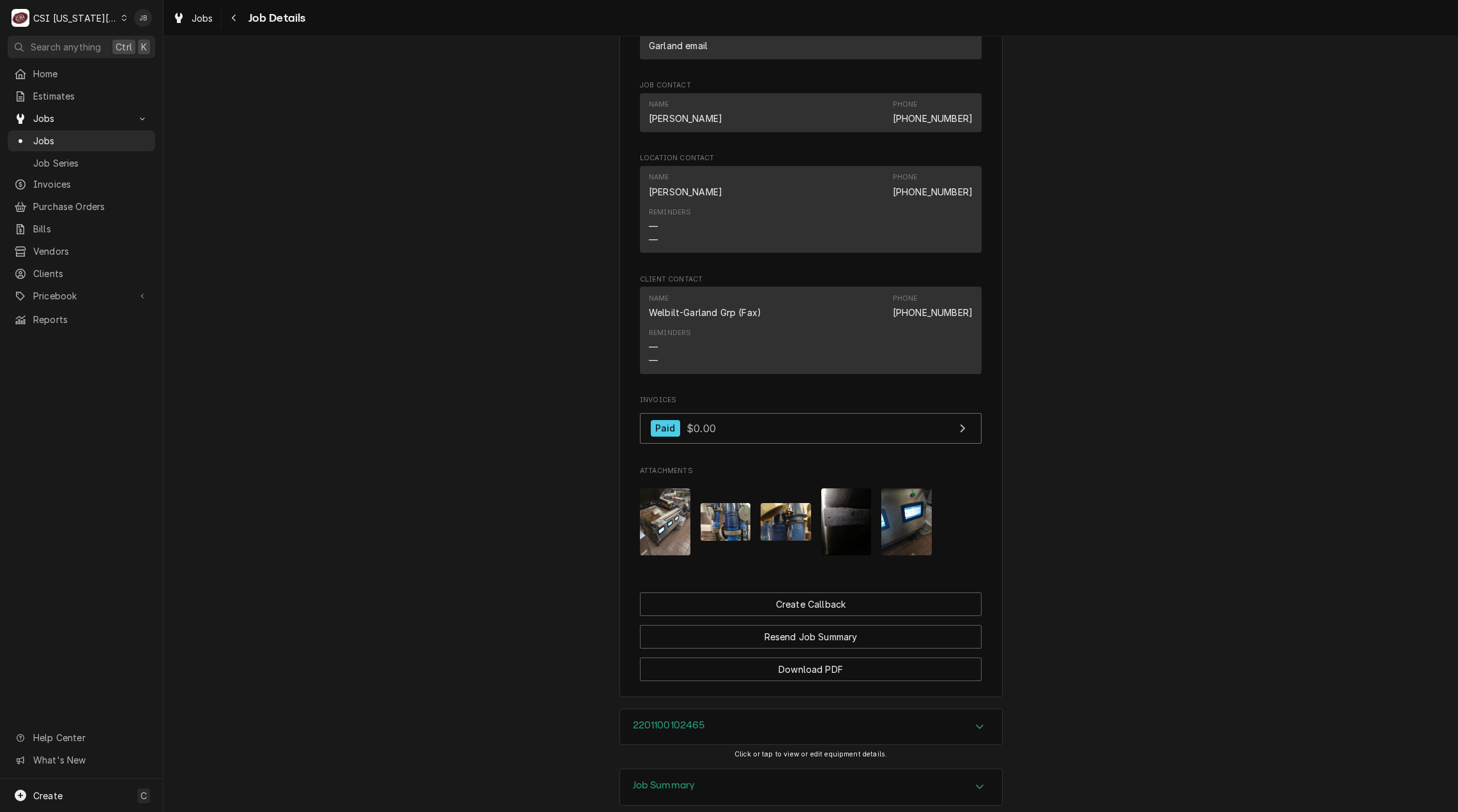
scroll to position [2425, 0]
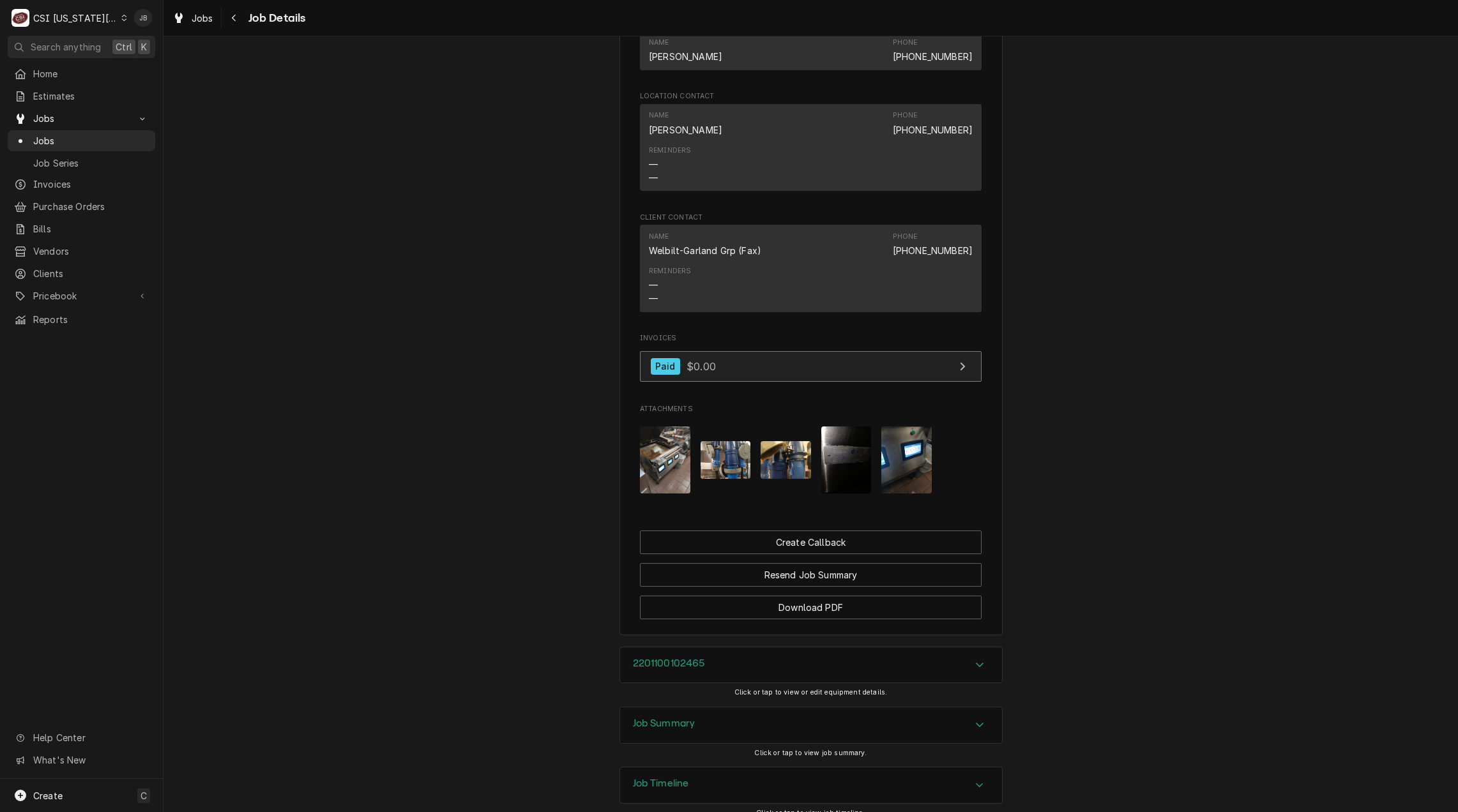
click at [686, 372] on span "$0.00" at bounding box center [700, 366] width 29 height 13
click at [732, 474] on img "Attachments" at bounding box center [725, 459] width 50 height 38
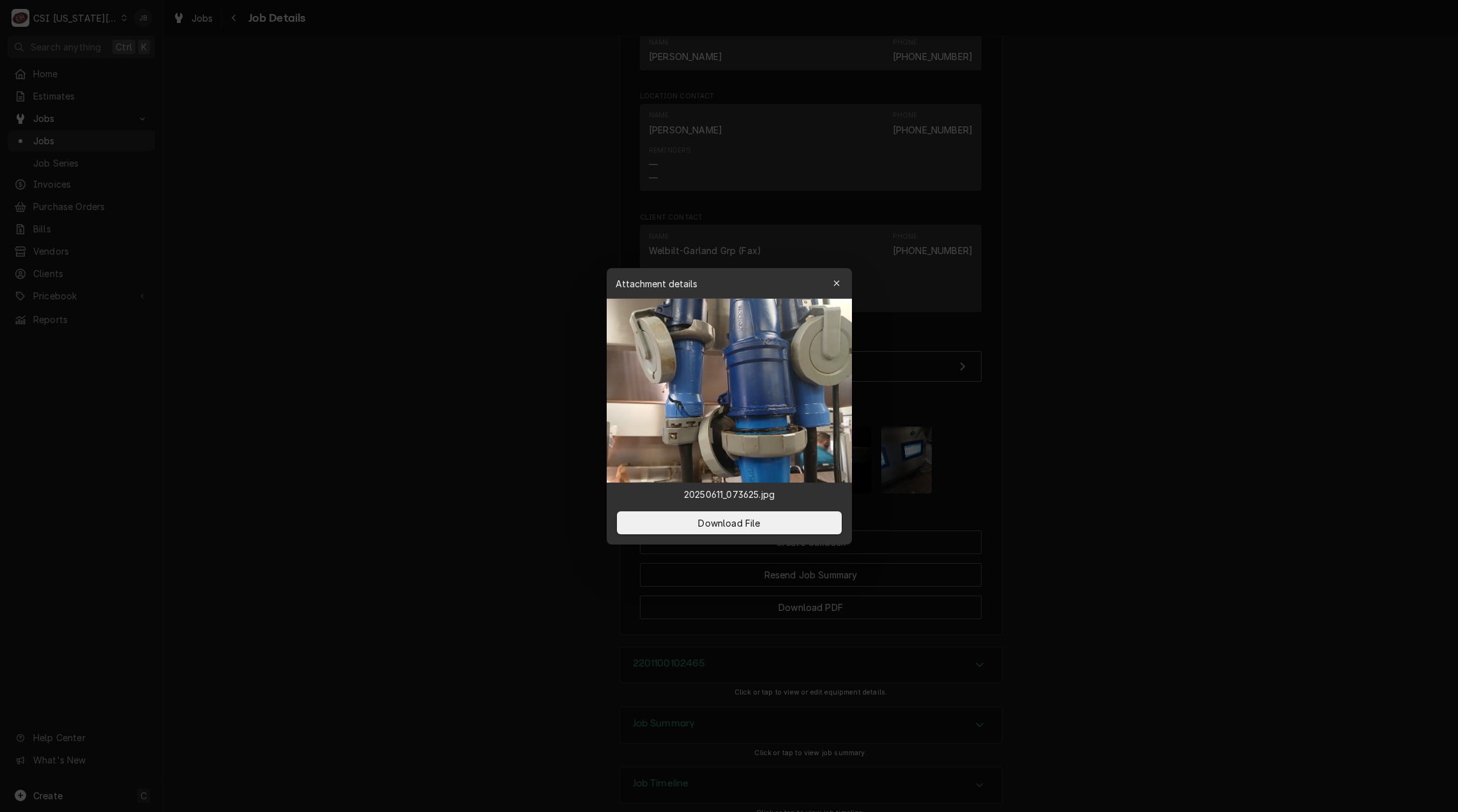
click at [418, 360] on div at bounding box center [729, 406] width 1458 height 812
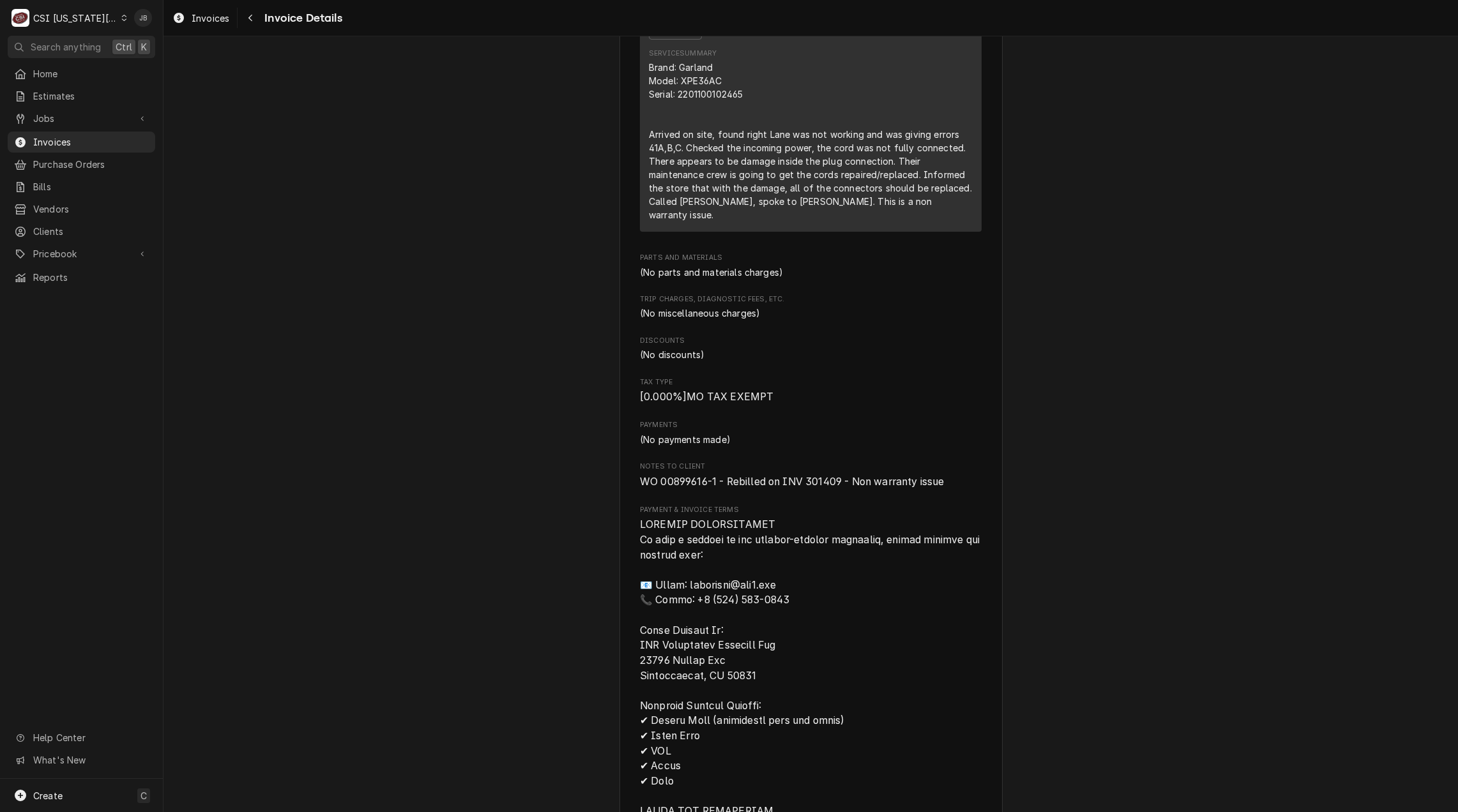
scroll to position [830, 0]
drag, startPoint x: 837, startPoint y: 497, endPoint x: 804, endPoint y: 497, distance: 33.0
click at [804, 490] on span "WO 00899616-1 - Rebilled on INV 301409 - Non warranty issue" at bounding box center [791, 484] width 304 height 12
copy span "301409"
click at [83, 137] on span "Invoices" at bounding box center [91, 141] width 116 height 13
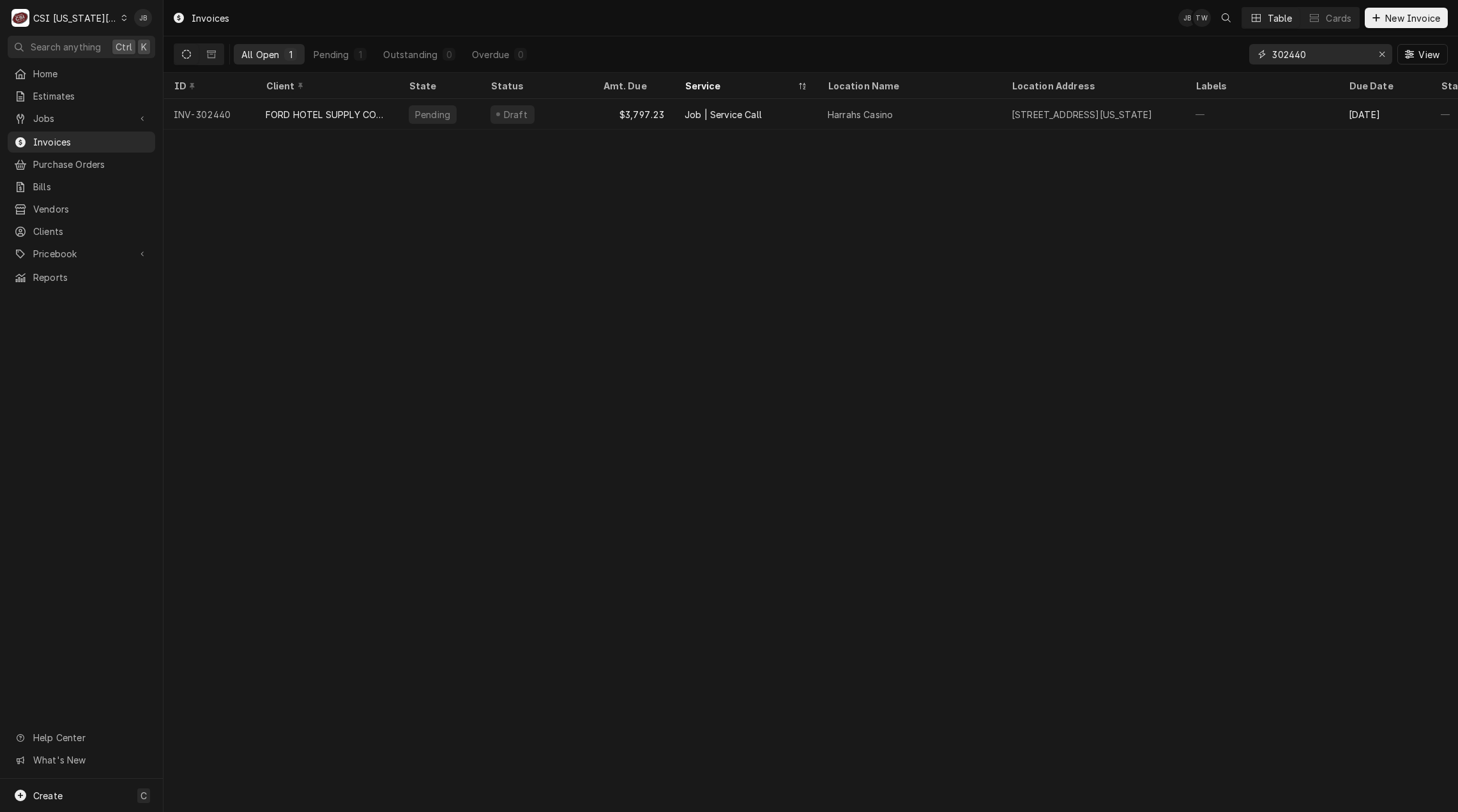
drag, startPoint x: 1319, startPoint y: 58, endPoint x: 1185, endPoint y: 67, distance: 134.3
click at [1215, 62] on div "All Open 1 Pending 1 Outstanding 0 Overdue 0 302440 View" at bounding box center [811, 53] width 1274 height 36
paste input "1409"
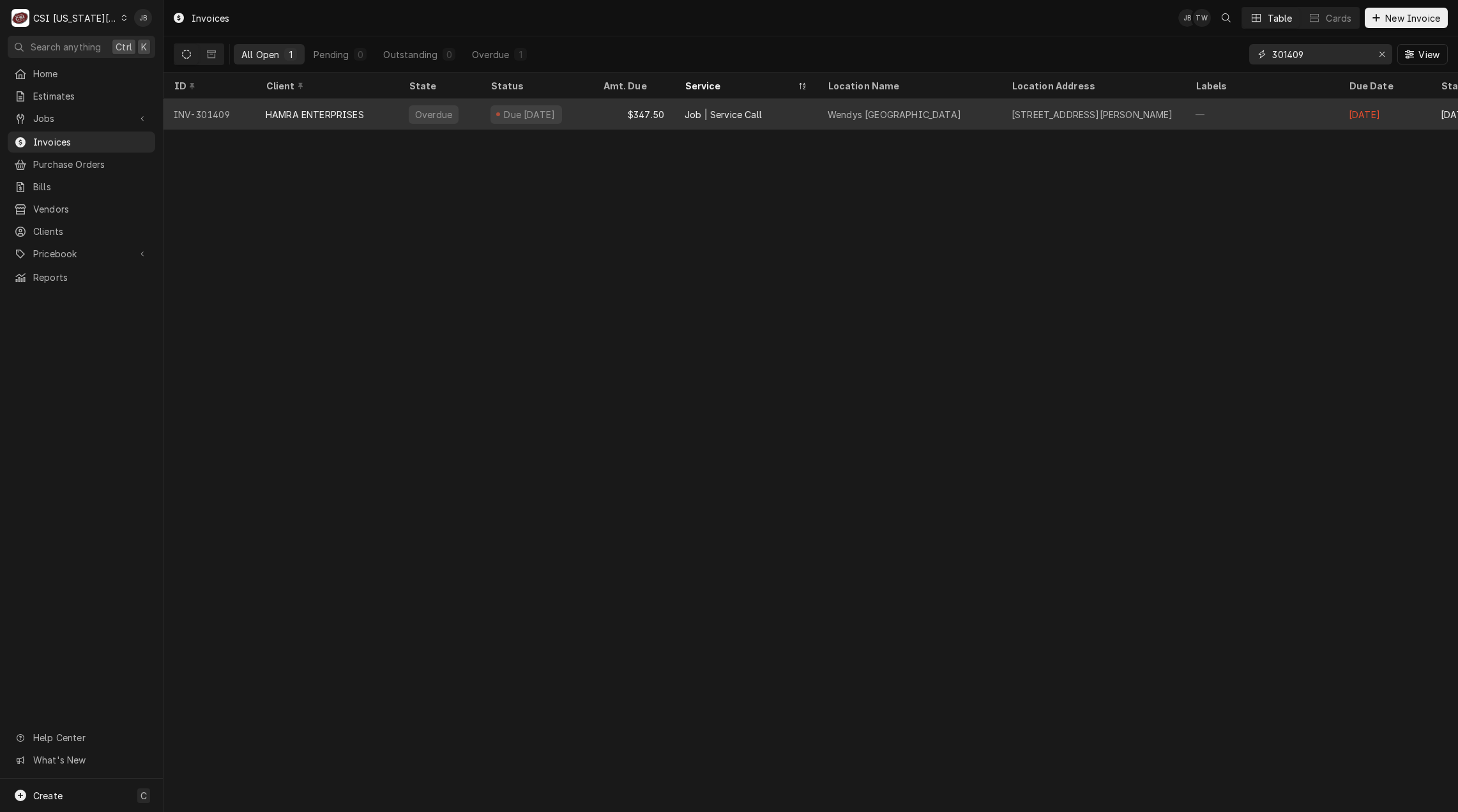
type input "301409"
click at [514, 118] on div "Due [DATE]" at bounding box center [526, 114] width 72 height 18
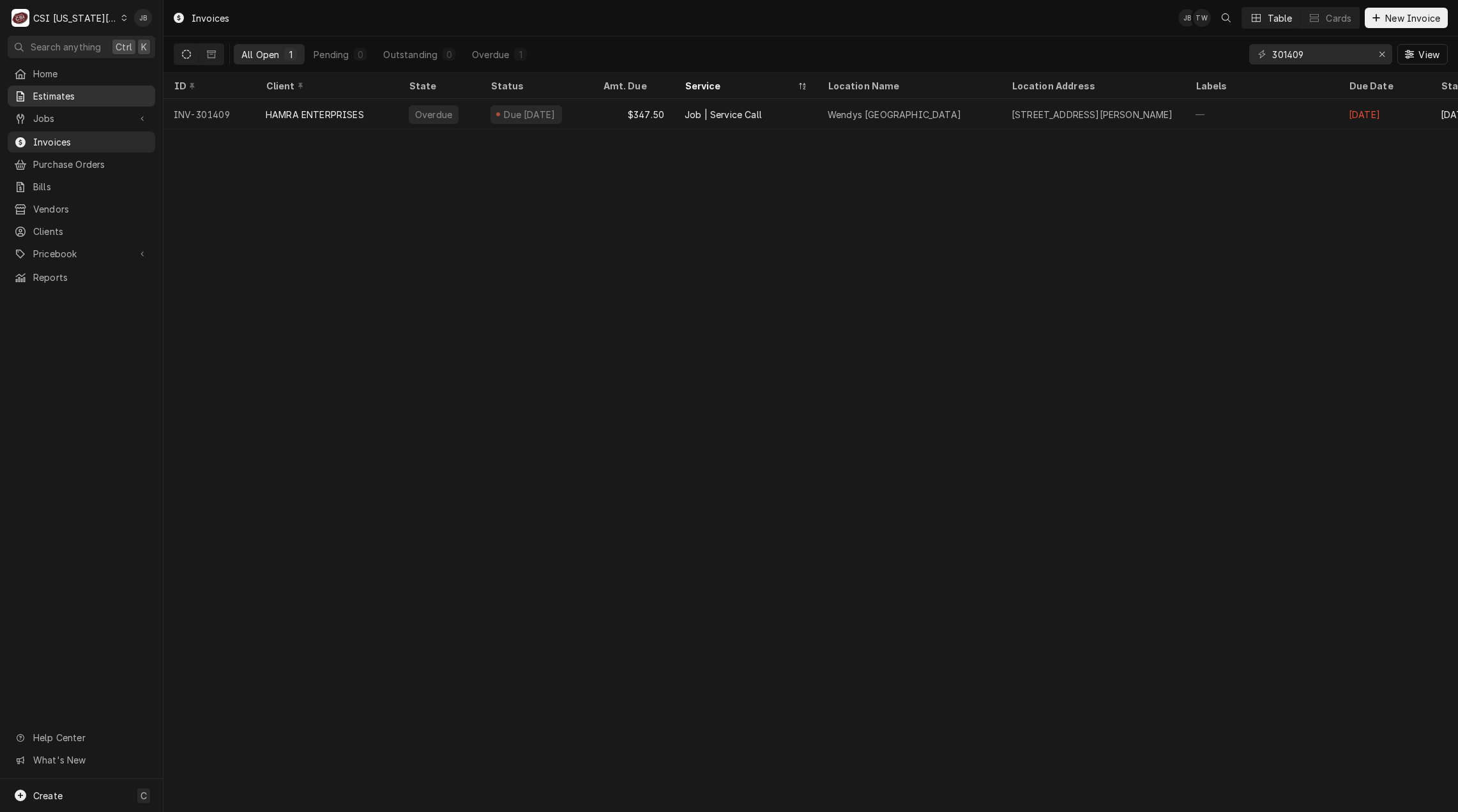
click at [79, 97] on span "Estimates" at bounding box center [91, 96] width 116 height 13
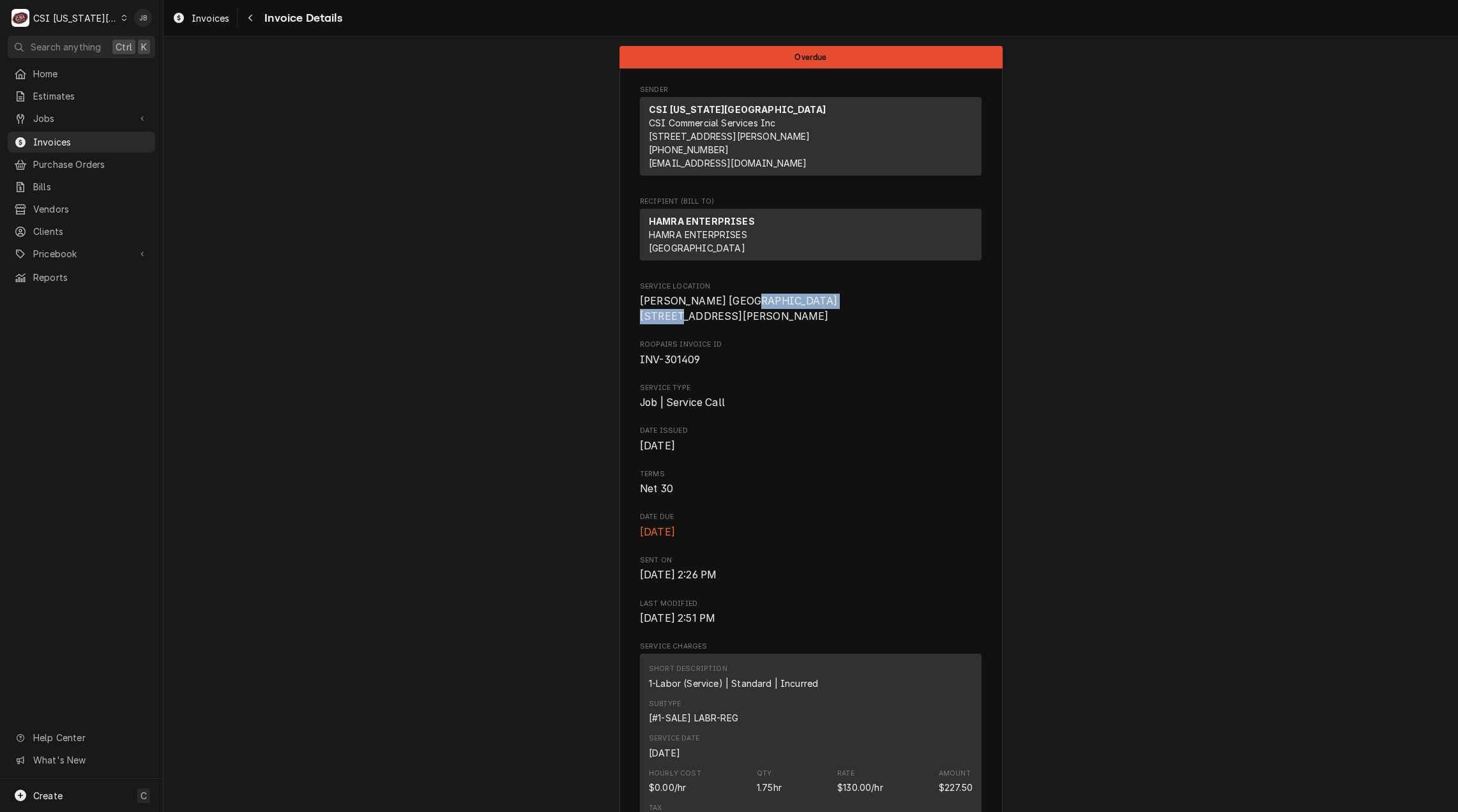
drag, startPoint x: 747, startPoint y: 331, endPoint x: 616, endPoint y: 331, distance: 131.0
click at [916, 350] on span "Roopairs Invoice ID" at bounding box center [810, 345] width 341 height 11
drag, startPoint x: 747, startPoint y: 329, endPoint x: 623, endPoint y: 330, distance: 124.0
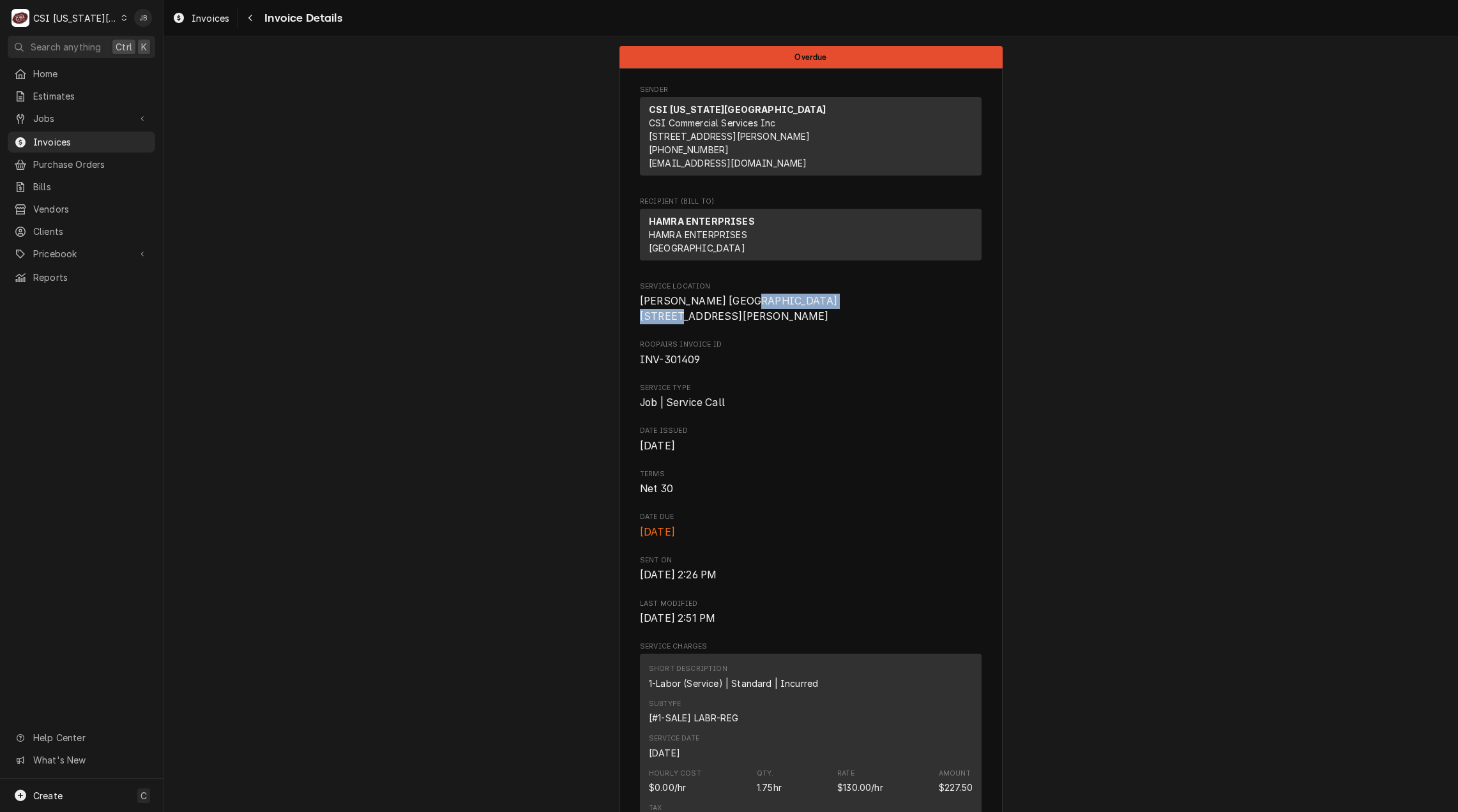
copy span "410 North Maguire St"
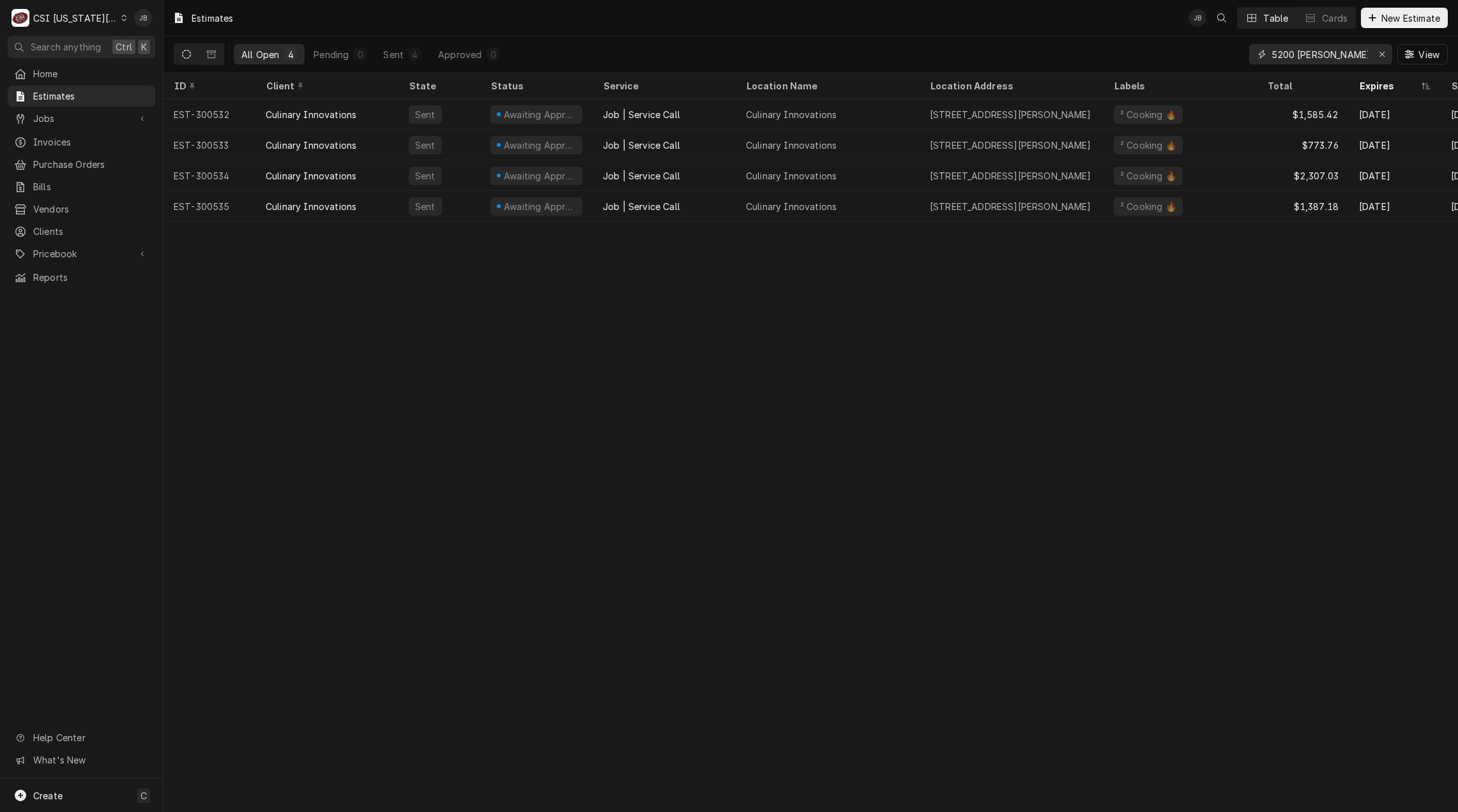
drag, startPoint x: 1354, startPoint y: 51, endPoint x: 1112, endPoint y: 51, distance: 242.0
click at [1117, 51] on div "All Open 4 Pending 0 Sent 4 Approved 0 5200 metcalf View" at bounding box center [811, 53] width 1274 height 36
paste input "410 North Maguire St"
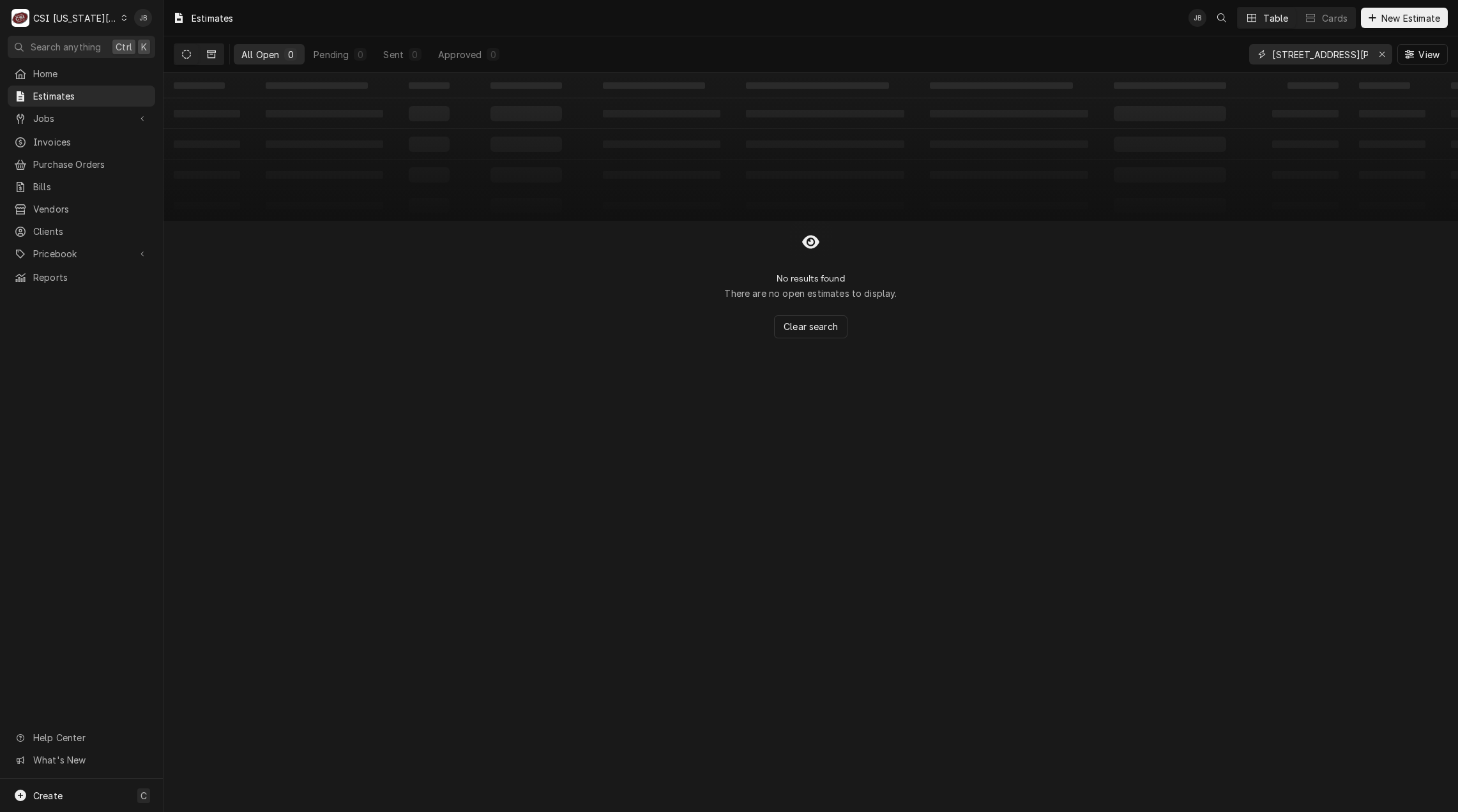
type input "[STREET_ADDRESS][PERSON_NAME]"
click at [208, 53] on icon "Dynamic Content Wrapper" at bounding box center [211, 53] width 9 height 8
click at [182, 53] on icon "Dynamic Content Wrapper" at bounding box center [186, 54] width 9 height 9
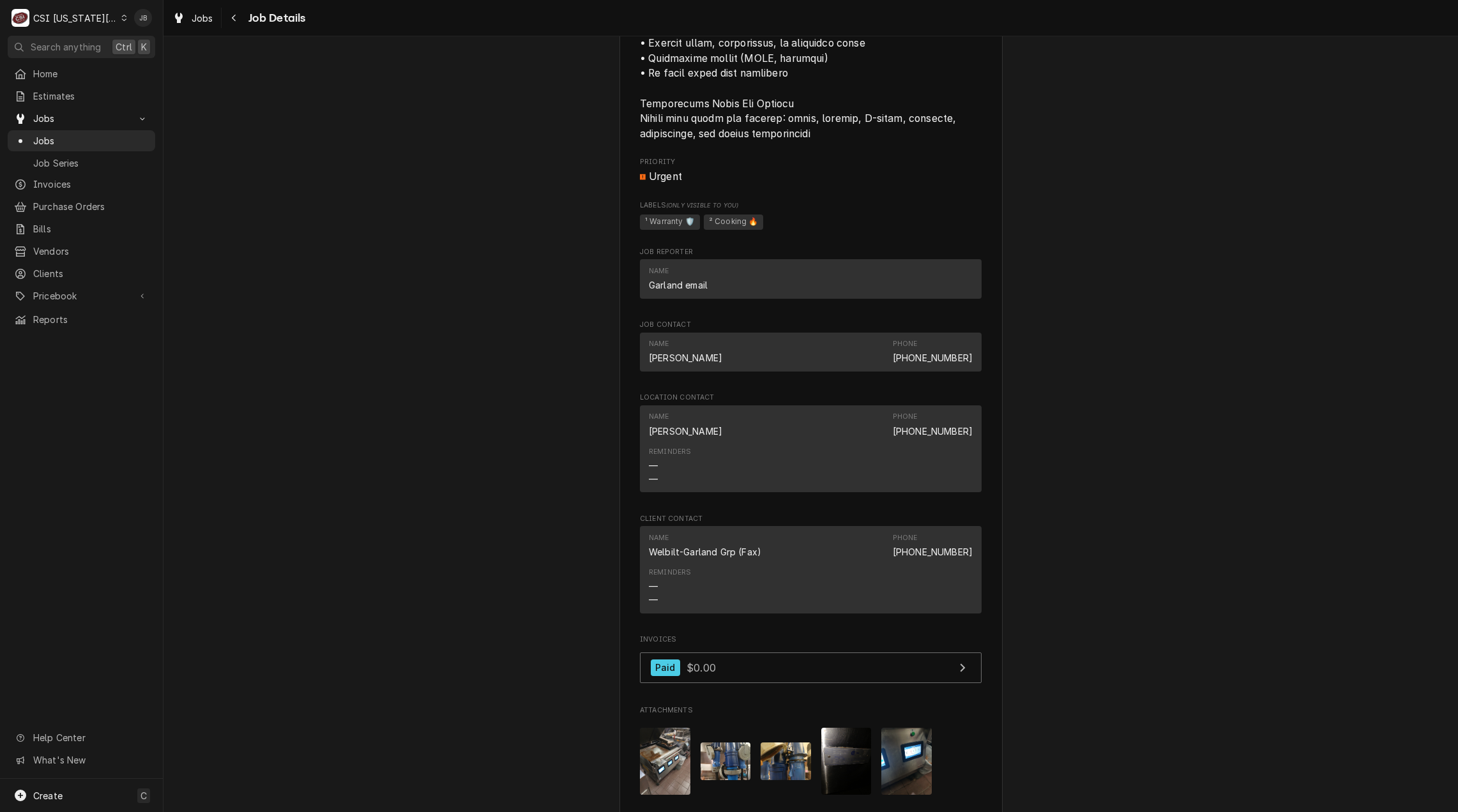
scroll to position [2297, 0]
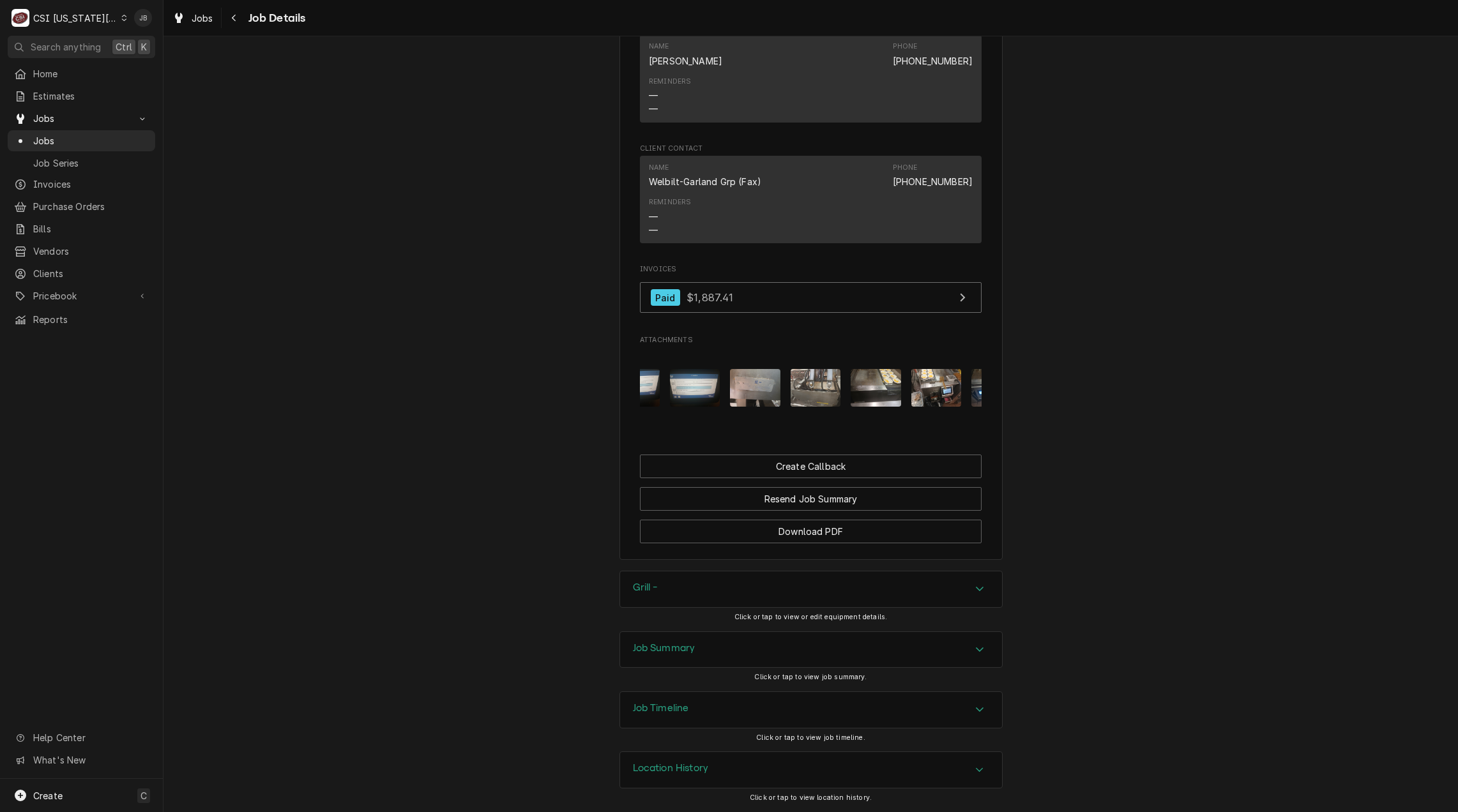
scroll to position [0, 926]
click at [759, 375] on img "Attachments" at bounding box center [765, 388] width 50 height 38
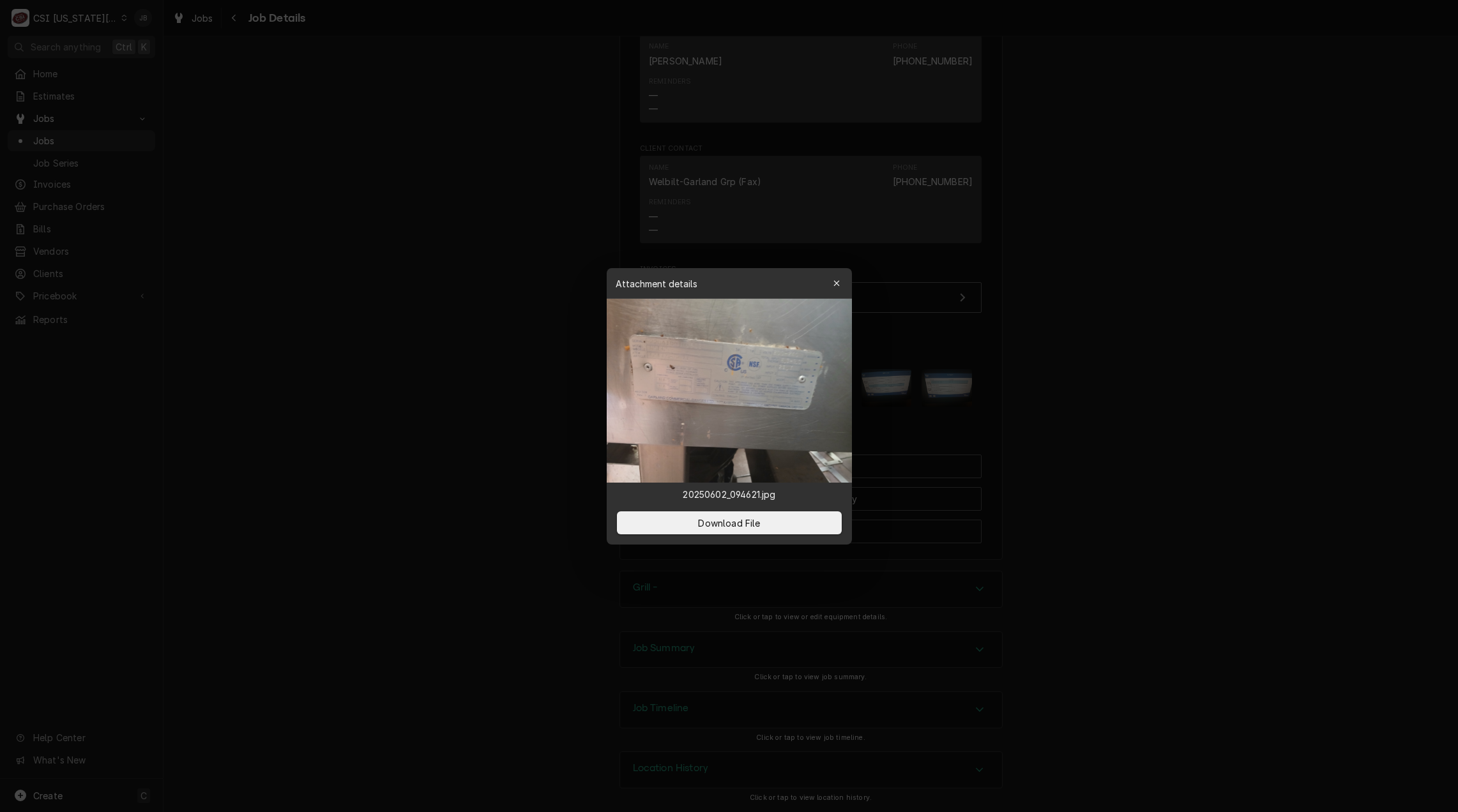
drag, startPoint x: 484, startPoint y: 424, endPoint x: 493, endPoint y: 421, distance: 9.5
click at [484, 423] on div at bounding box center [729, 406] width 1458 height 812
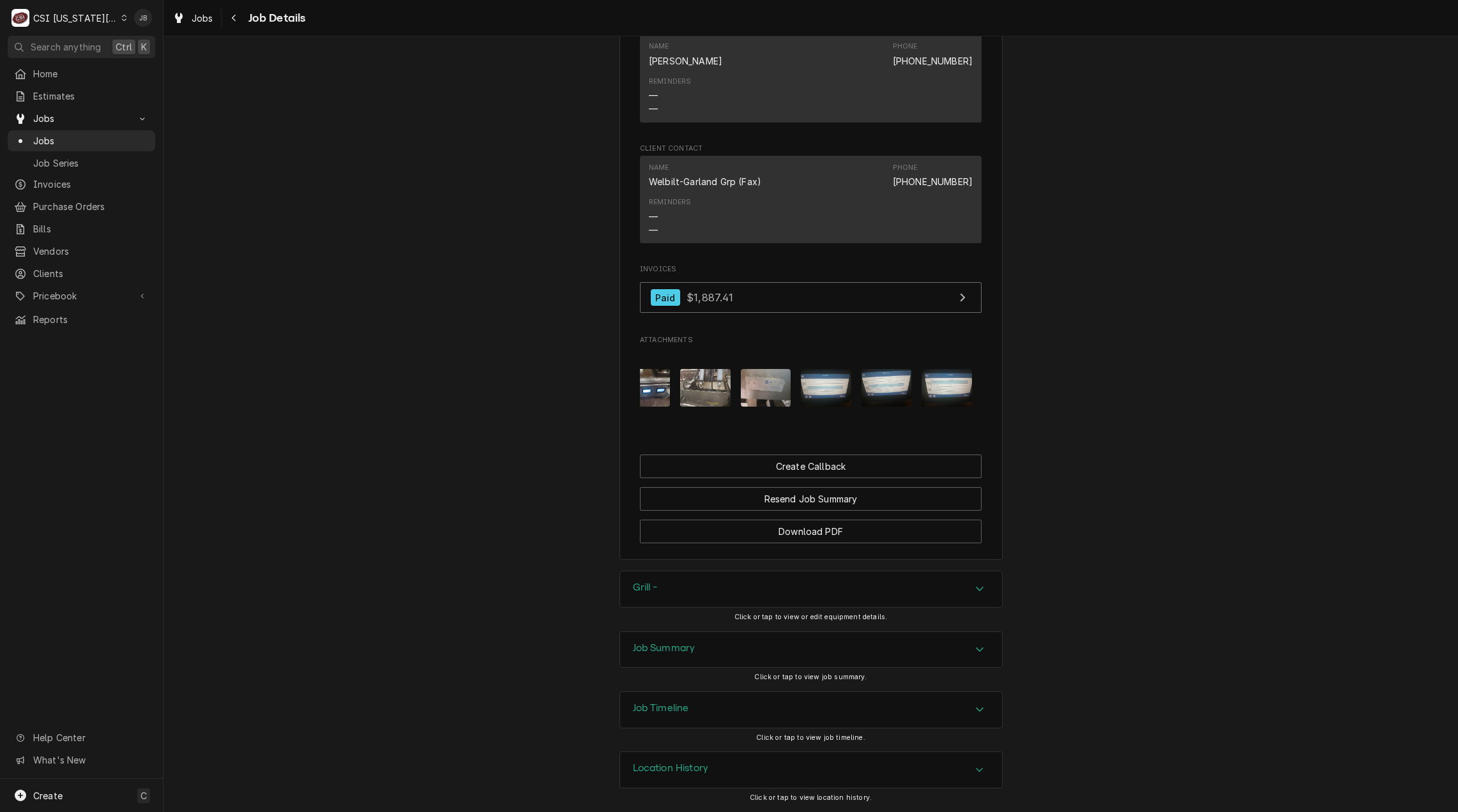
click at [705, 381] on img "Attachments" at bounding box center [704, 388] width 50 height 38
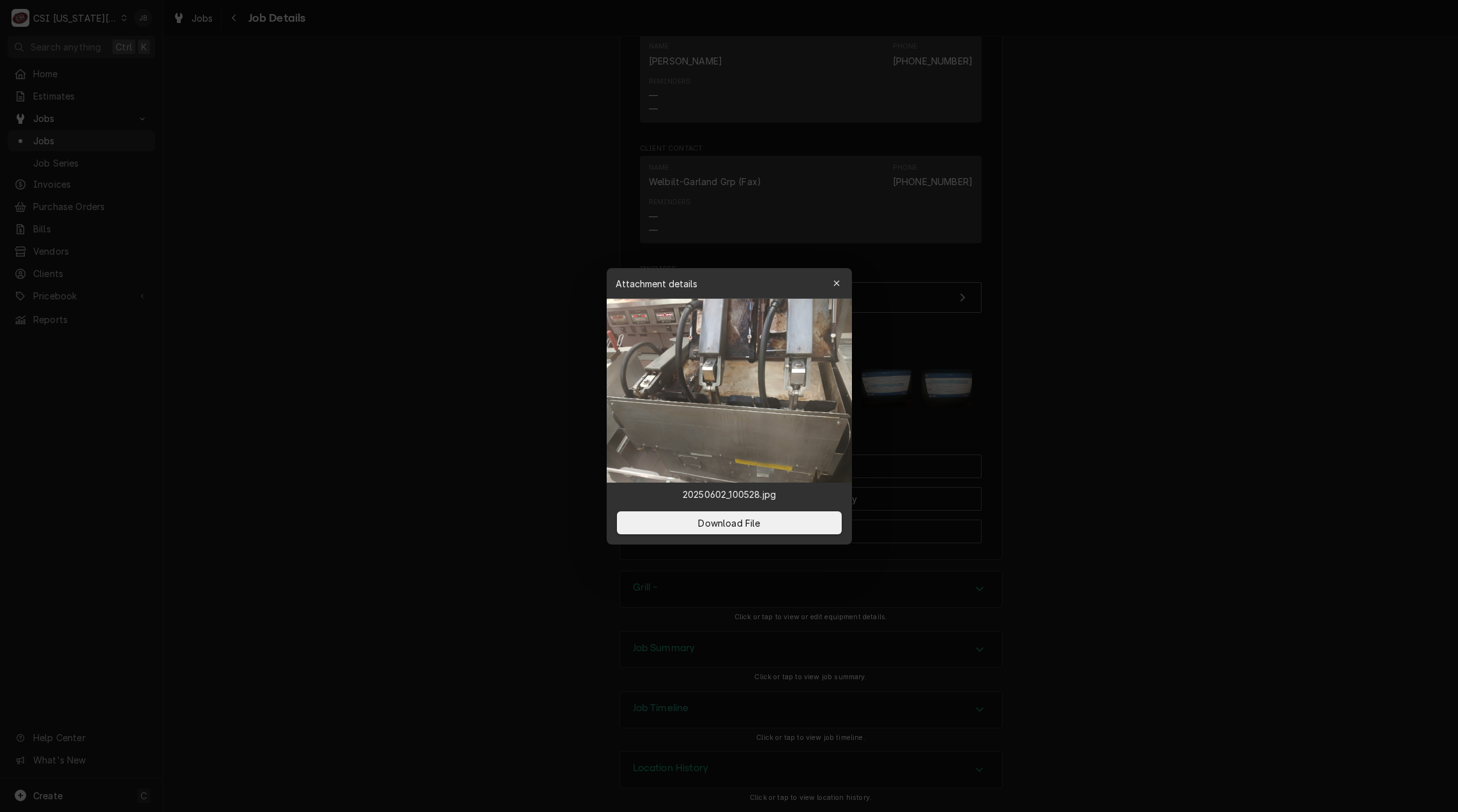
click at [494, 390] on div at bounding box center [729, 406] width 1458 height 812
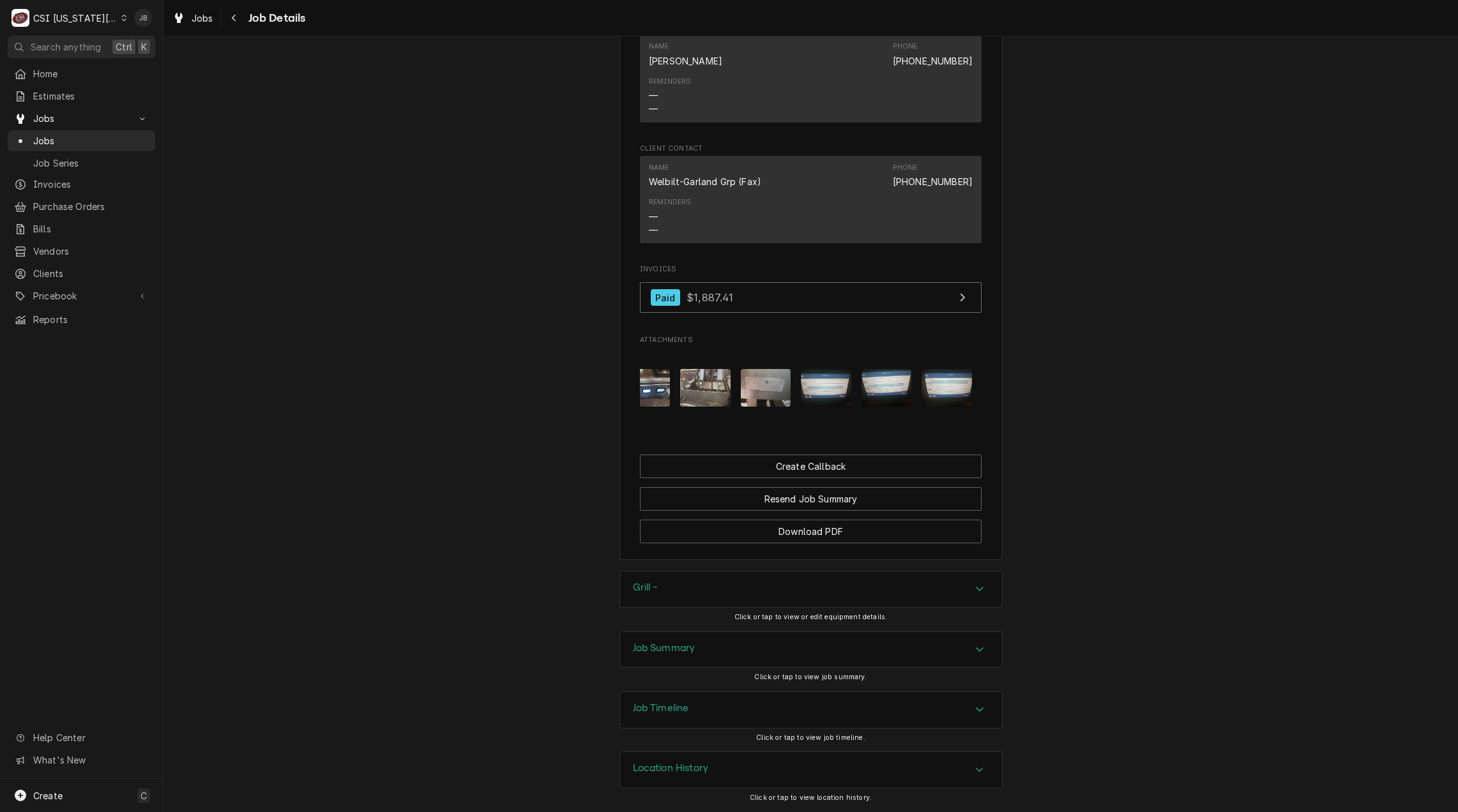
click at [700, 654] on div "Job Summary" at bounding box center [811, 650] width 382 height 36
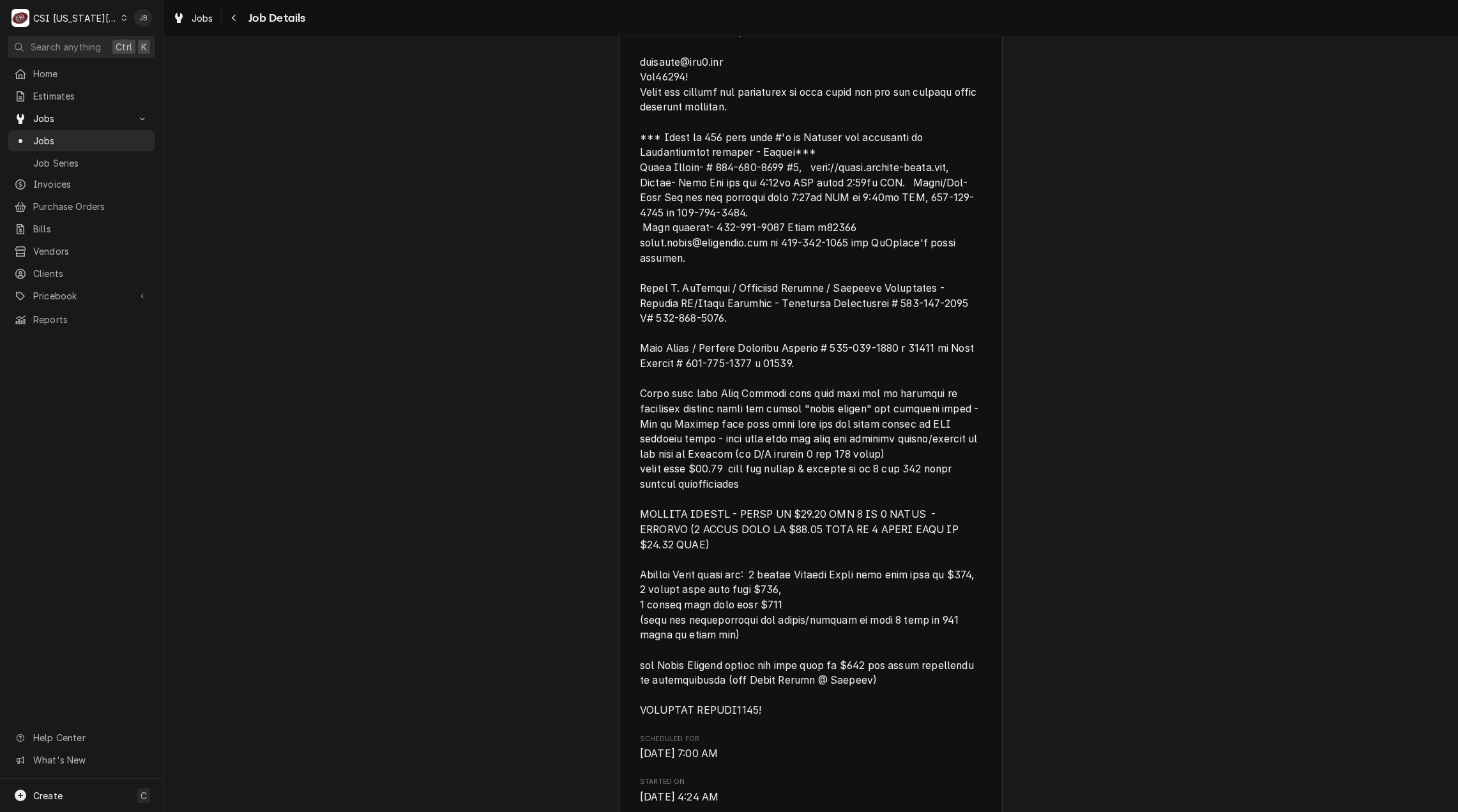
scroll to position [0, 0]
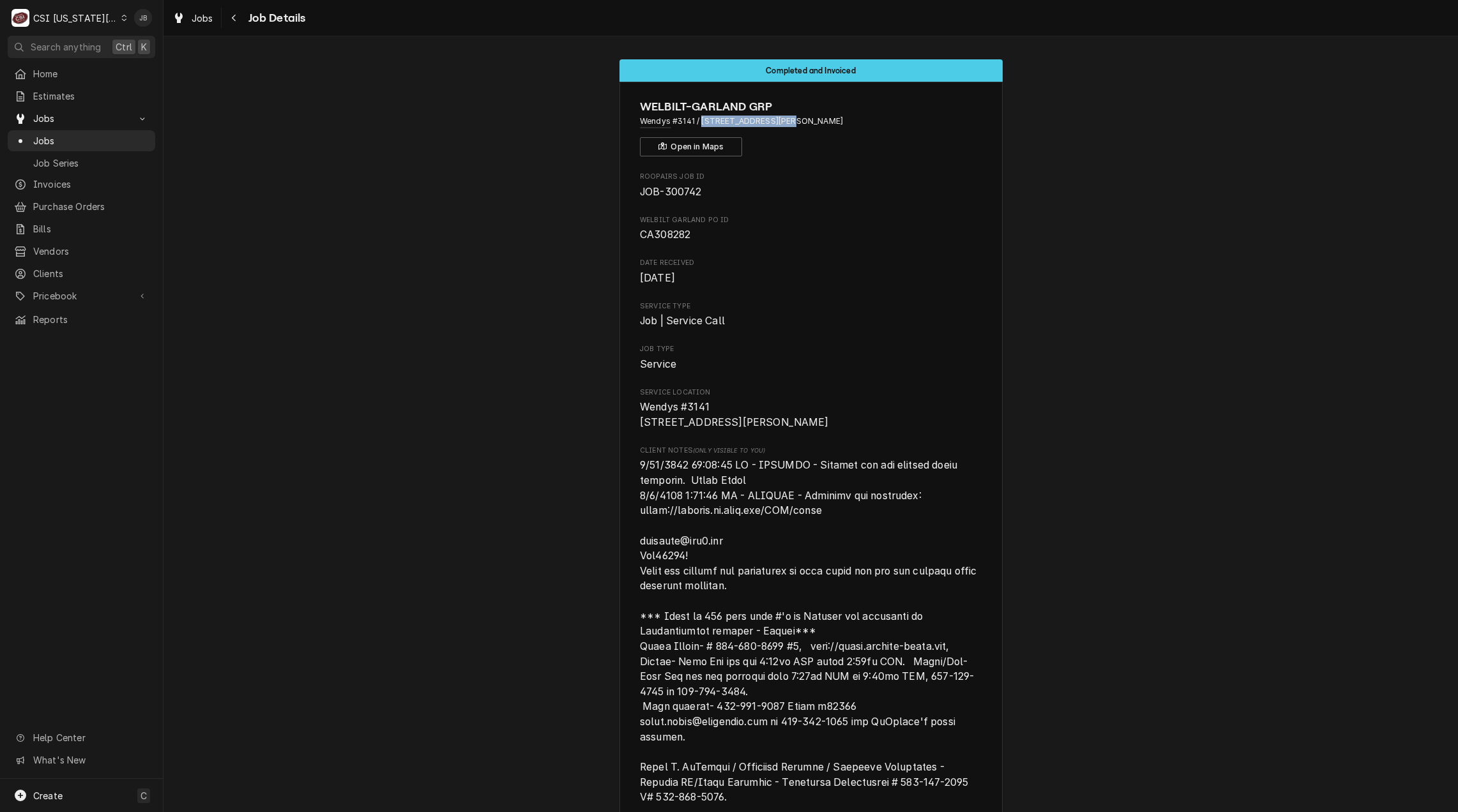
drag, startPoint x: 774, startPoint y: 121, endPoint x: 697, endPoint y: 118, distance: 77.1
click at [697, 118] on span "Wendys #3141 / 410 North Maguire St, Warrensburg, MO 64093" at bounding box center [810, 121] width 341 height 11
copy span "[STREET_ADDRESS][PERSON_NAME]"
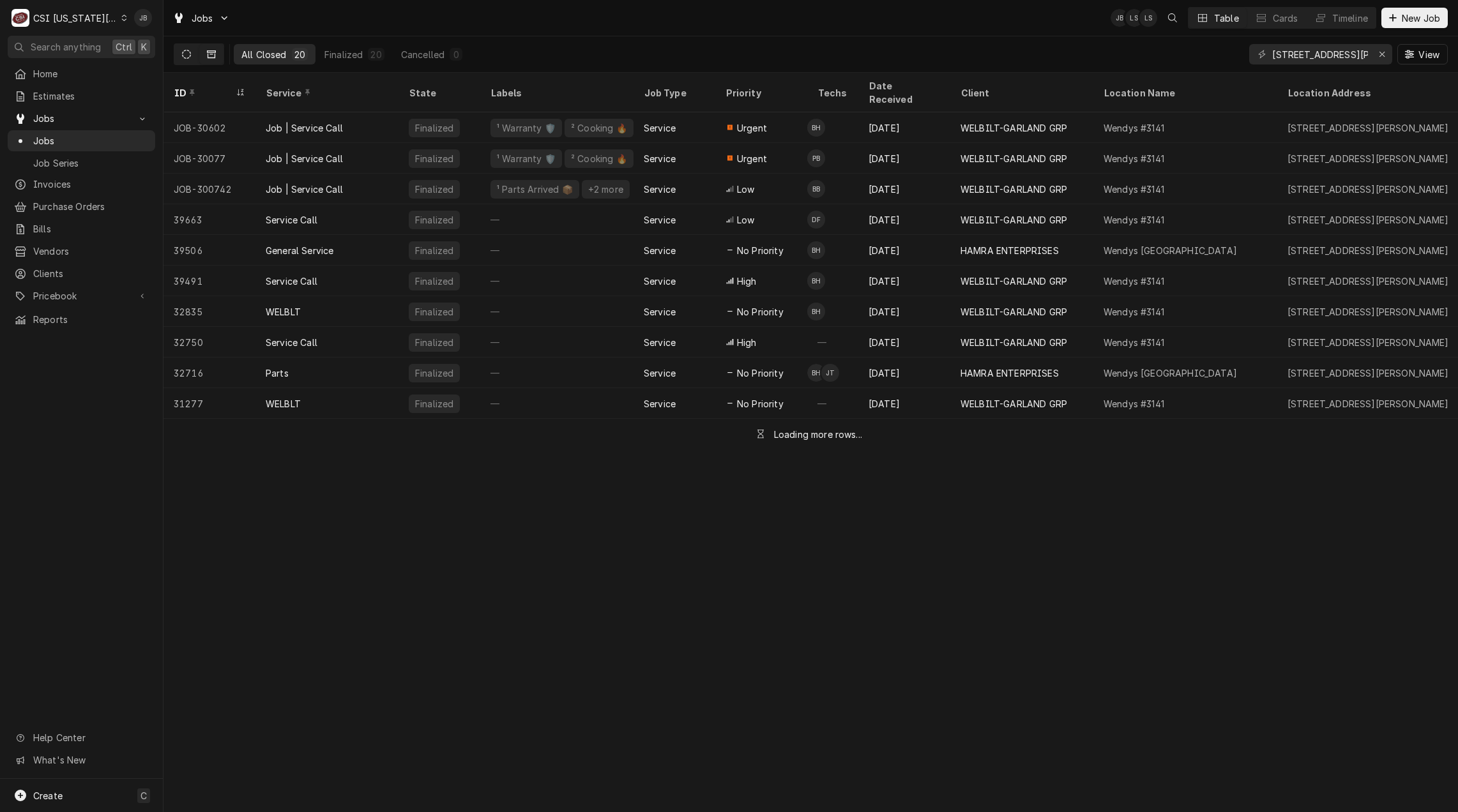
click at [197, 53] on button "Dynamic Content Wrapper" at bounding box center [187, 53] width 25 height 20
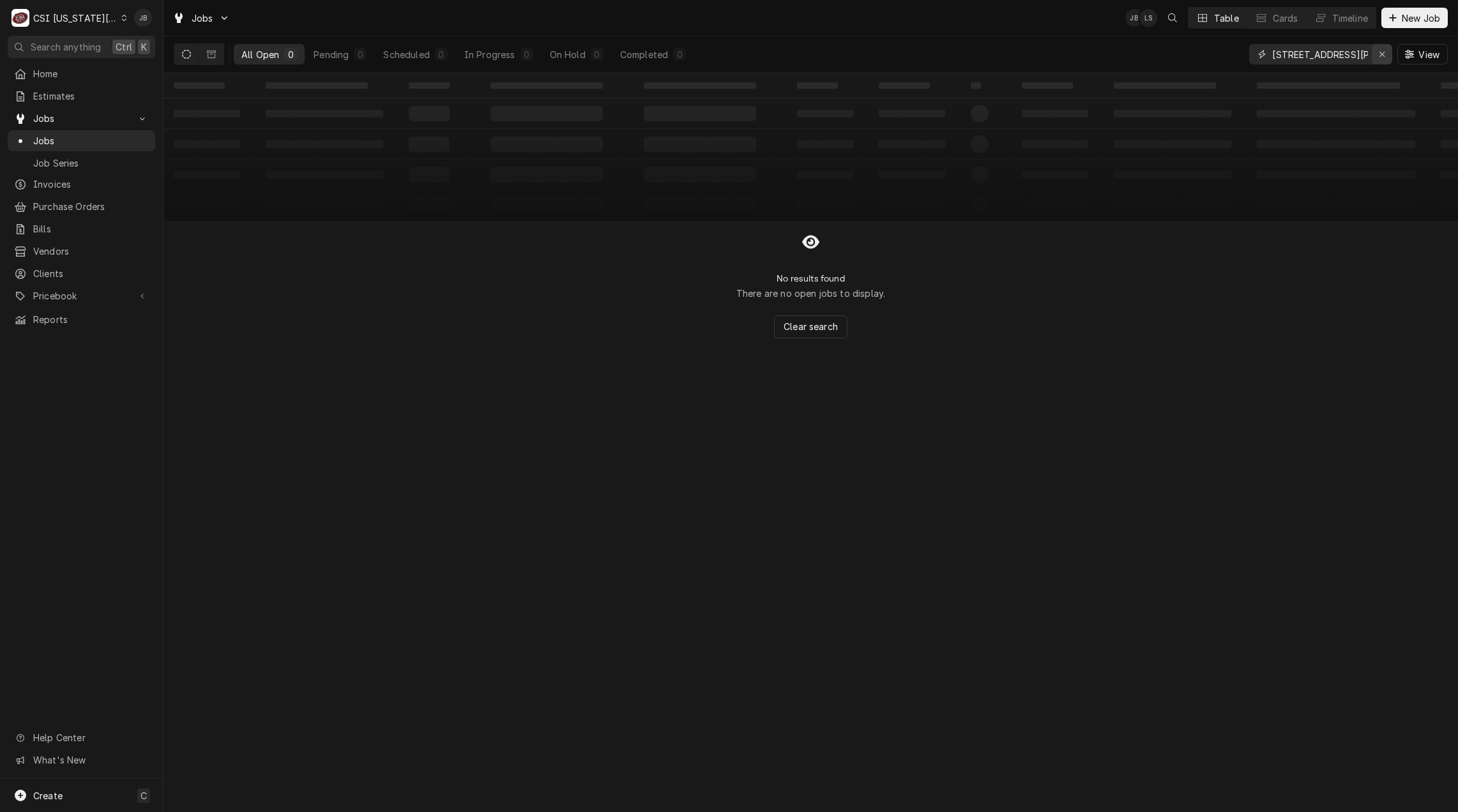
click at [1383, 56] on icon "Erase input" at bounding box center [1382, 54] width 7 height 9
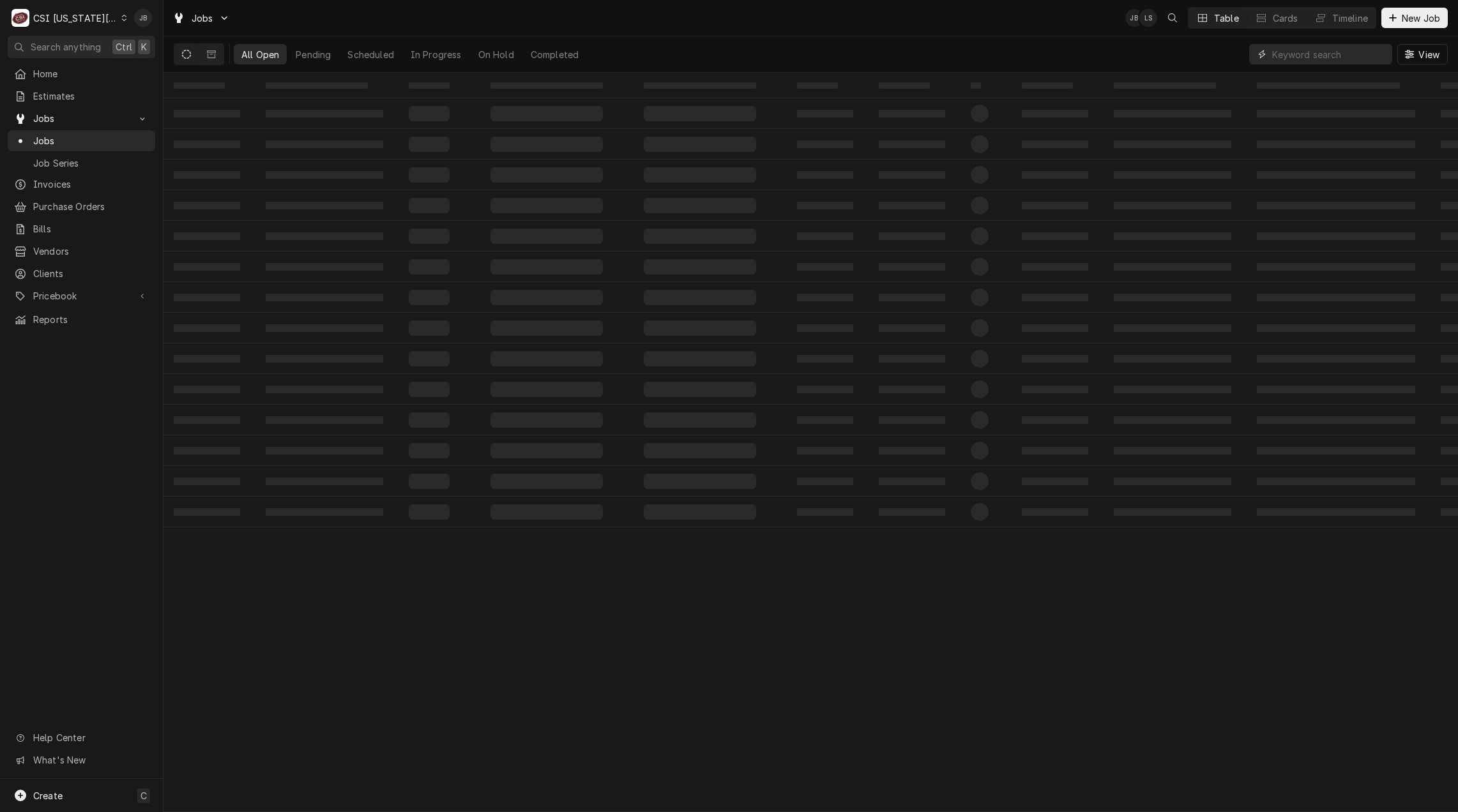
click at [1311, 55] on input "Dynamic Content Wrapper" at bounding box center [1329, 53] width 114 height 20
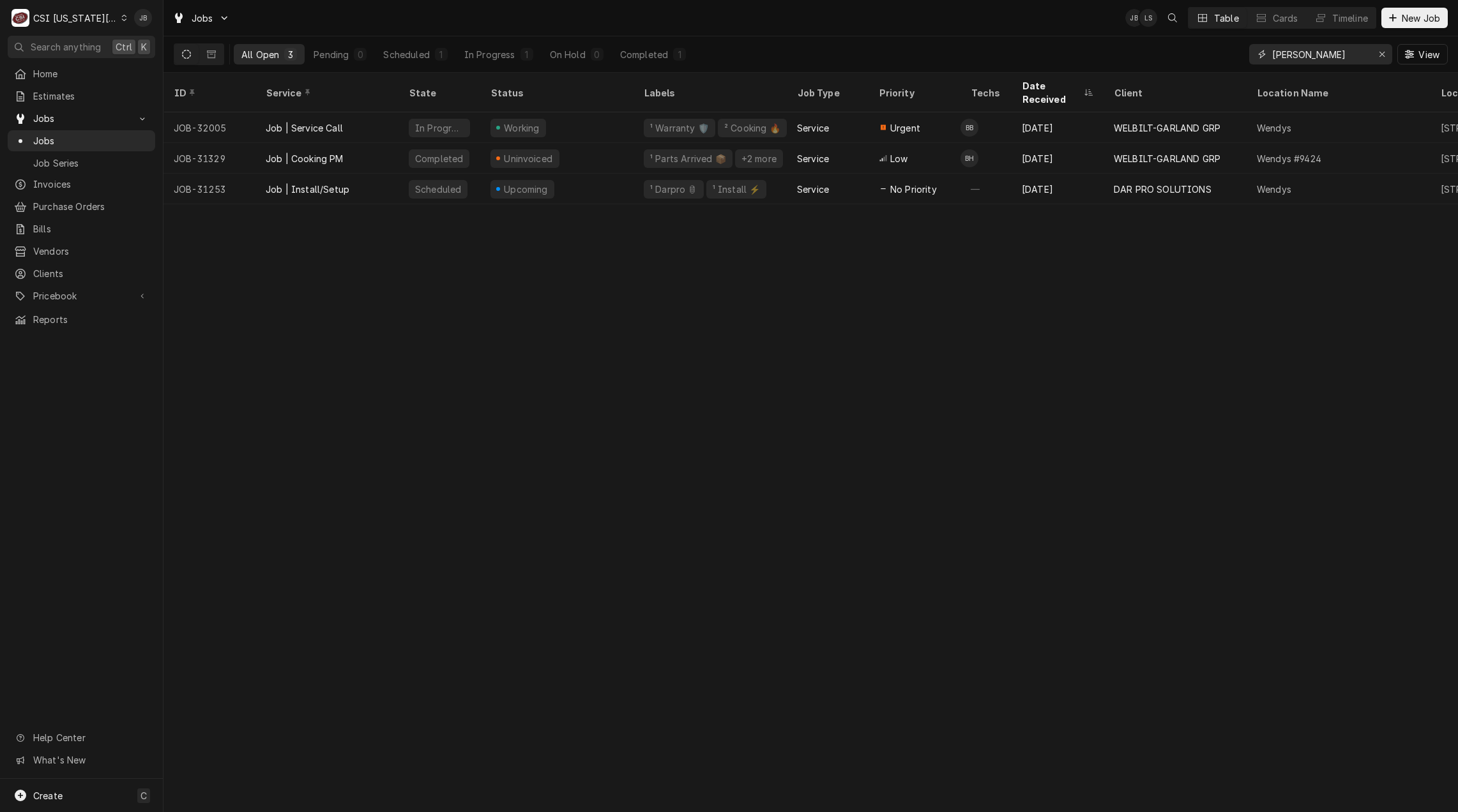
type input "[PERSON_NAME]"
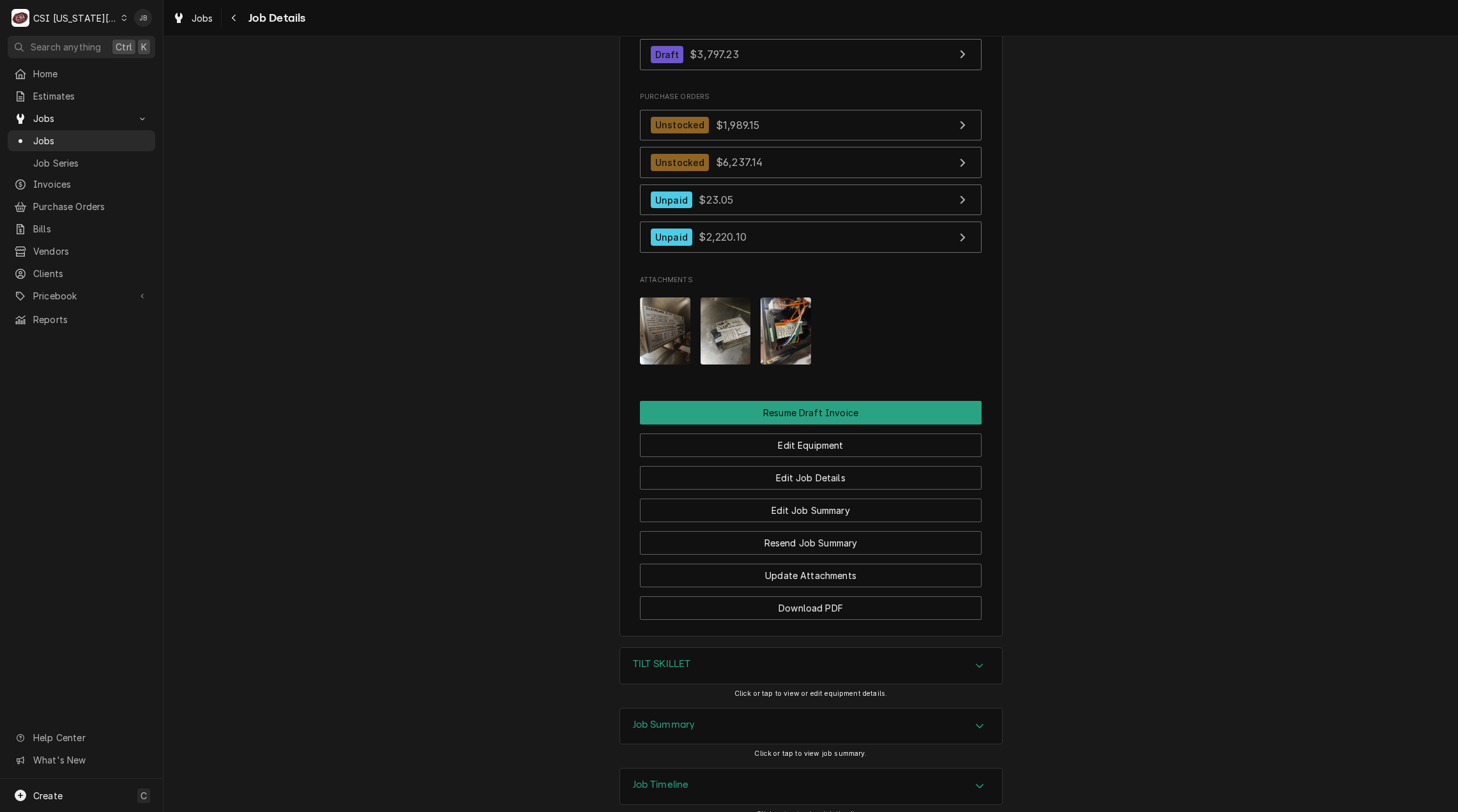
scroll to position [1250, 0]
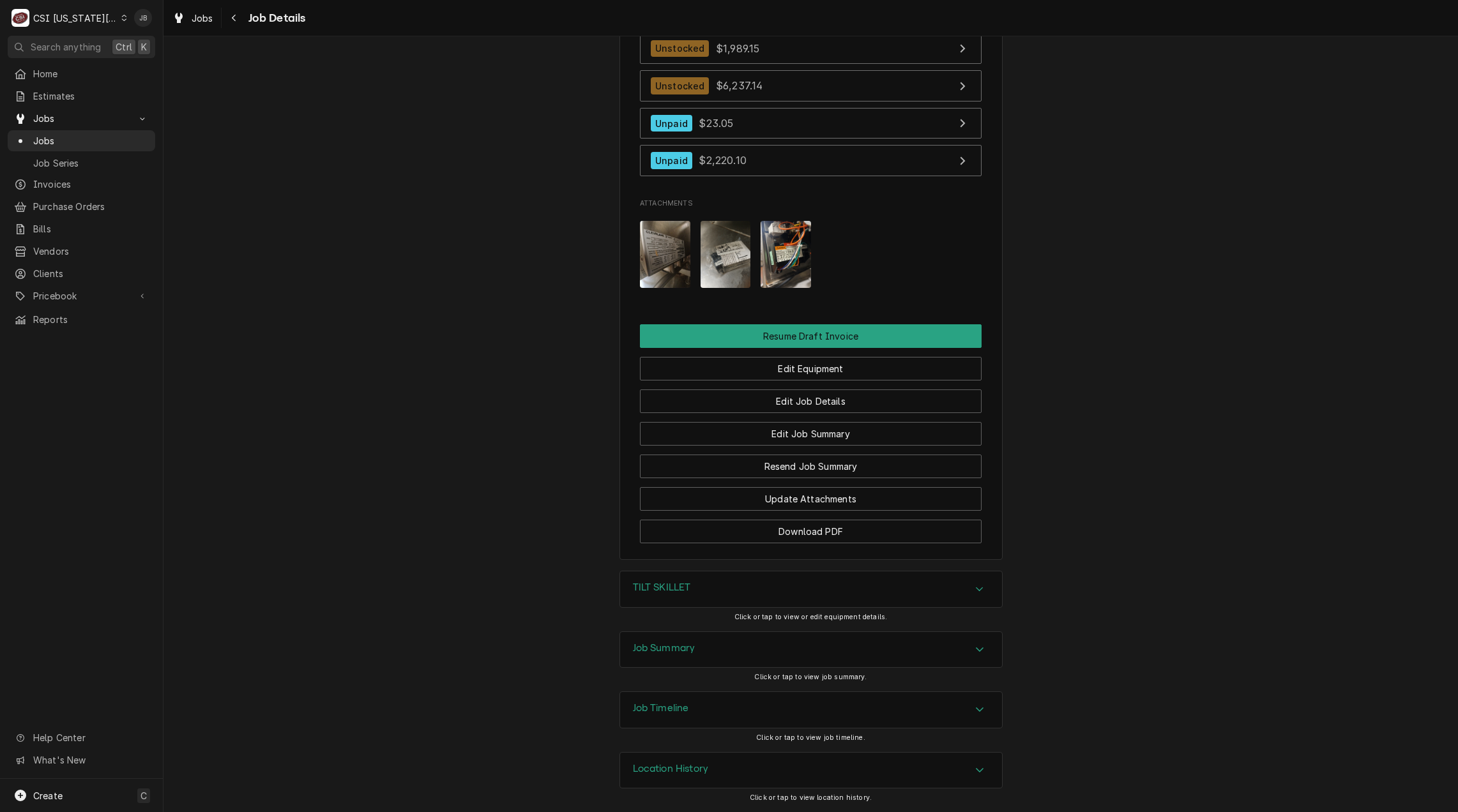
click at [668, 646] on h3 "Job Summary" at bounding box center [663, 648] width 62 height 12
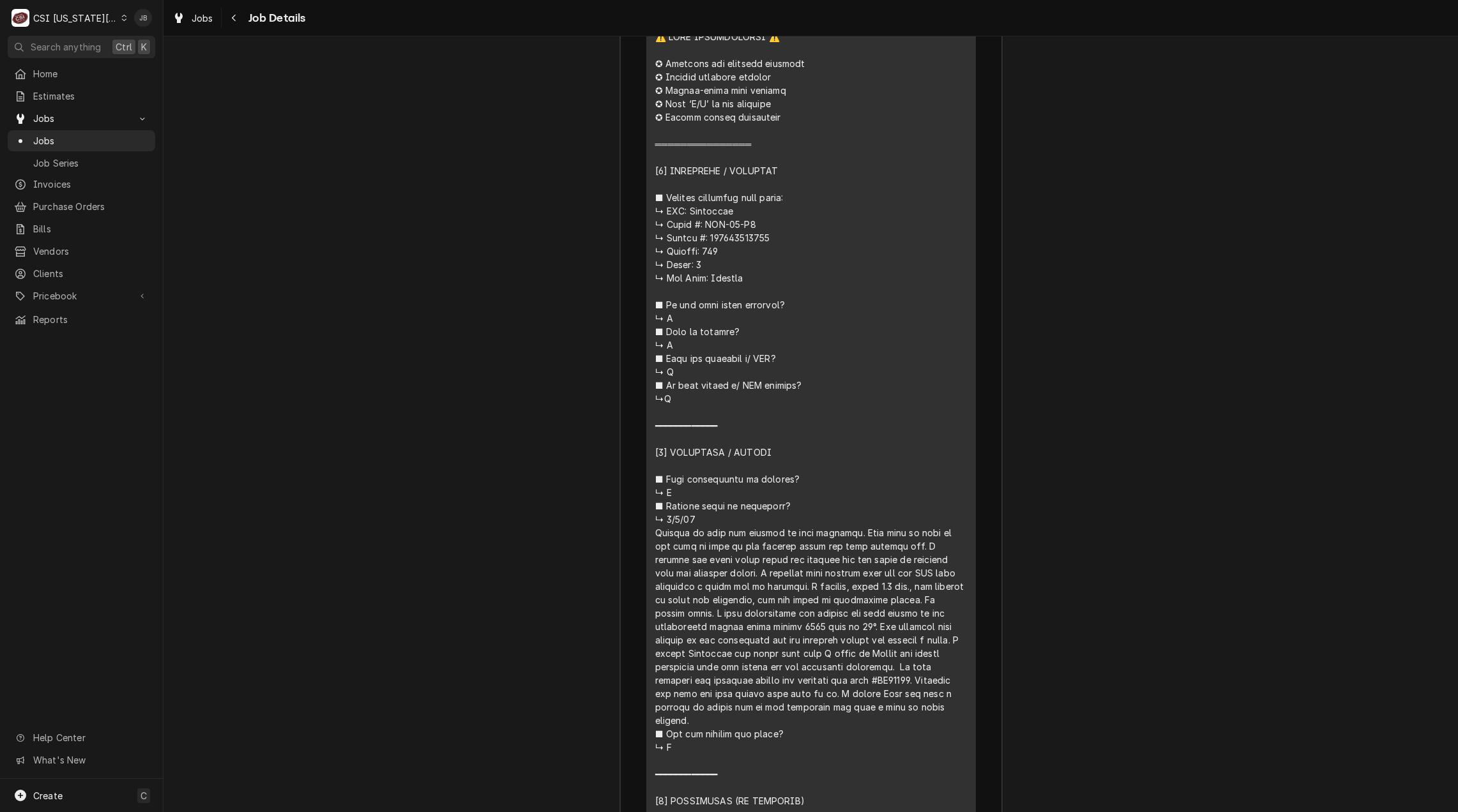
scroll to position [2526, 0]
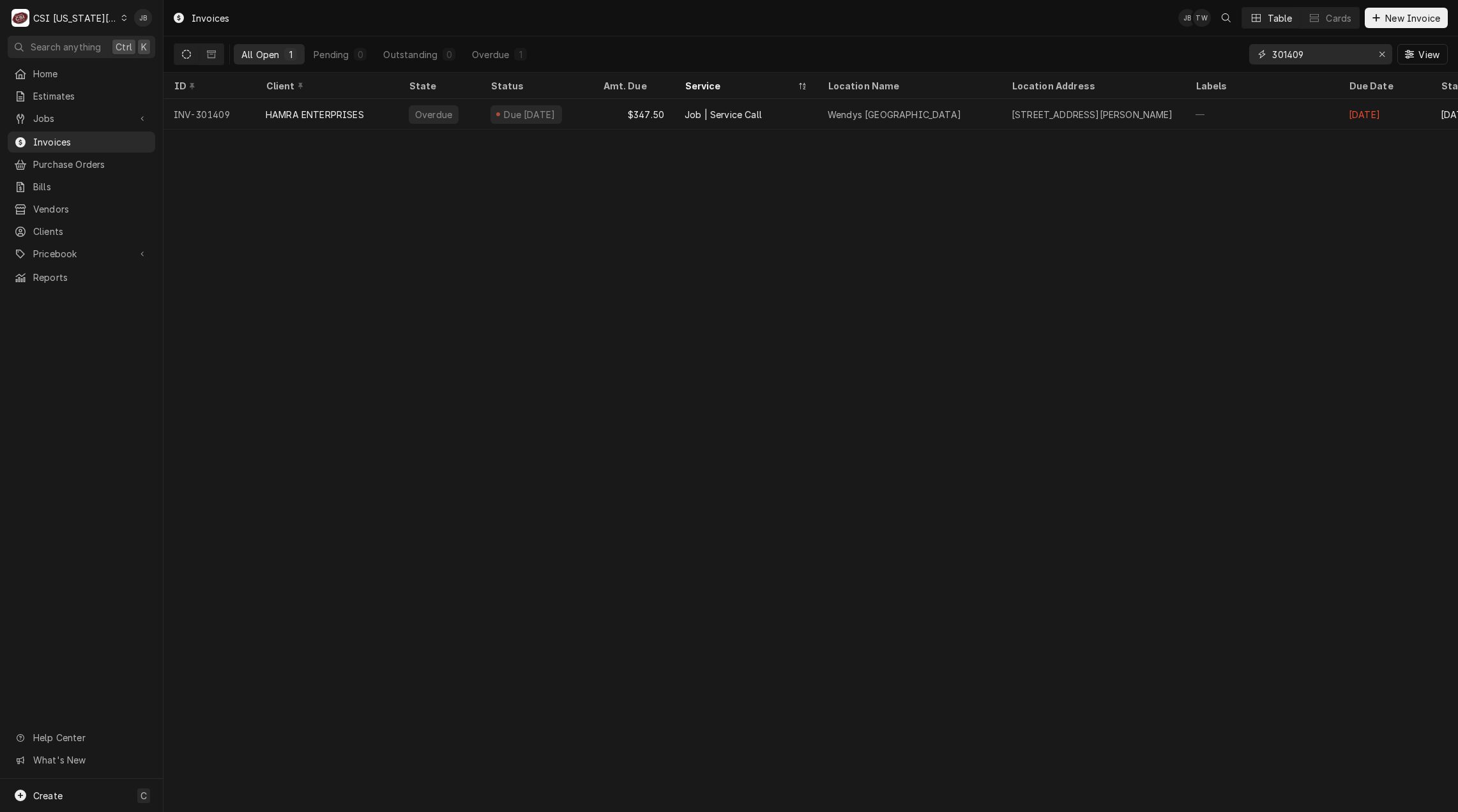
drag, startPoint x: 1333, startPoint y: 50, endPoint x: 1182, endPoint y: 50, distance: 151.0
click at [1182, 50] on div "All Open 1 Pending 0 Outstanding 0 Overdue 1 301409 View" at bounding box center [811, 53] width 1274 height 36
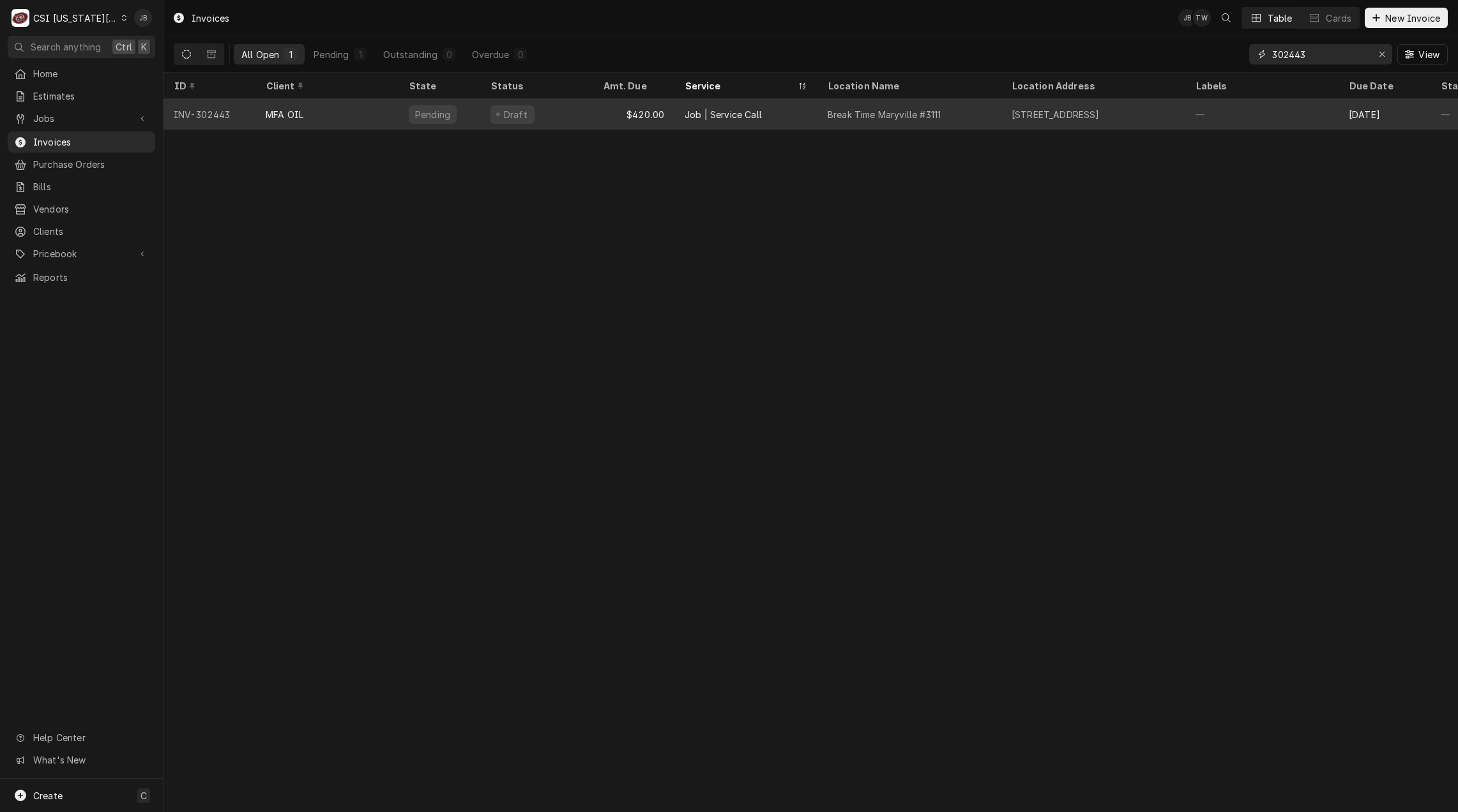
type input "302443"
click at [704, 119] on div "Job | Service Call" at bounding box center [746, 114] width 143 height 31
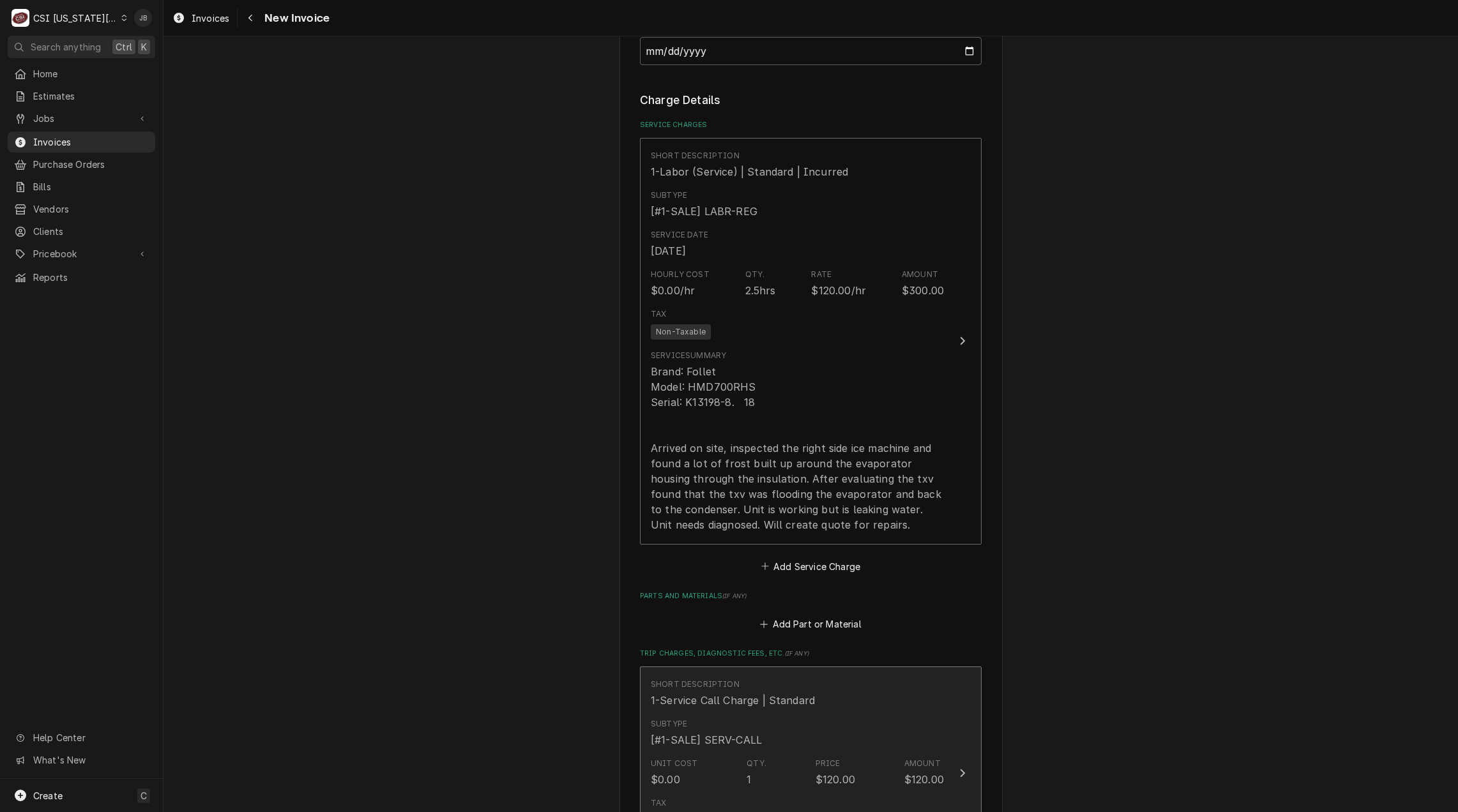
scroll to position [1022, 0]
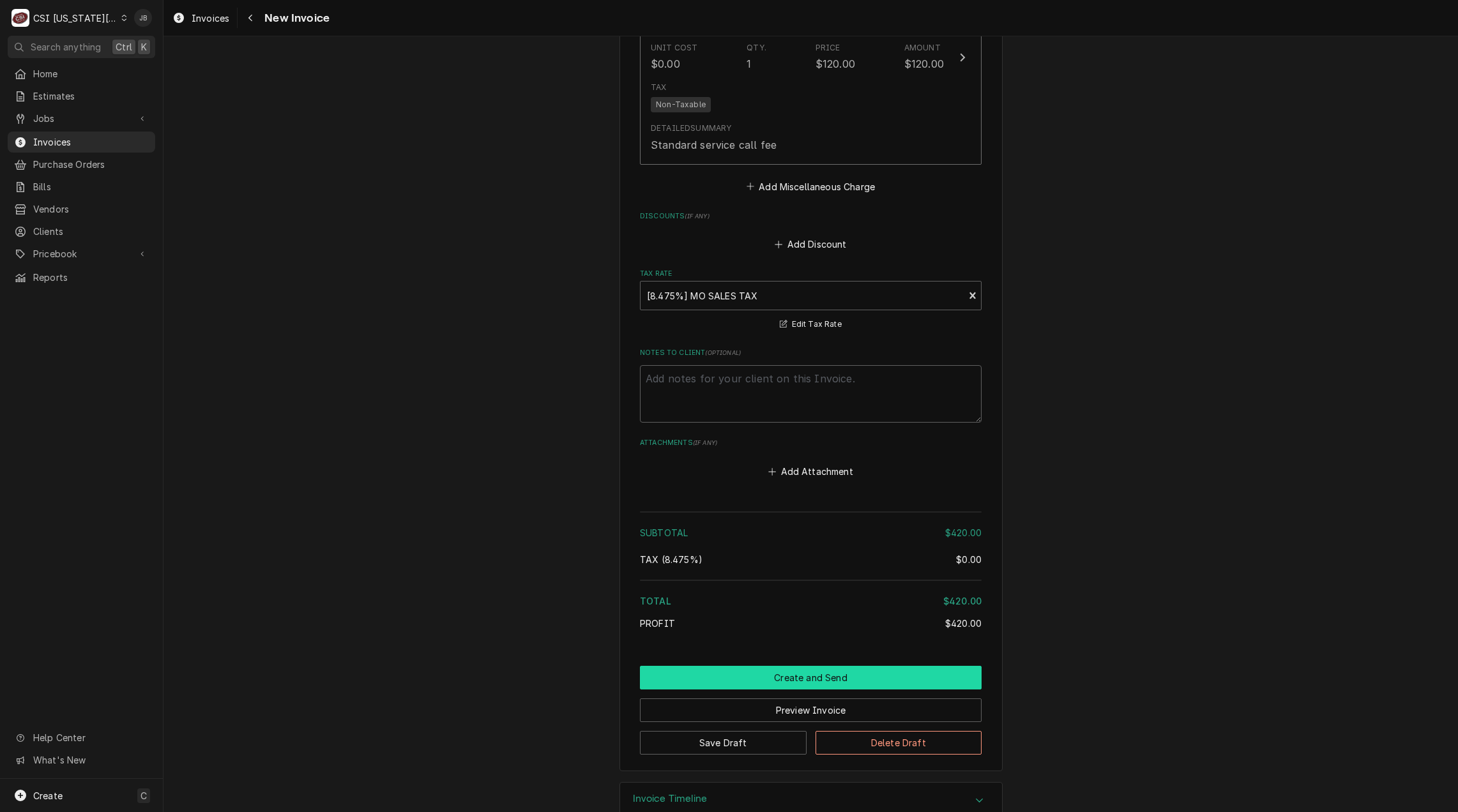
click at [804, 666] on button "Create and Send" at bounding box center [810, 677] width 341 height 24
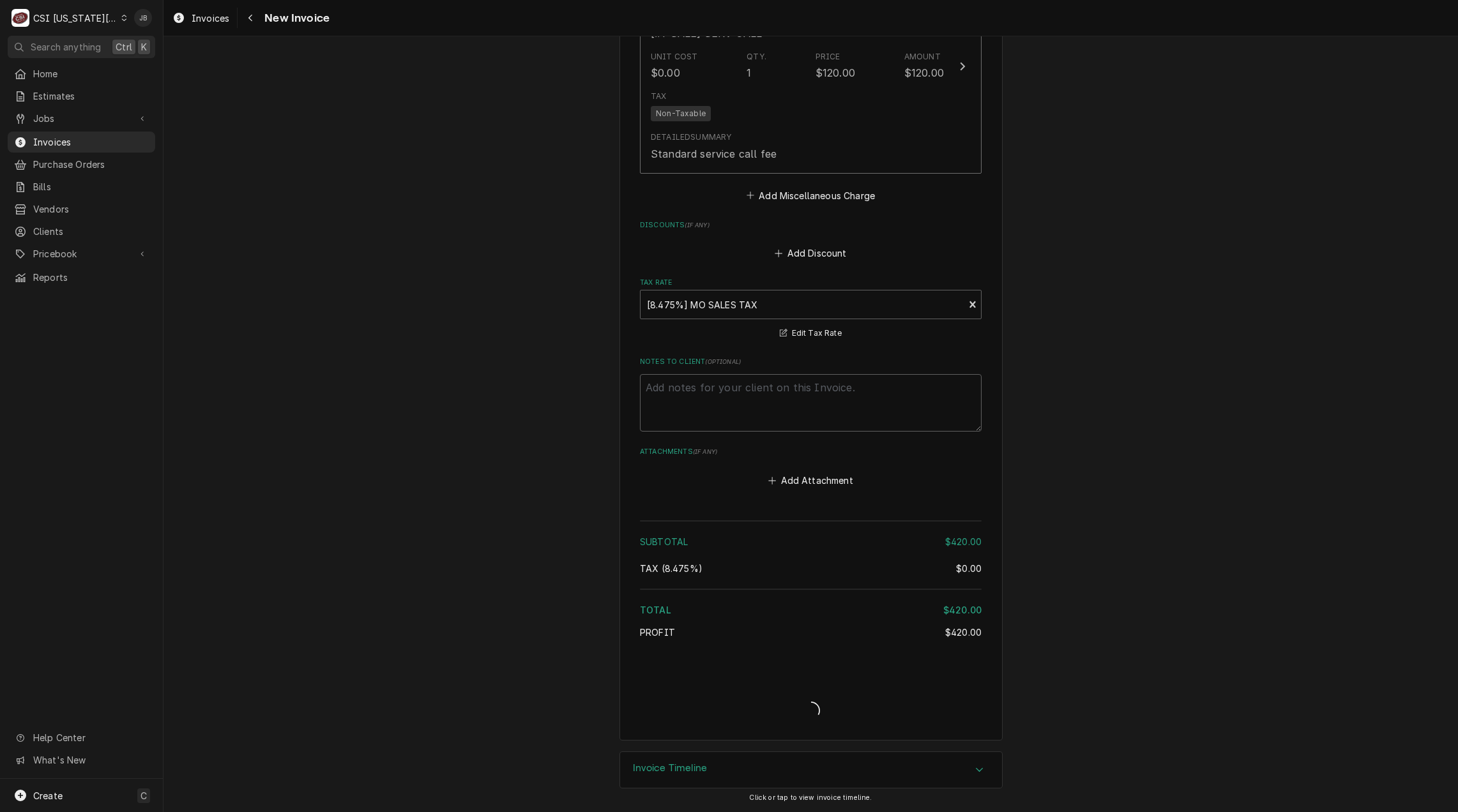
scroll to position [1878, 0]
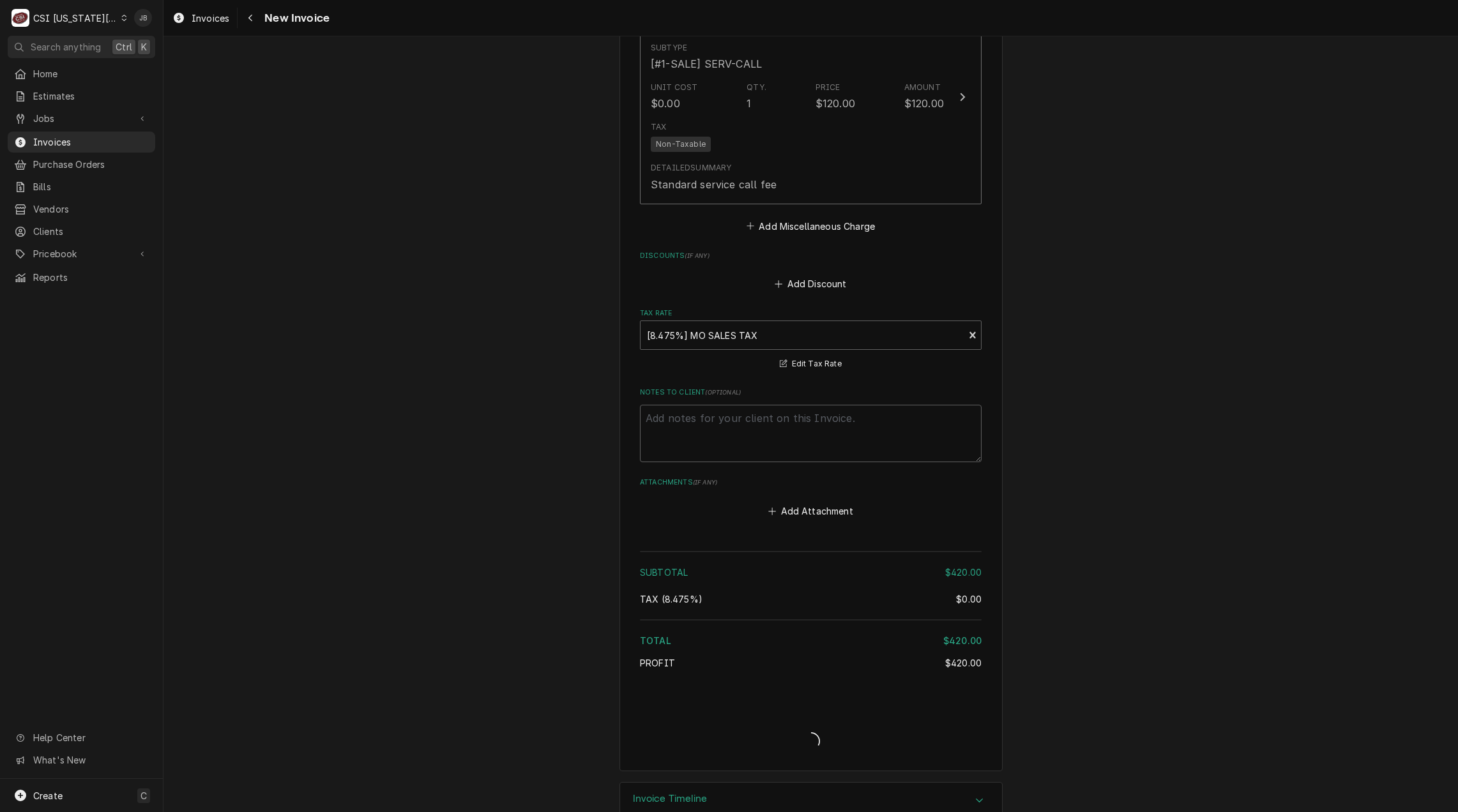
type textarea "x"
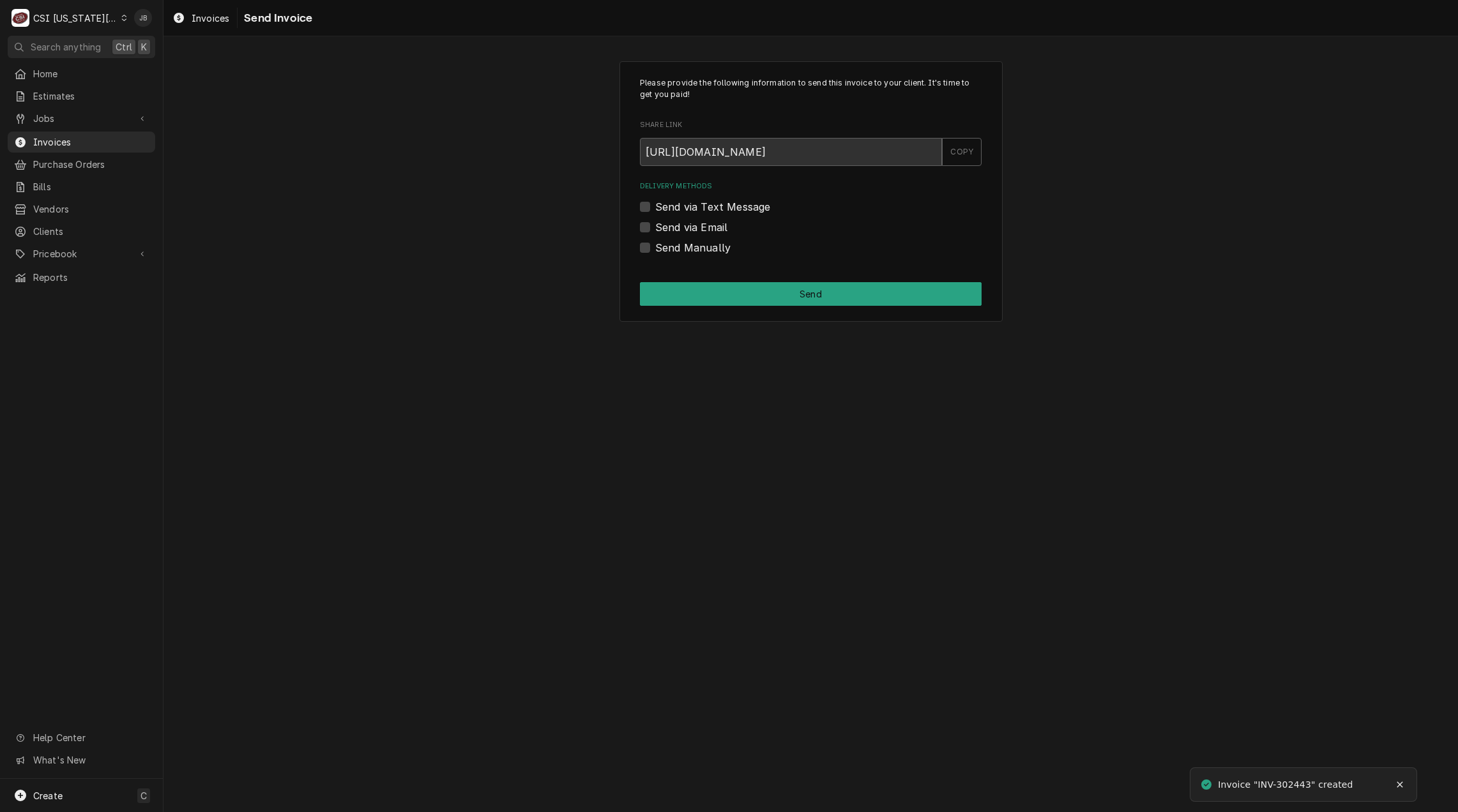
click at [675, 229] on label "Send via Email" at bounding box center [691, 226] width 72 height 15
click at [675, 229] on input "Send via Email" at bounding box center [825, 233] width 341 height 28
checkbox input "true"
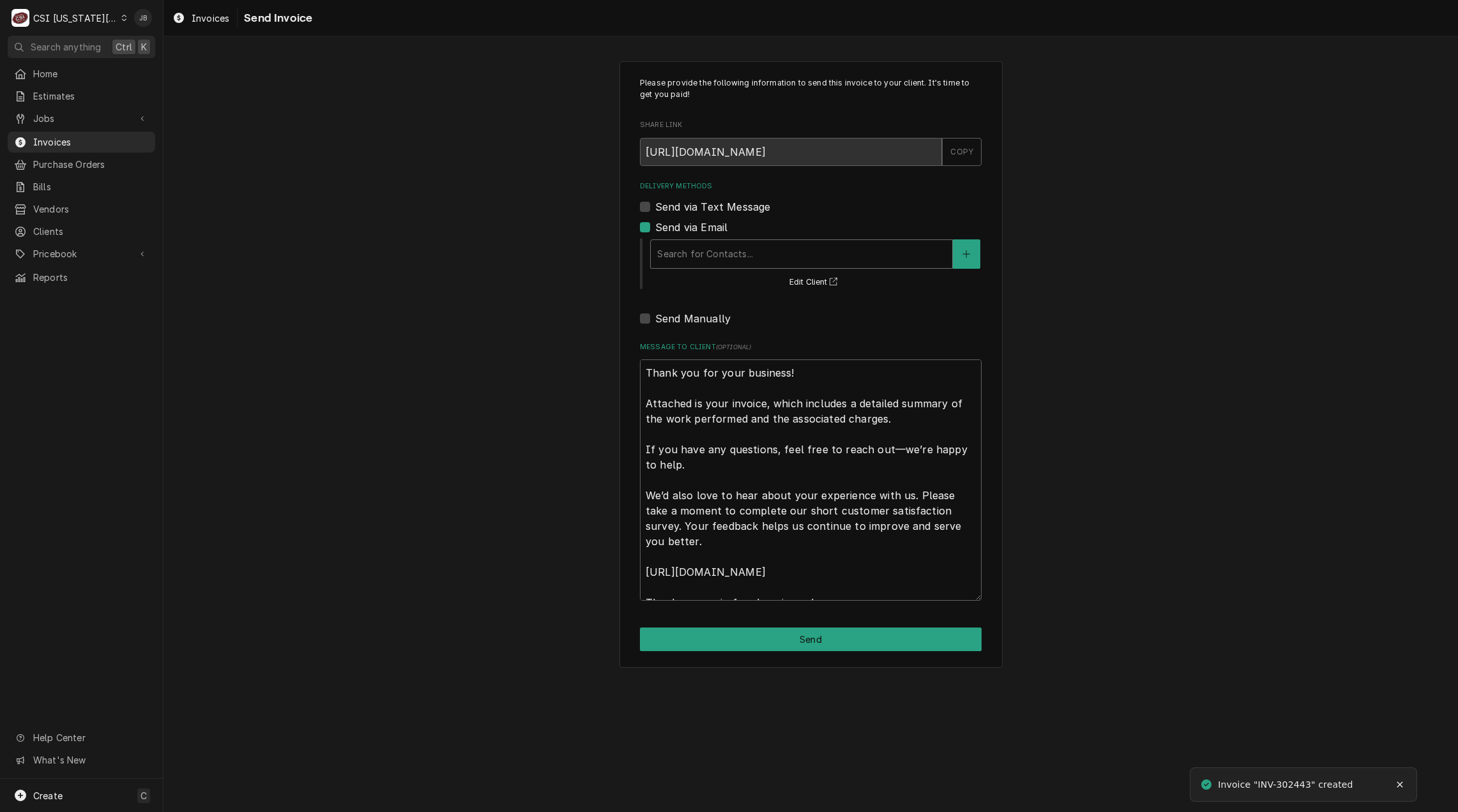
click at [706, 257] on div "Delivery Methods" at bounding box center [801, 254] width 289 height 23
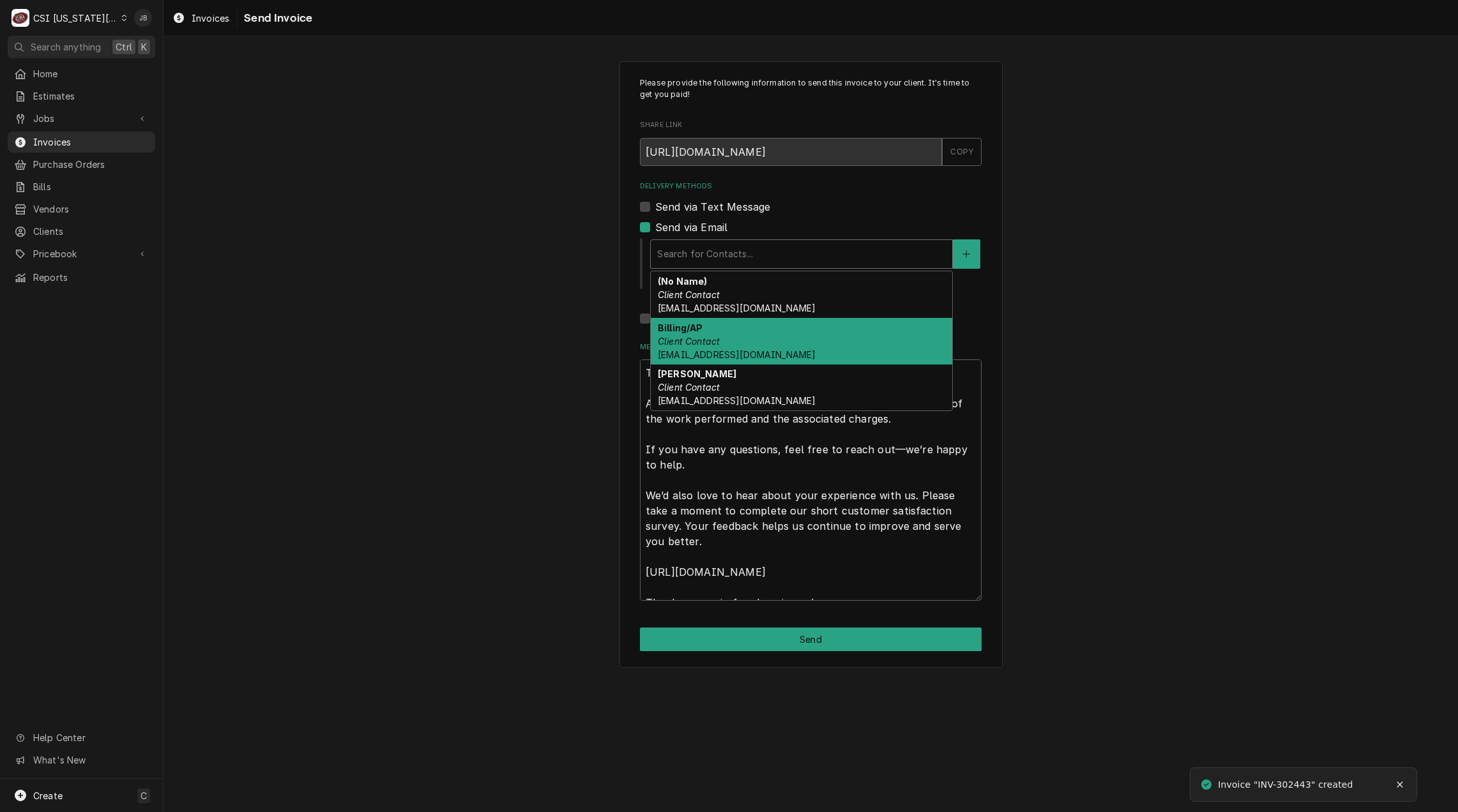
click at [726, 349] on span "btmaintenance@mfaoil.com" at bounding box center [737, 354] width 158 height 11
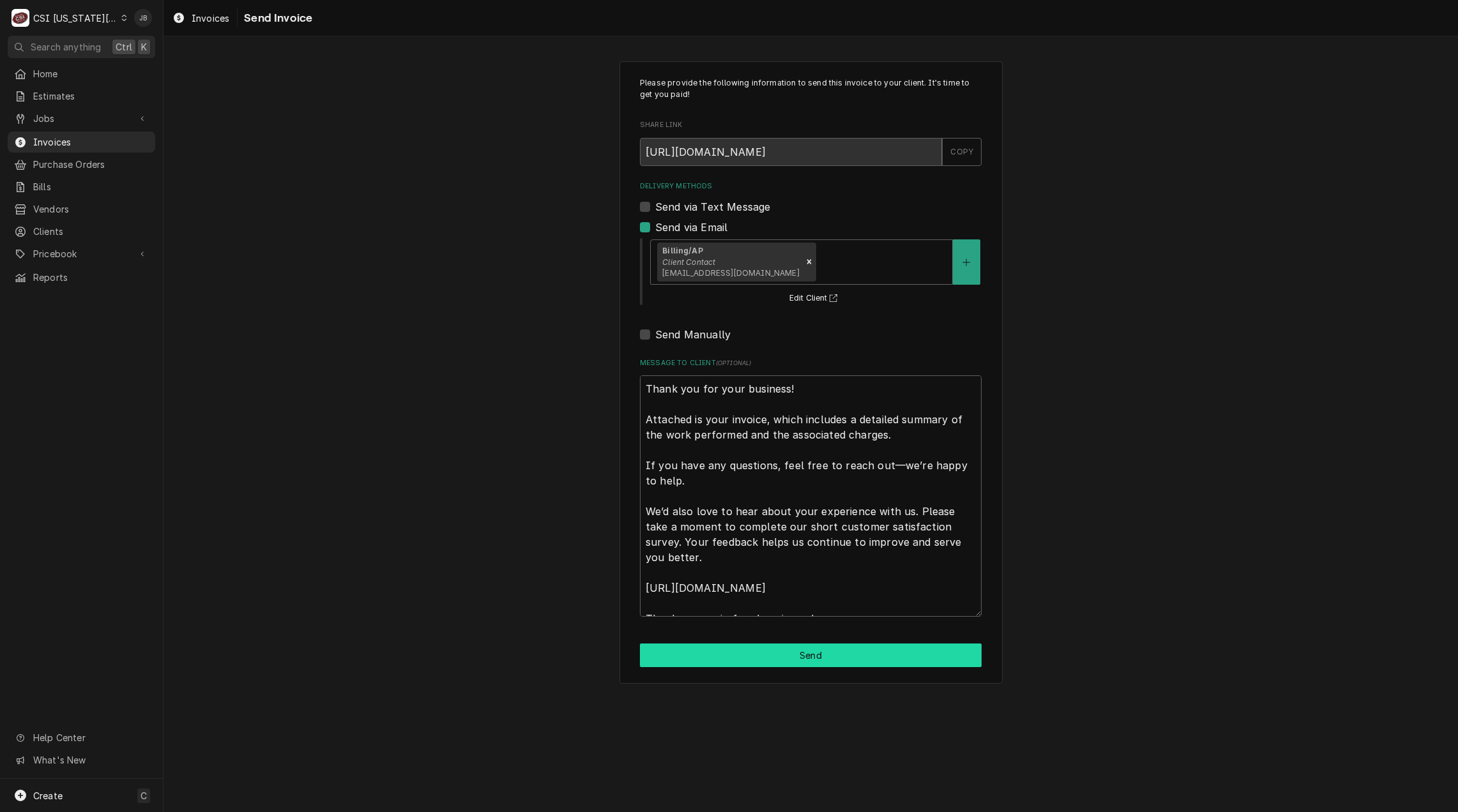
click at [779, 657] on button "Send" at bounding box center [810, 655] width 341 height 24
type textarea "x"
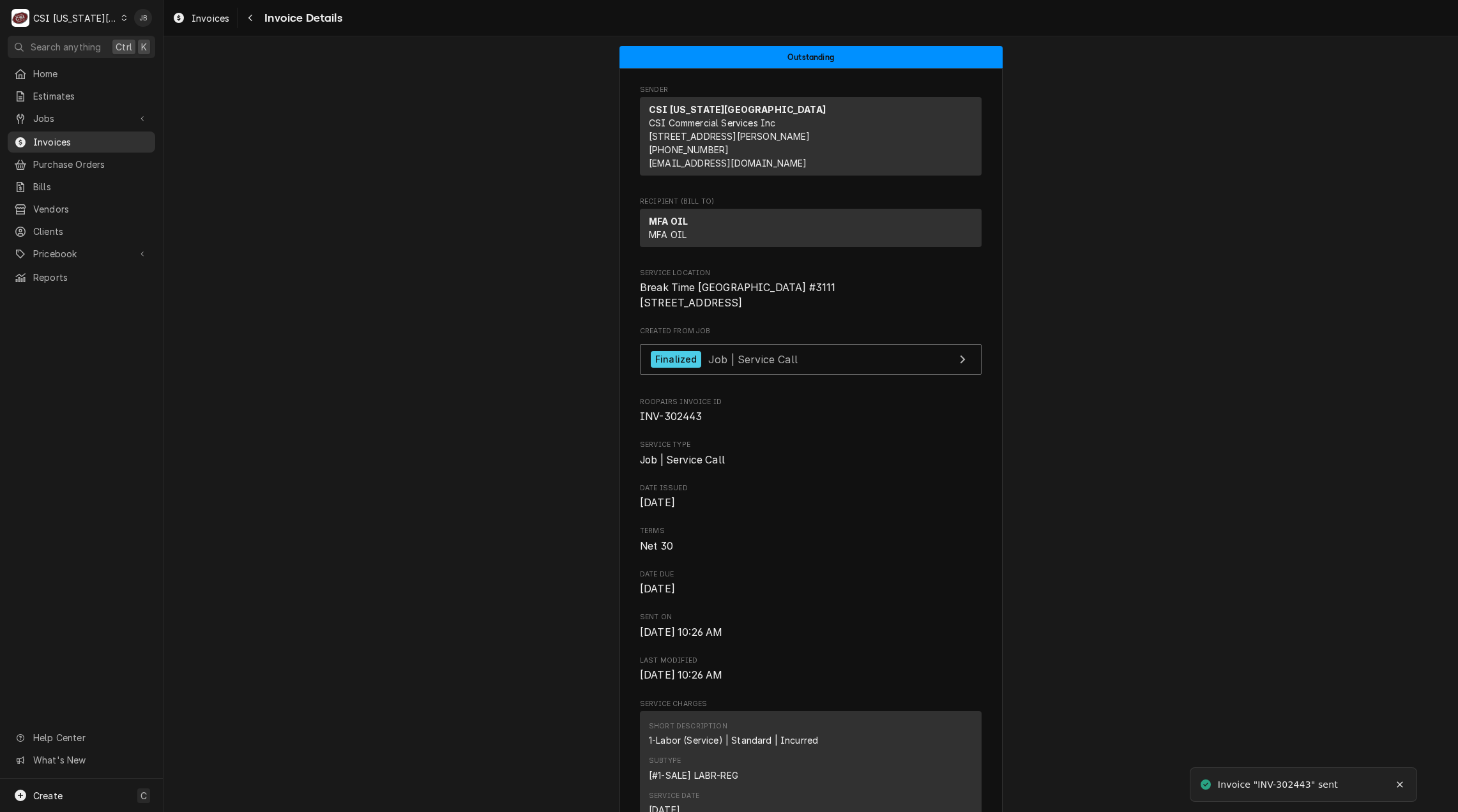
click at [54, 139] on span "Invoices" at bounding box center [91, 141] width 116 height 13
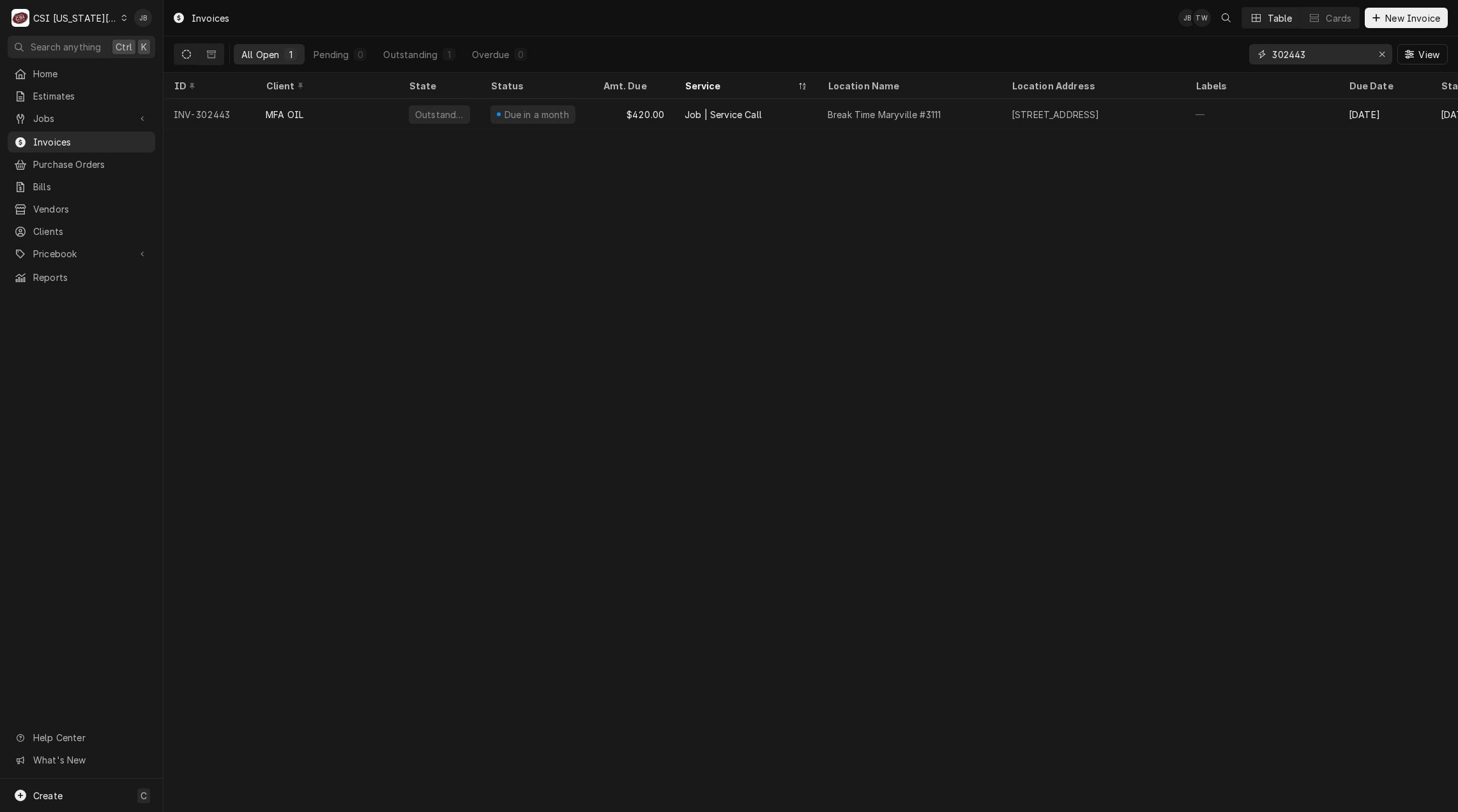
drag, startPoint x: 1322, startPoint y: 58, endPoint x: 1168, endPoint y: 53, distance: 154.1
click at [1169, 53] on div "All Open 1 Pending 0 Outstanding 1 Overdue 0 302443 View" at bounding box center [811, 53] width 1274 height 36
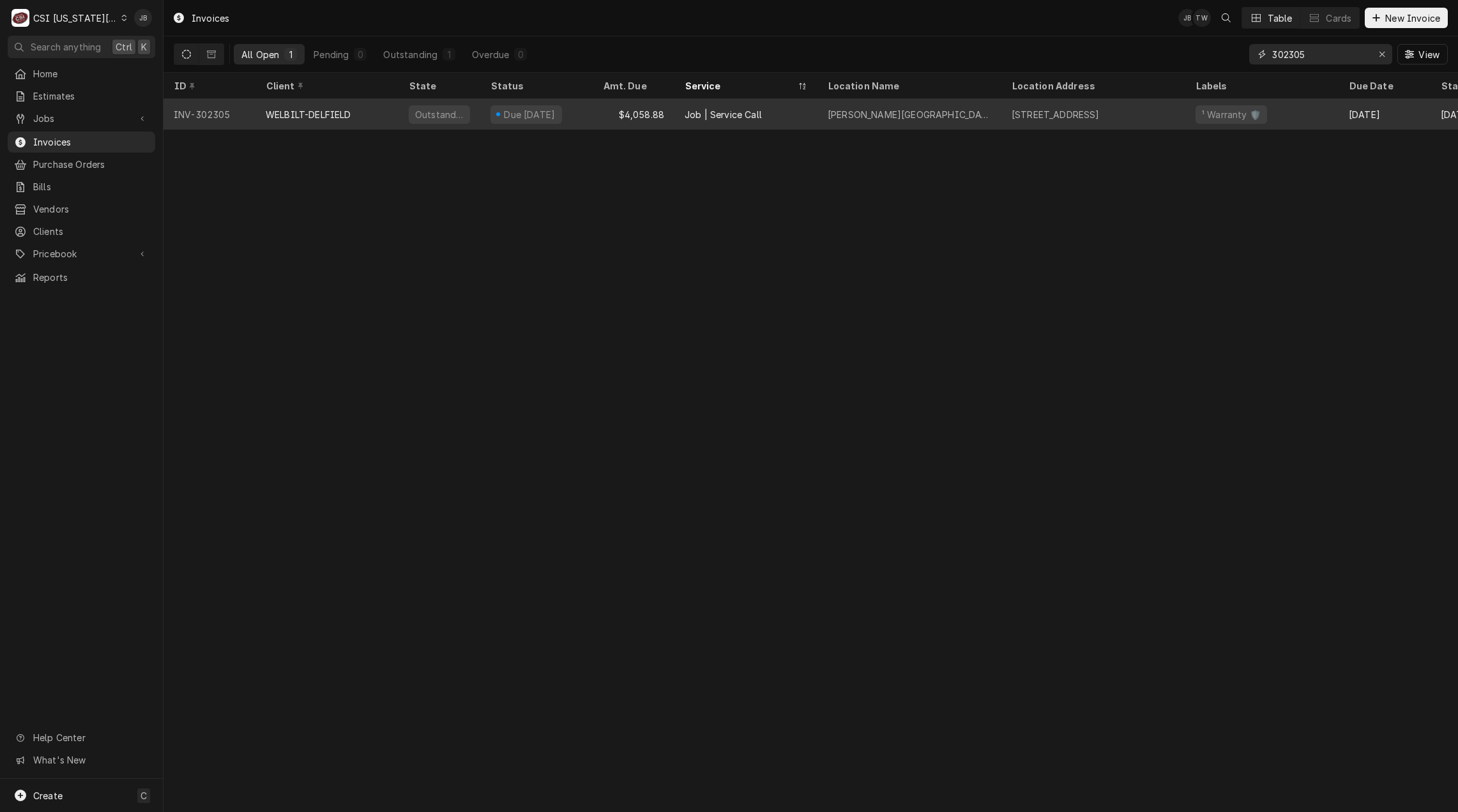
type input "302305"
click at [1054, 122] on div "[STREET_ADDRESS]" at bounding box center [1093, 114] width 184 height 31
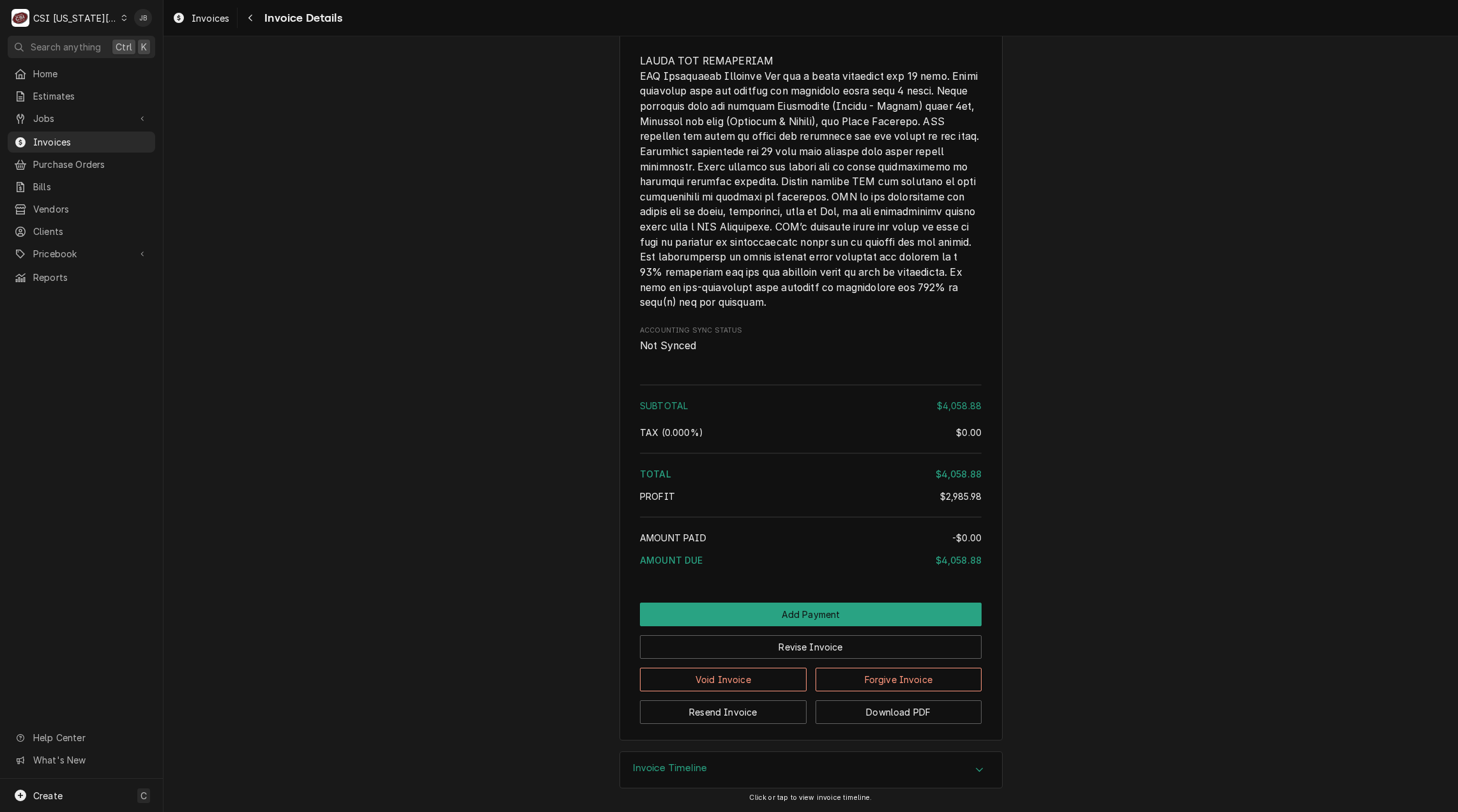
scroll to position [3187, 0]
click at [705, 769] on div "Invoice Timeline" at bounding box center [811, 769] width 382 height 36
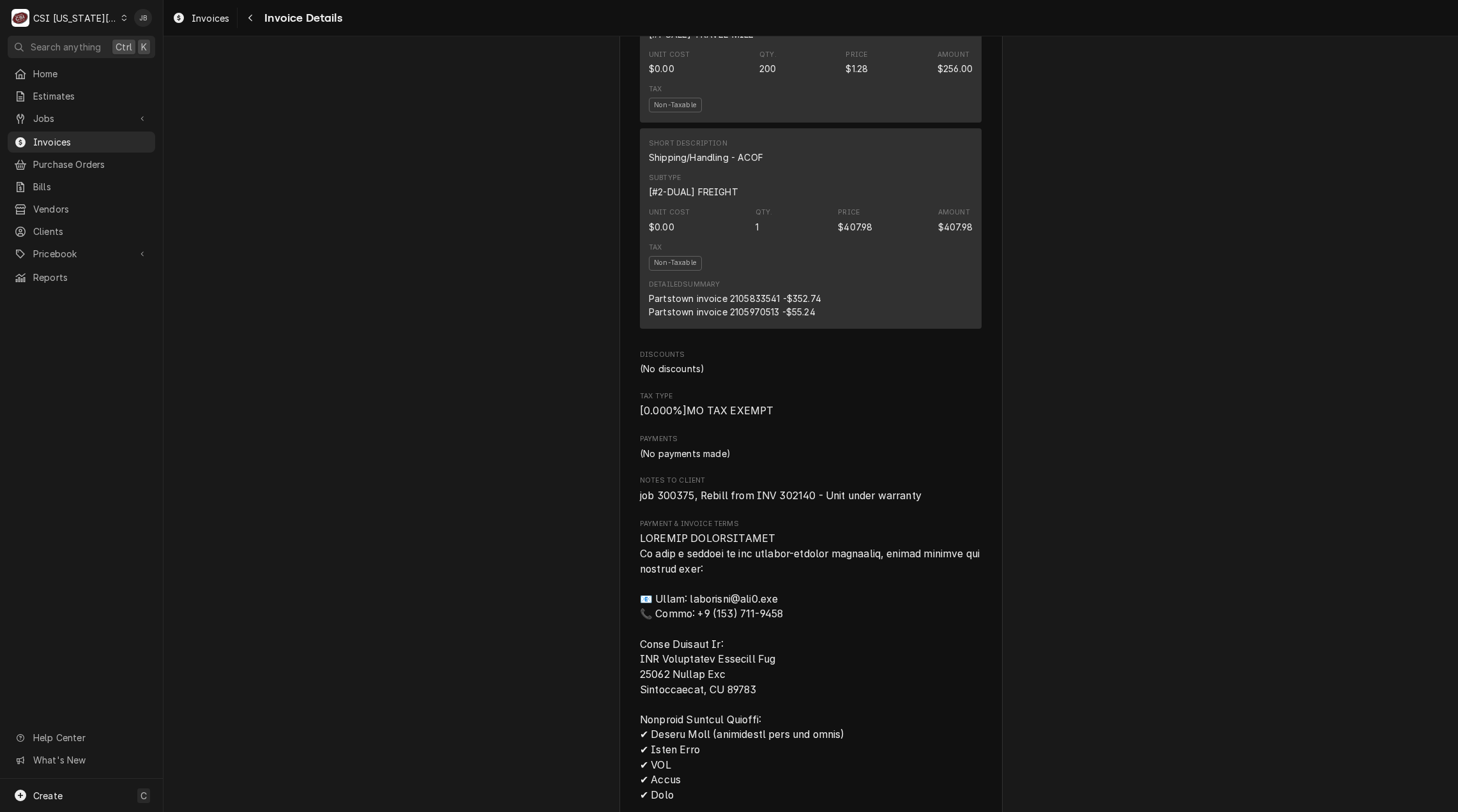
scroll to position [2425, 0]
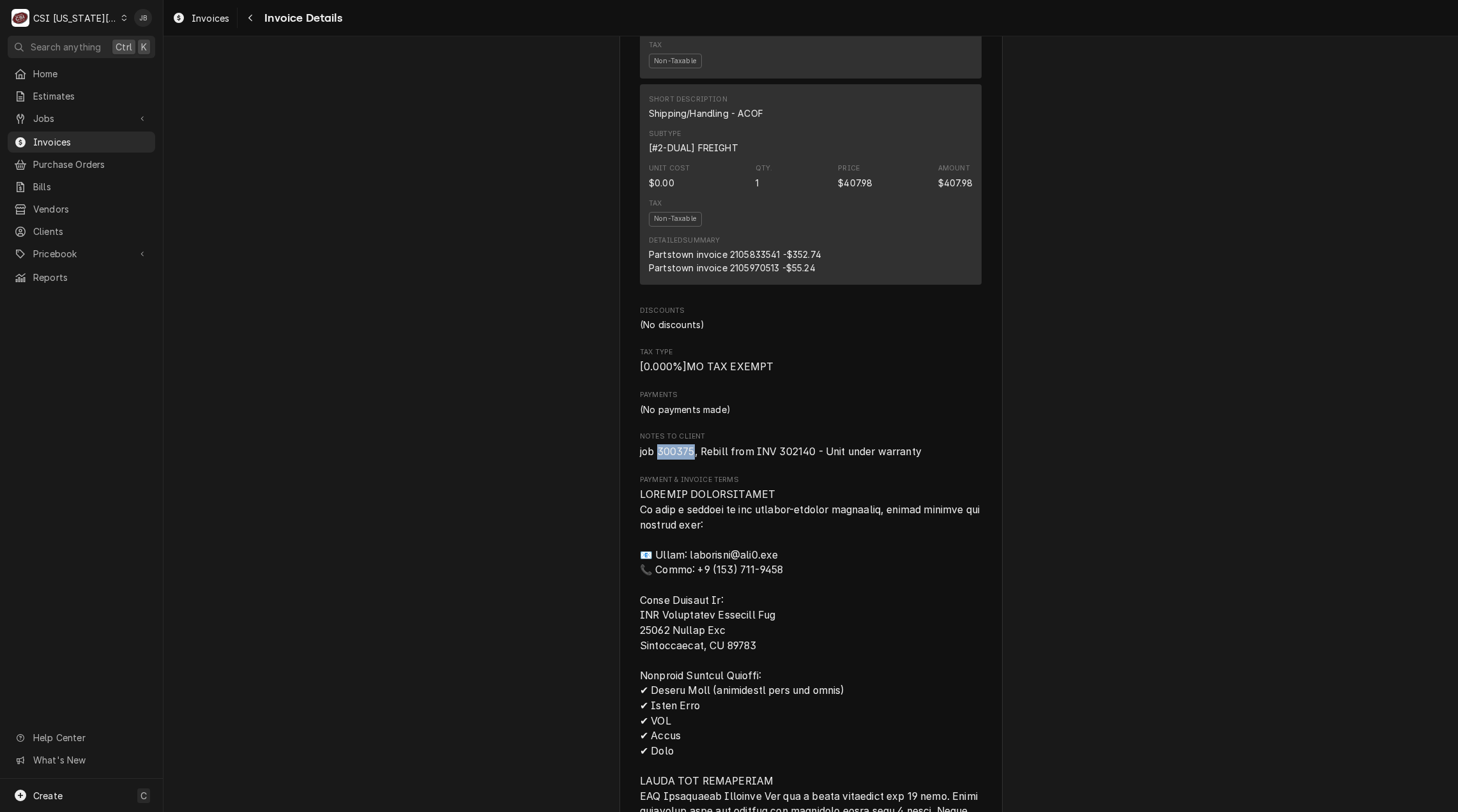
drag, startPoint x: 688, startPoint y: 489, endPoint x: 654, endPoint y: 492, distance: 34.1
click at [654, 458] on span "job 300375, Rebill from INV 302140 - Unit under warranty" at bounding box center [780, 452] width 282 height 12
copy span "300375"
drag, startPoint x: 67, startPoint y: 114, endPoint x: 67, endPoint y: 121, distance: 7.0
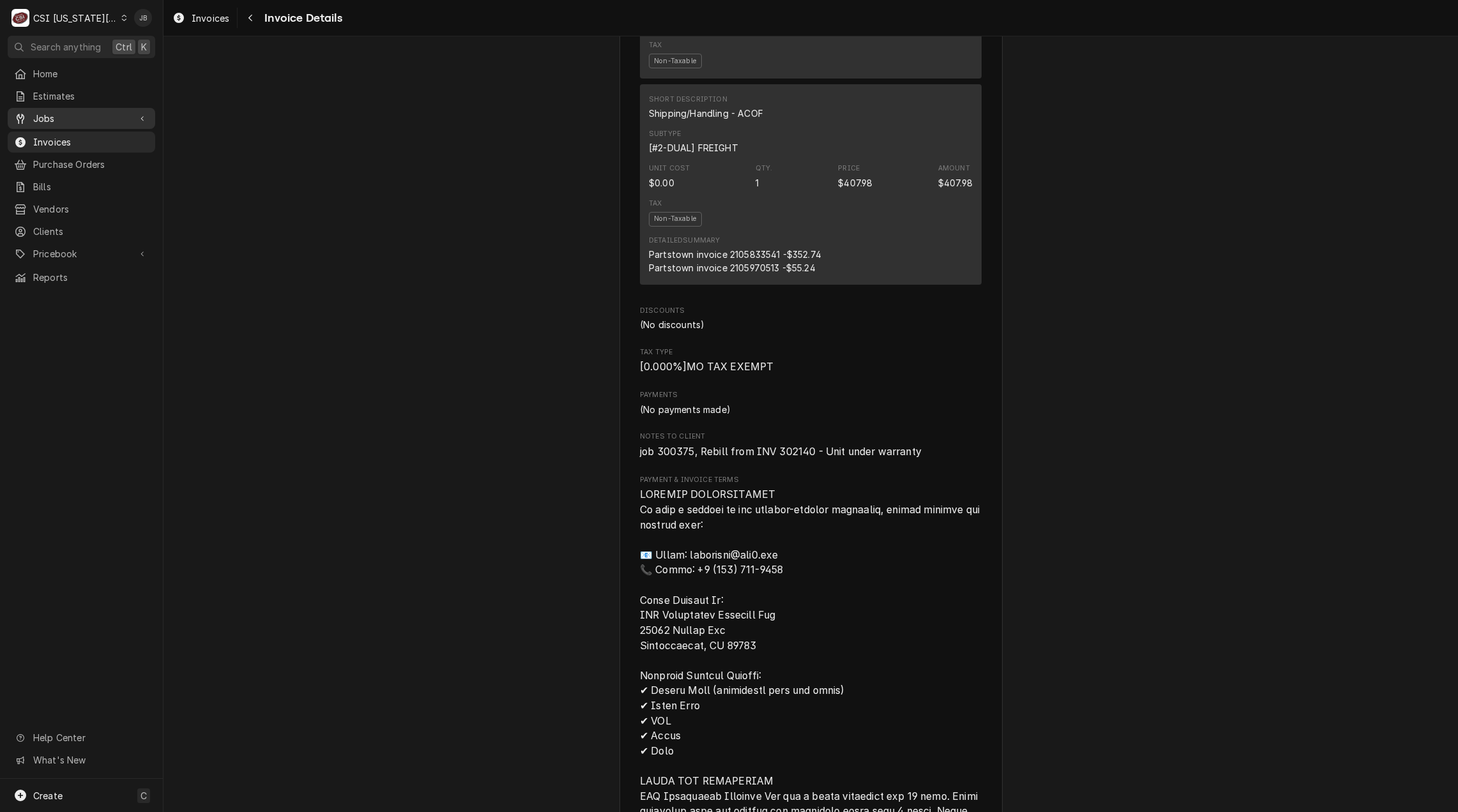
click at [67, 114] on span "Jobs" at bounding box center [82, 118] width 96 height 13
click at [65, 138] on span "Jobs" at bounding box center [91, 140] width 116 height 13
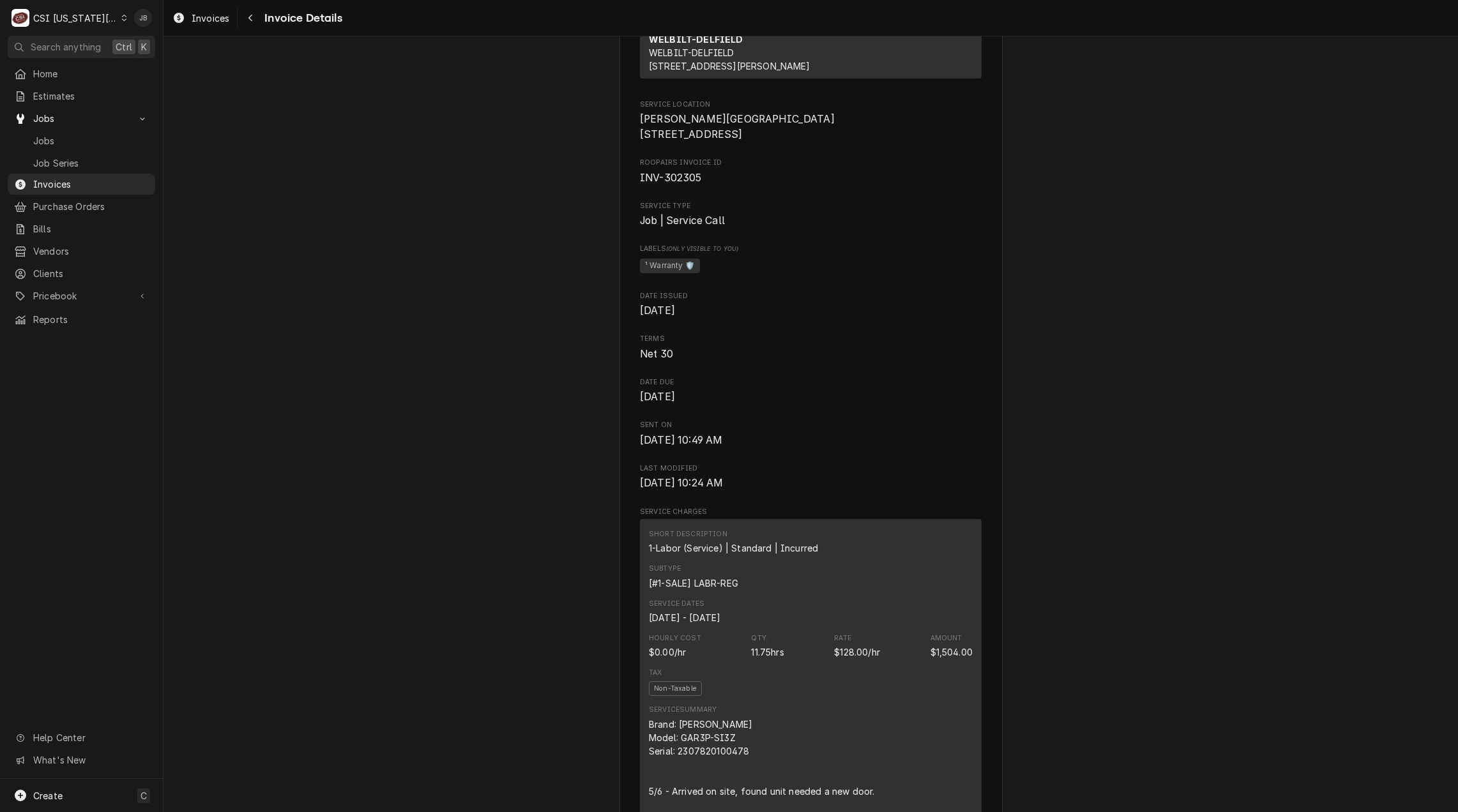
scroll to position [446, 0]
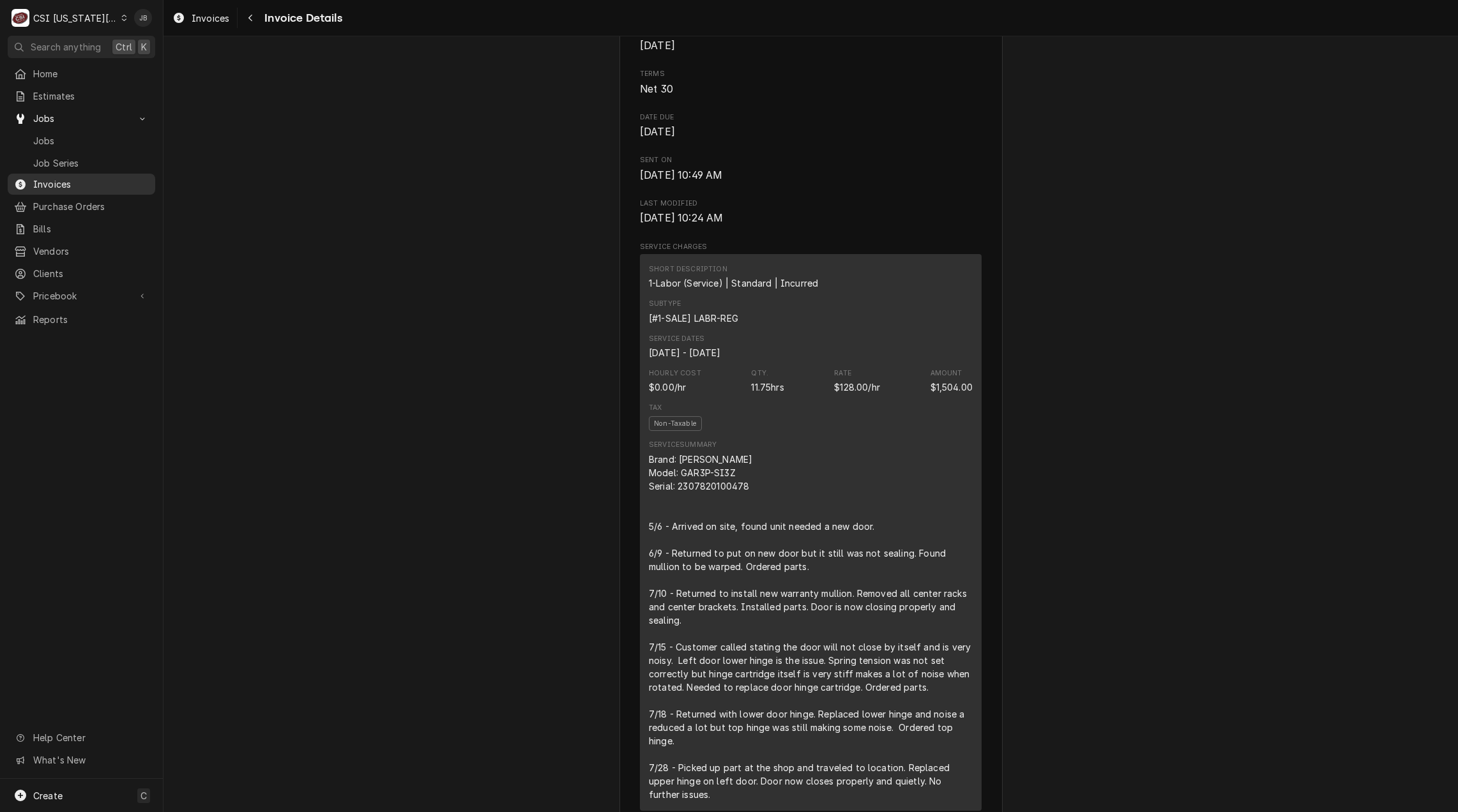
click at [68, 179] on span "Invoices" at bounding box center [91, 183] width 116 height 13
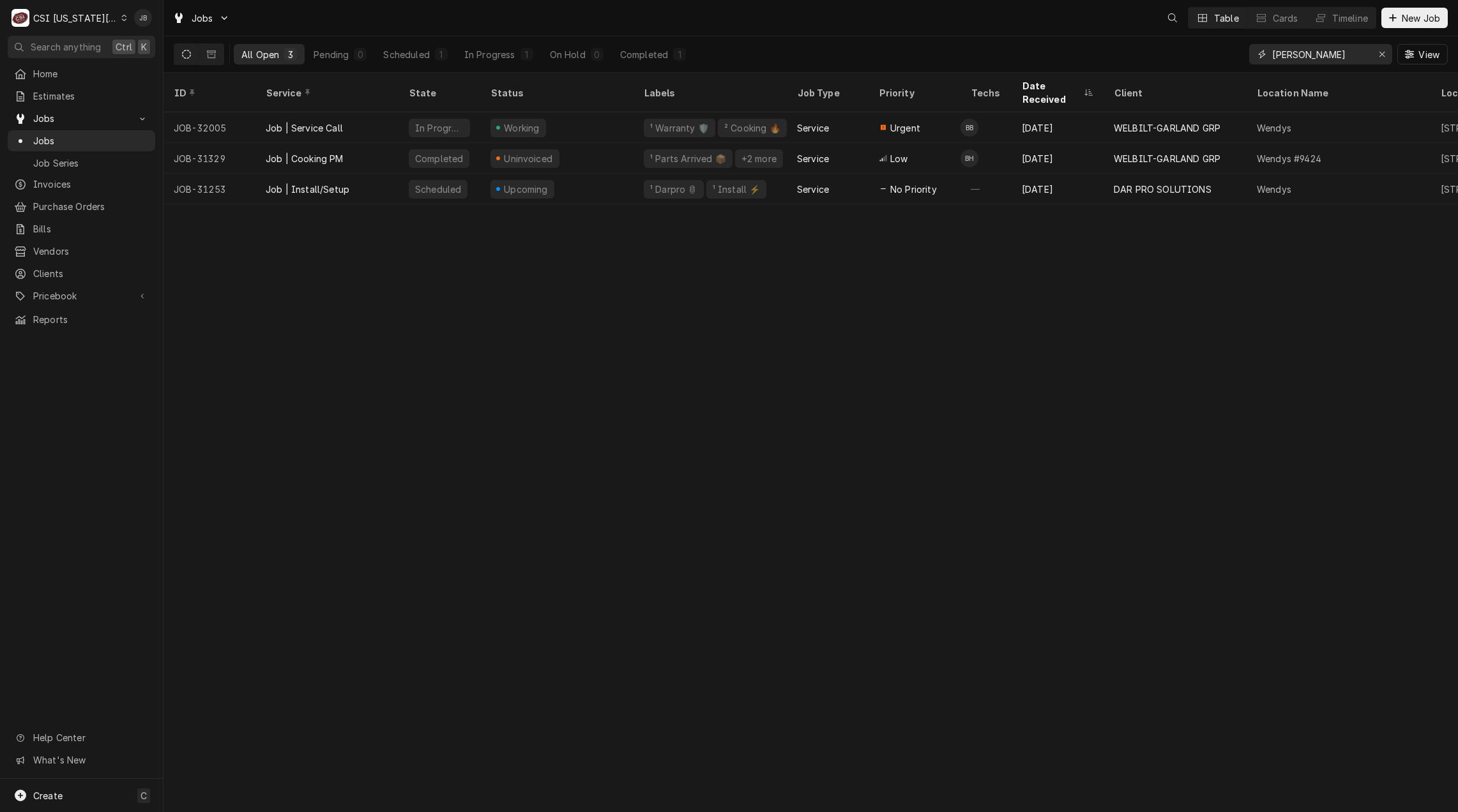
drag, startPoint x: 1318, startPoint y: 57, endPoint x: 1207, endPoint y: 55, distance: 111.0
click at [1229, 55] on div "All Open 3 Pending 0 Scheduled 1 In Progress 1 On Hold 0 Completed 1 wendy View" at bounding box center [811, 53] width 1274 height 36
paste input "300375"
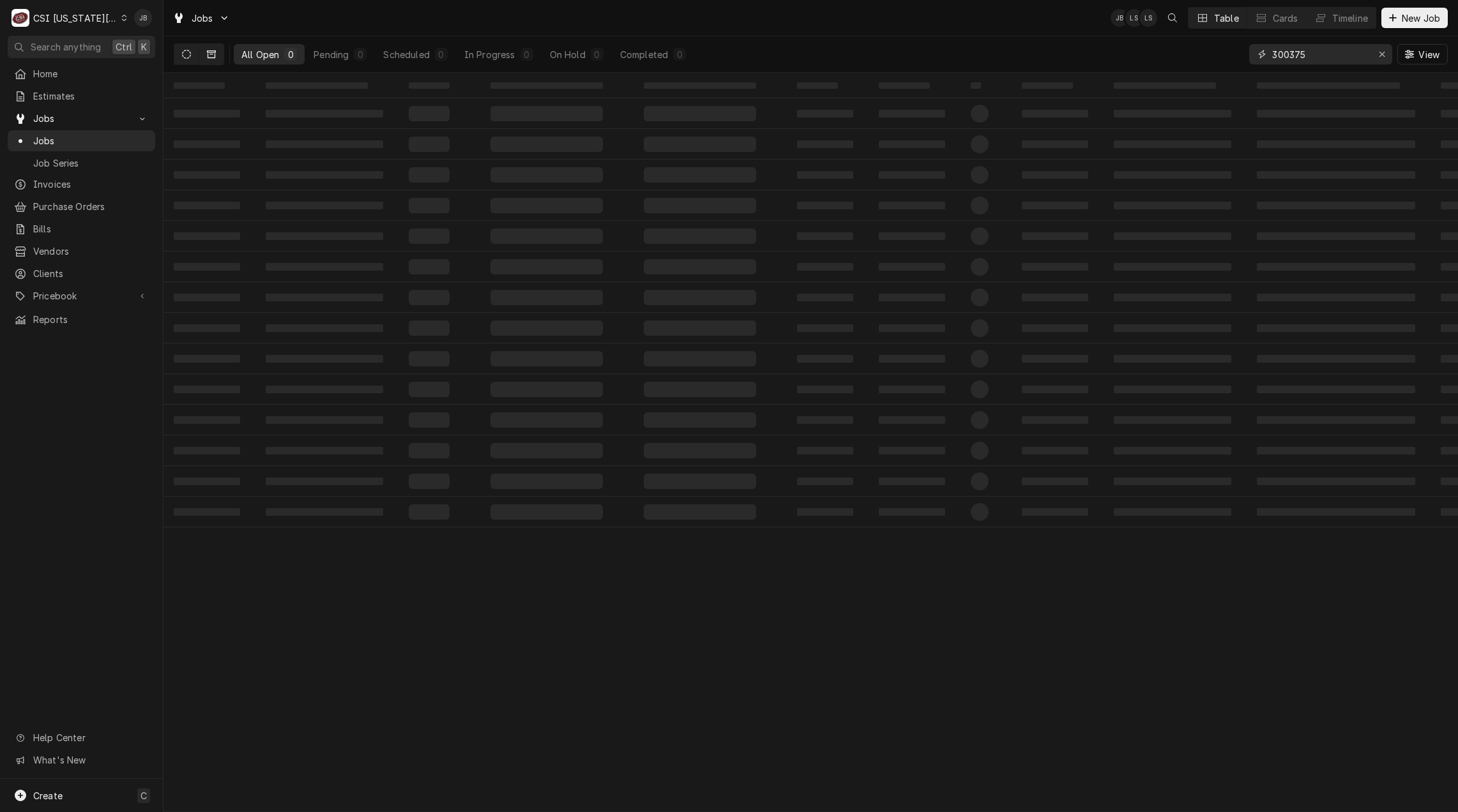
type input "300375"
click at [211, 53] on icon "Dynamic Content Wrapper" at bounding box center [211, 53] width 9 height 8
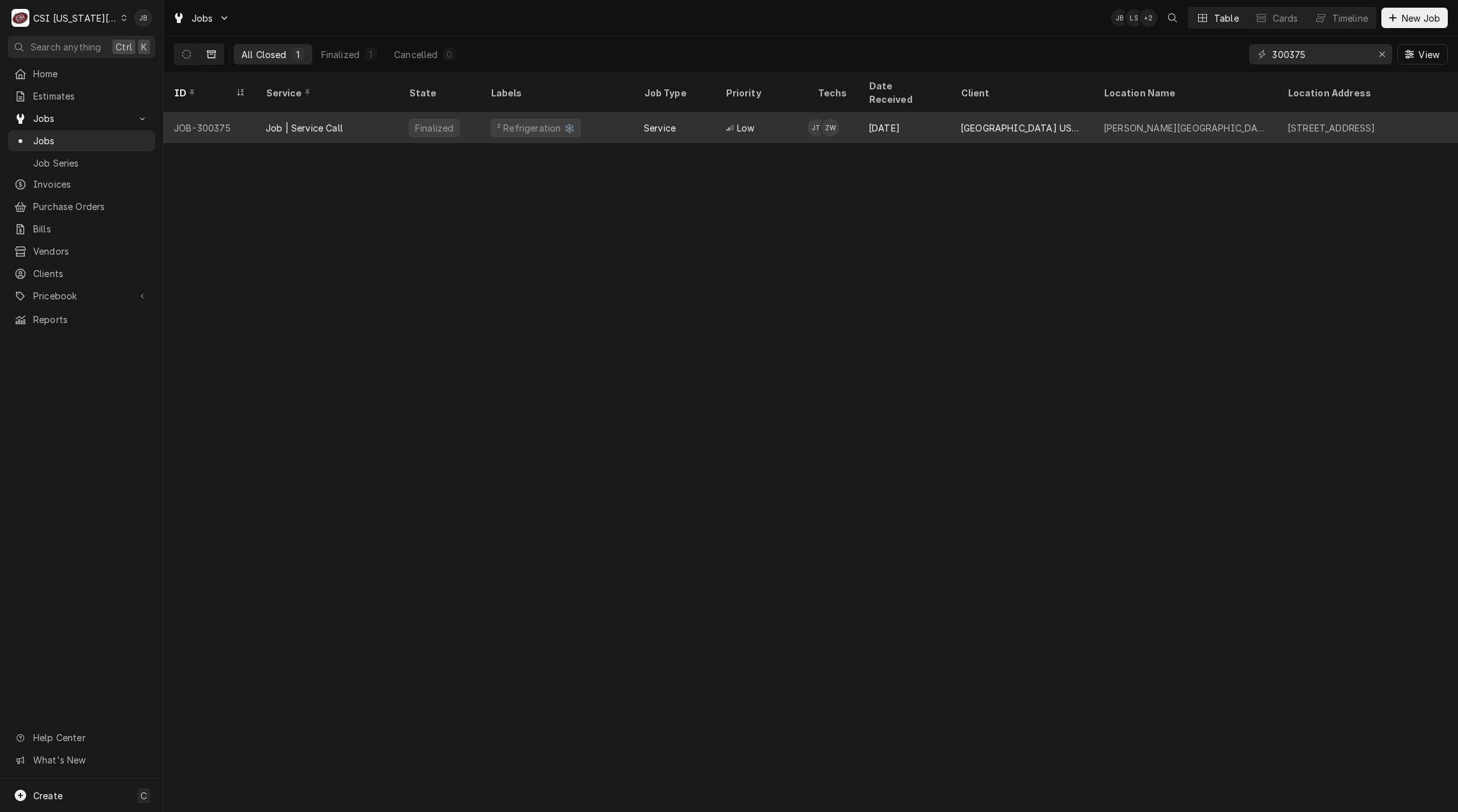
click at [321, 121] on div "Job | Service Call" at bounding box center [304, 127] width 77 height 13
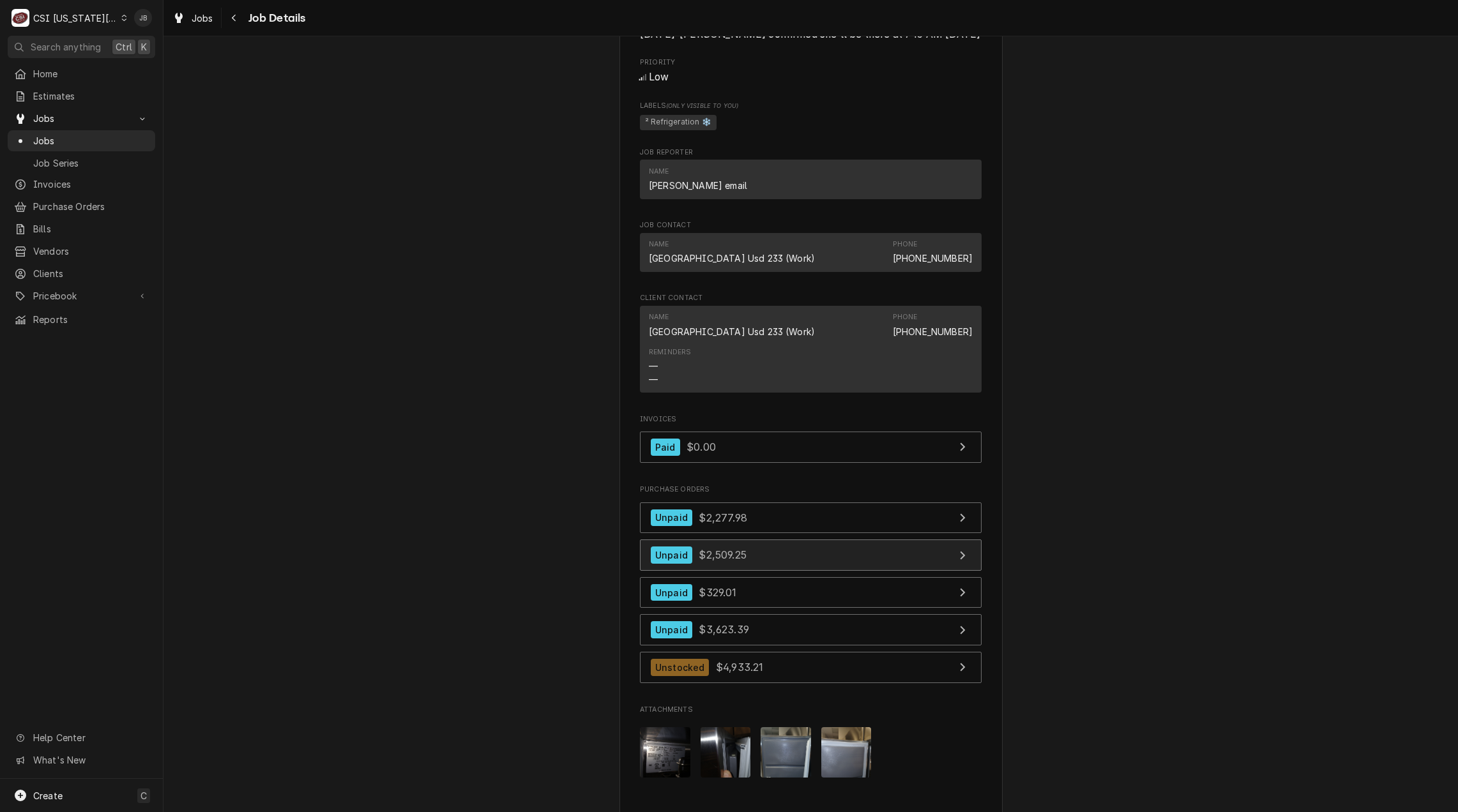
scroll to position [1340, 0]
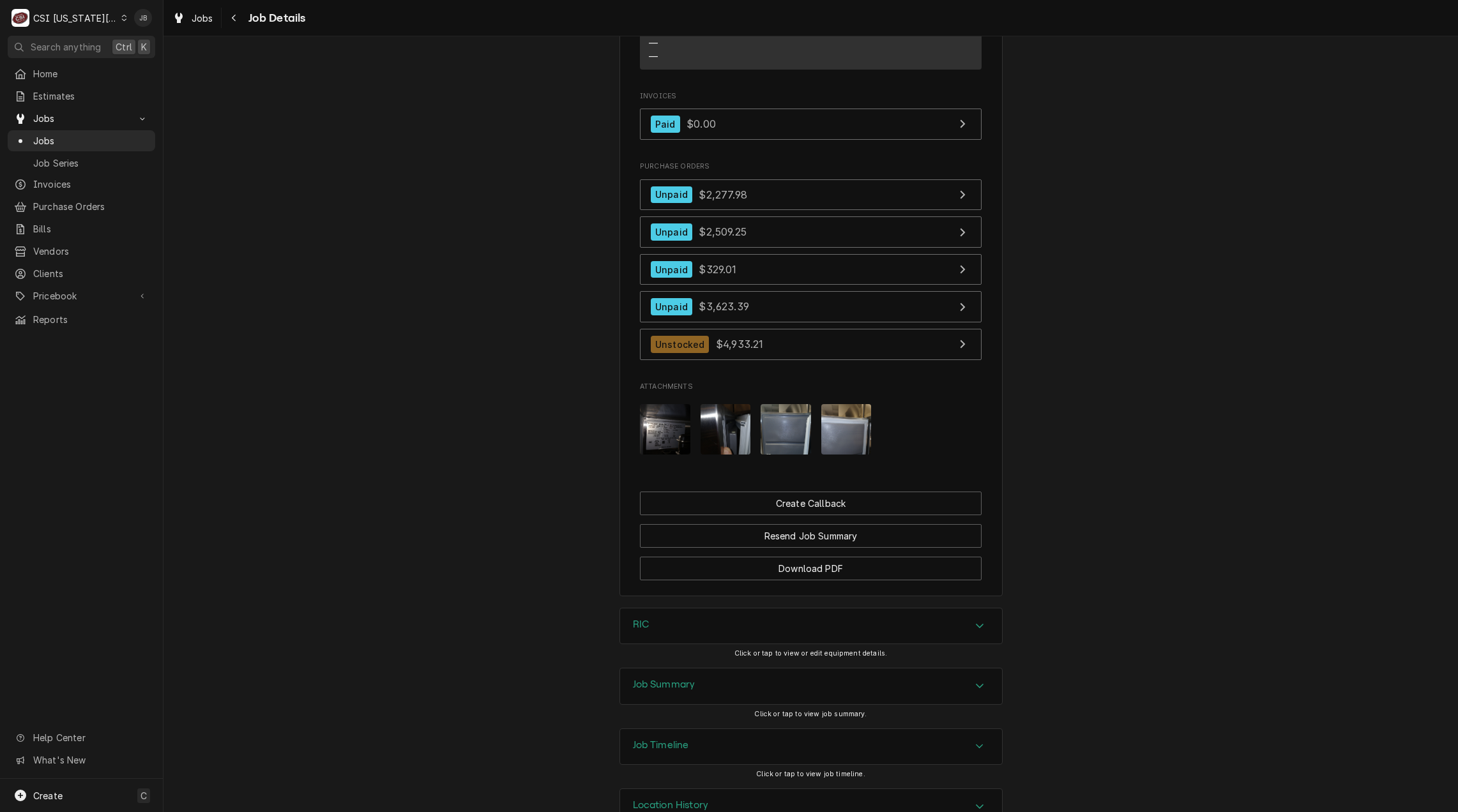
click at [780, 452] on img "Attachments" at bounding box center [785, 429] width 50 height 50
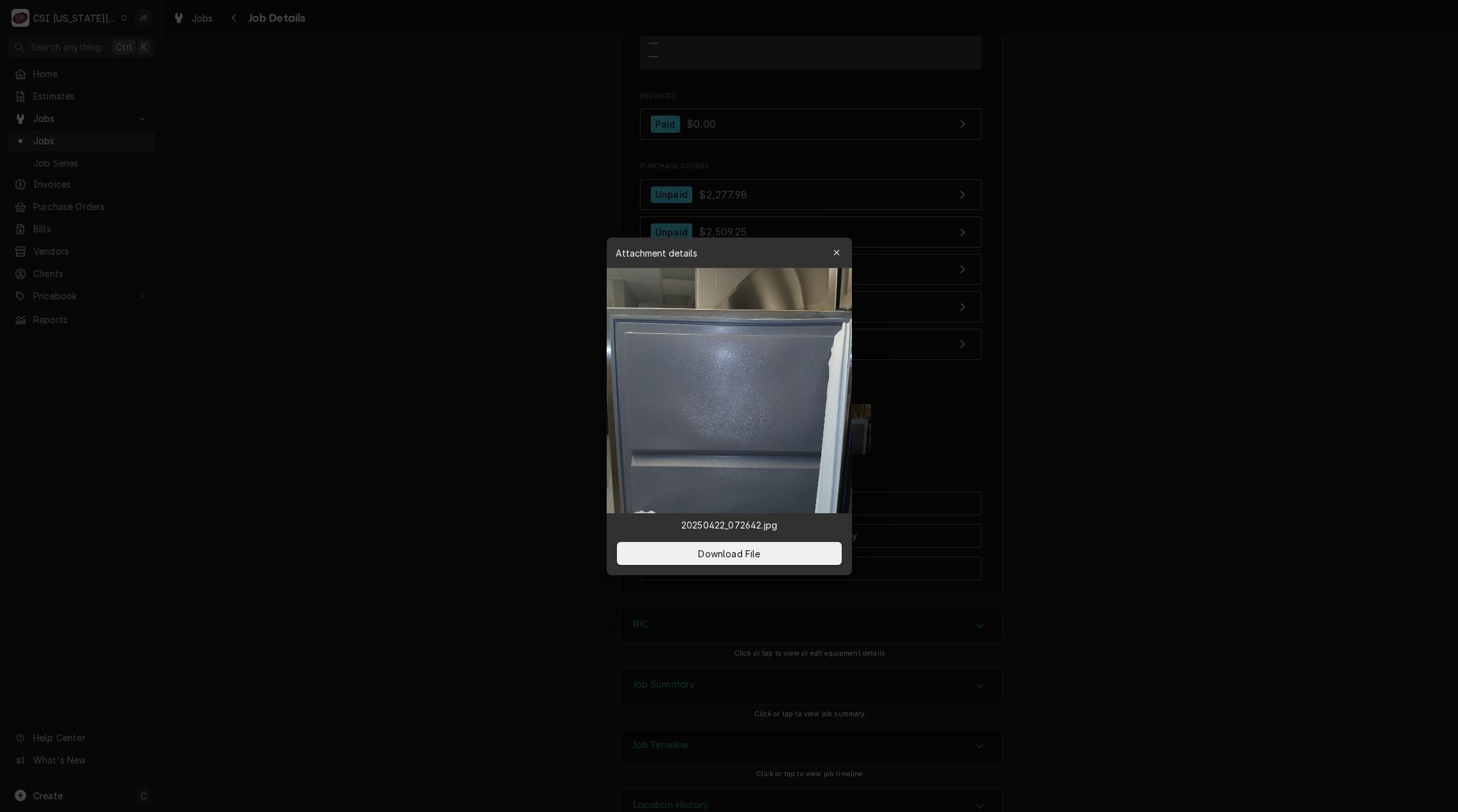
click at [950, 438] on div at bounding box center [729, 406] width 1458 height 812
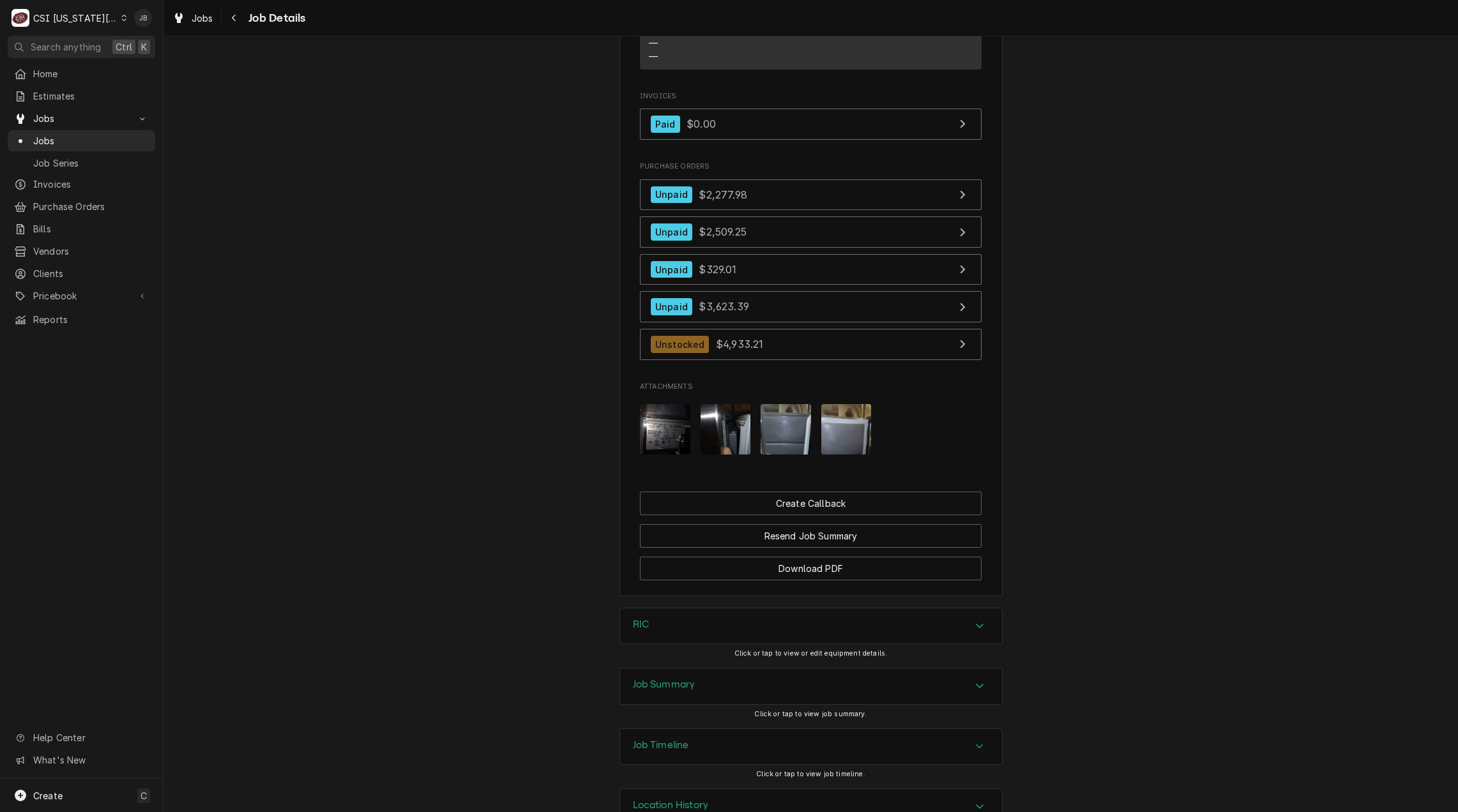
click at [834, 448] on img "Attachments" at bounding box center [846, 429] width 50 height 50
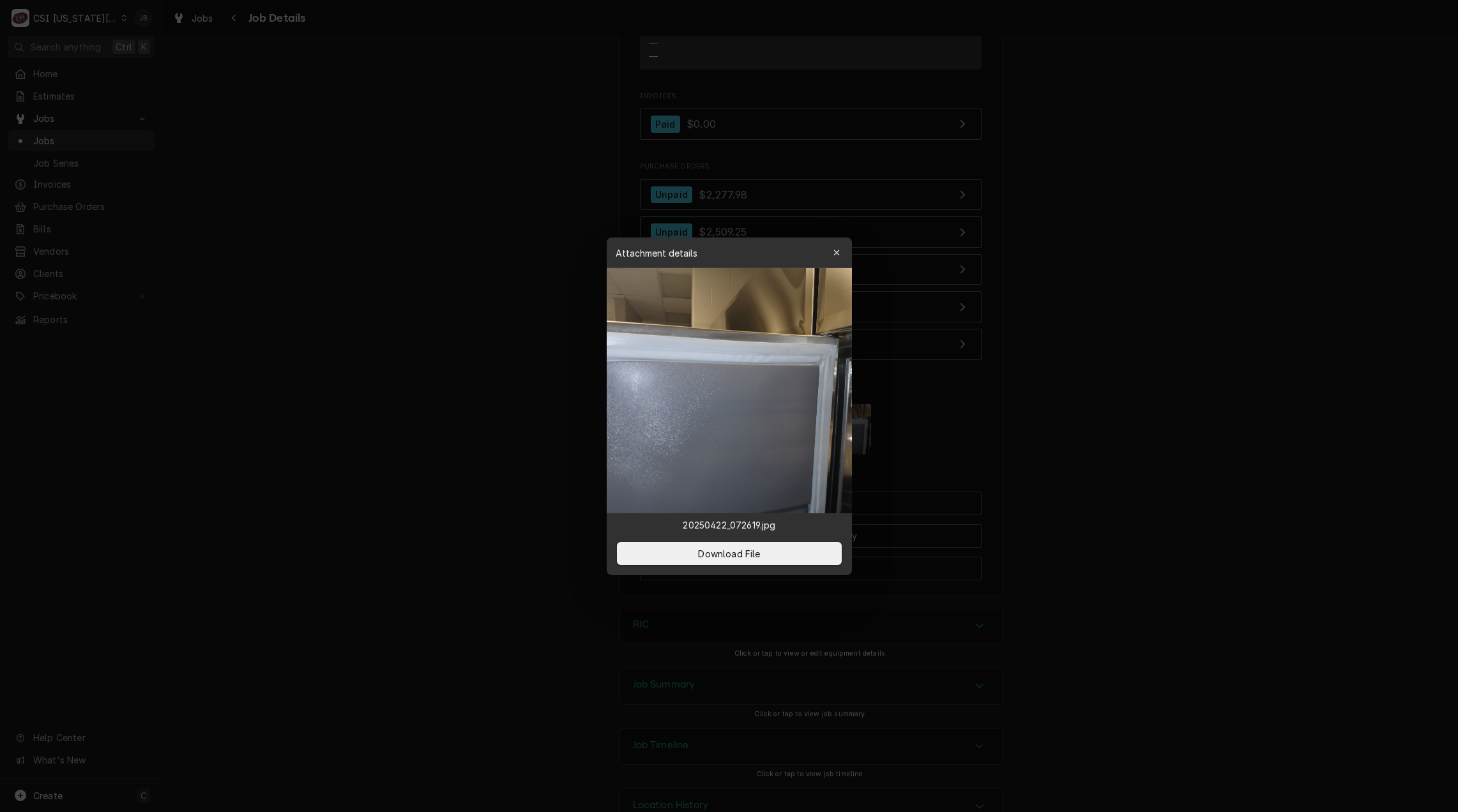
click at [1013, 448] on div at bounding box center [729, 406] width 1458 height 812
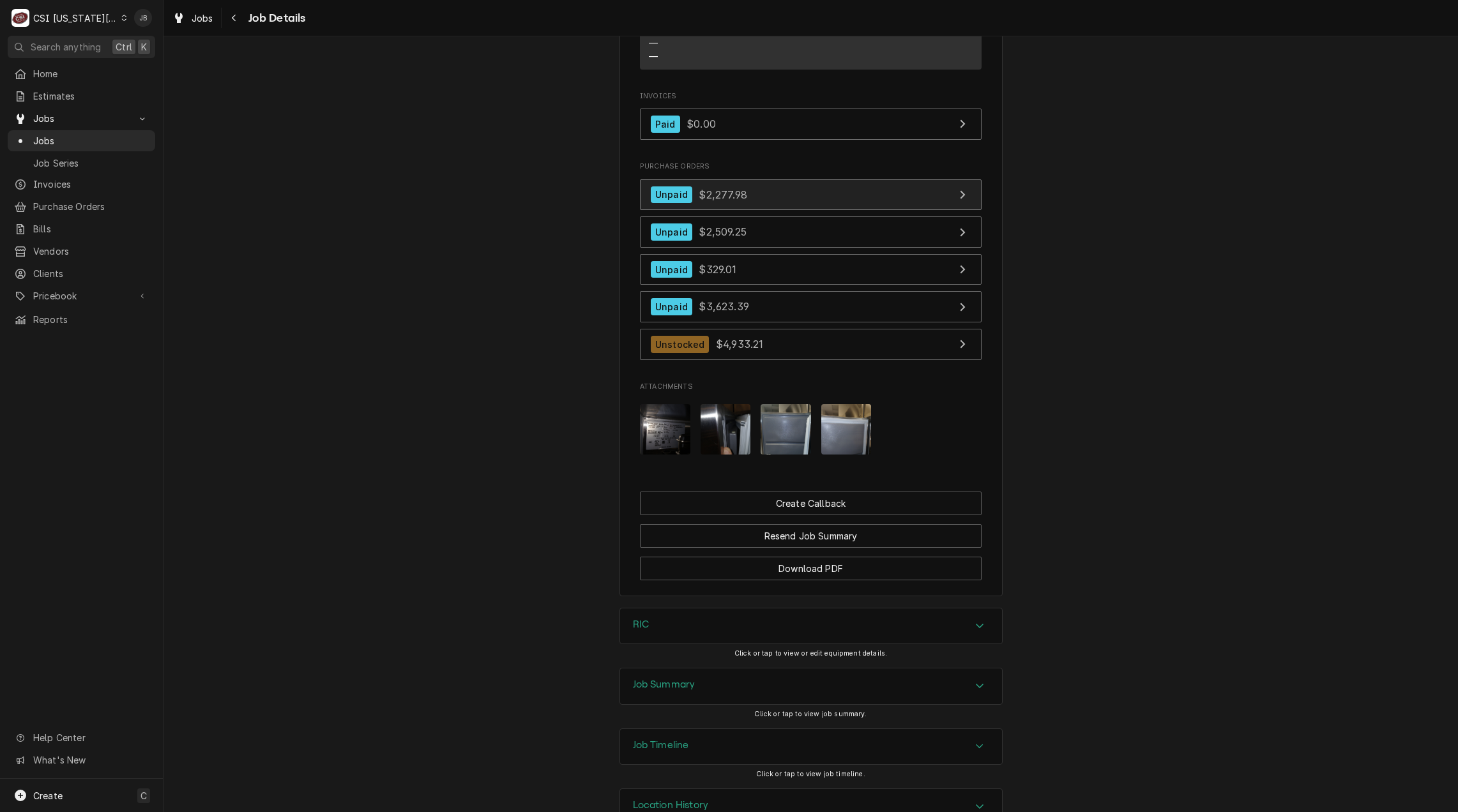
click at [737, 201] on span "$2,277.98" at bounding box center [722, 194] width 48 height 13
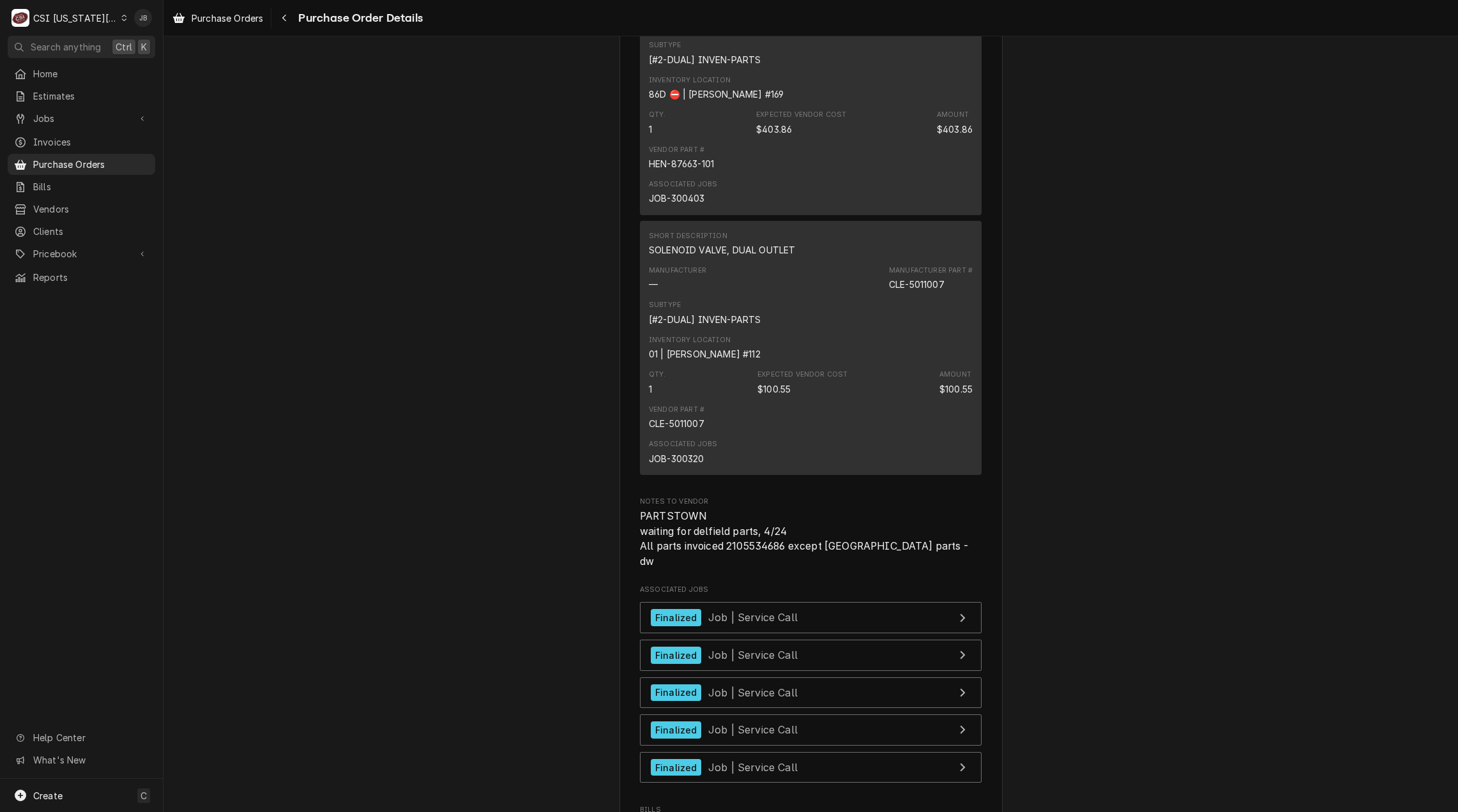
scroll to position [2283, 0]
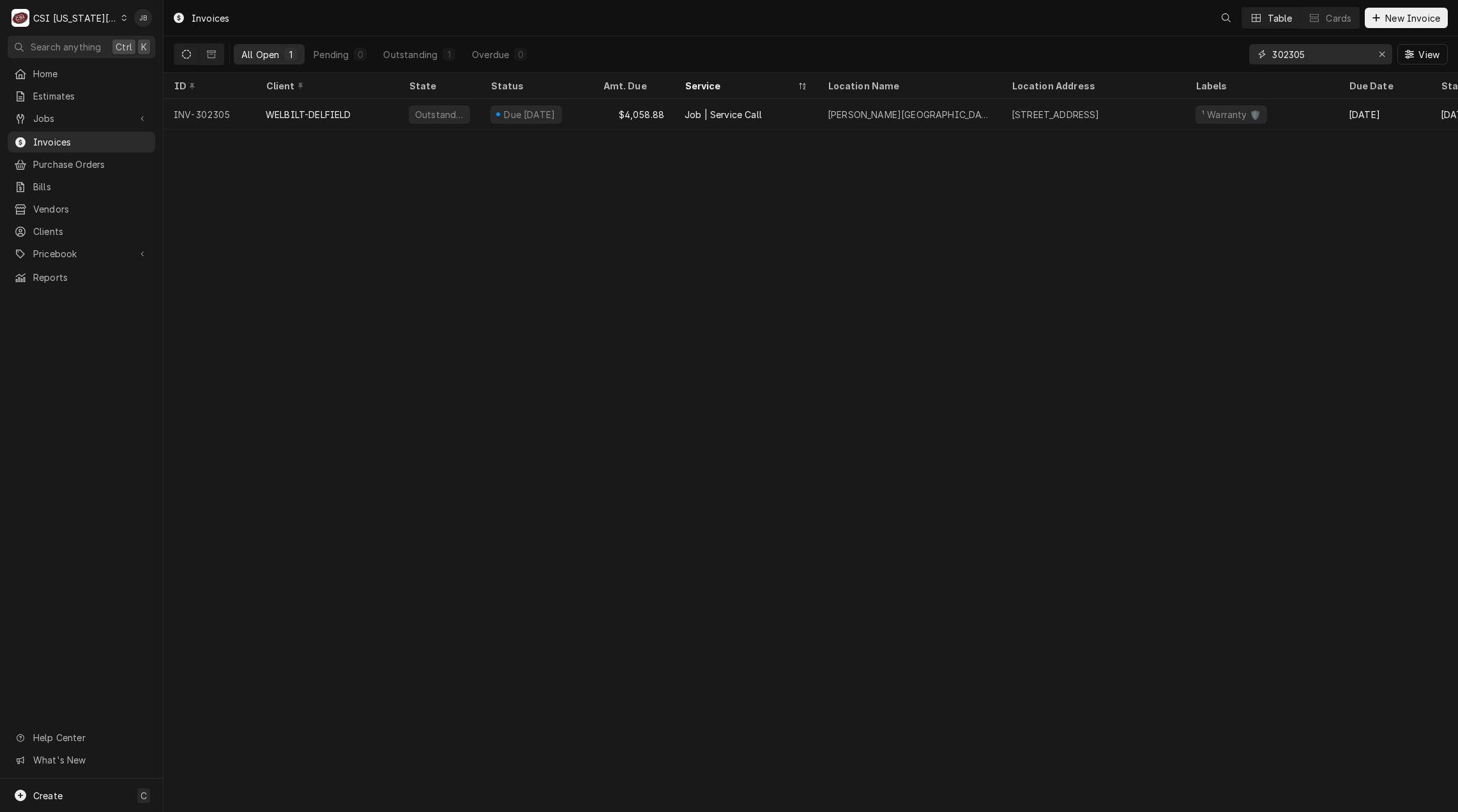
drag, startPoint x: 1314, startPoint y: 47, endPoint x: 1198, endPoint y: 47, distance: 116.0
click at [1198, 47] on div "All Open 1 Pending 0 Outstanding 1 Overdue 0 302305 View" at bounding box center [811, 53] width 1274 height 36
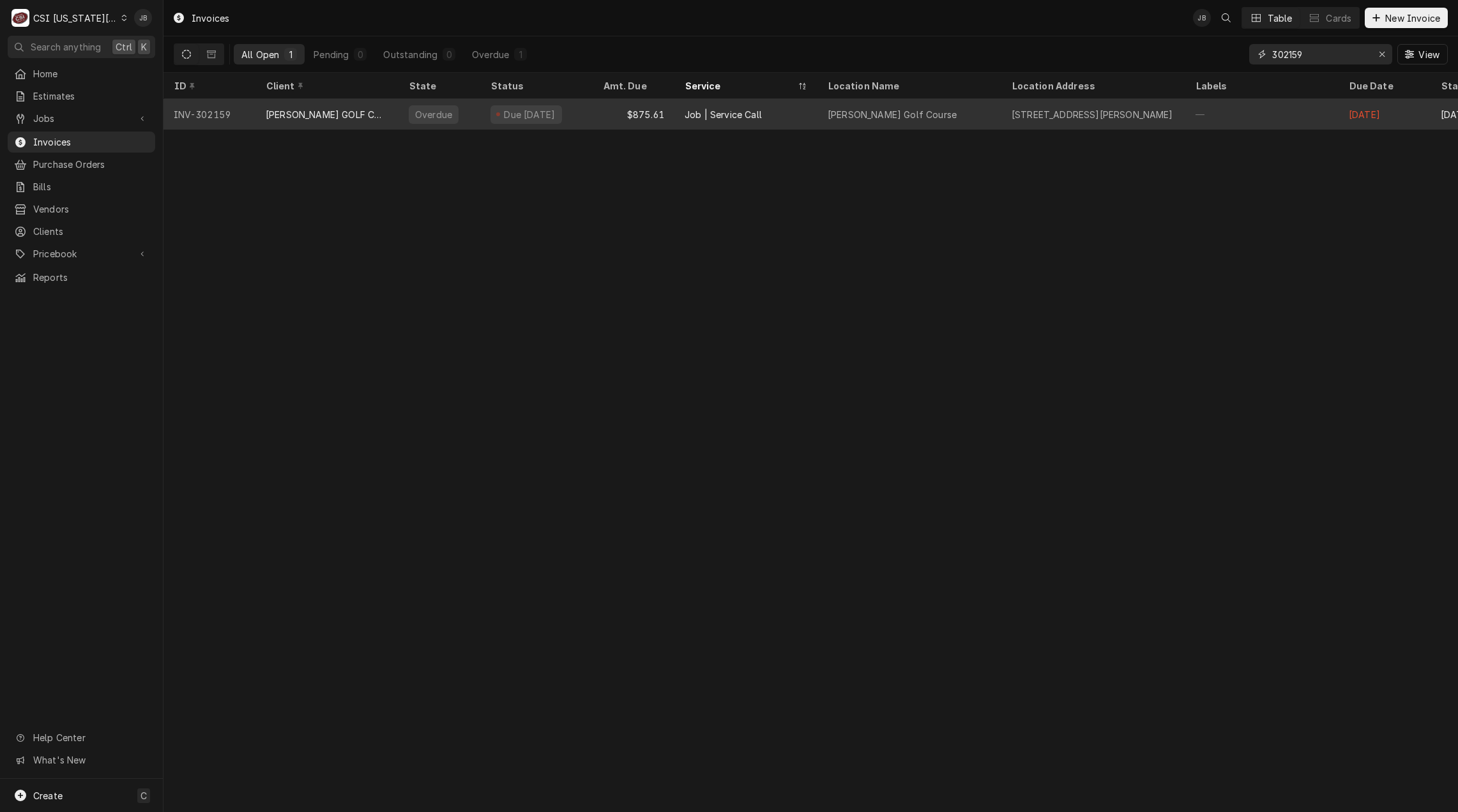
type input "302159"
click at [363, 114] on div "[PERSON_NAME] GOLF COURSE" at bounding box center [327, 114] width 123 height 13
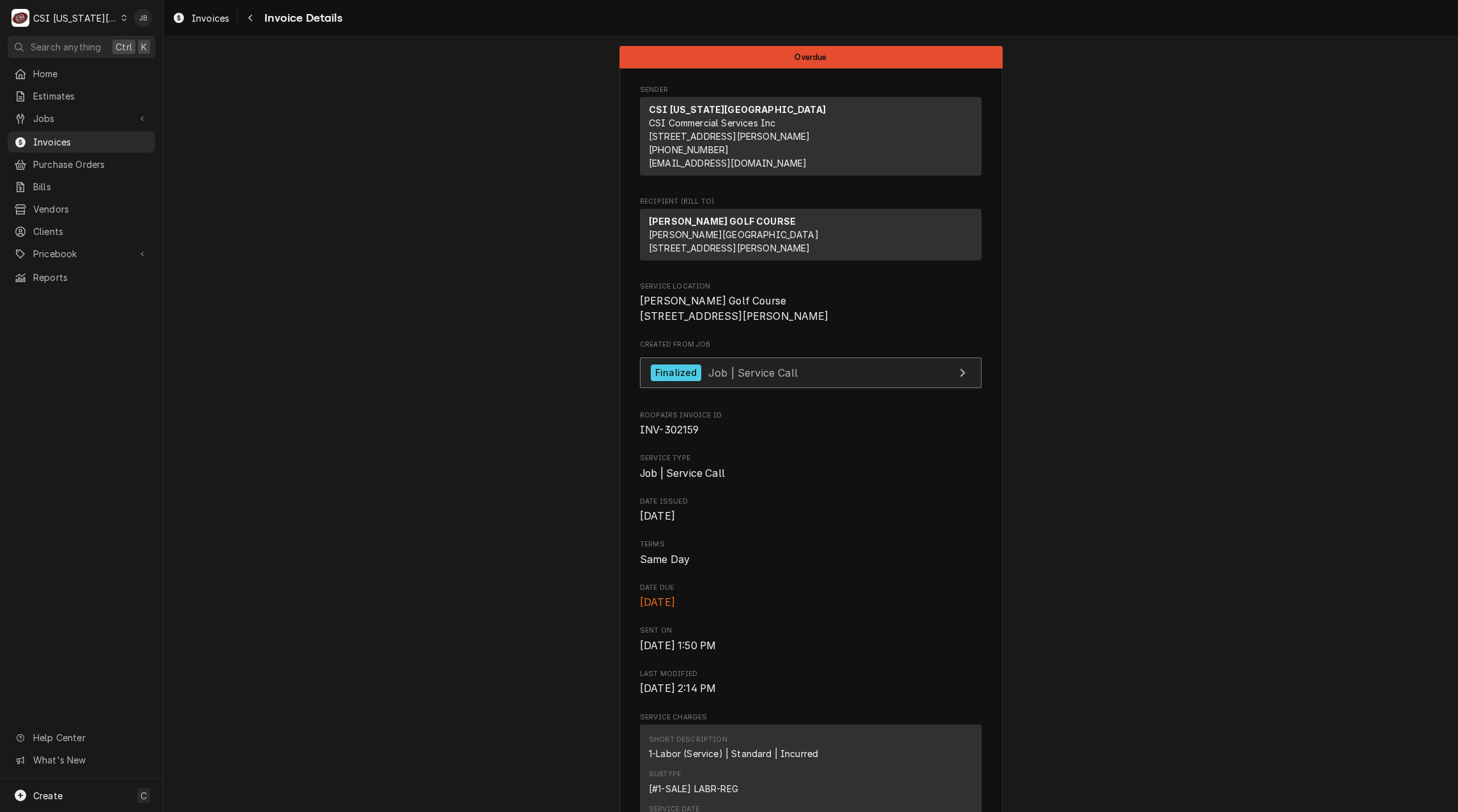
click at [722, 388] on link "Finalized Job | Service Call" at bounding box center [810, 374] width 341 height 32
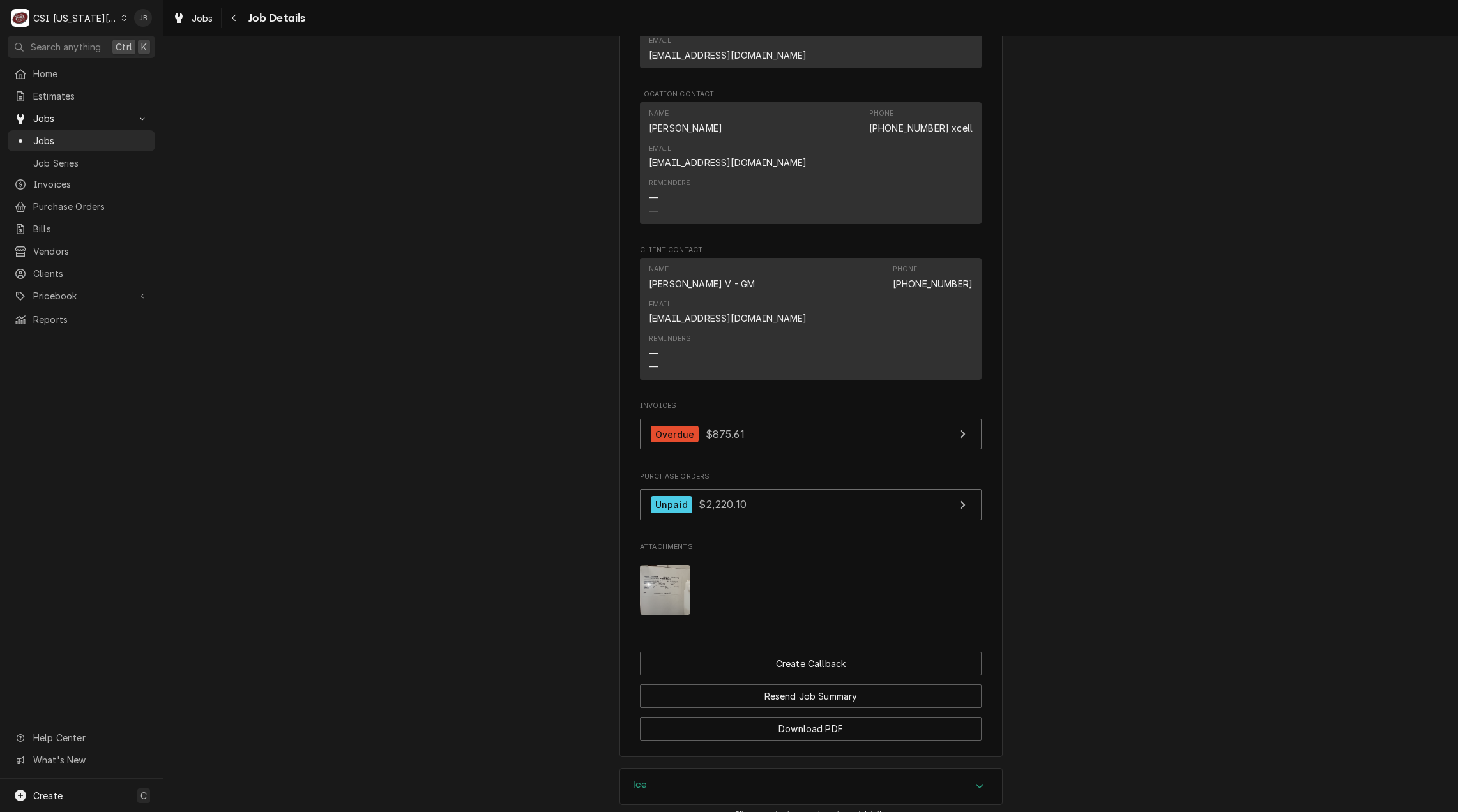
scroll to position [1051, 0]
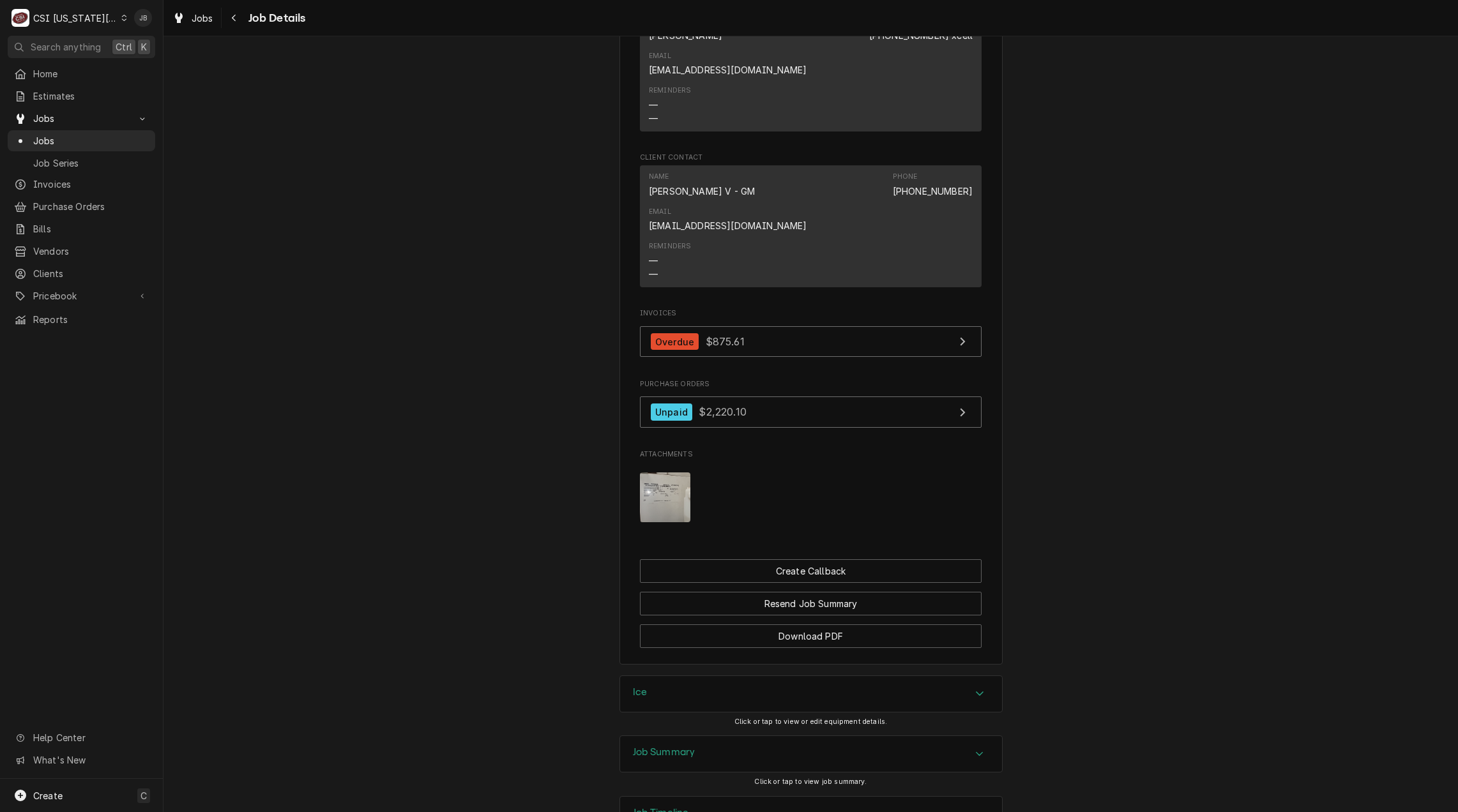
click at [655, 473] on img "Attachments" at bounding box center [664, 497] width 50 height 50
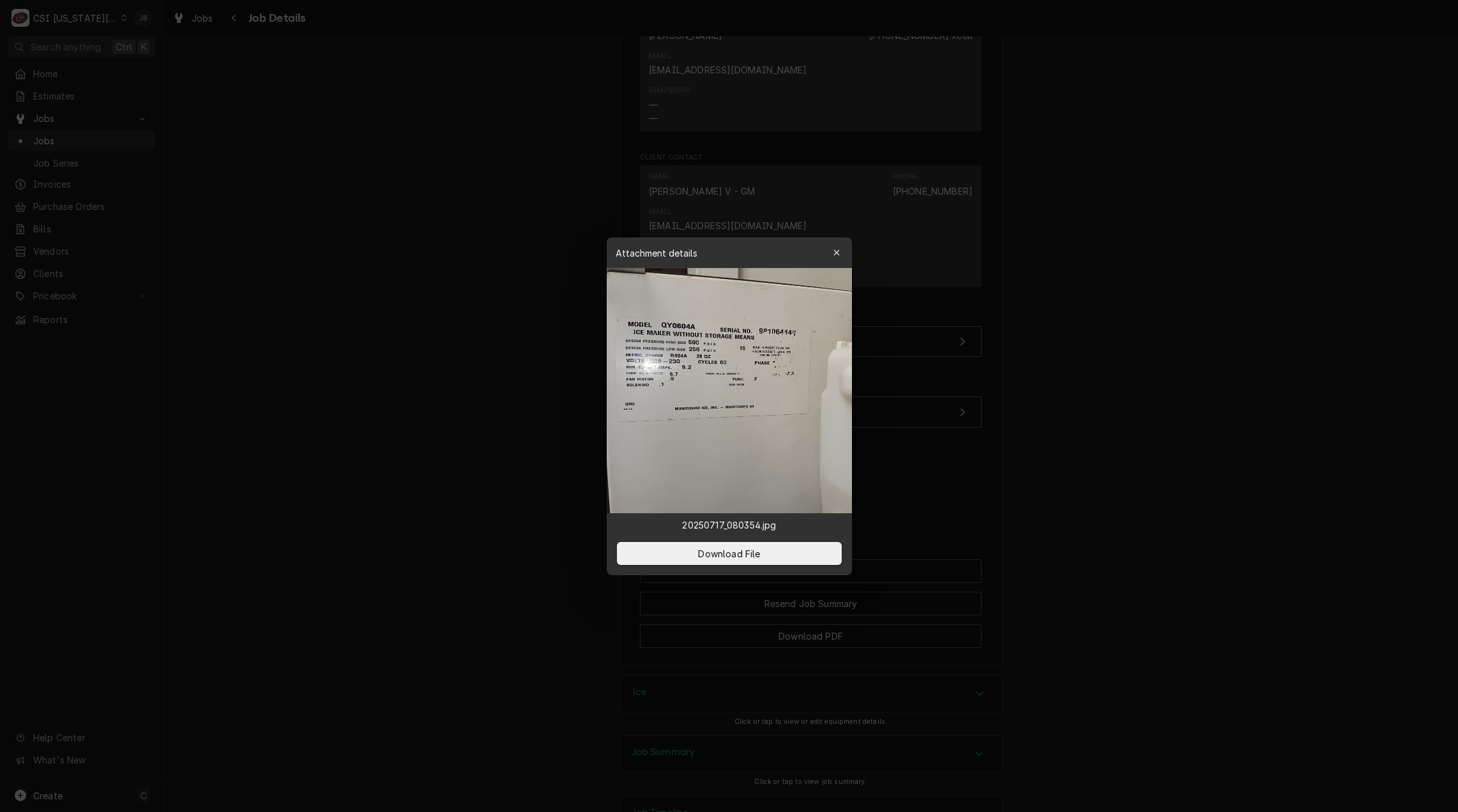
click at [1110, 424] on div at bounding box center [729, 406] width 1458 height 812
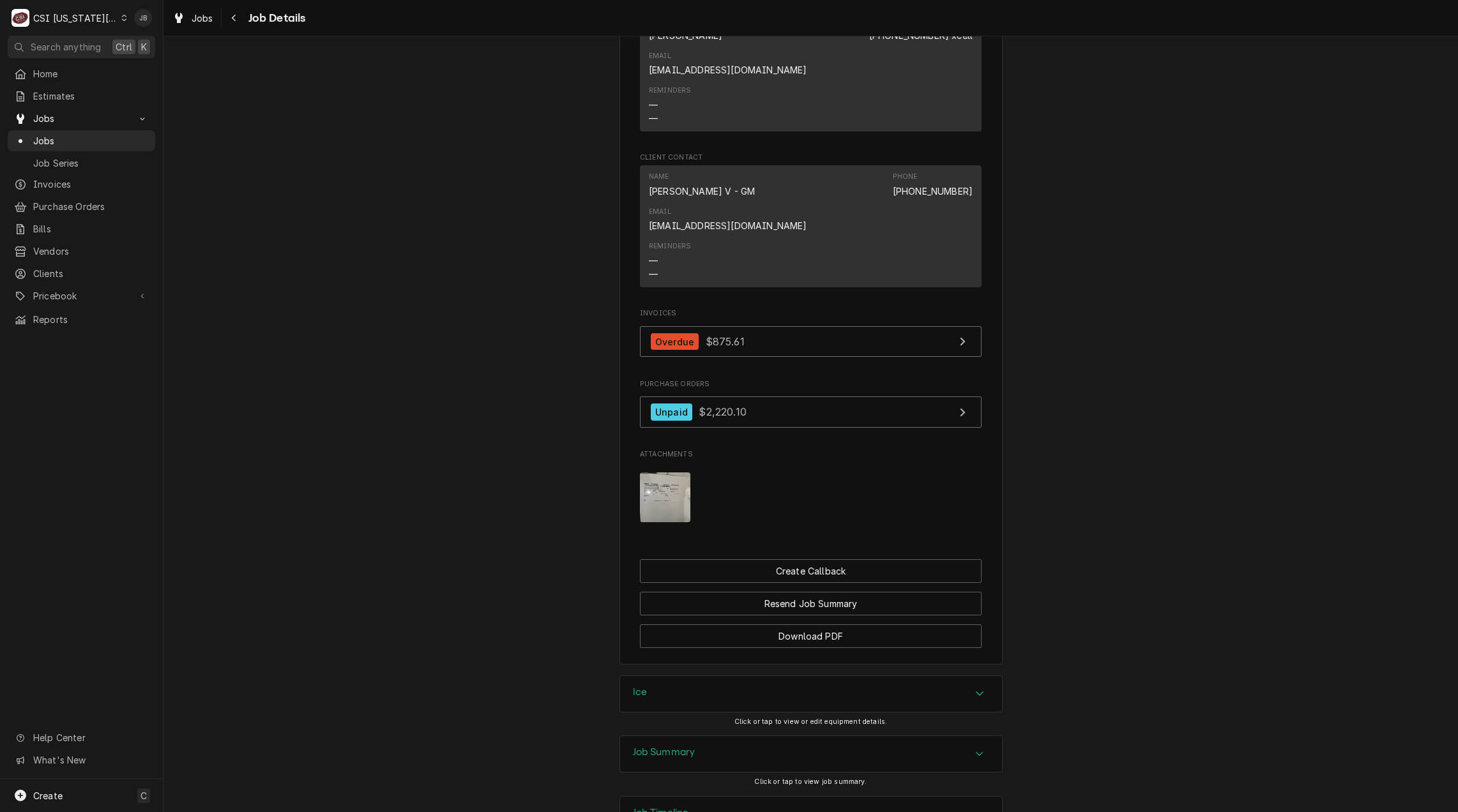
click at [680, 746] on h3 "Job Summary" at bounding box center [663, 752] width 62 height 12
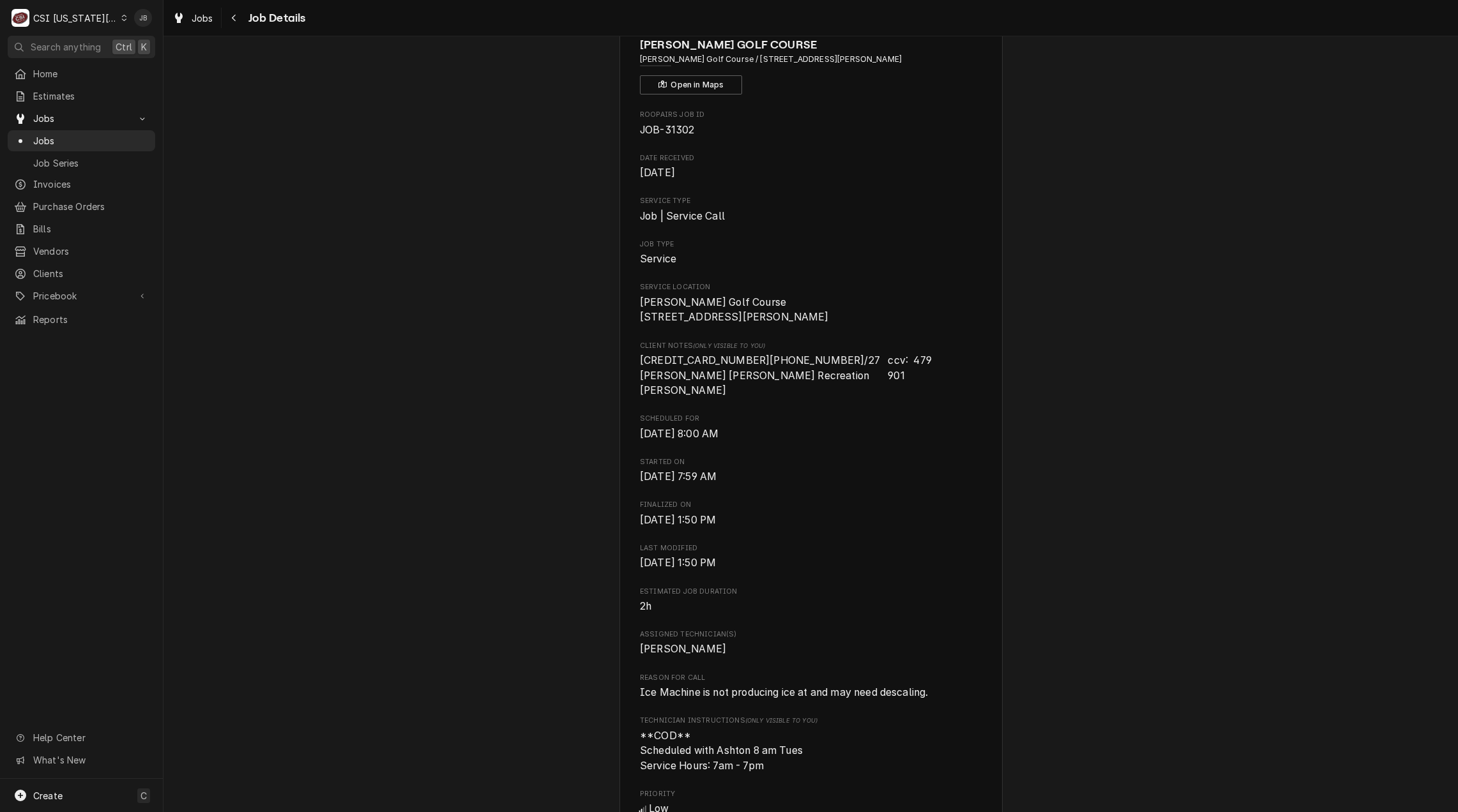
scroll to position [0, 0]
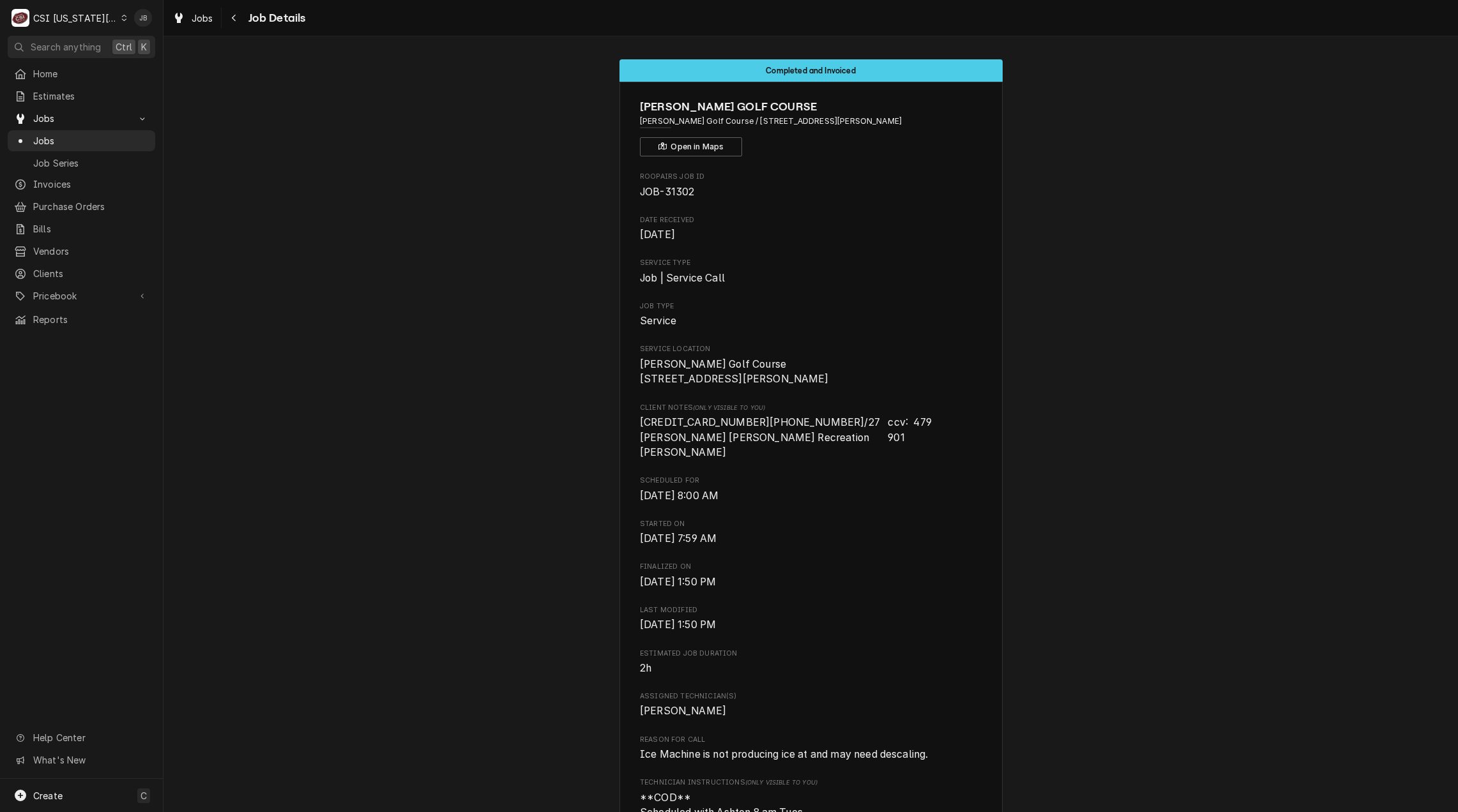
click at [72, 140] on span "Jobs" at bounding box center [91, 140] width 116 height 13
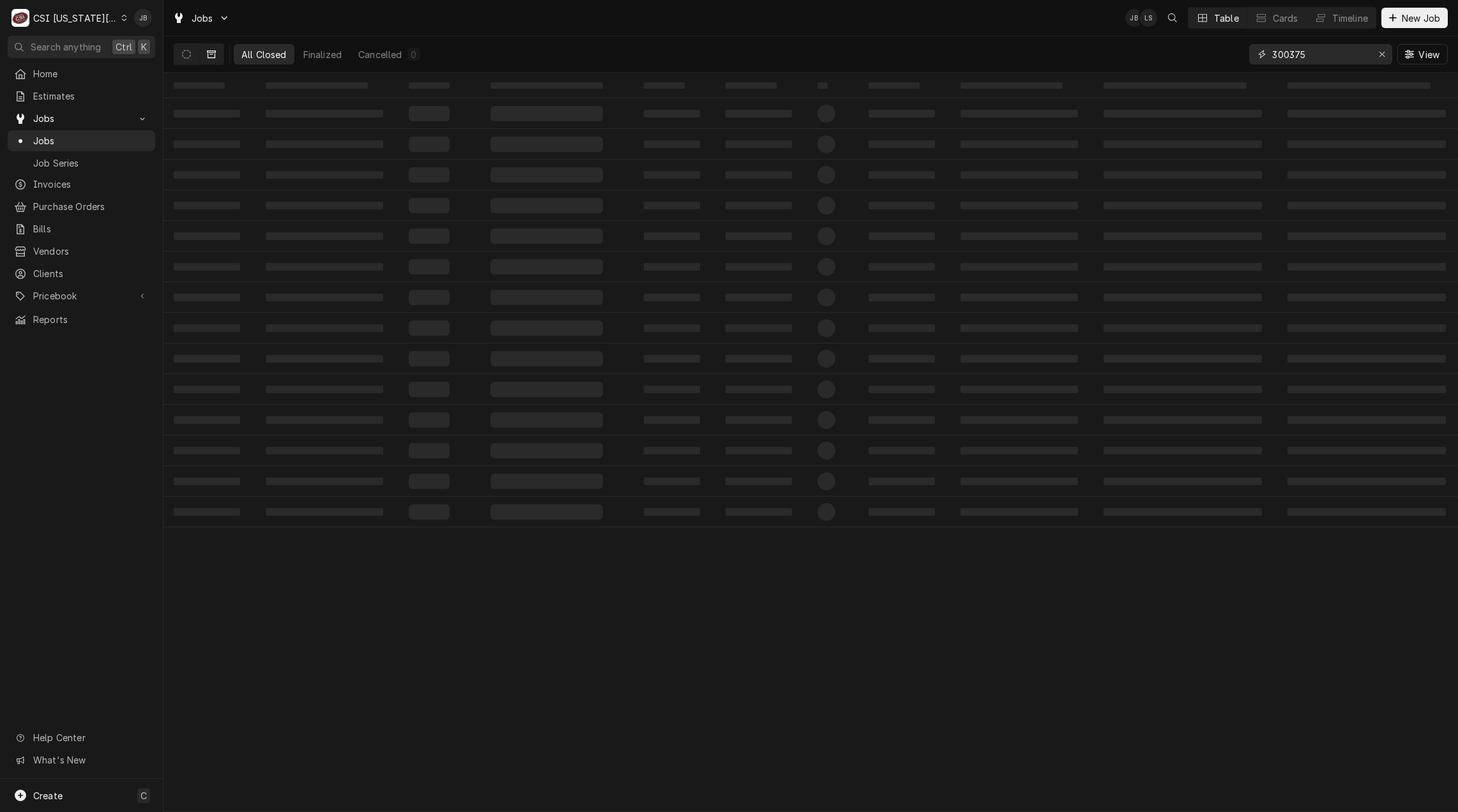
drag, startPoint x: 1321, startPoint y: 55, endPoint x: 1197, endPoint y: 48, distance: 124.2
click at [1203, 52] on div "All Closed Finalized Cancelled 0 300375 View" at bounding box center [811, 53] width 1274 height 36
type input "32016"
click at [181, 55] on button "Dynamic Content Wrapper" at bounding box center [187, 53] width 25 height 20
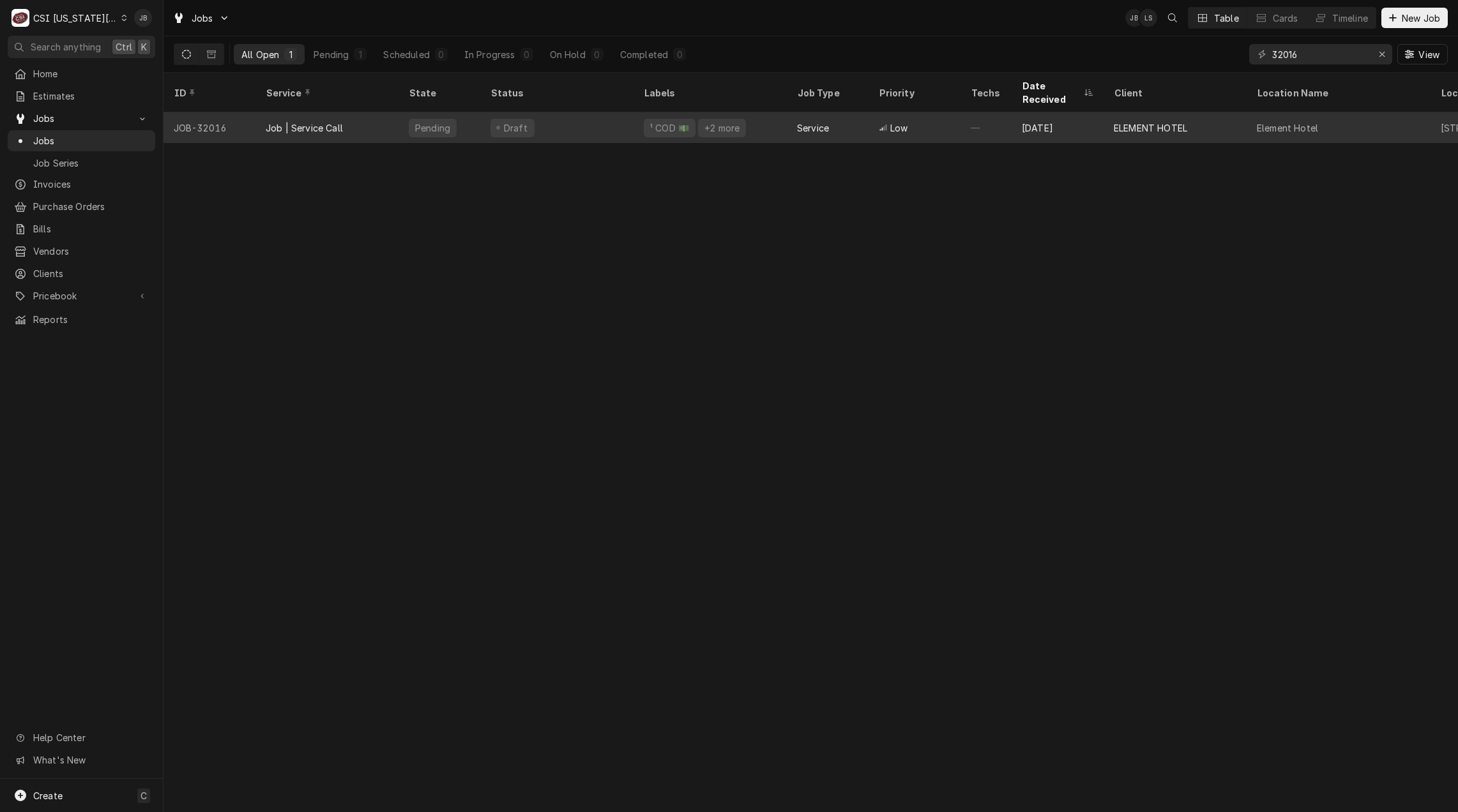
click at [340, 120] on div "Job | Service Call" at bounding box center [326, 127] width 143 height 31
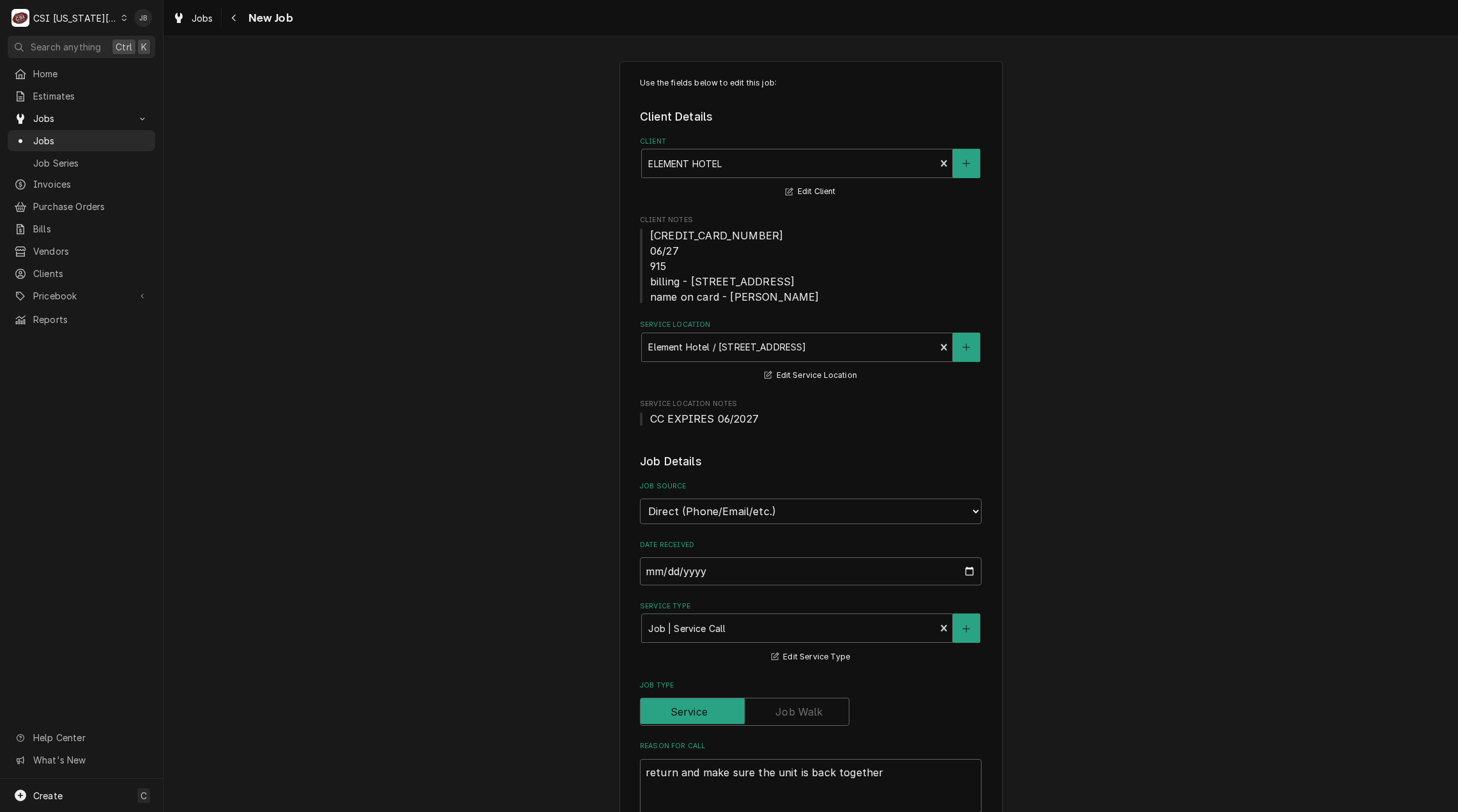
type textarea "x"
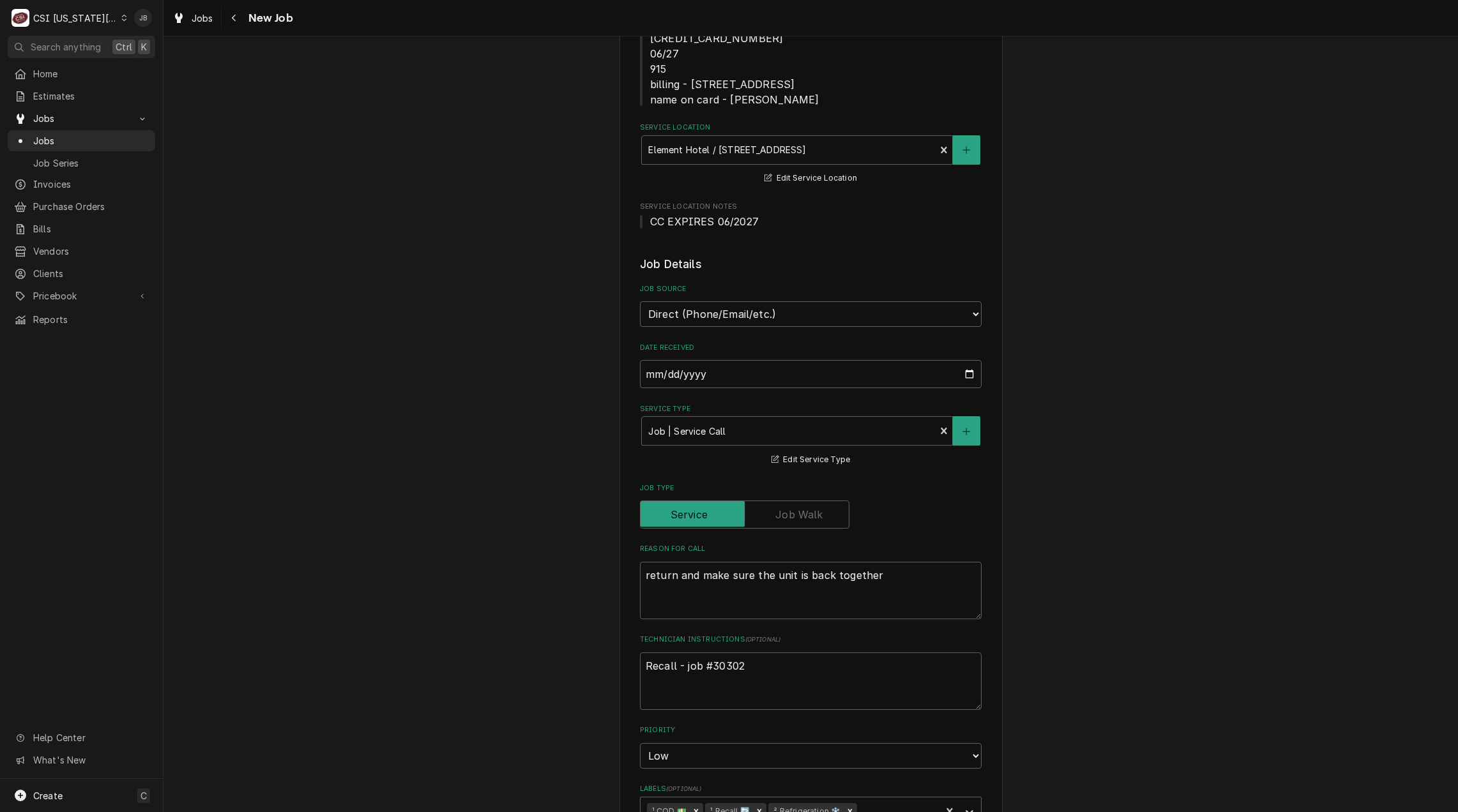
scroll to position [383, 0]
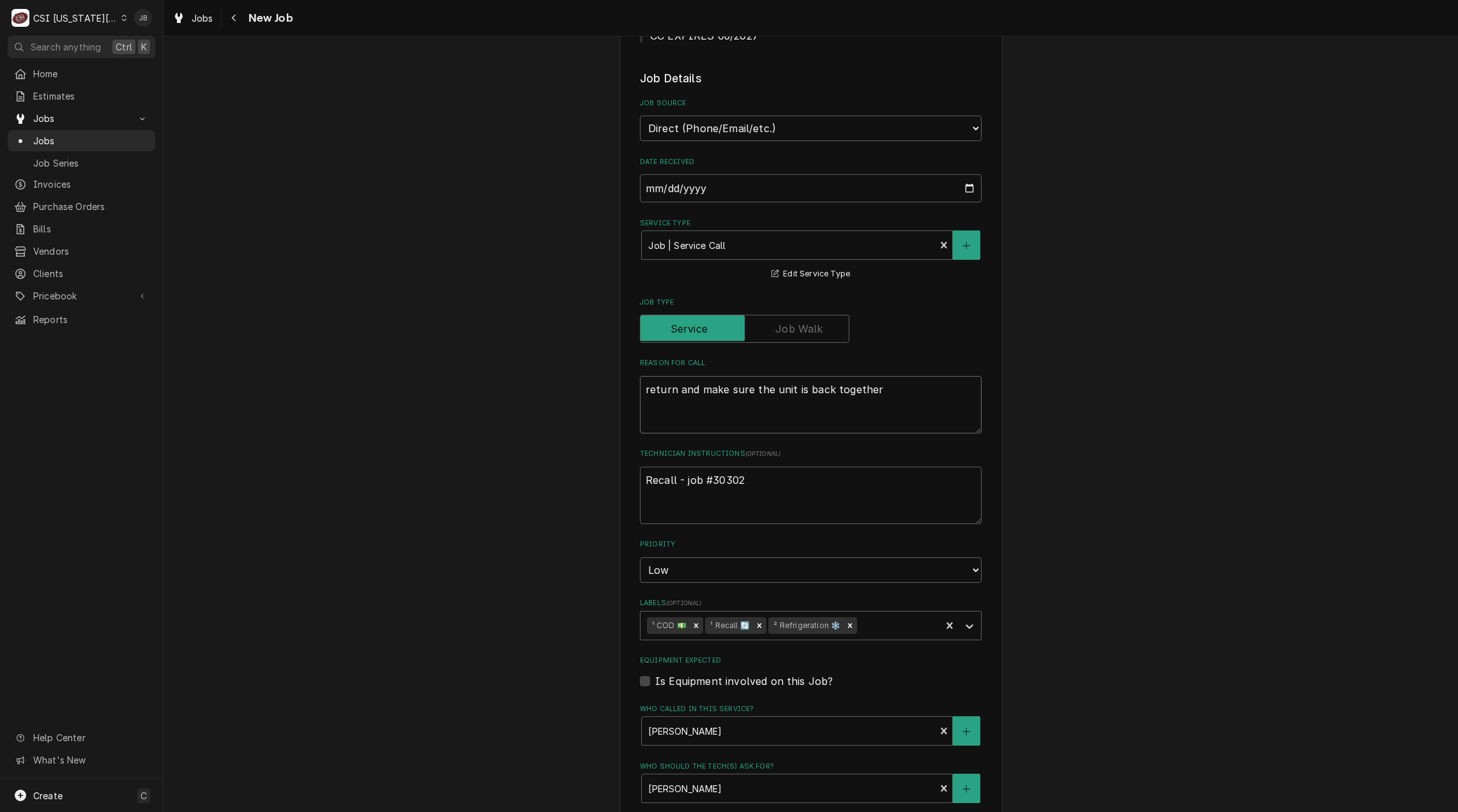
click at [700, 415] on textarea "return and make sure the unit is back together" at bounding box center [810, 405] width 341 height 58
click at [930, 402] on textarea "return and make sure the unit is back together" at bounding box center [810, 405] width 341 height 58
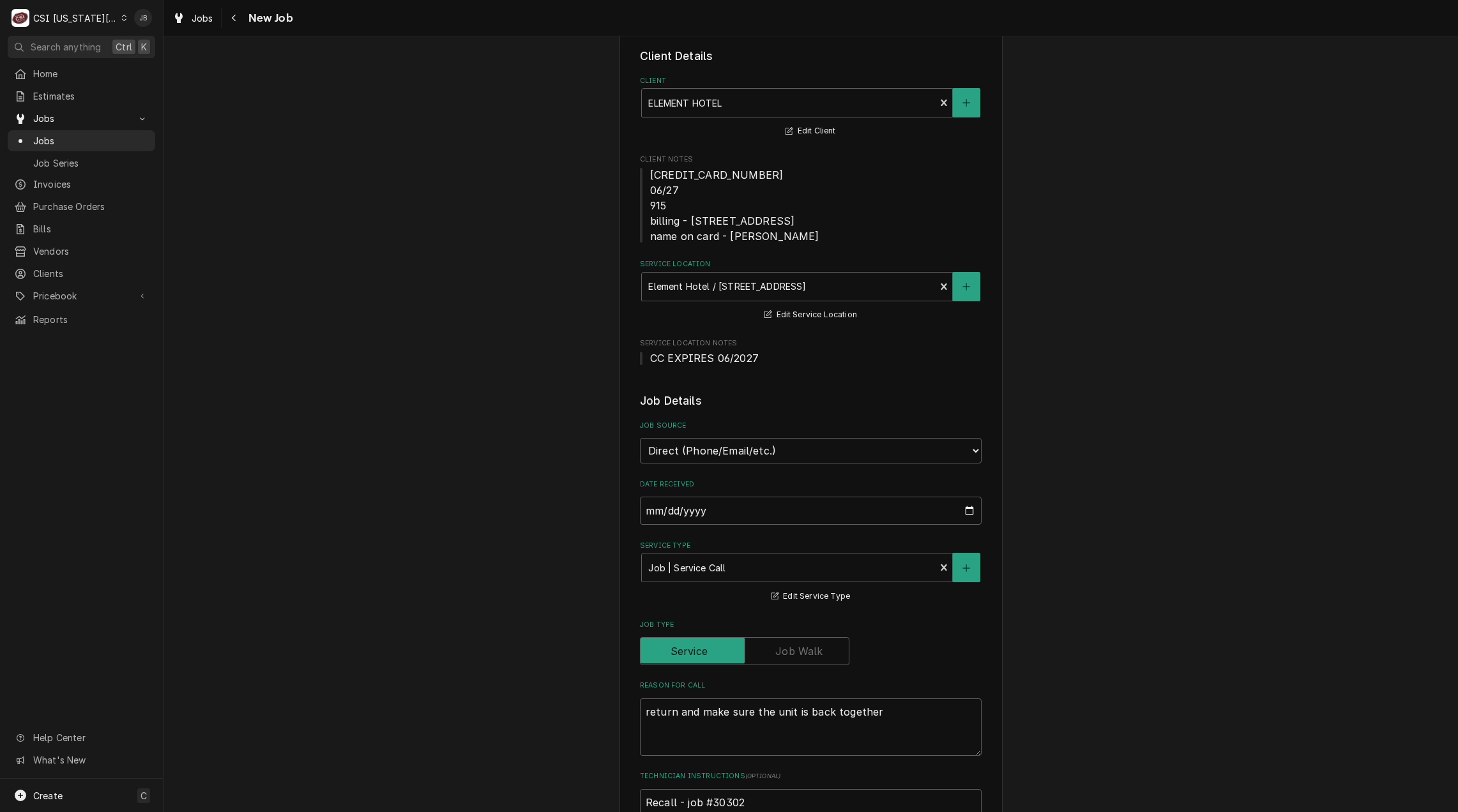
scroll to position [0, 0]
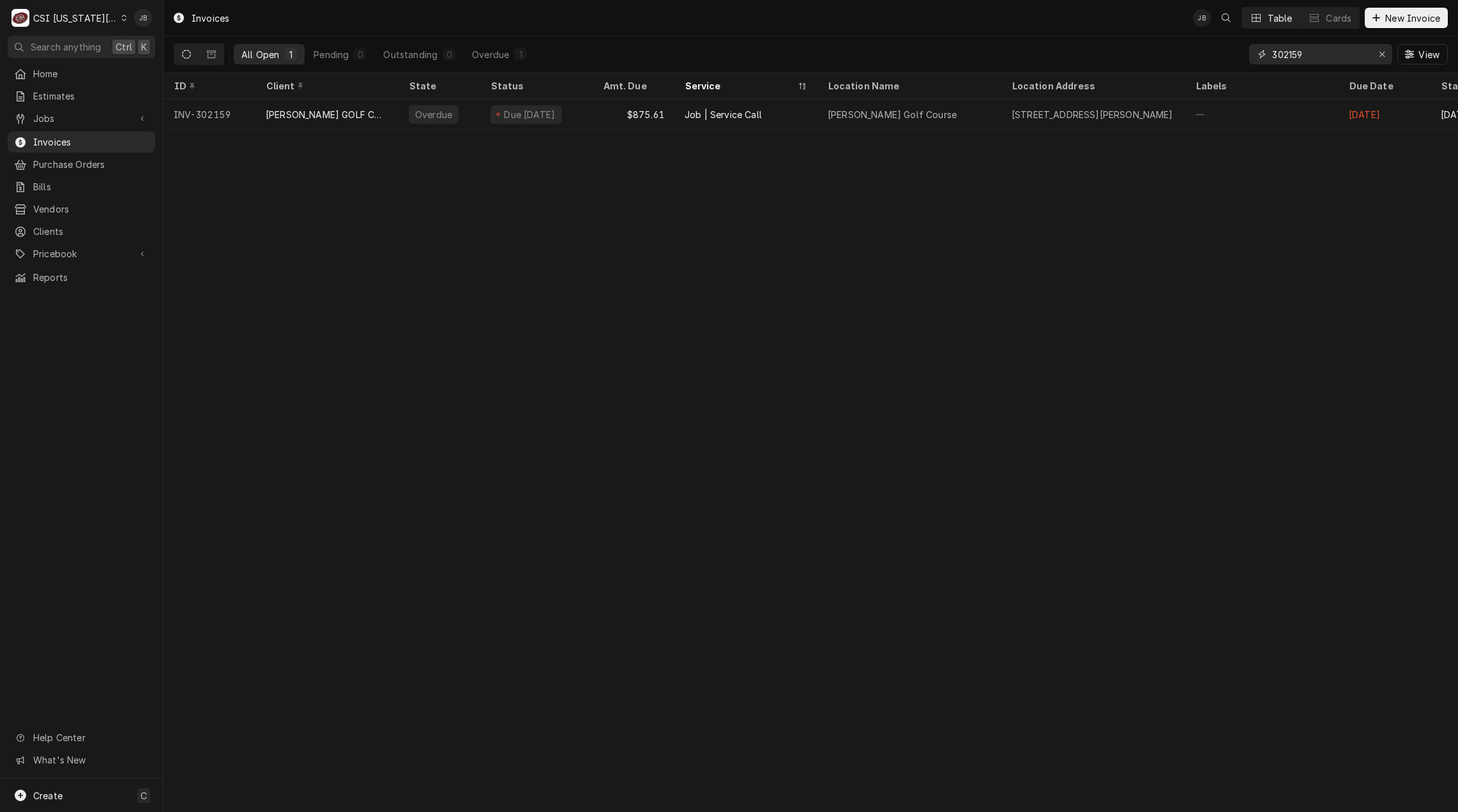
drag, startPoint x: 1345, startPoint y: 62, endPoint x: 1158, endPoint y: 48, distance: 187.5
click at [1158, 48] on div "All Open 1 Pending 0 Outstanding 0 Overdue 1 302159 View" at bounding box center [811, 53] width 1274 height 36
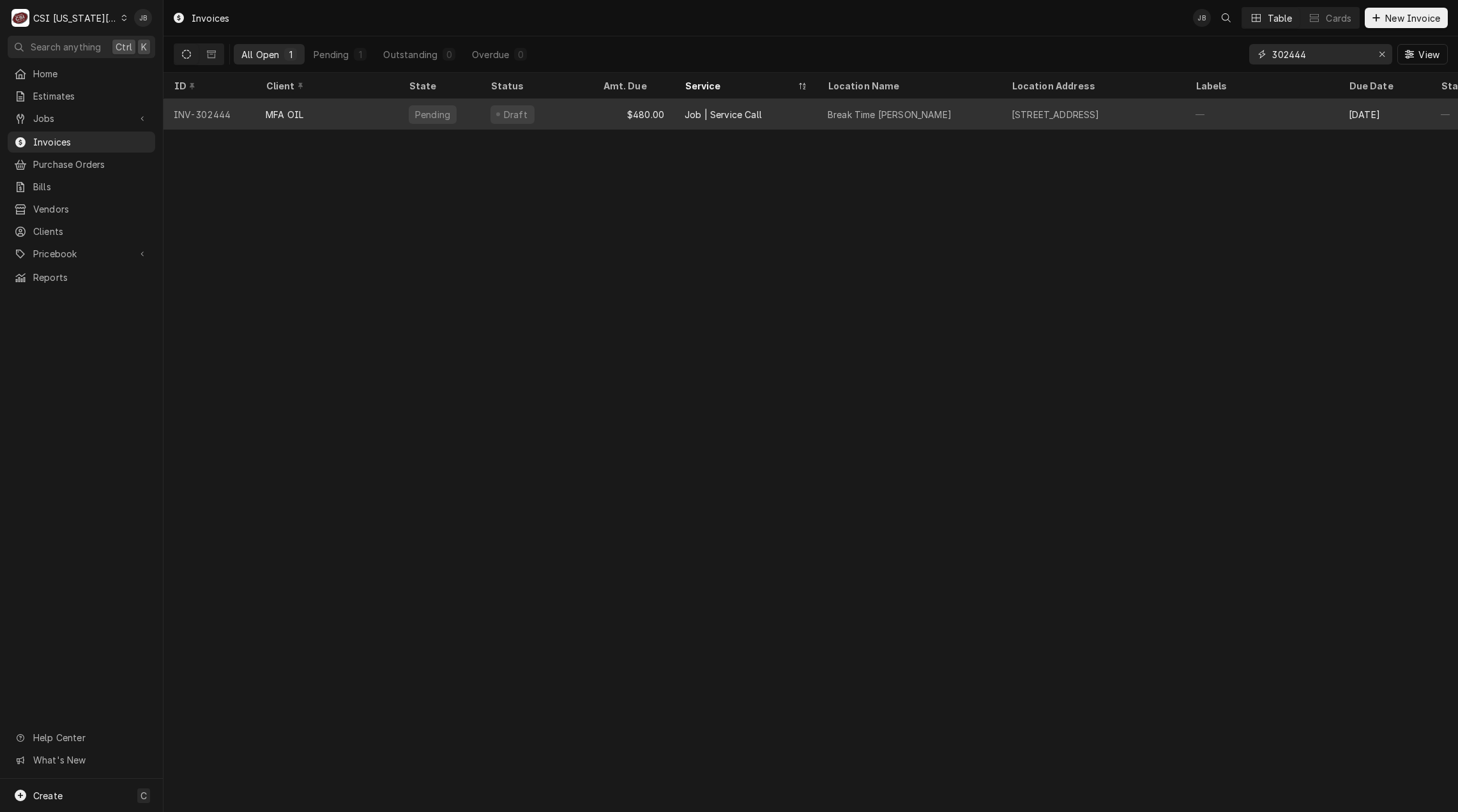
type input "302444"
click at [690, 117] on div "Job | Service Call" at bounding box center [723, 114] width 77 height 13
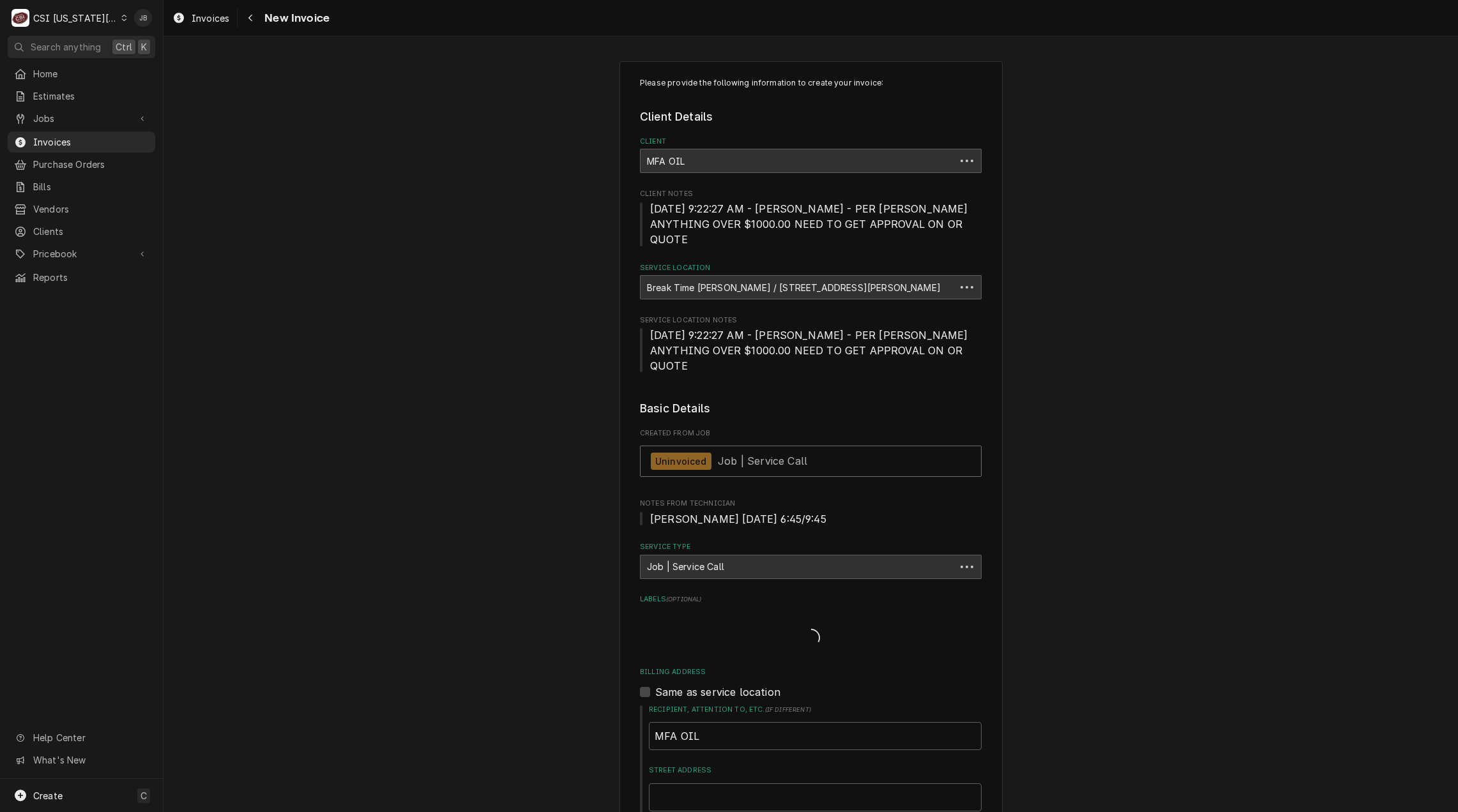
type textarea "x"
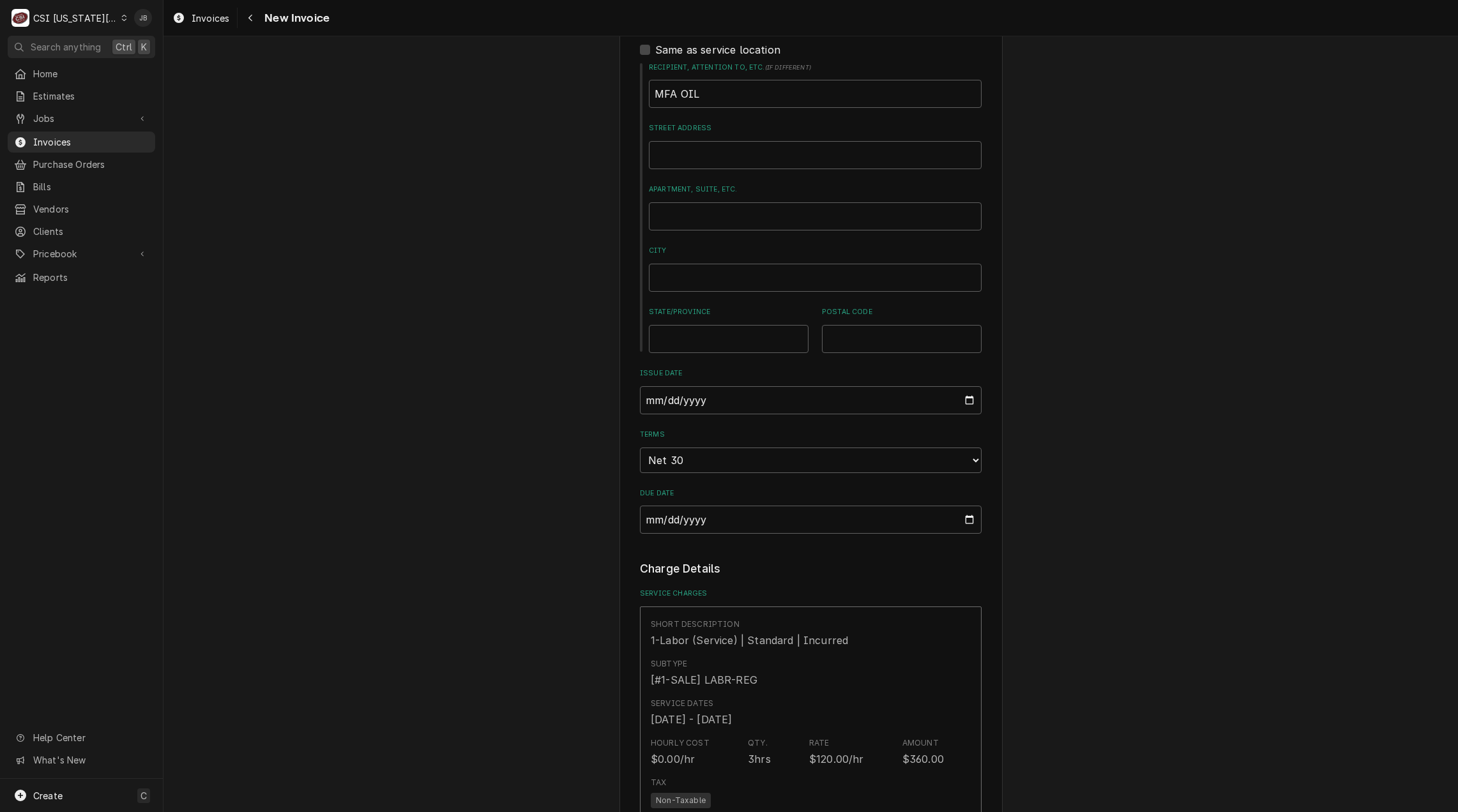
scroll to position [766, 0]
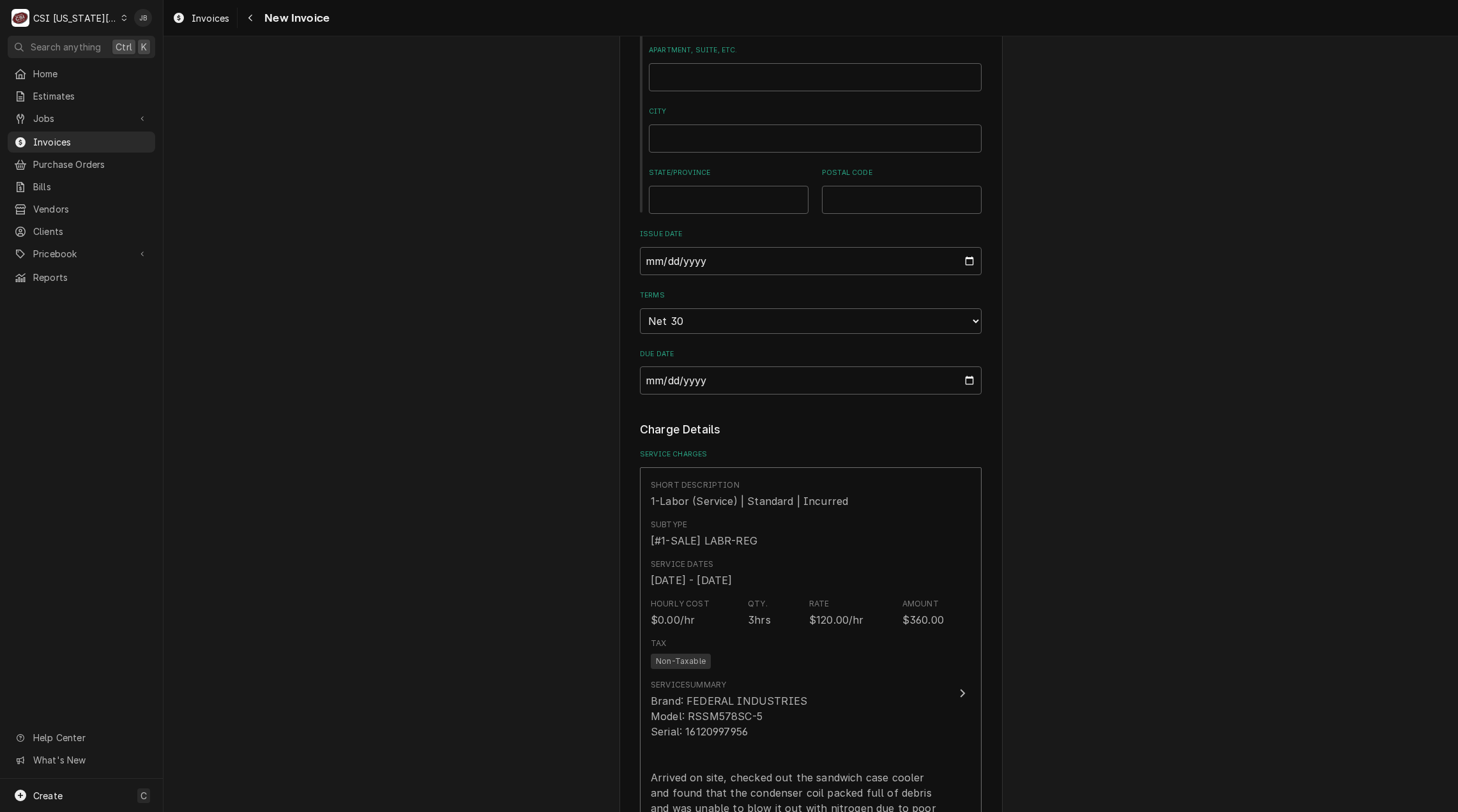
click at [476, 524] on div "Please provide the following information to create your invoice: Client Details…" at bounding box center [810, 578] width 1294 height 2589
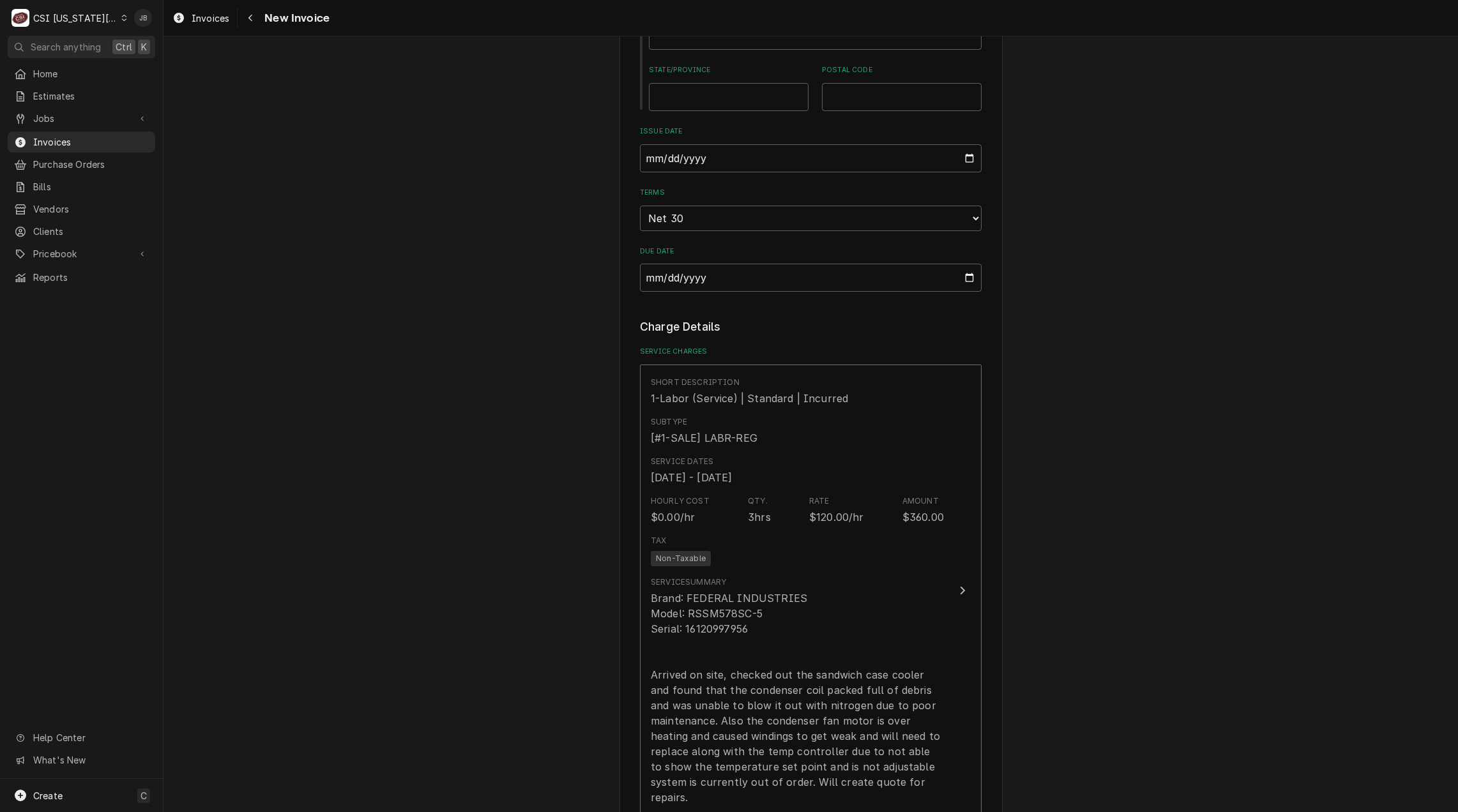
scroll to position [1022, 0]
